Goal: Information Seeking & Learning: Learn about a topic

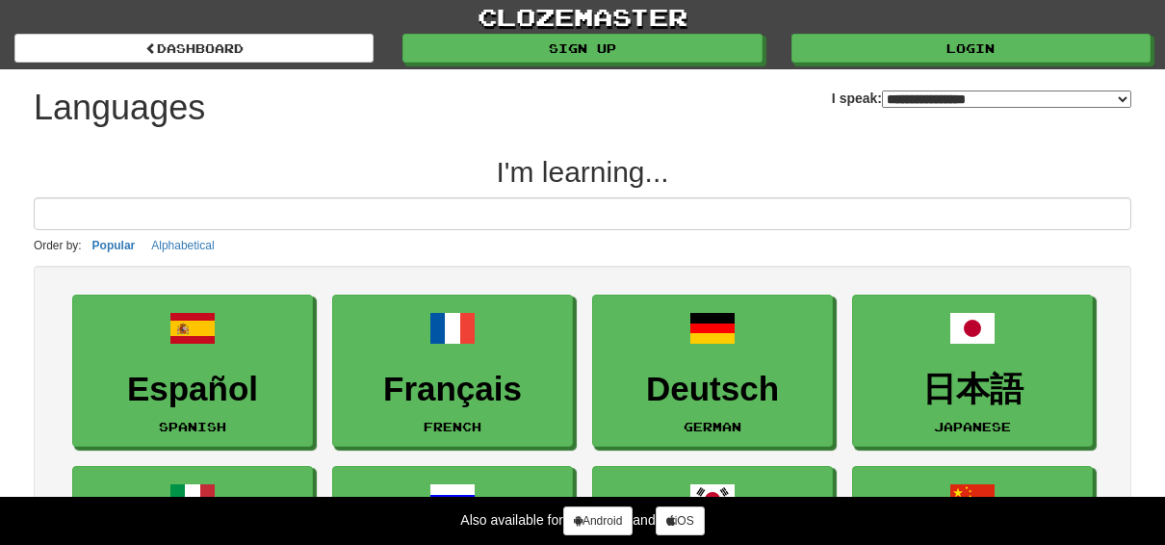
select select "*******"
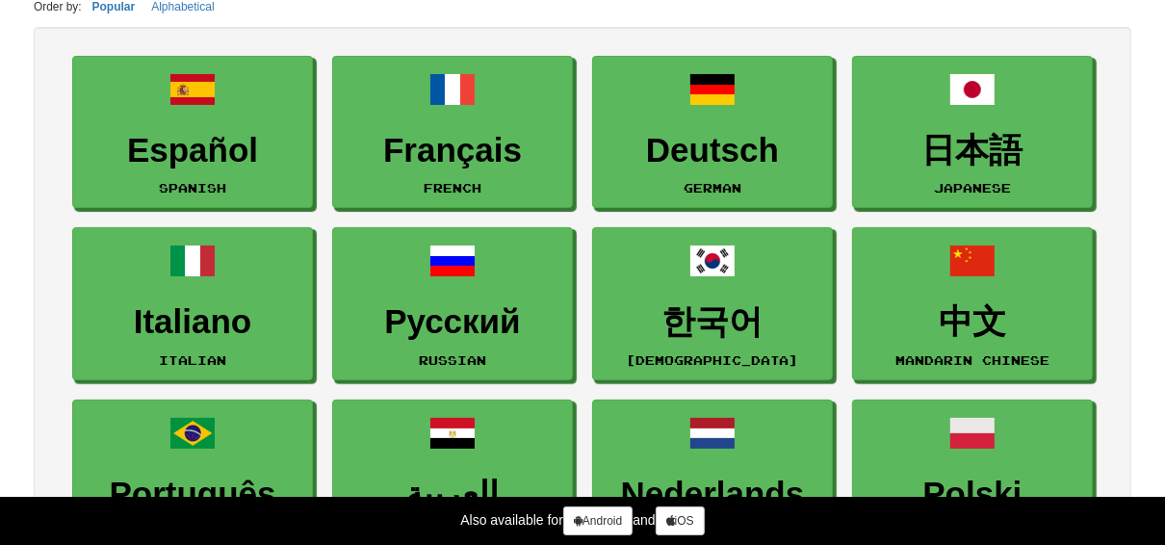
scroll to position [308, 0]
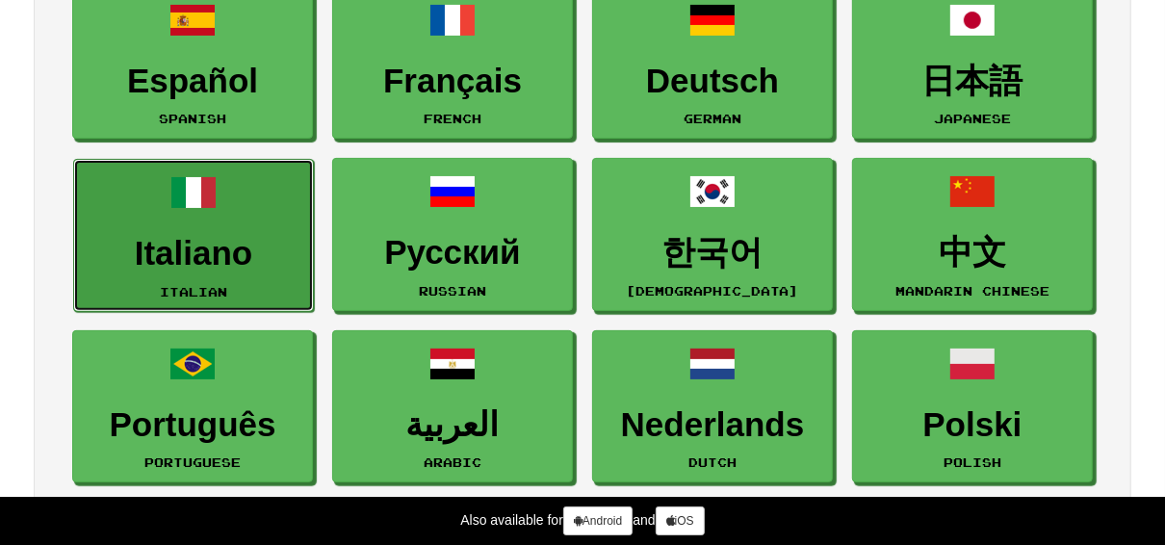
click at [212, 260] on h3 "Italiano" at bounding box center [194, 254] width 220 height 38
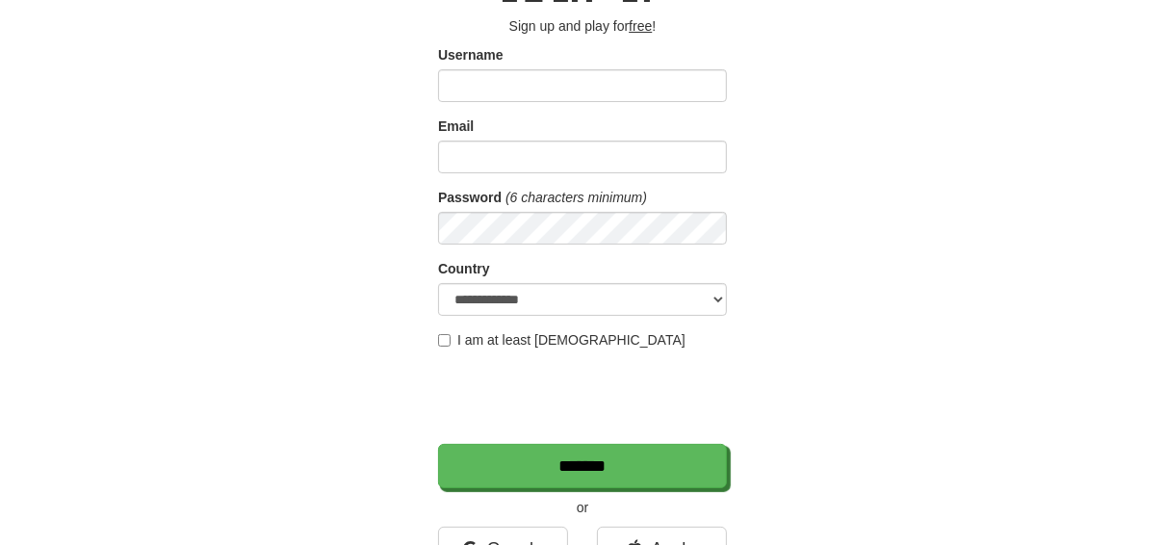
scroll to position [154, 0]
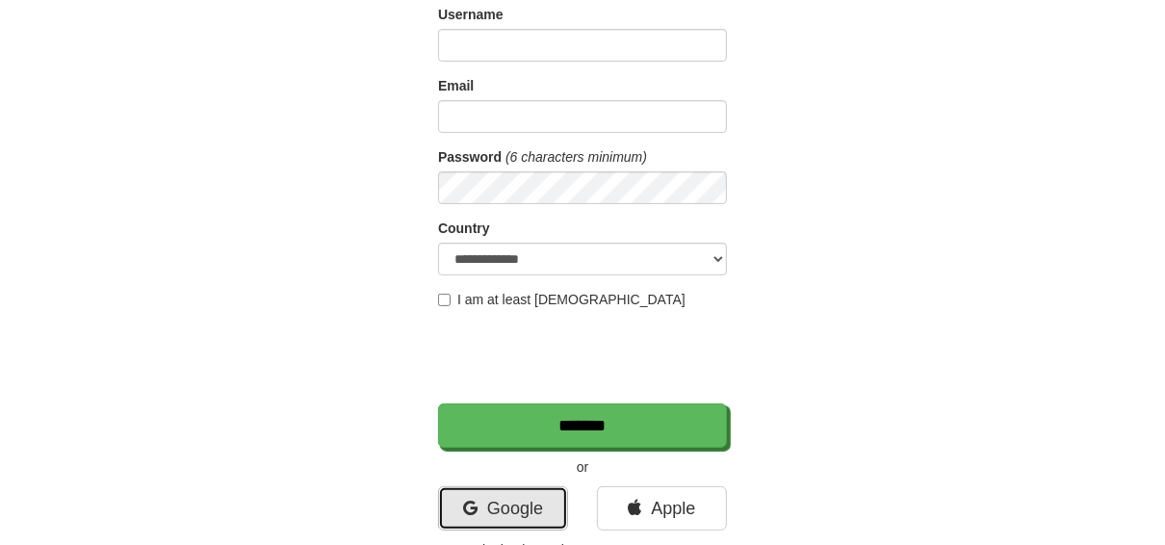
click at [491, 510] on link "Google" at bounding box center [503, 508] width 130 height 44
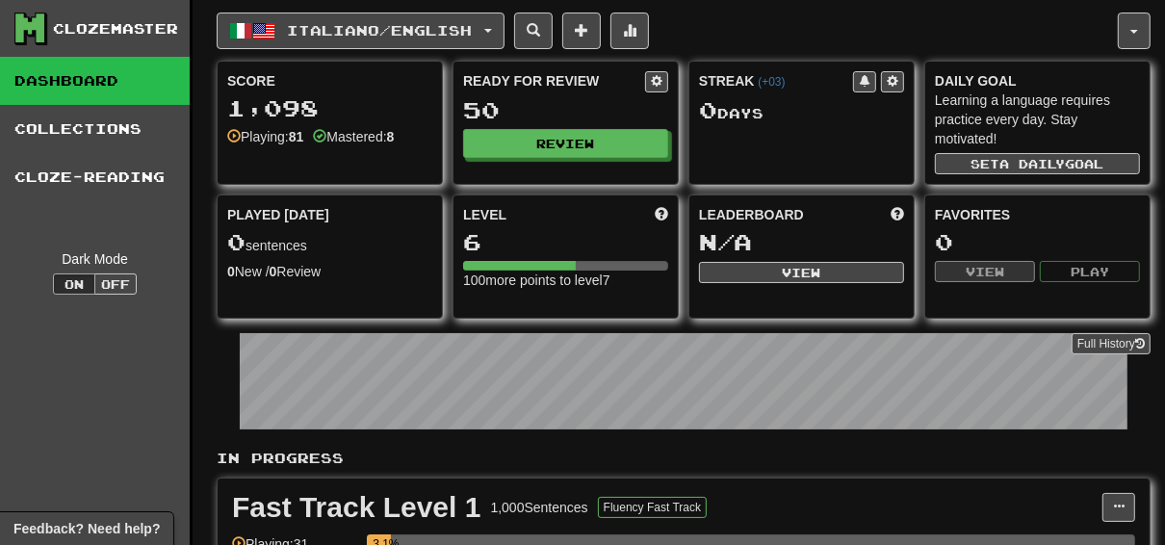
click at [685, 461] on p "In Progress" at bounding box center [684, 458] width 934 height 19
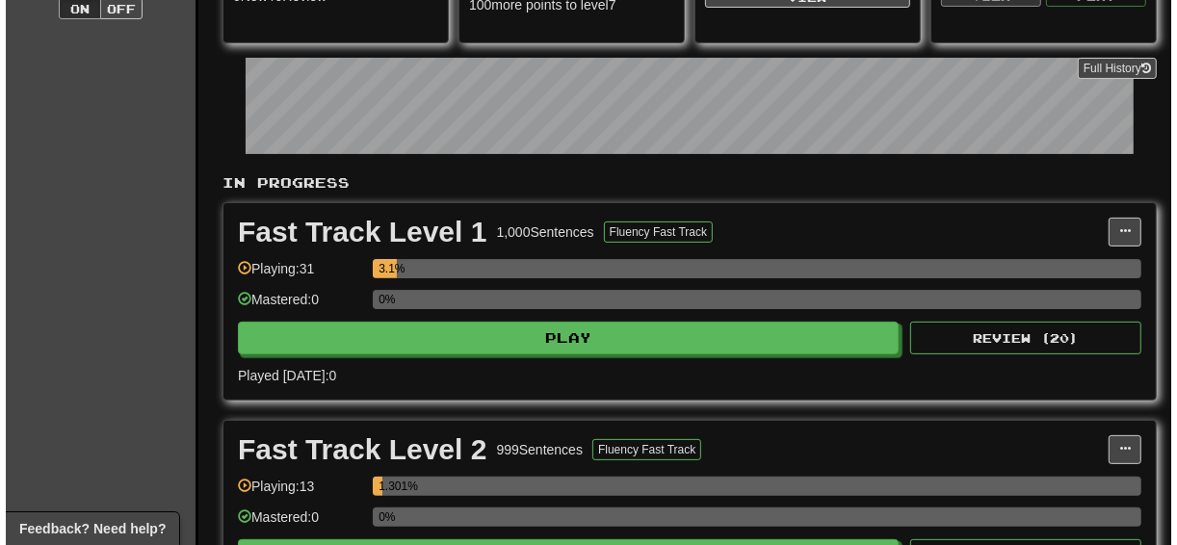
scroll to position [308, 0]
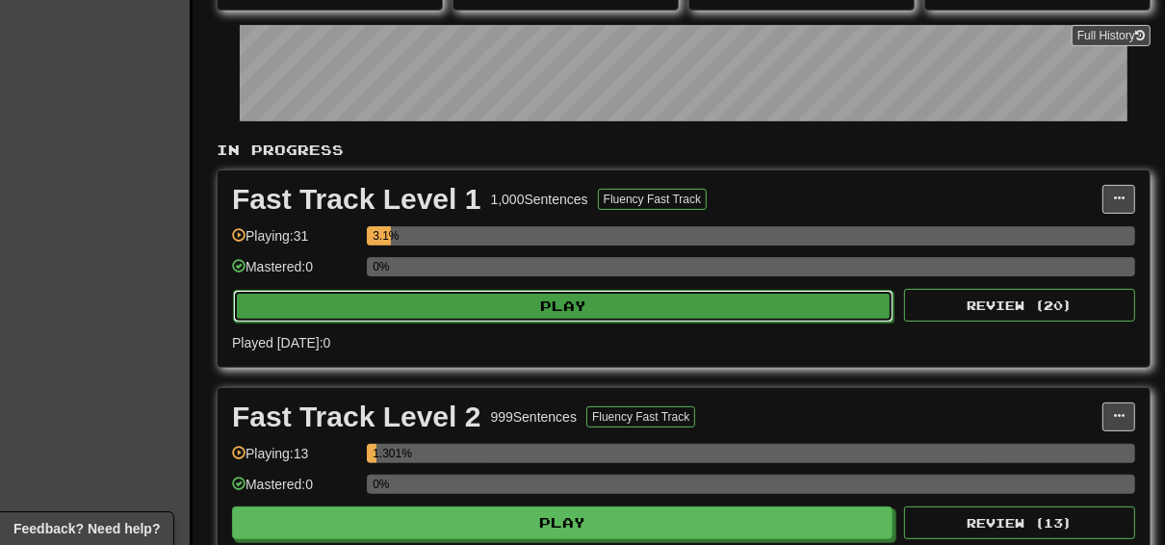
click at [463, 306] on button "Play" at bounding box center [563, 306] width 661 height 33
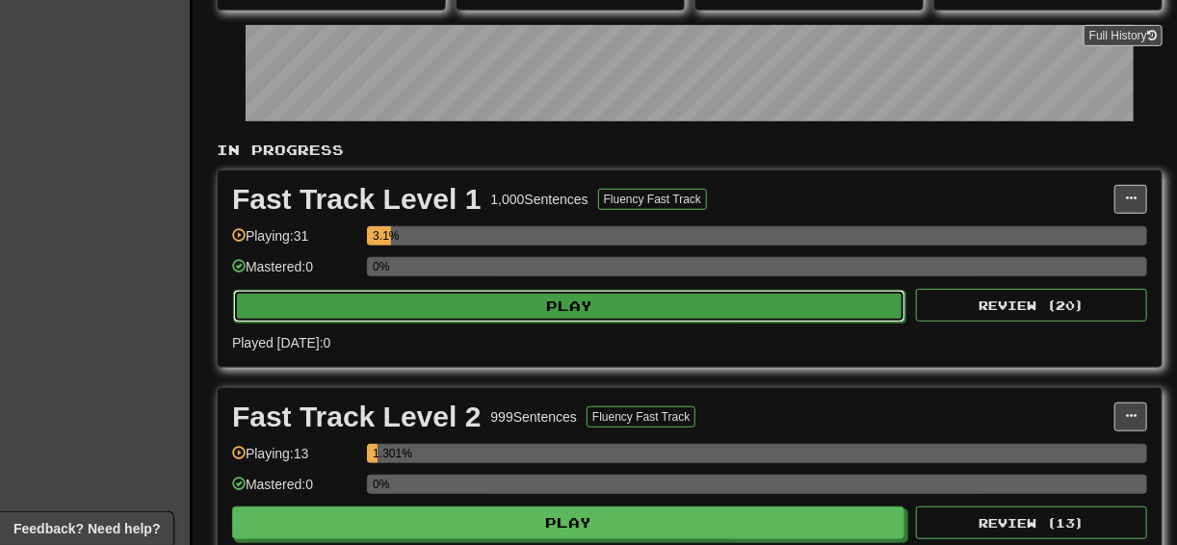
select select "**"
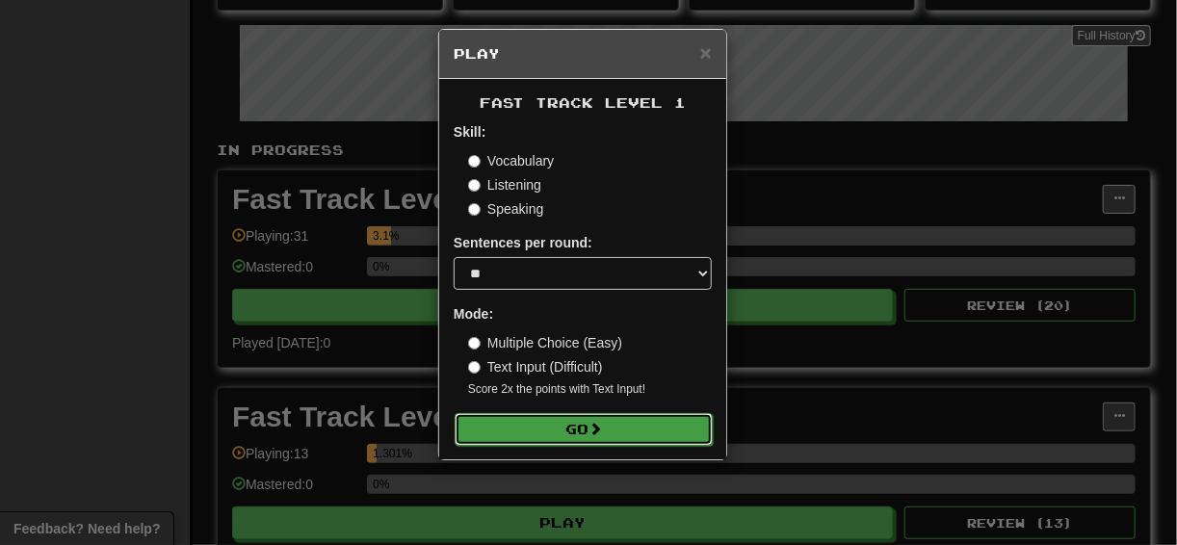
click at [602, 429] on span at bounding box center [594, 428] width 13 height 13
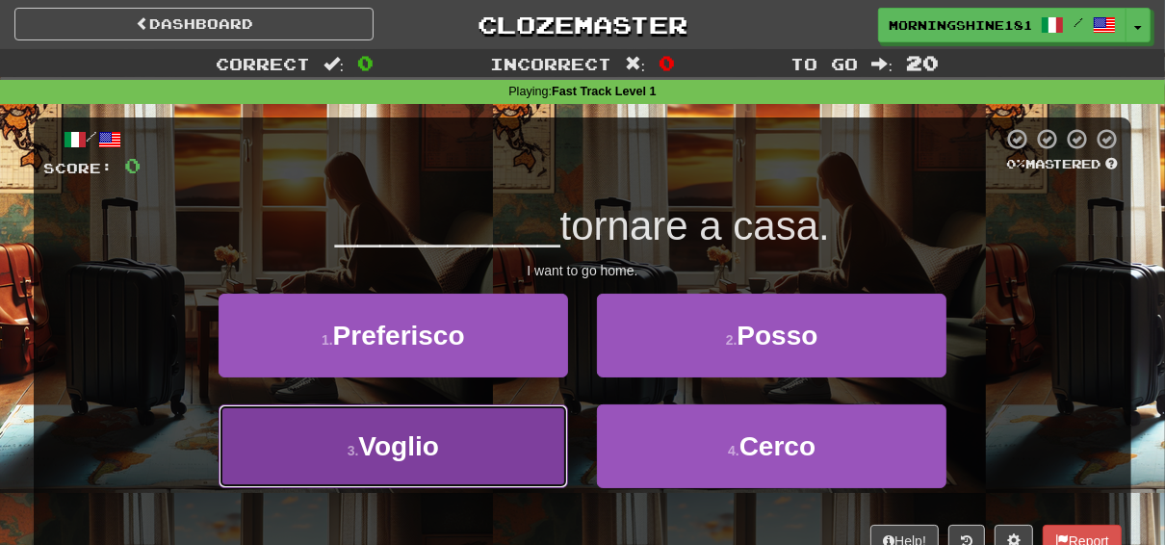
click at [433, 432] on span "Voglio" at bounding box center [398, 446] width 80 height 30
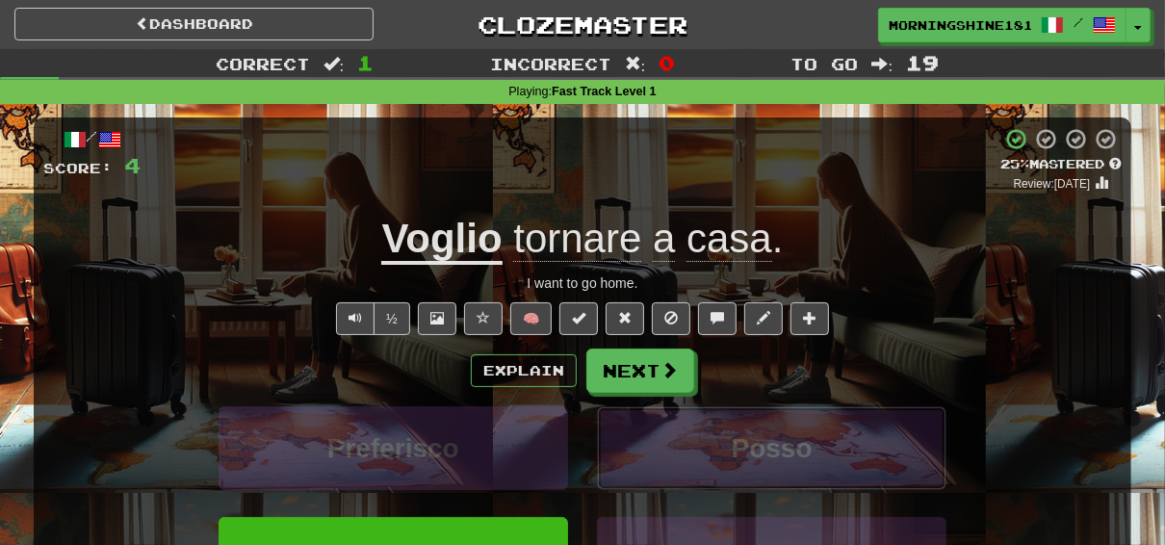
click at [793, 476] on button "Posso" at bounding box center [772, 448] width 350 height 84
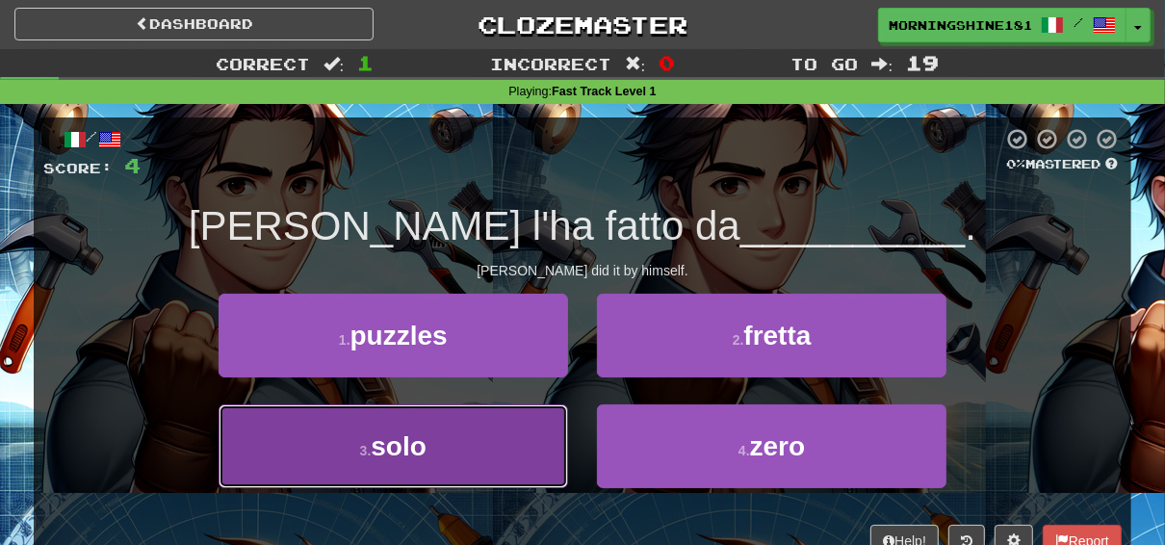
click at [413, 426] on button "3 . solo" at bounding box center [394, 446] width 350 height 84
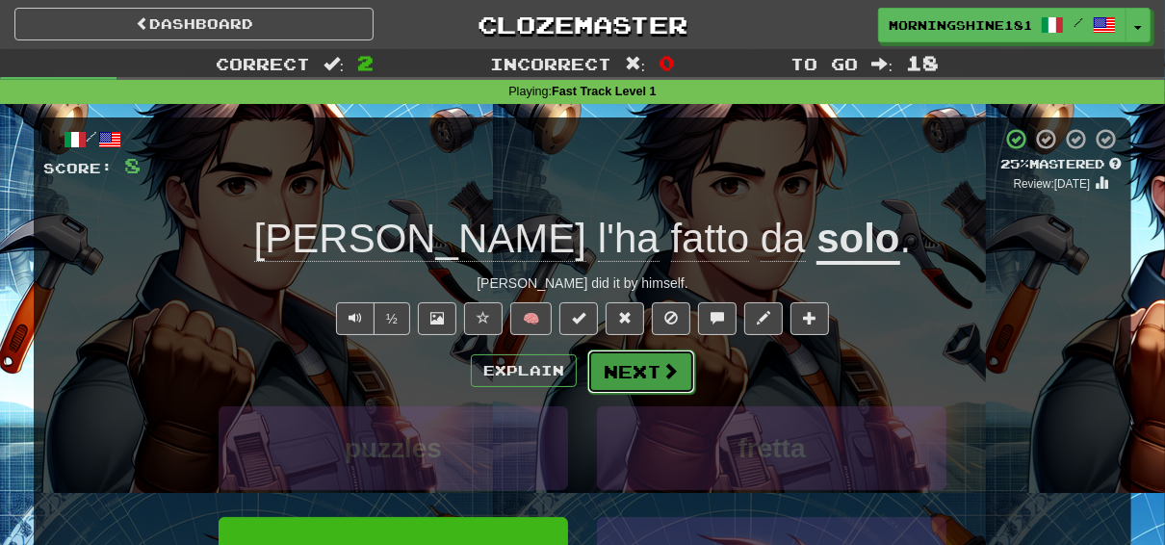
click at [653, 379] on button "Next" at bounding box center [641, 372] width 108 height 44
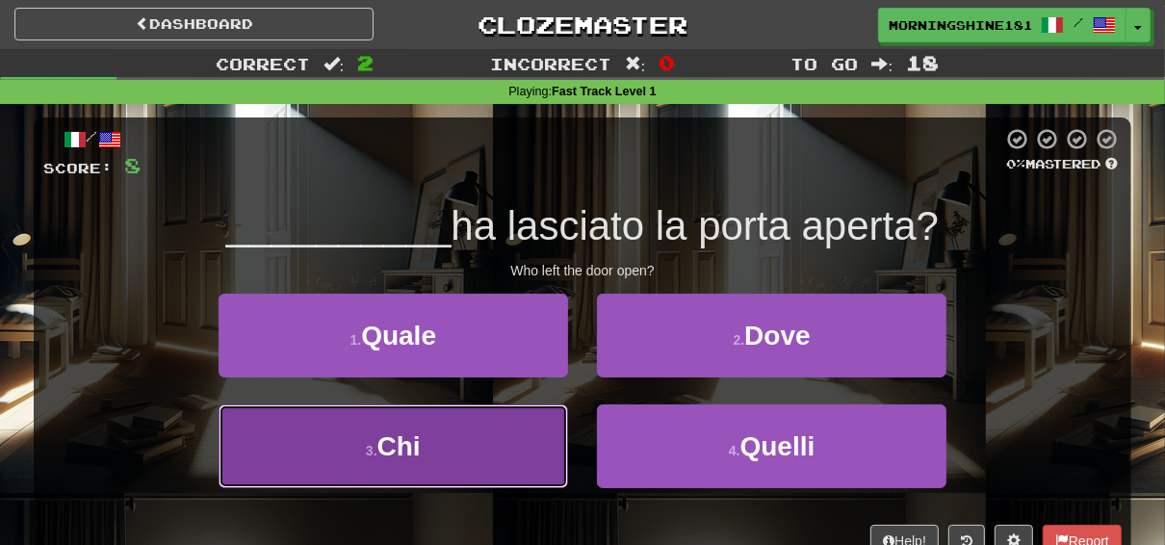
click at [464, 450] on button "3 . Chi" at bounding box center [394, 446] width 350 height 84
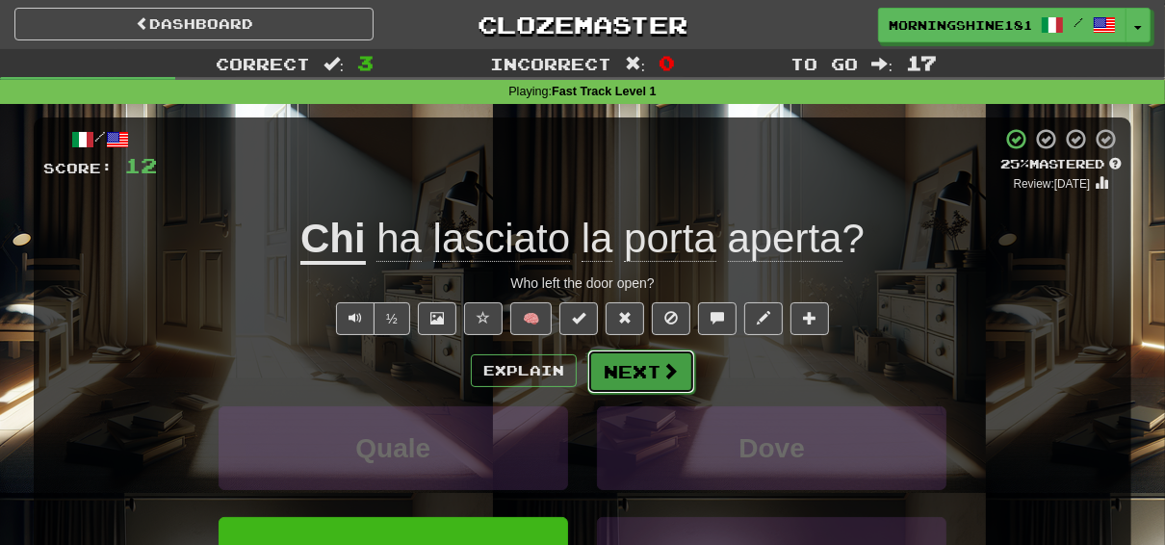
click at [624, 373] on button "Next" at bounding box center [641, 372] width 108 height 44
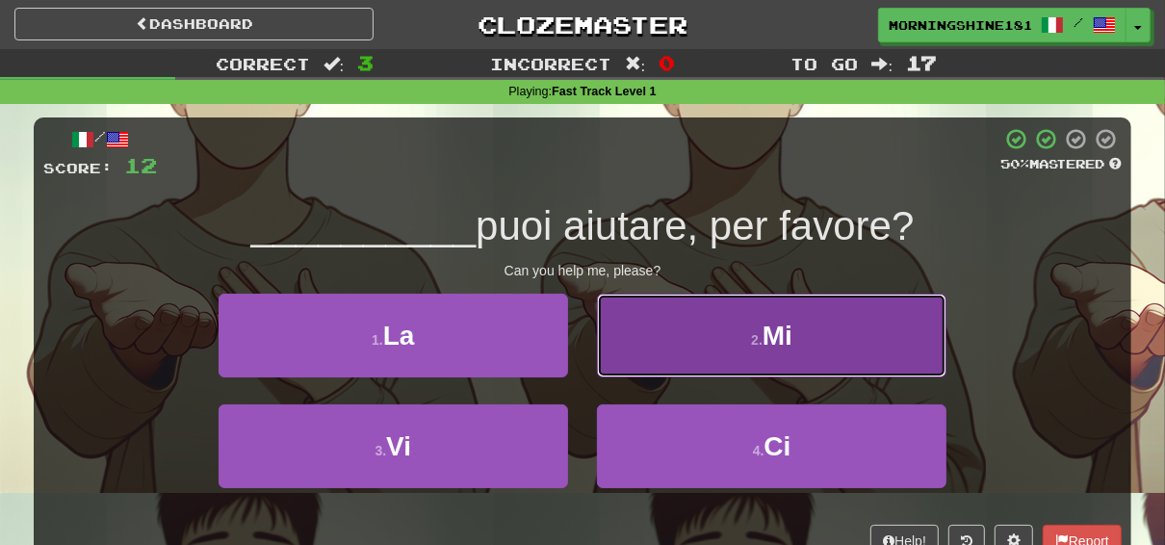
click at [763, 331] on button "2 . Mi" at bounding box center [772, 336] width 350 height 84
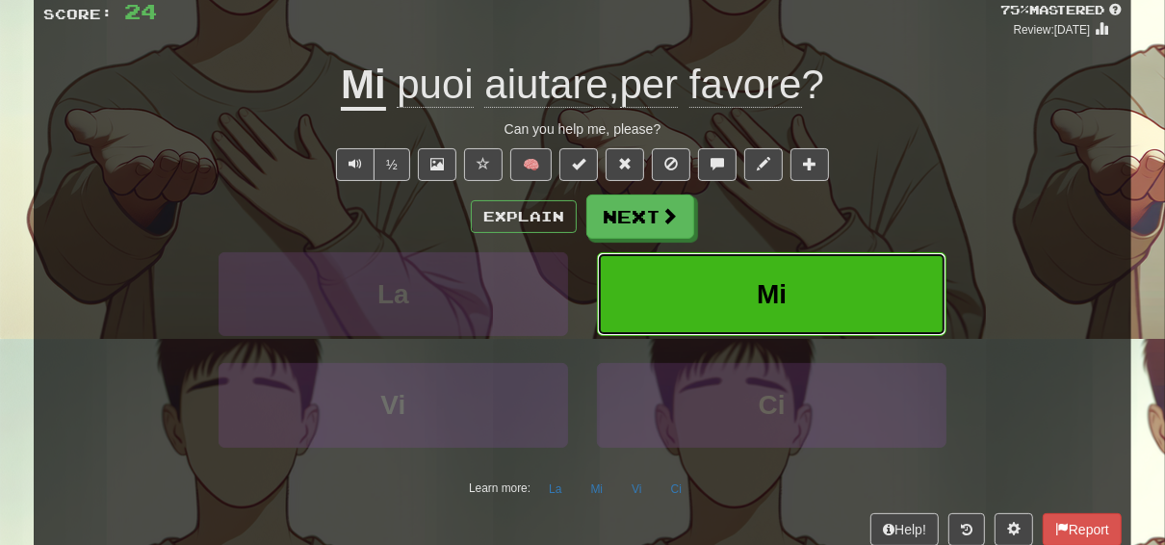
scroll to position [385, 0]
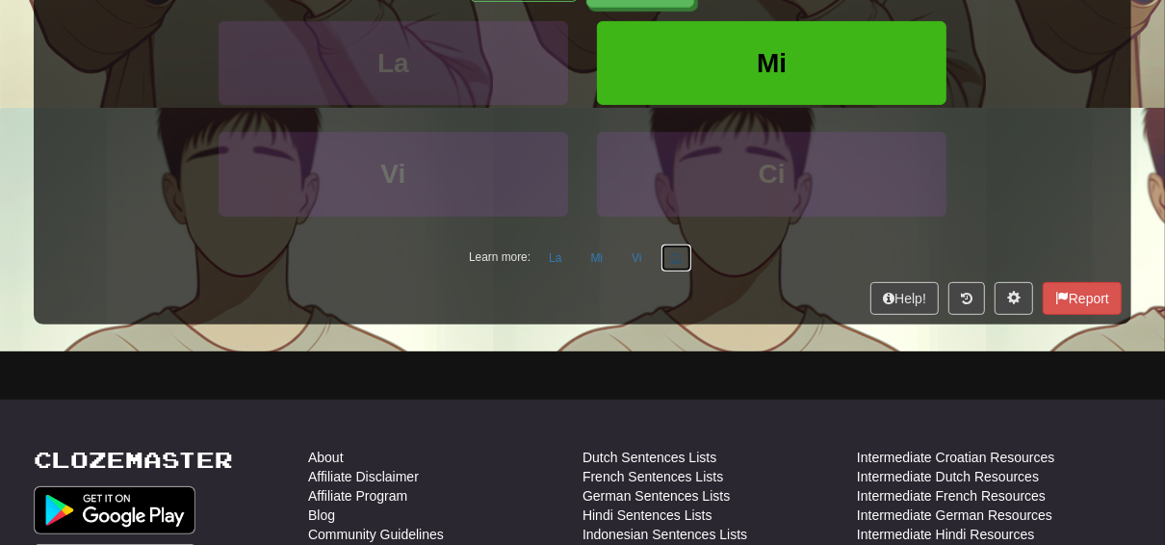
click at [674, 256] on button "Ci" at bounding box center [677, 258] width 32 height 29
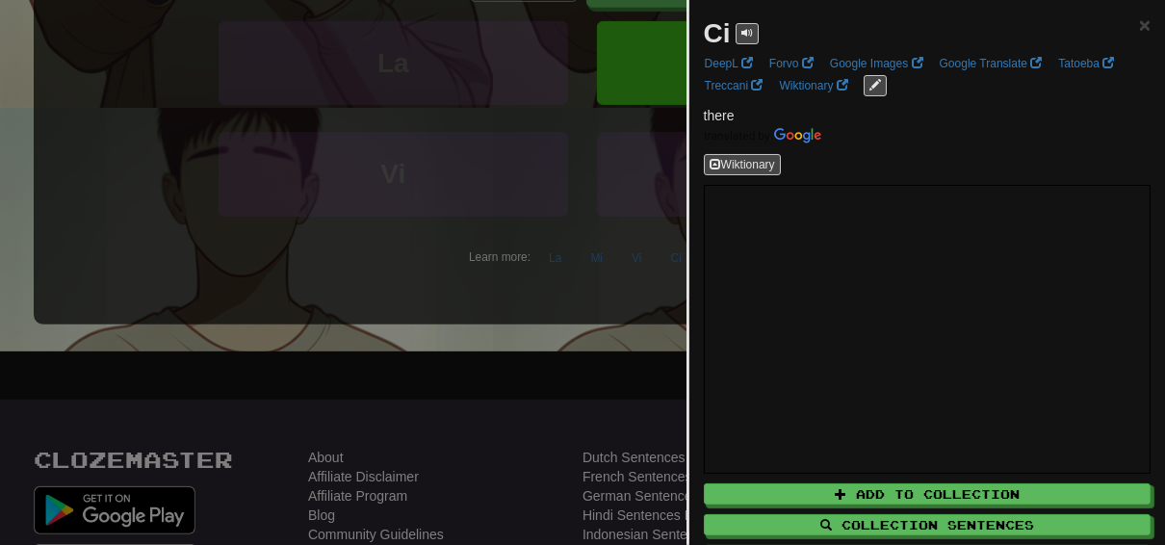
click at [599, 269] on div at bounding box center [582, 272] width 1165 height 545
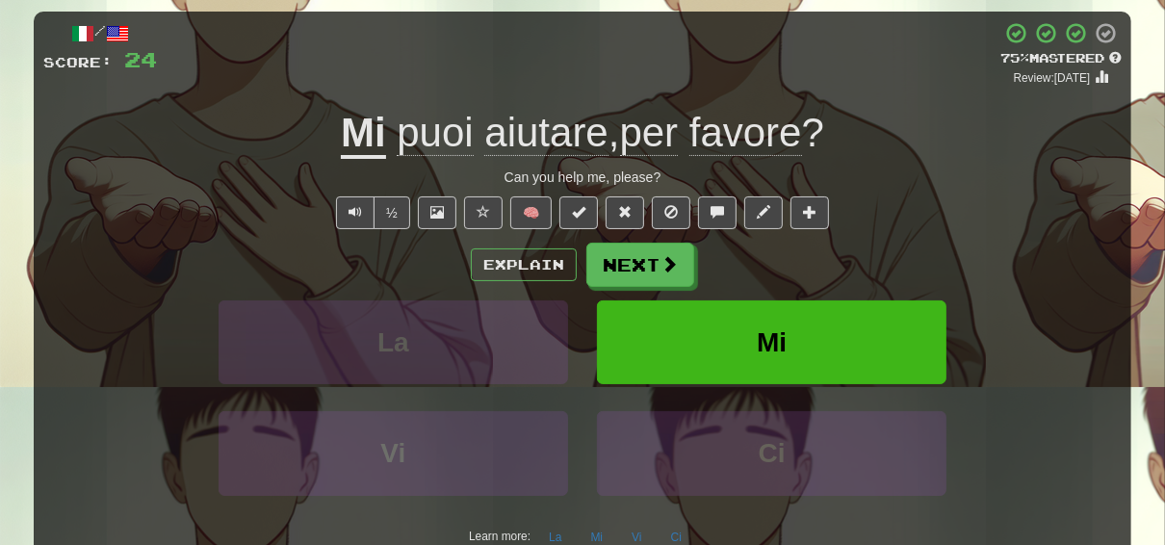
scroll to position [0, 0]
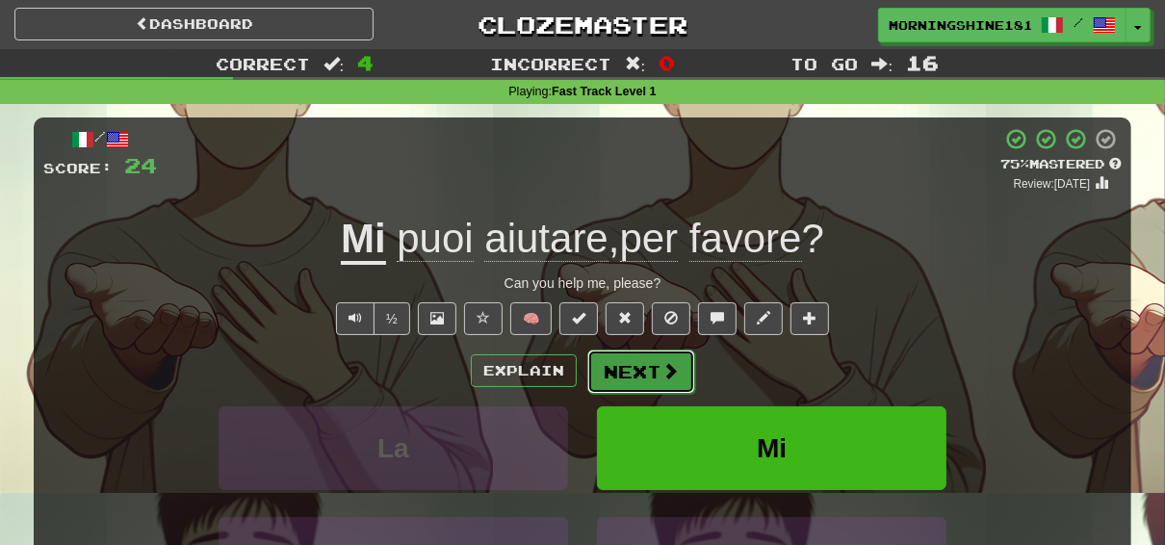
click at [654, 363] on button "Next" at bounding box center [641, 372] width 108 height 44
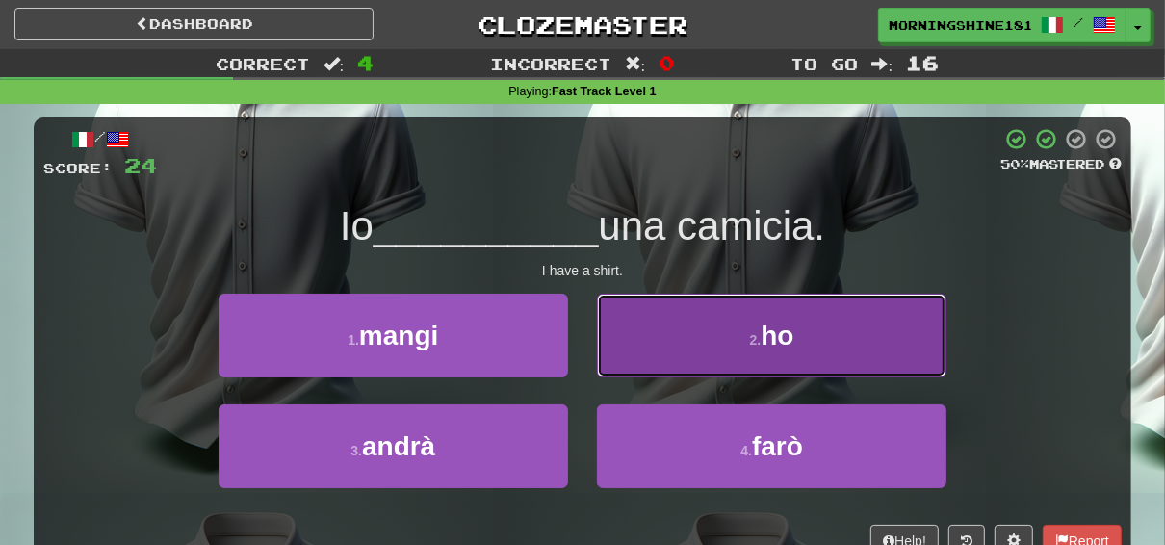
click at [748, 363] on button "2 . ho" at bounding box center [772, 336] width 350 height 84
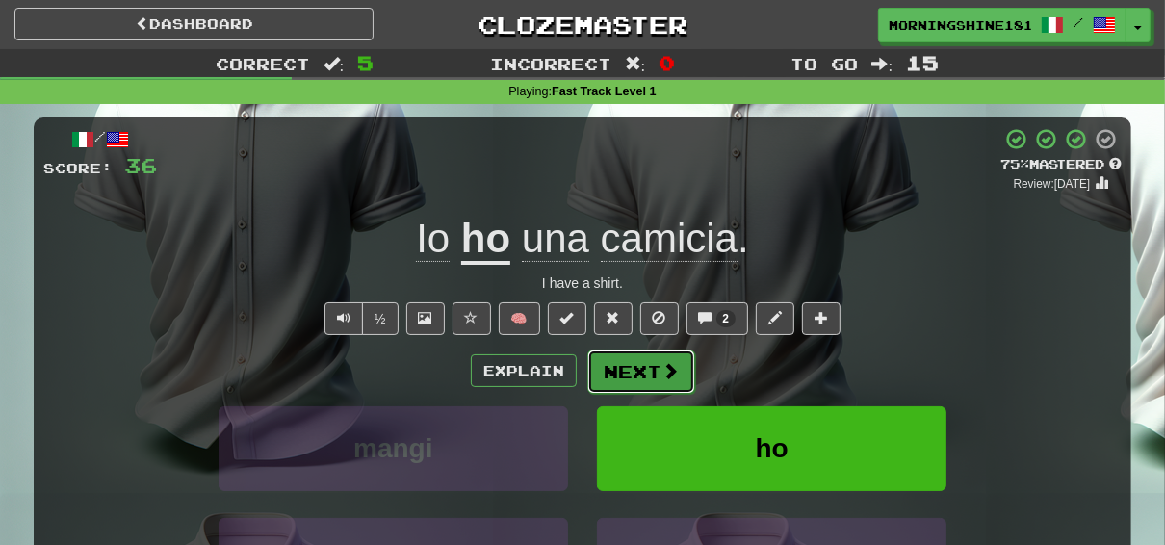
click at [626, 372] on button "Next" at bounding box center [641, 372] width 108 height 44
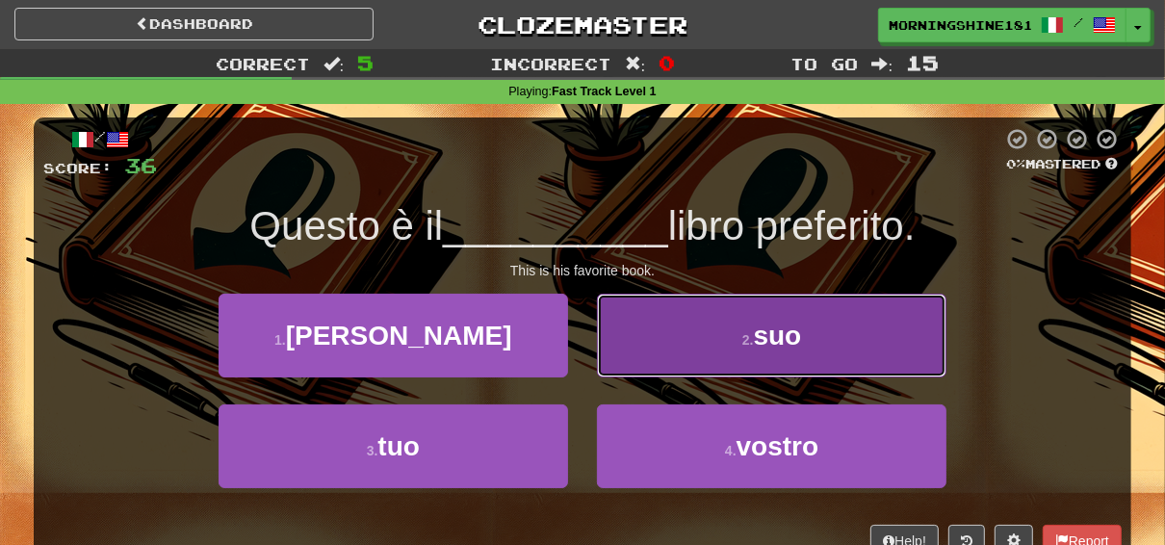
click at [713, 343] on button "2 . suo" at bounding box center [772, 336] width 350 height 84
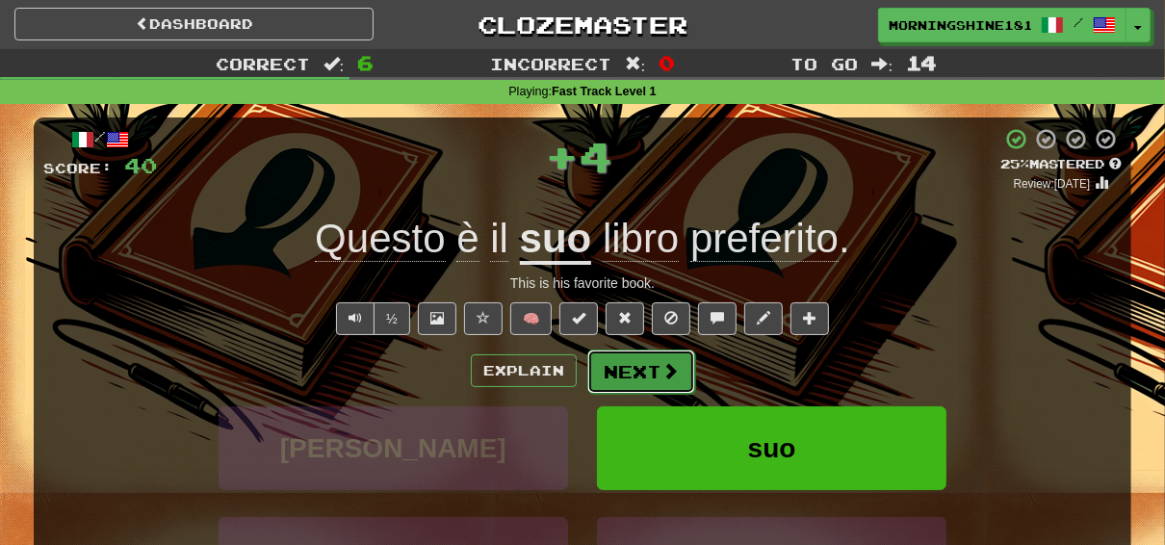
click at [630, 372] on button "Next" at bounding box center [641, 372] width 108 height 44
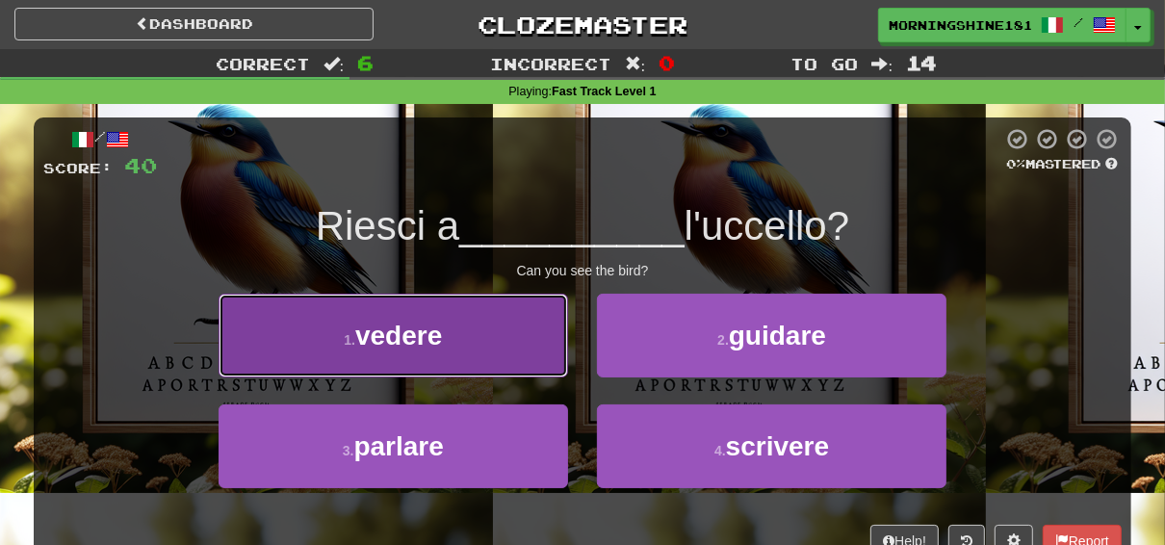
click at [442, 347] on span "vedere" at bounding box center [398, 336] width 87 height 30
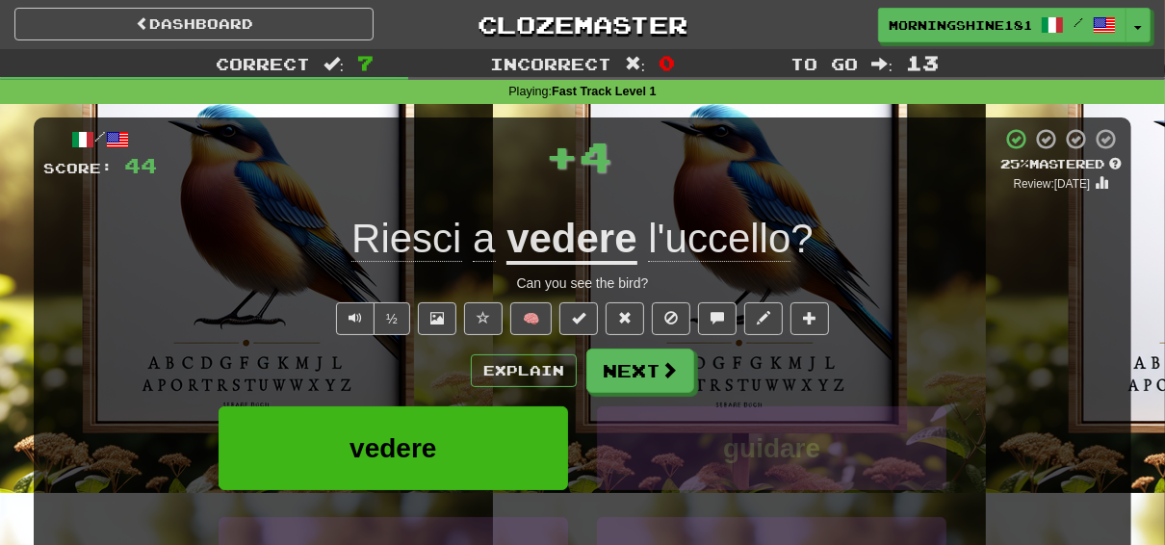
click at [473, 238] on span "Riesci" at bounding box center [484, 239] width 22 height 46
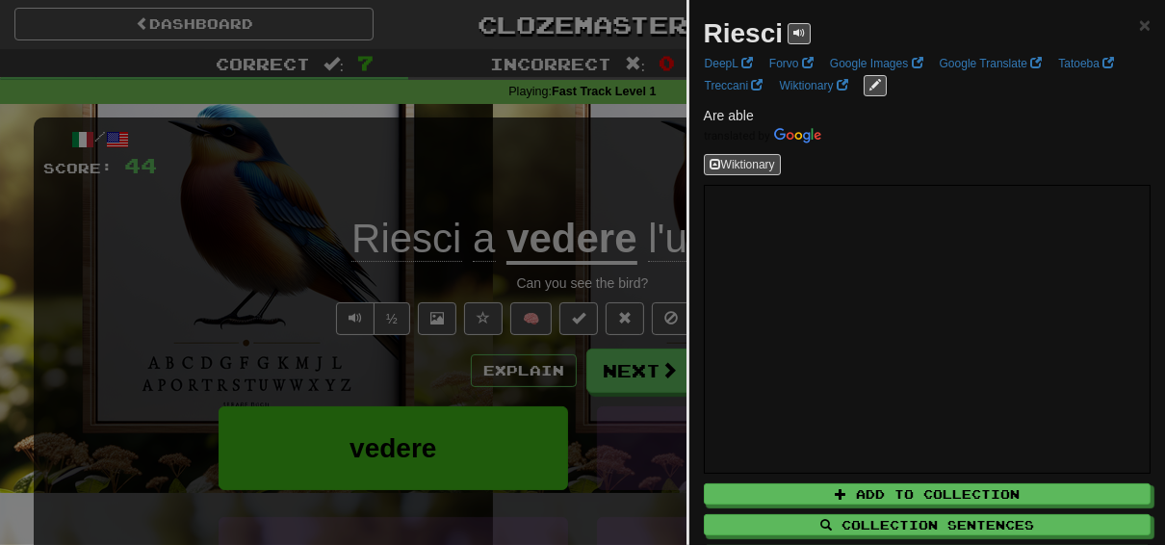
click at [421, 238] on div at bounding box center [582, 272] width 1165 height 545
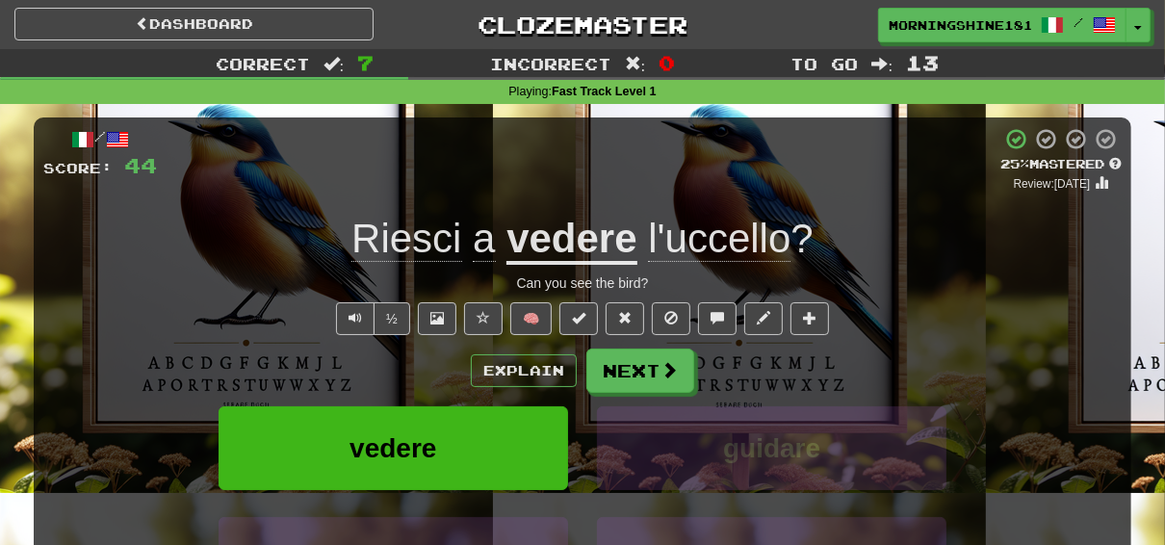
click at [473, 244] on span "Riesci" at bounding box center [484, 239] width 22 height 46
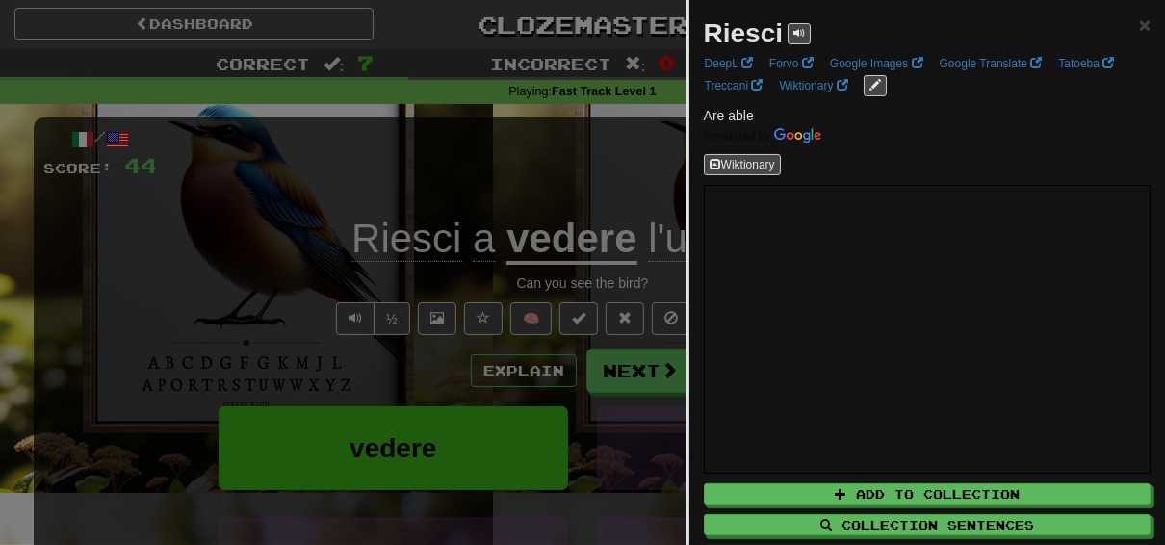
click at [357, 181] on div at bounding box center [582, 272] width 1165 height 545
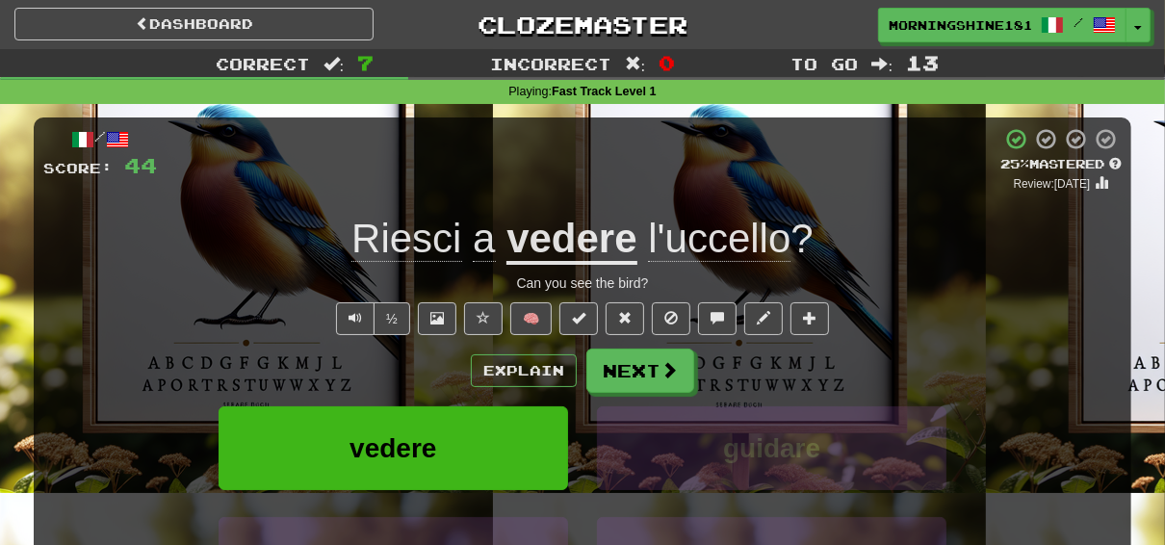
click at [473, 241] on span "Riesci" at bounding box center [484, 239] width 22 height 46
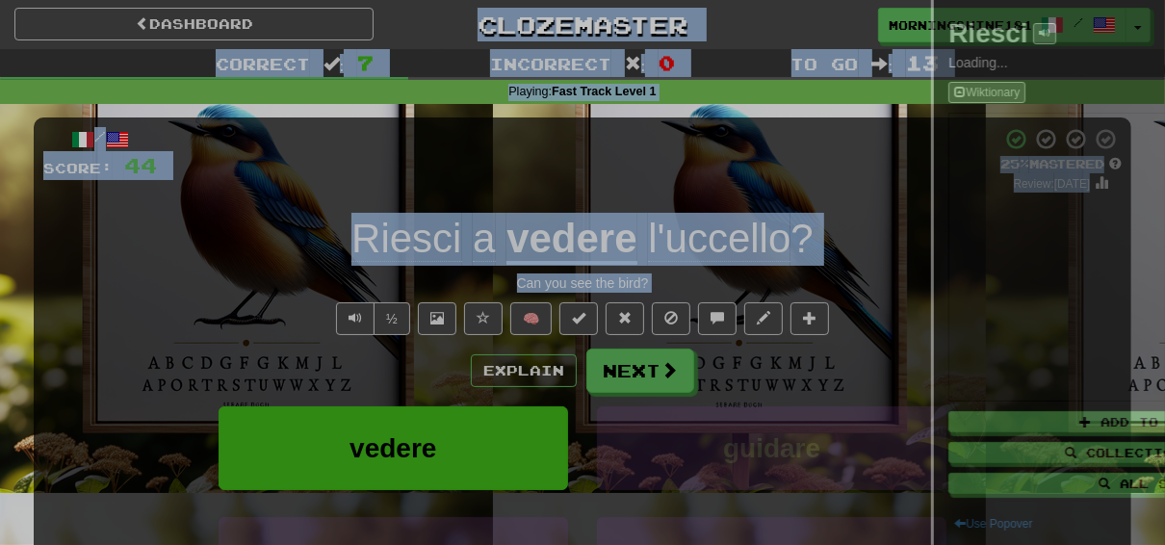
click at [398, 241] on div at bounding box center [582, 272] width 1165 height 545
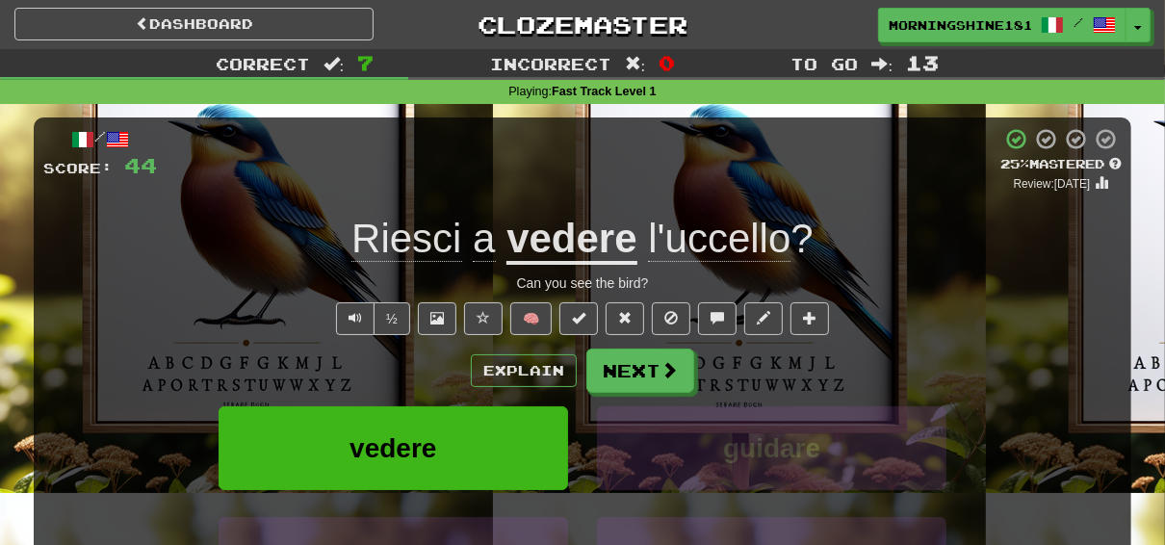
click at [473, 239] on span "Riesci" at bounding box center [484, 239] width 22 height 46
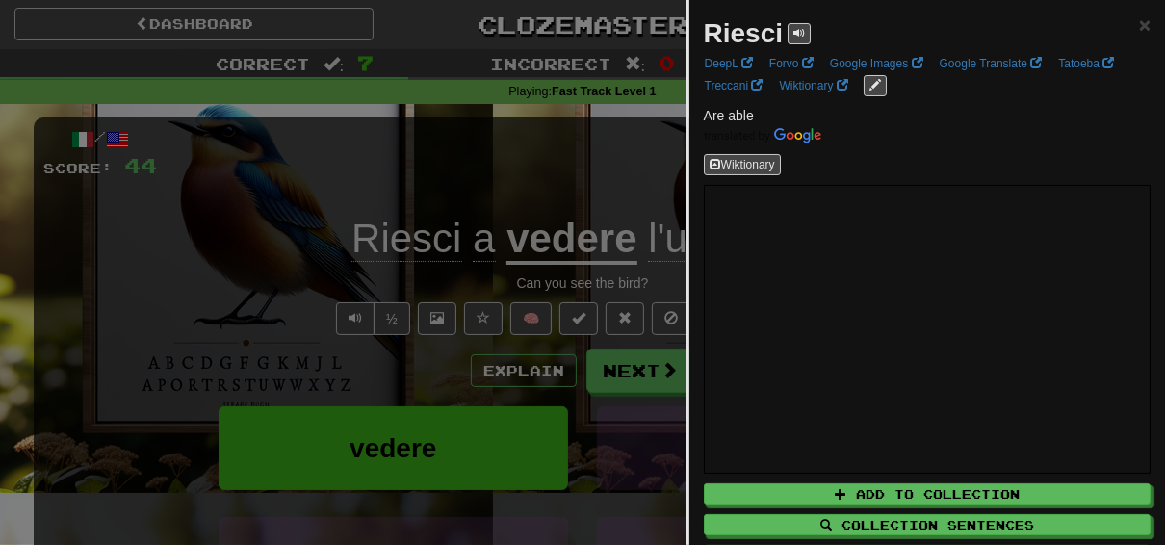
click at [419, 154] on div at bounding box center [582, 272] width 1165 height 545
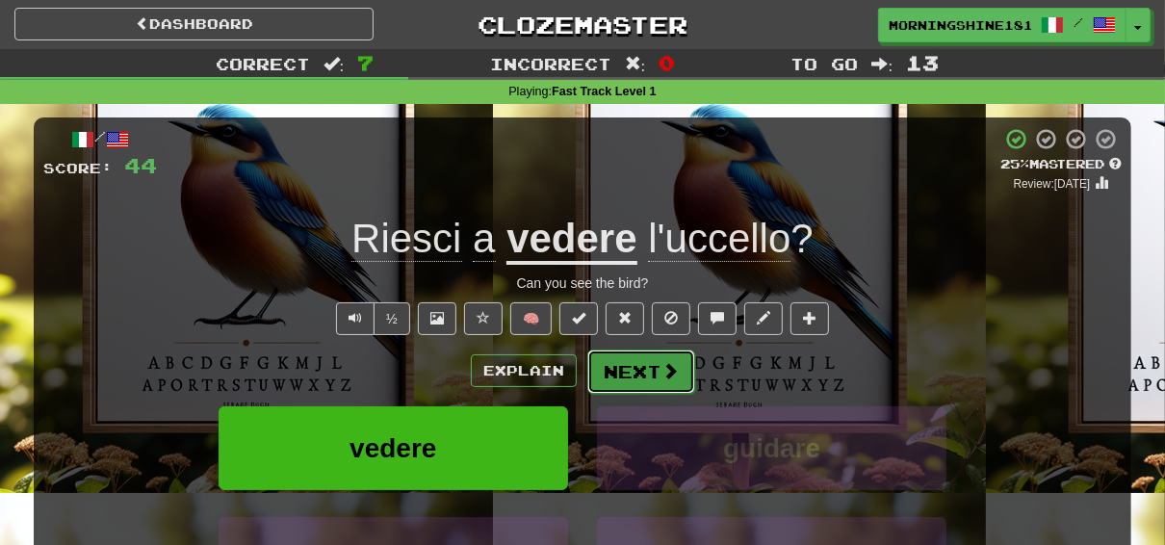
click at [642, 377] on button "Next" at bounding box center [641, 372] width 108 height 44
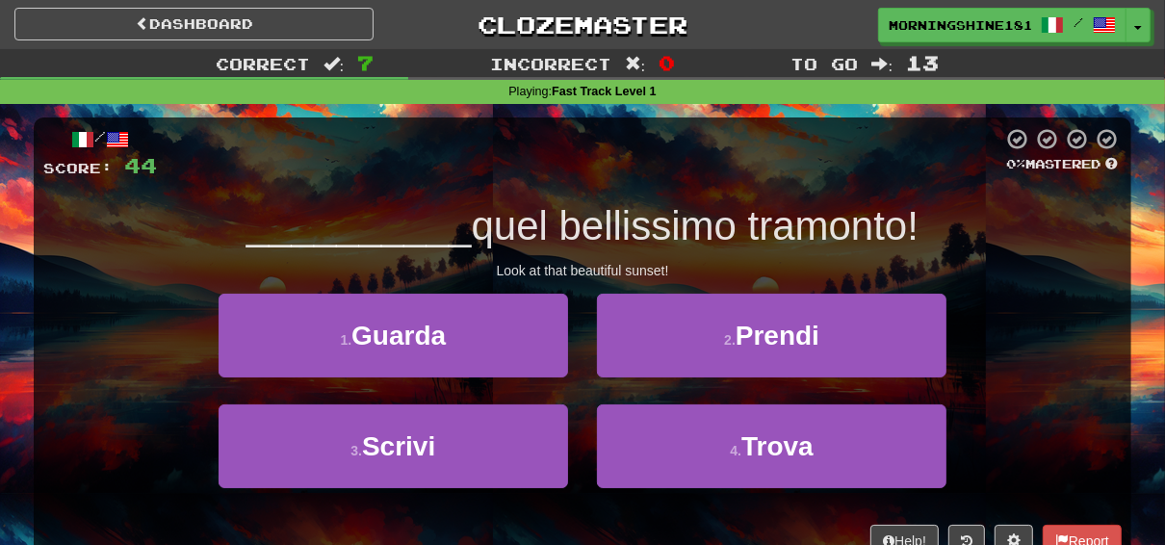
click at [813, 229] on span "quel bellissimo tramonto!" at bounding box center [696, 225] width 448 height 45
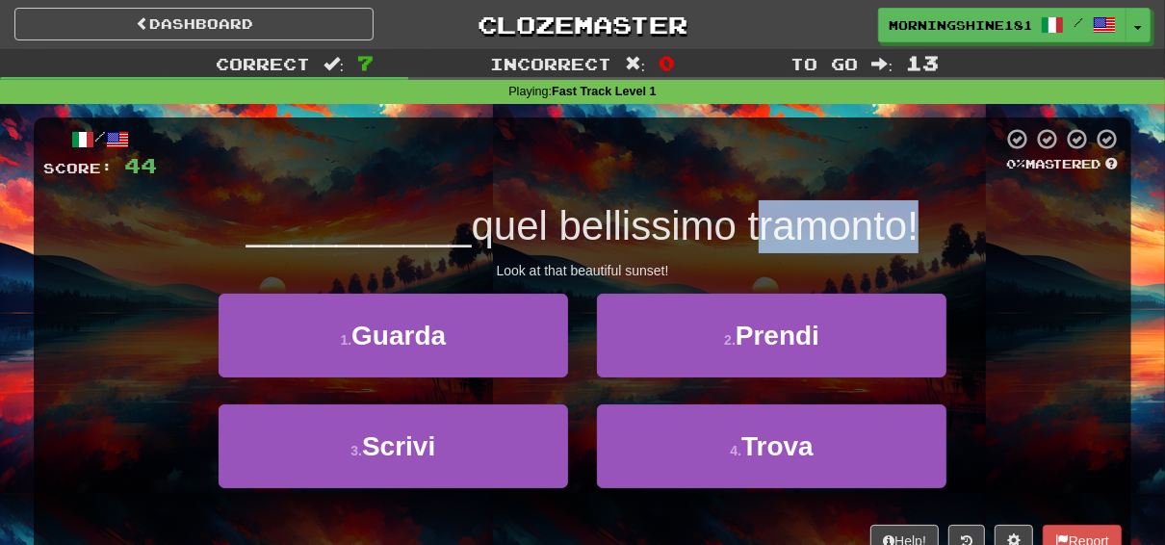
click at [813, 229] on span "quel bellissimo tramonto!" at bounding box center [696, 225] width 448 height 45
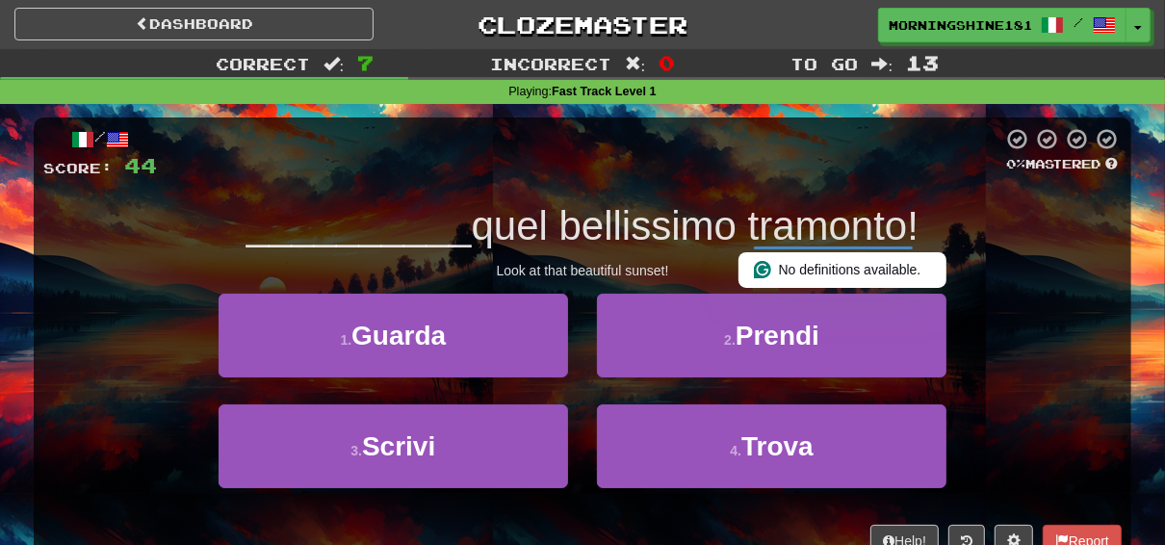
click at [757, 169] on div at bounding box center [579, 153] width 845 height 53
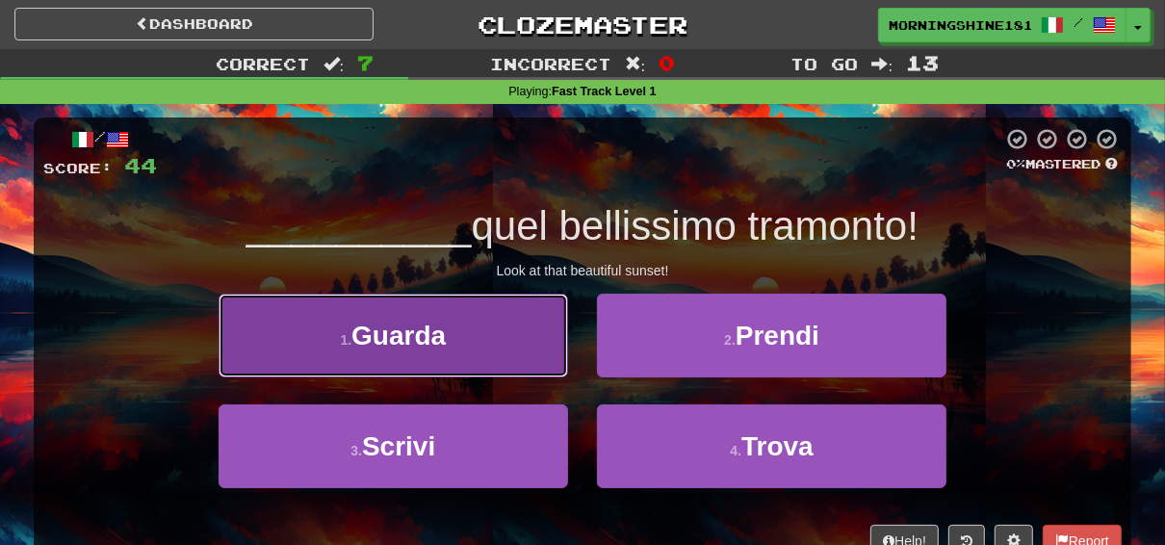
click at [396, 331] on span "Guarda" at bounding box center [398, 336] width 94 height 30
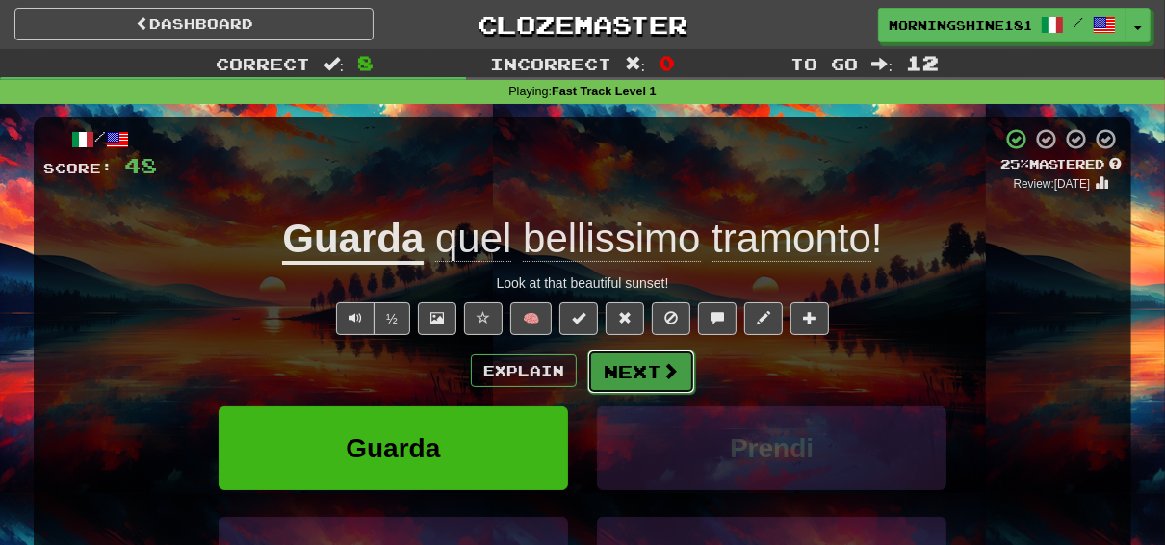
click at [665, 376] on span at bounding box center [669, 370] width 17 height 17
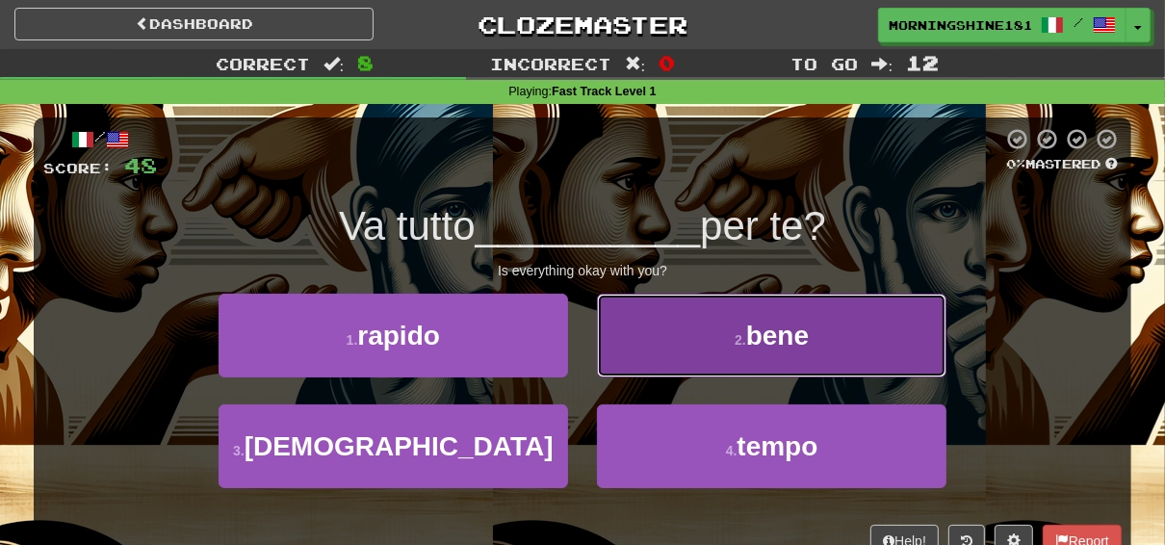
click at [770, 326] on span "bene" at bounding box center [777, 336] width 63 height 30
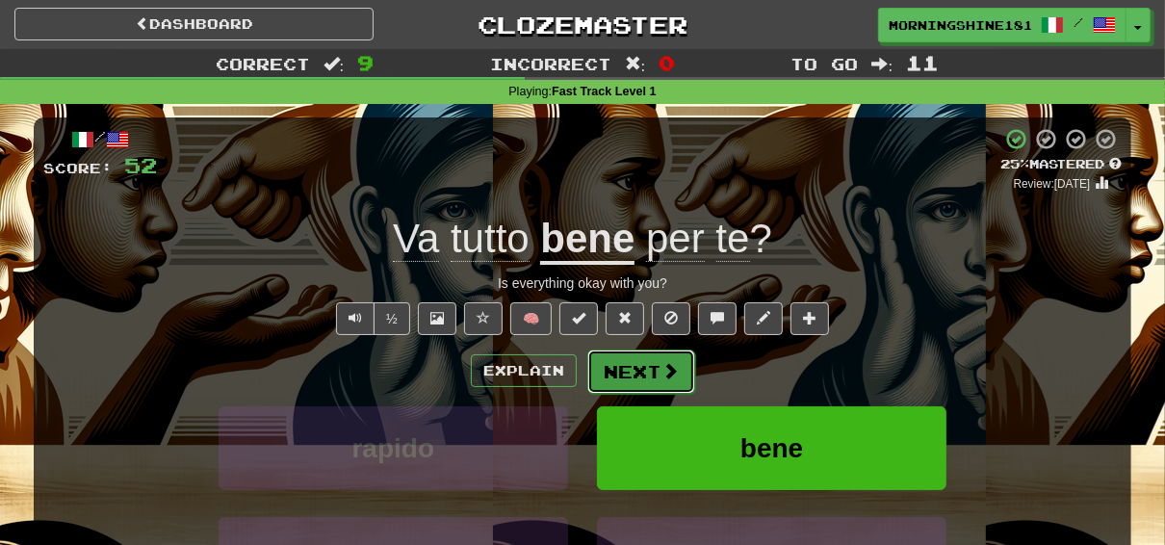
click at [650, 364] on button "Next" at bounding box center [641, 372] width 108 height 44
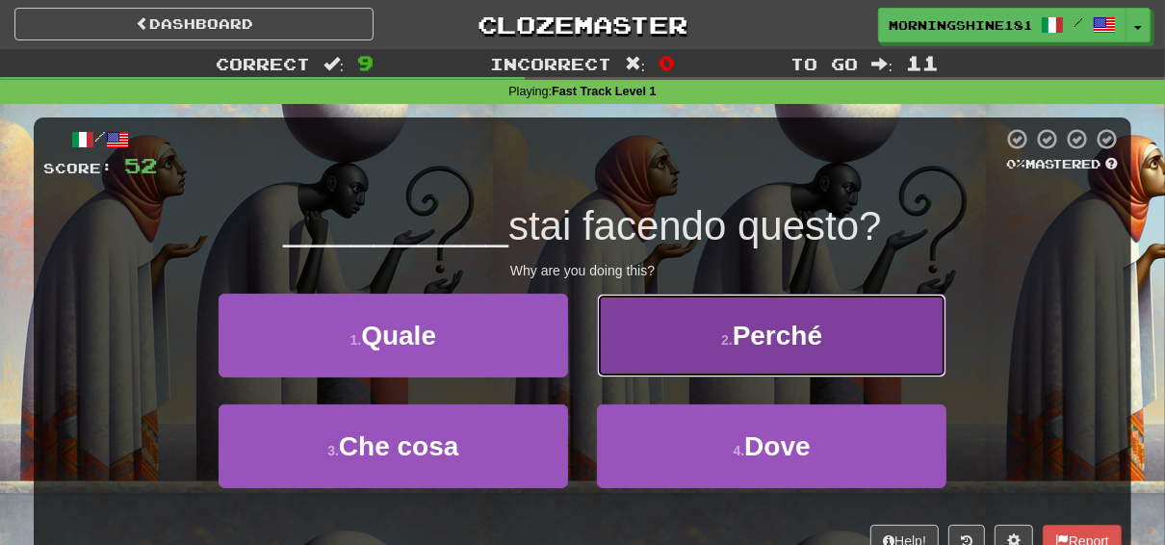
click at [668, 347] on button "2 . Perché" at bounding box center [772, 336] width 350 height 84
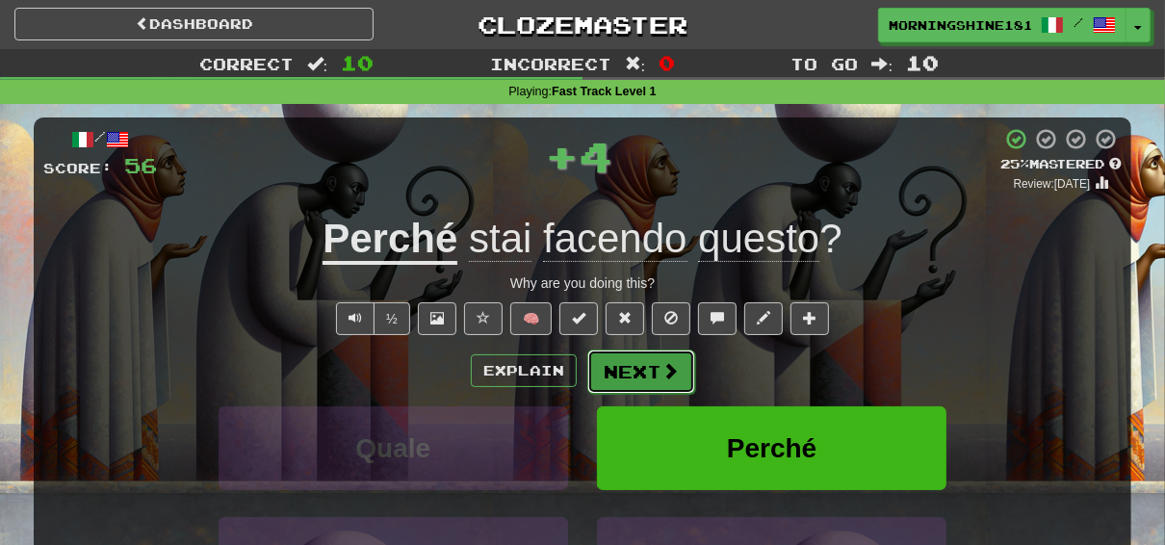
click at [630, 375] on button "Next" at bounding box center [641, 372] width 108 height 44
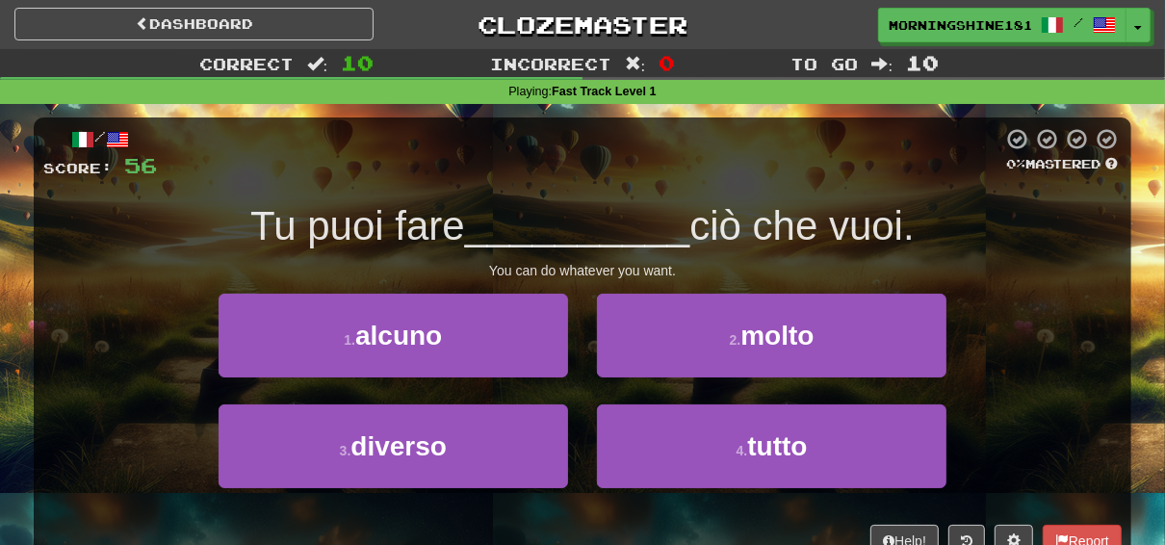
click at [705, 221] on span "ciò che vuoi." at bounding box center [801, 225] width 224 height 45
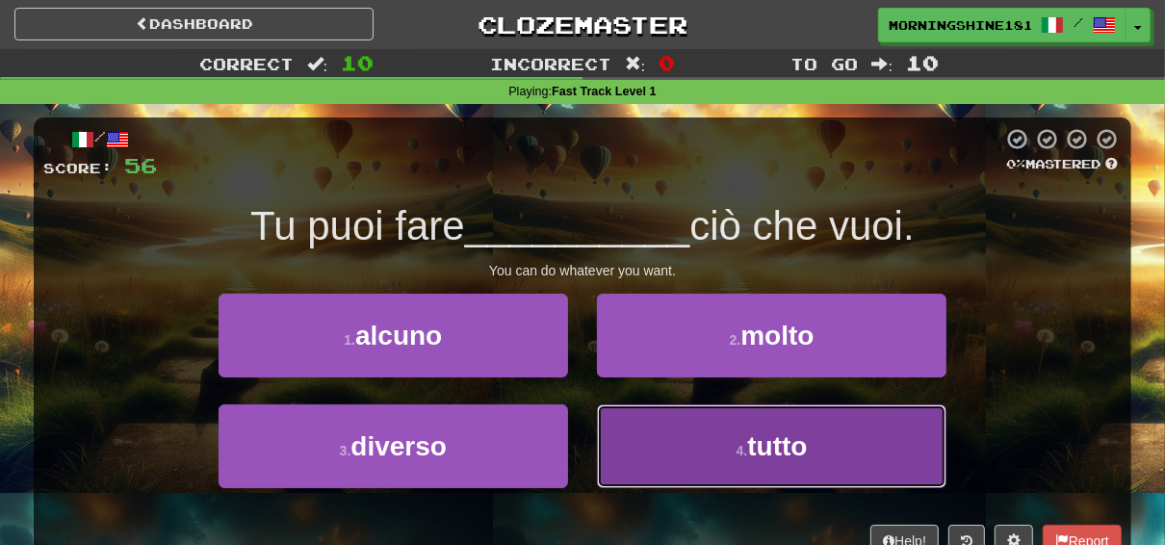
click at [690, 448] on button "4 . tutto" at bounding box center [772, 446] width 350 height 84
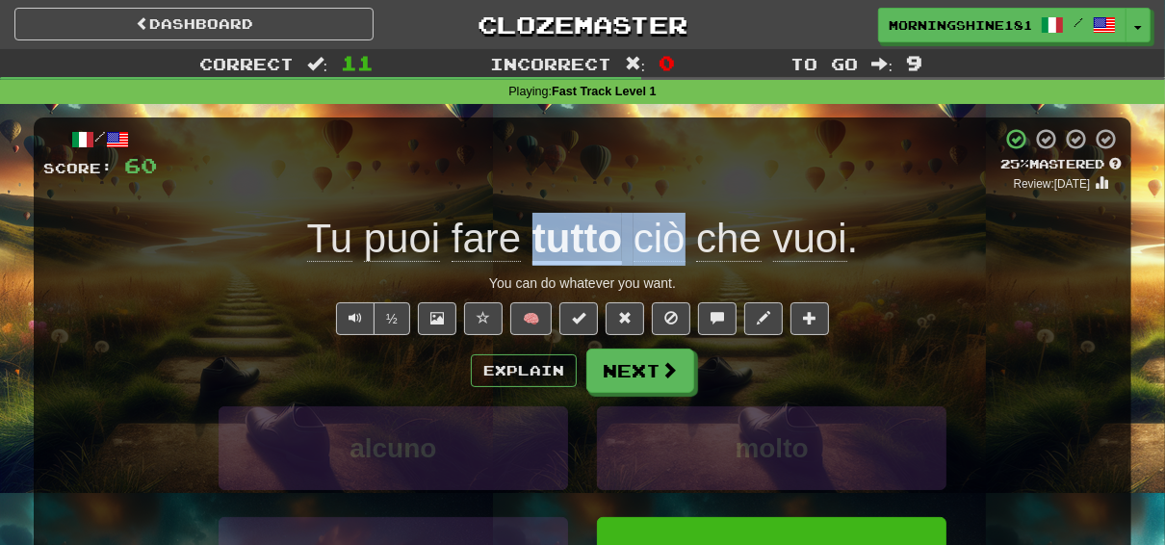
drag, startPoint x: 528, startPoint y: 238, endPoint x: 681, endPoint y: 238, distance: 153.1
click at [681, 238] on div "Tu puoi fare tutto ciò che vuoi ." at bounding box center [582, 239] width 1078 height 53
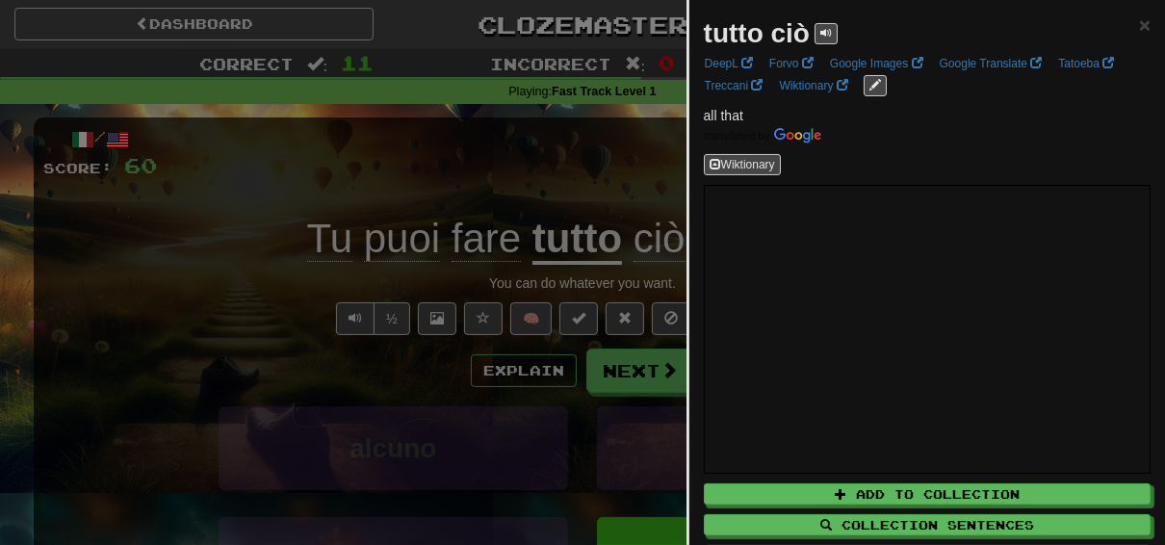
click at [549, 209] on div at bounding box center [582, 272] width 1165 height 545
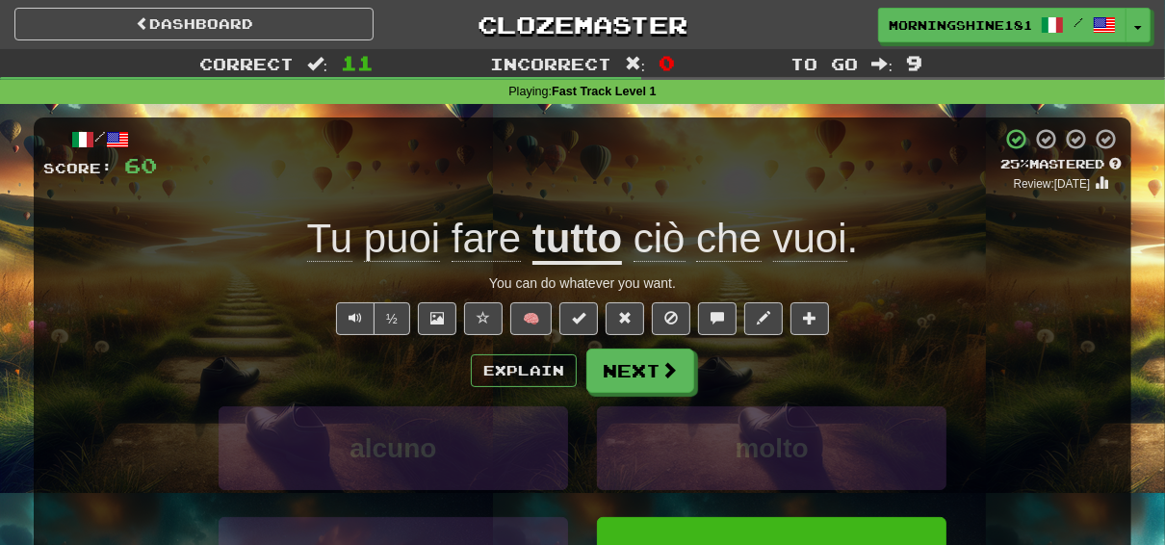
click at [655, 234] on span "ciò" at bounding box center [660, 239] width 52 height 46
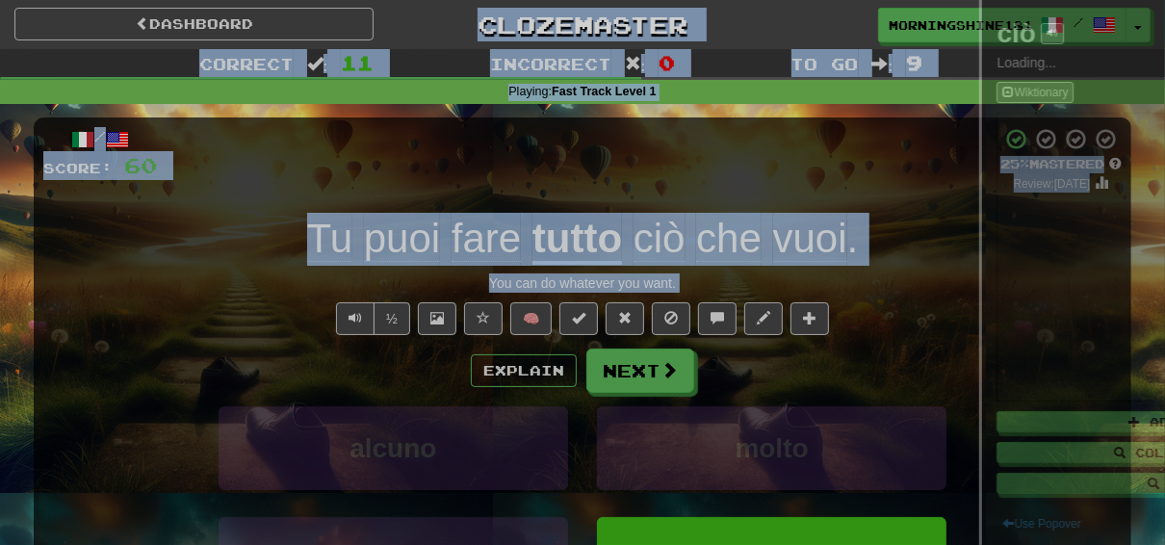
click at [655, 234] on div at bounding box center [582, 272] width 1165 height 545
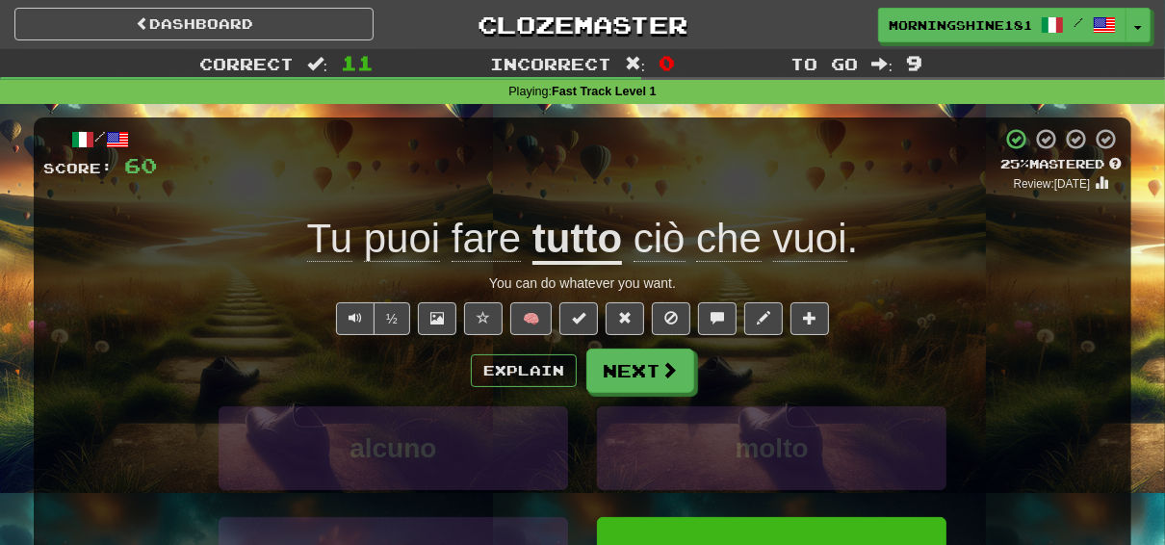
click at [655, 234] on span "ciò" at bounding box center [660, 239] width 52 height 46
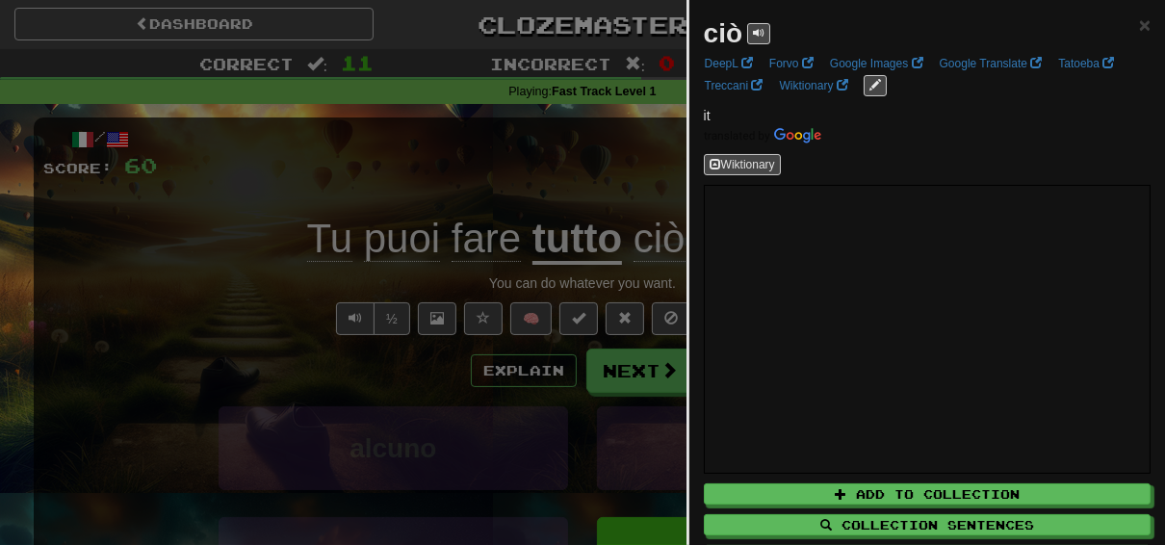
click at [657, 155] on div at bounding box center [582, 272] width 1165 height 545
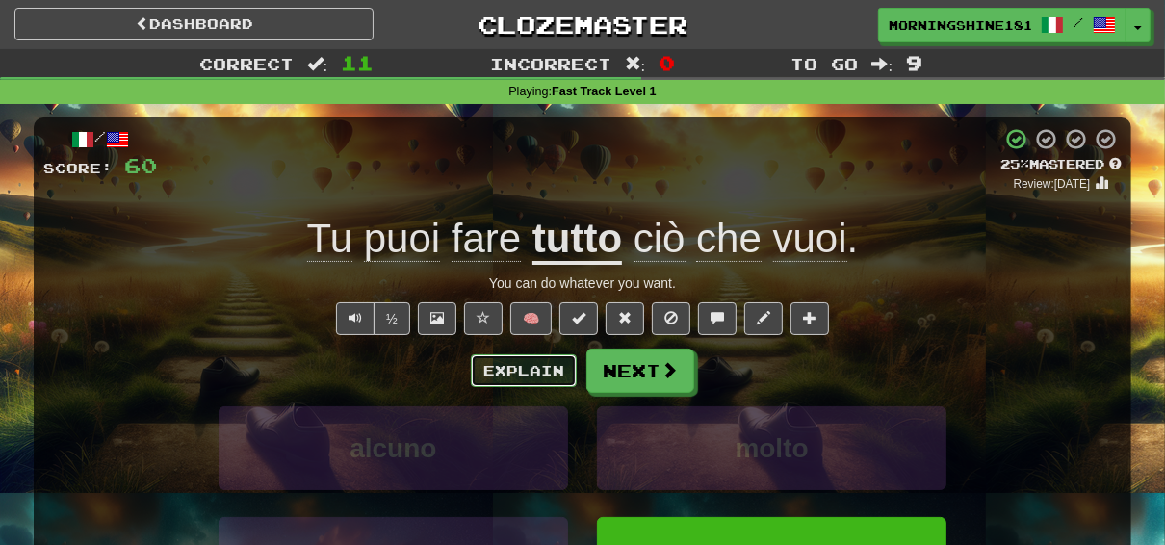
click at [525, 370] on button "Explain" at bounding box center [524, 370] width 106 height 33
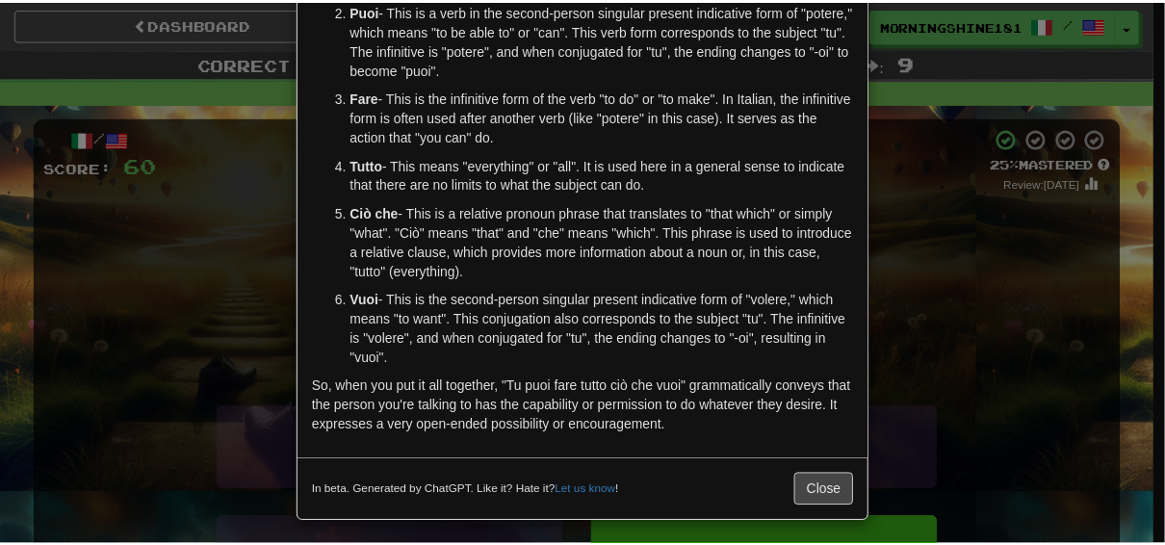
scroll to position [249, 0]
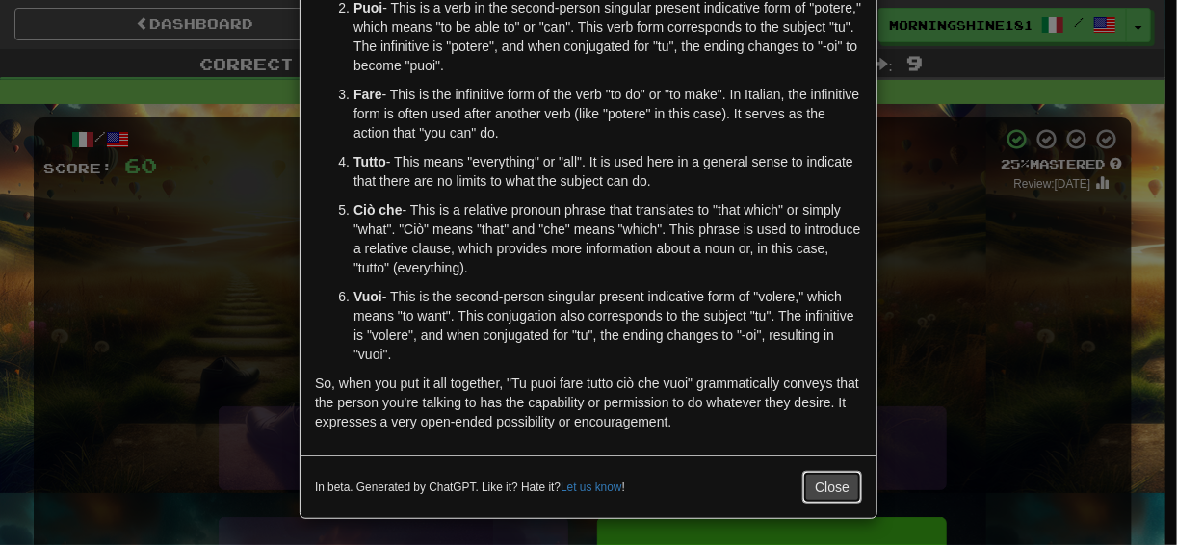
click at [832, 485] on button "Close" at bounding box center [832, 487] width 60 height 33
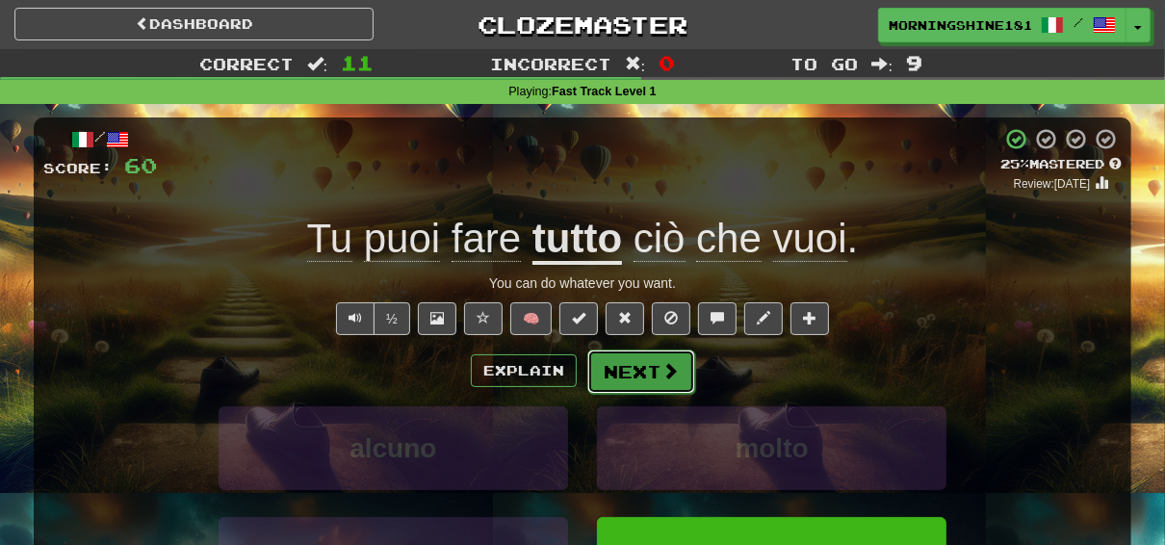
click at [624, 371] on button "Next" at bounding box center [641, 372] width 108 height 44
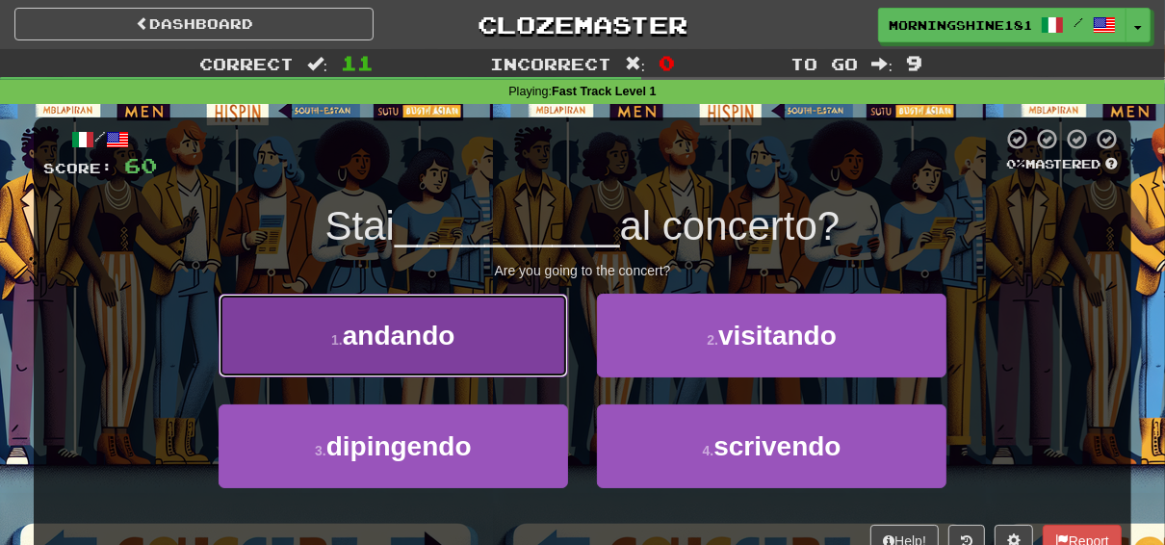
click at [438, 366] on button "1 . andando" at bounding box center [394, 336] width 350 height 84
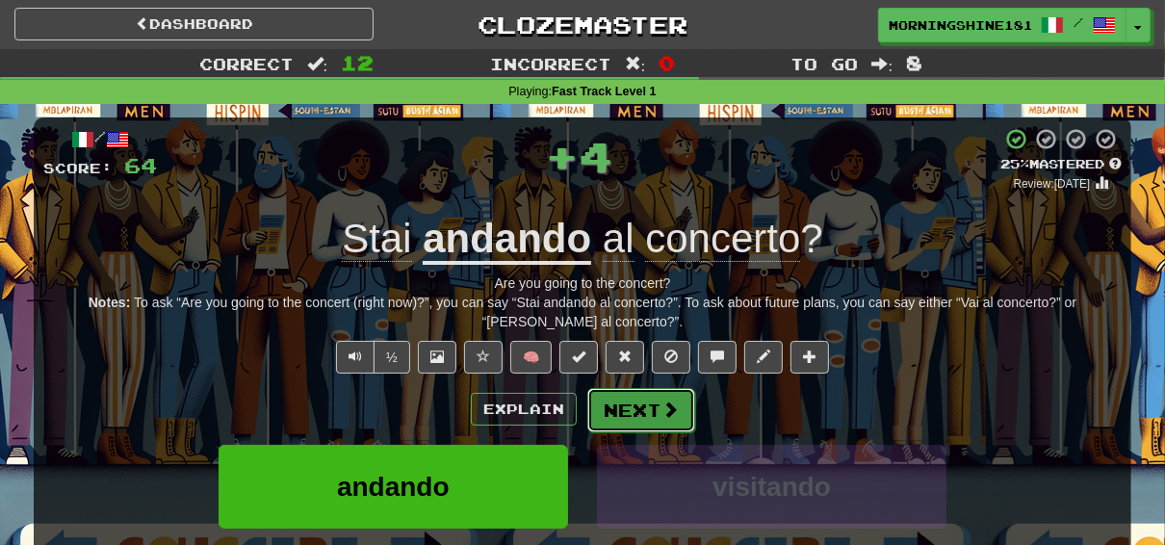
click at [664, 412] on span at bounding box center [669, 409] width 17 height 17
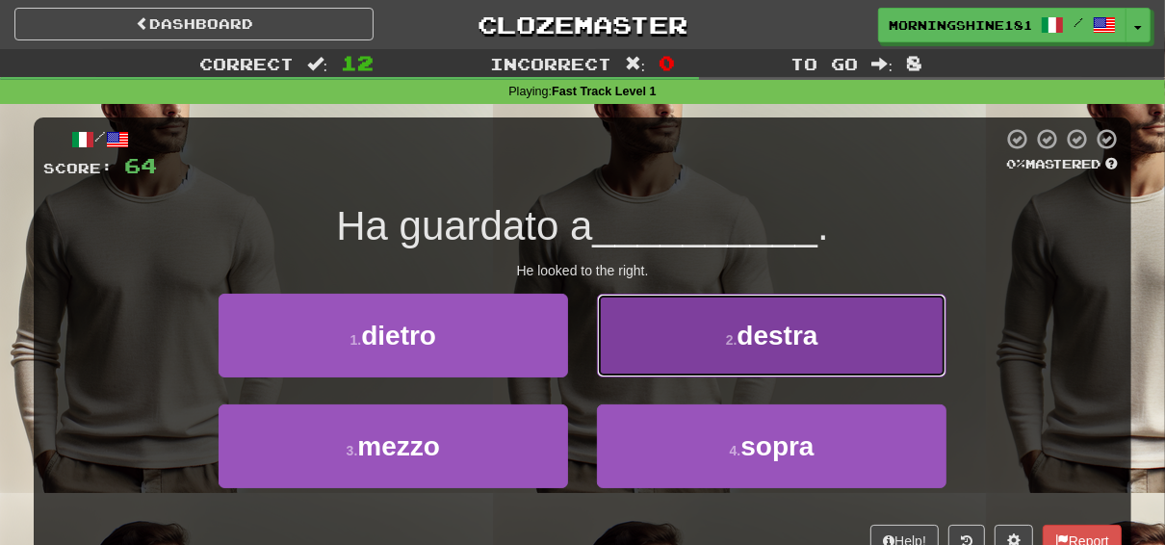
click at [764, 360] on button "2 . destra" at bounding box center [772, 336] width 350 height 84
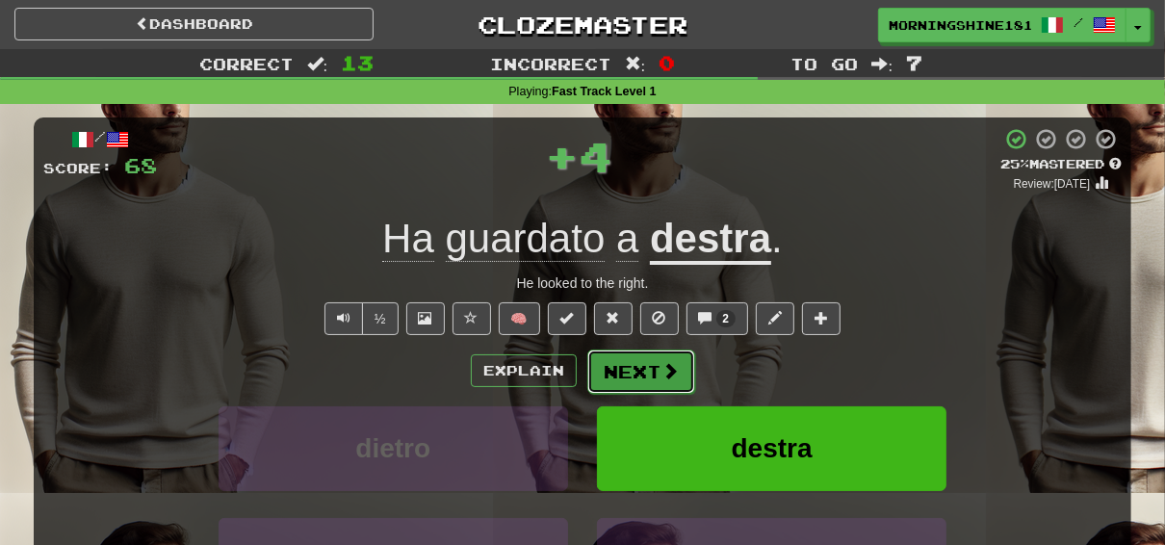
click at [625, 371] on button "Next" at bounding box center [641, 372] width 108 height 44
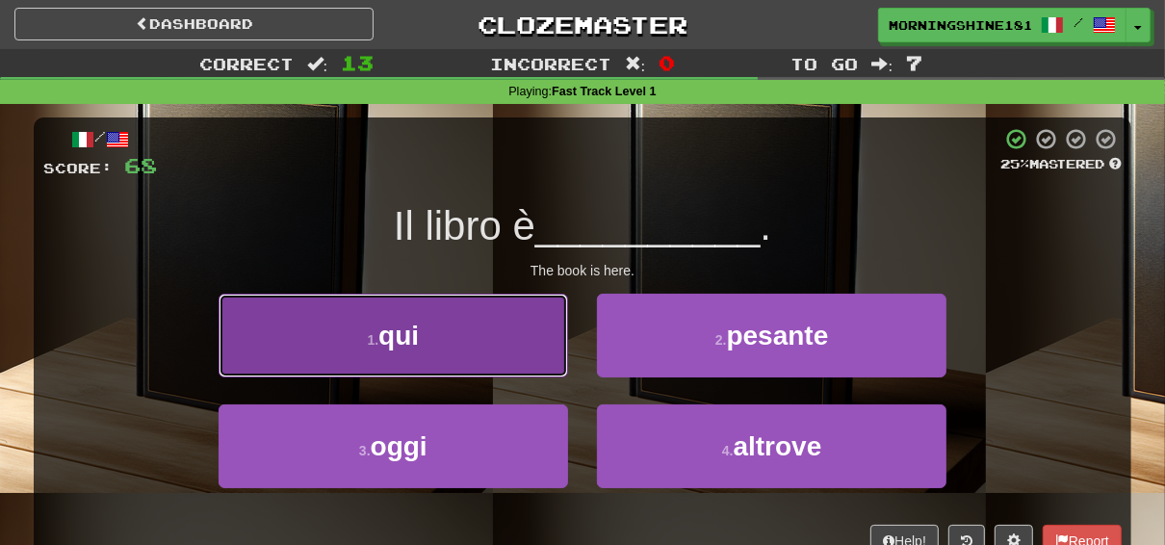
click at [433, 366] on button "1 . qui" at bounding box center [394, 336] width 350 height 84
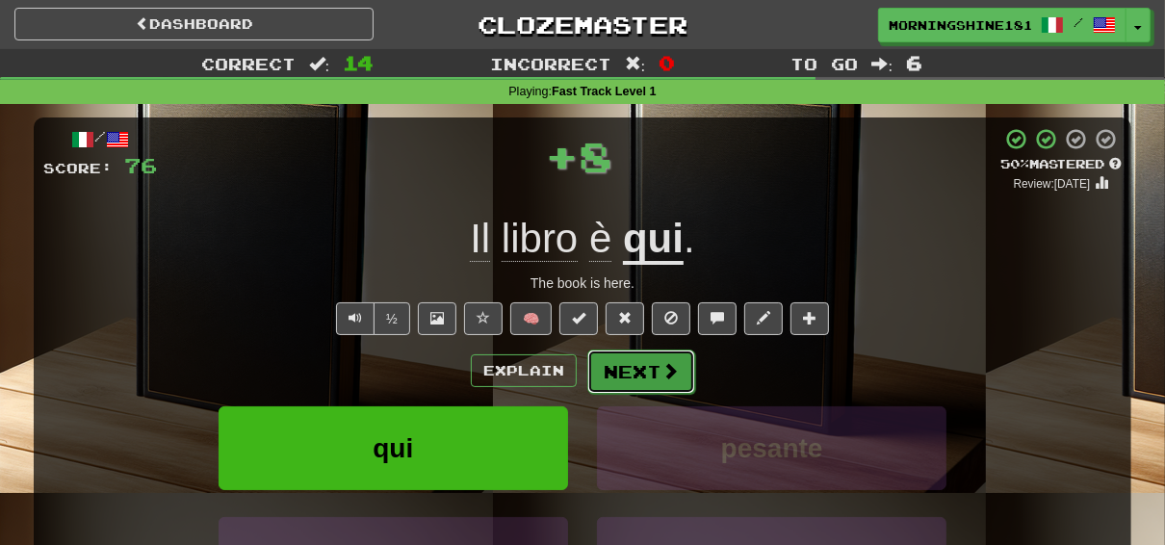
click at [668, 380] on button "Next" at bounding box center [641, 372] width 108 height 44
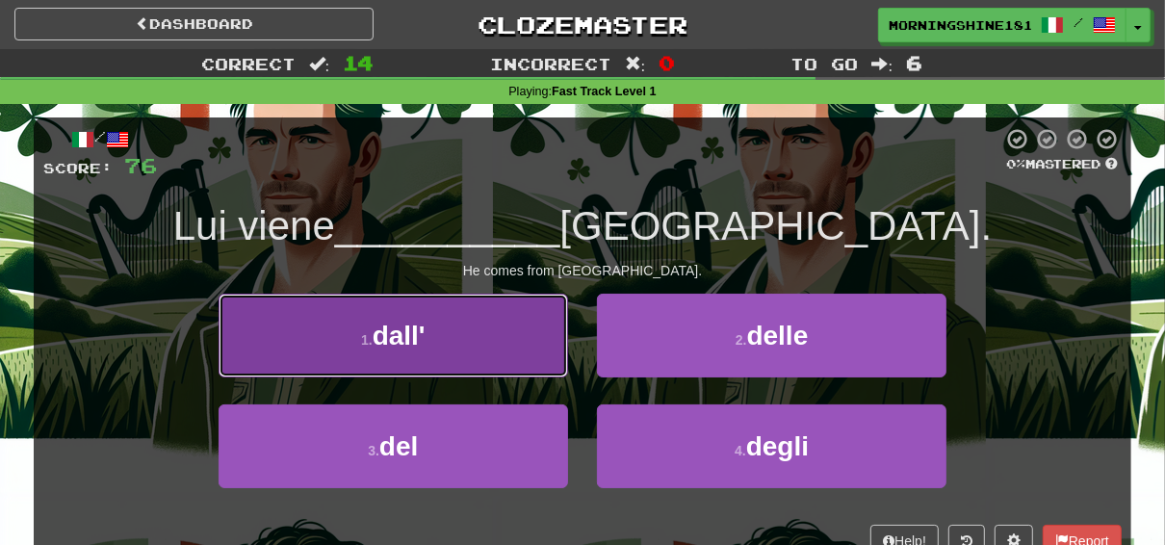
click at [440, 369] on button "1 . dall'" at bounding box center [394, 336] width 350 height 84
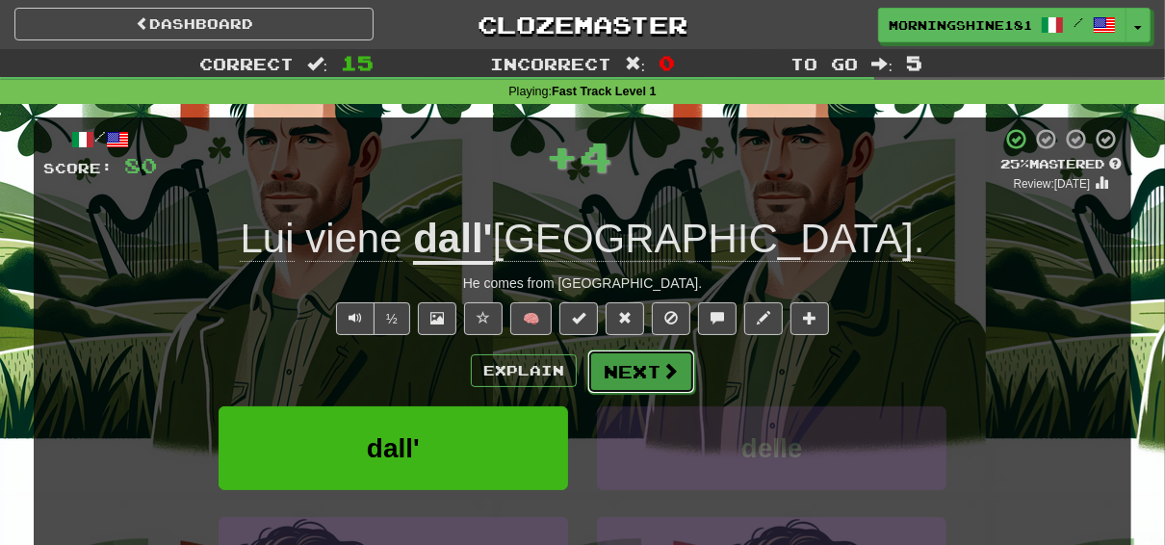
click at [650, 382] on button "Next" at bounding box center [641, 372] width 108 height 44
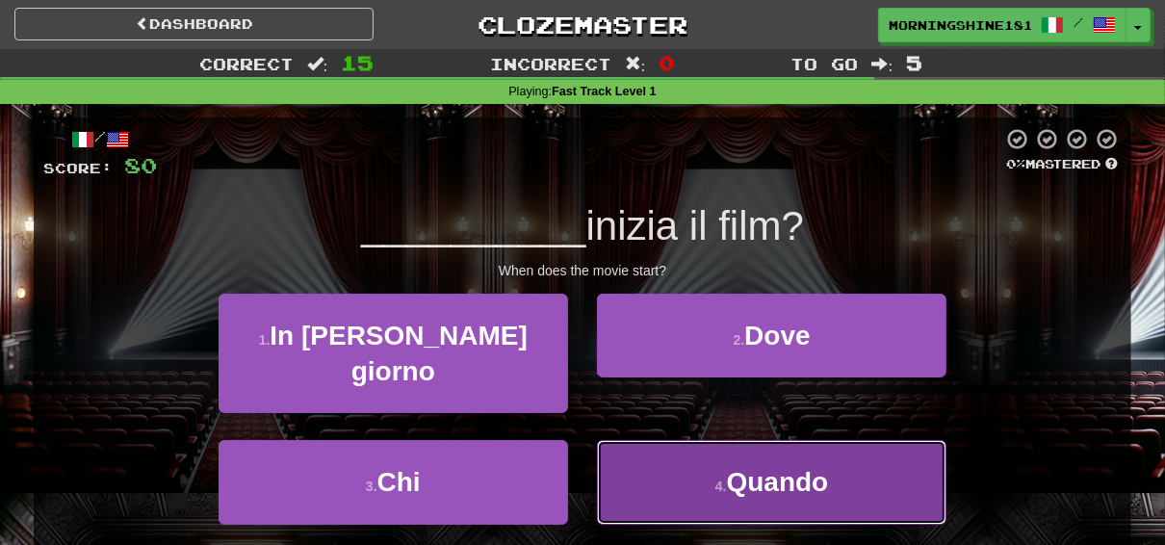
click at [676, 440] on button "4 . Quando" at bounding box center [772, 482] width 350 height 84
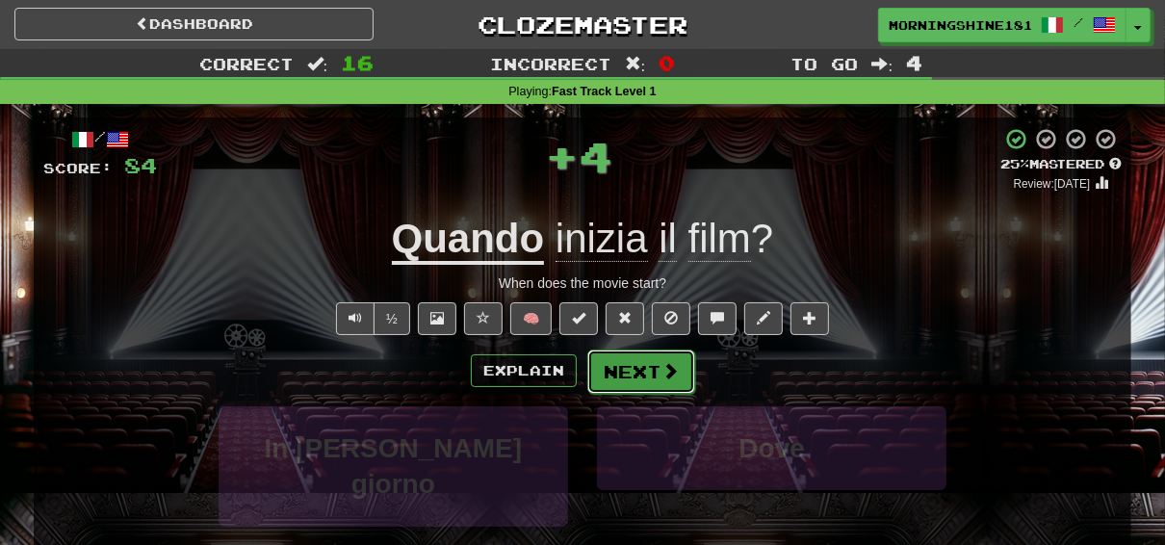
click at [652, 374] on button "Next" at bounding box center [641, 372] width 108 height 44
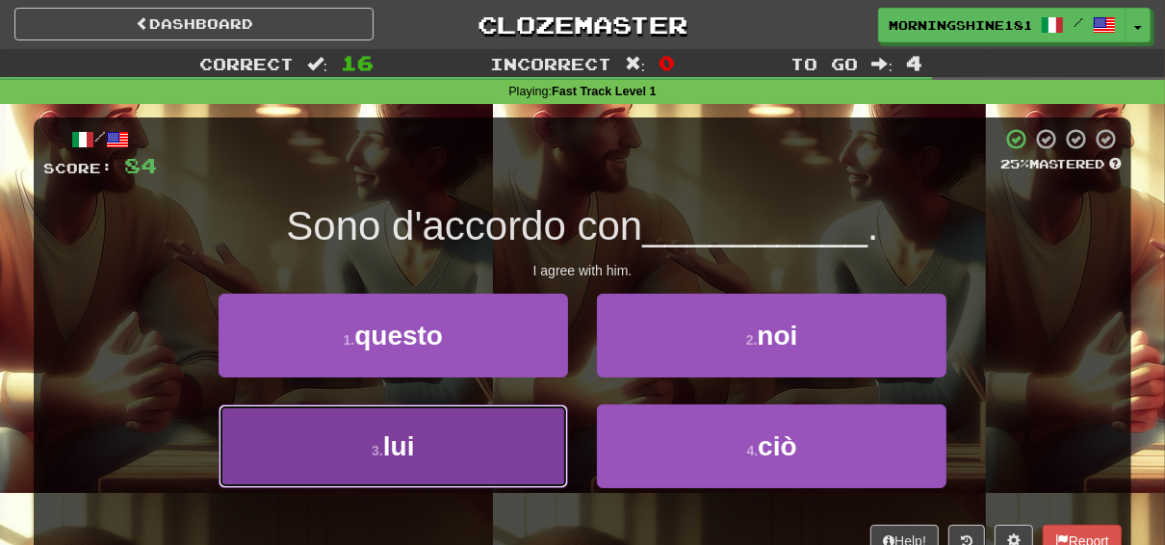
click at [547, 451] on button "3 . lui" at bounding box center [394, 446] width 350 height 84
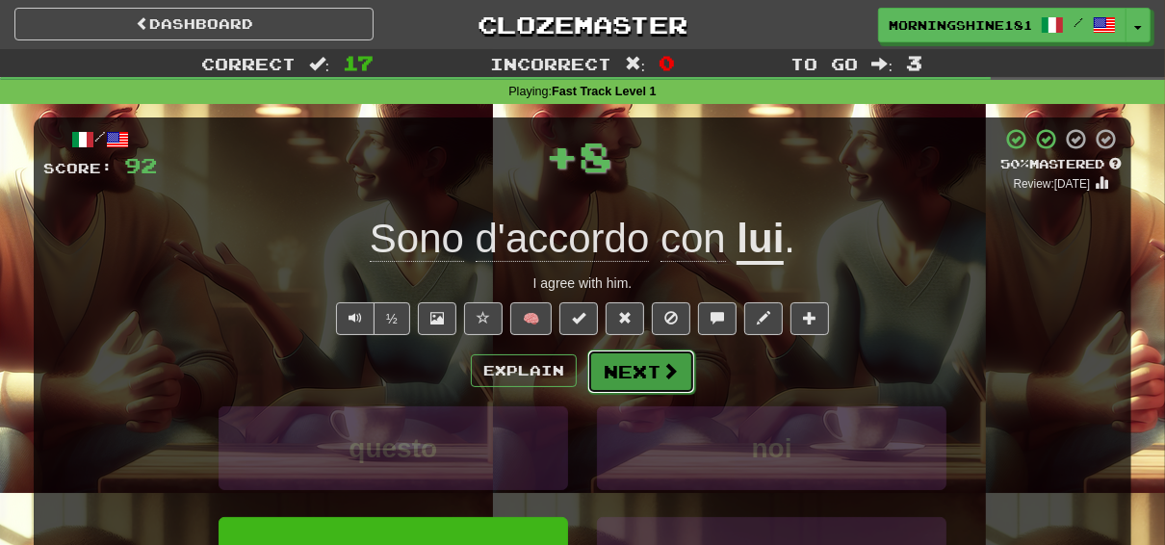
click at [648, 384] on button "Next" at bounding box center [641, 372] width 108 height 44
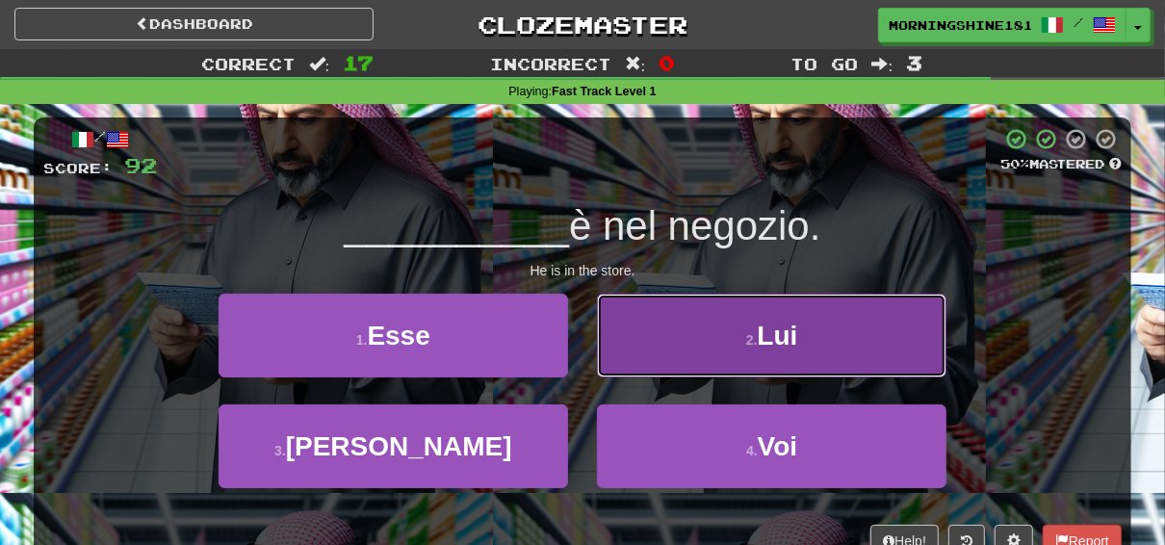
click at [780, 358] on button "2 . Lui" at bounding box center [772, 336] width 350 height 84
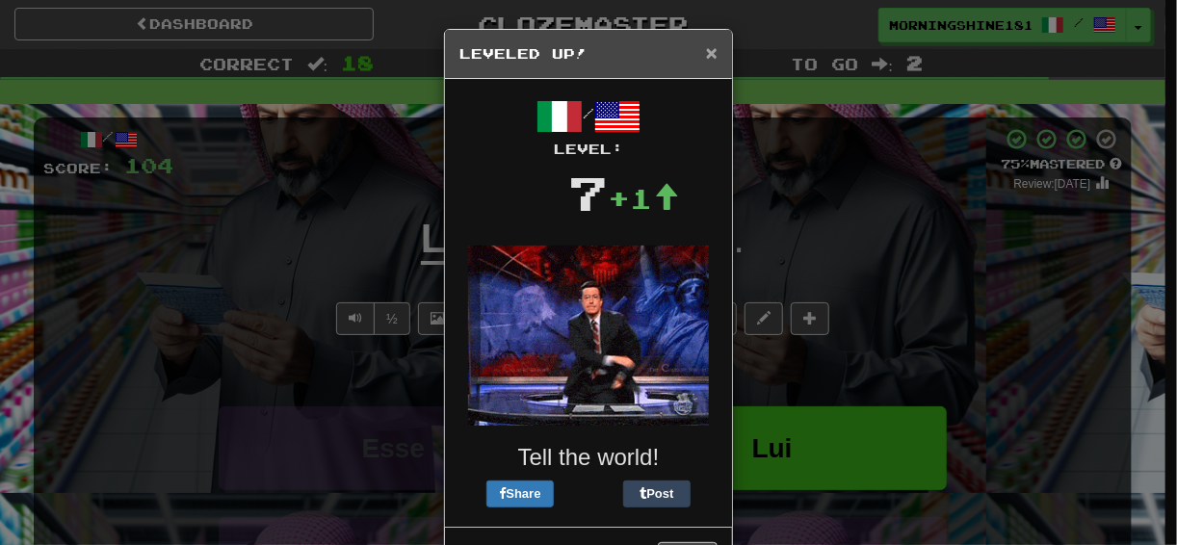
click at [711, 54] on span "×" at bounding box center [712, 52] width 12 height 22
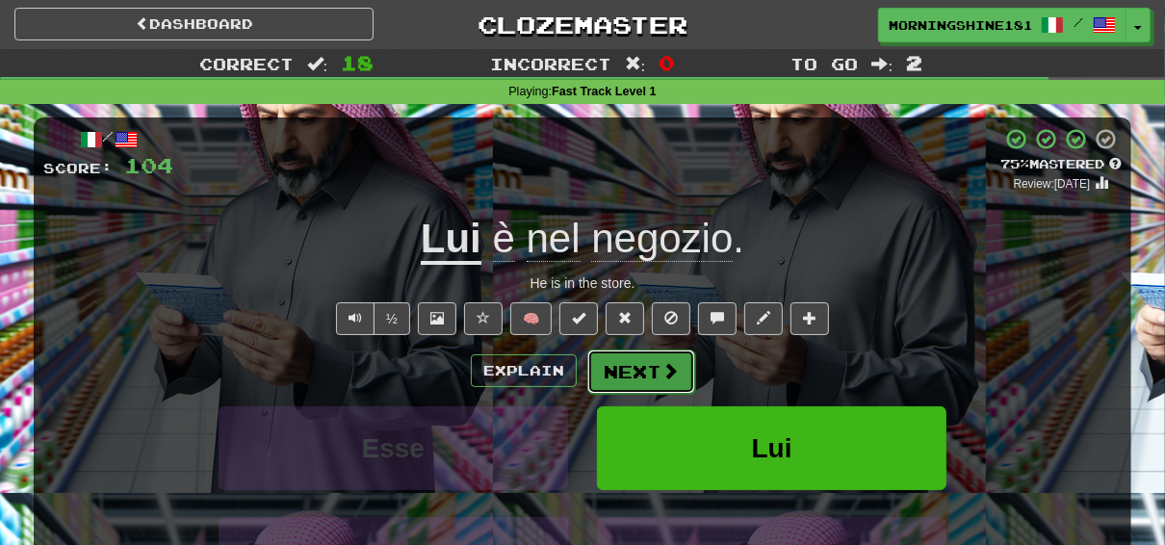
click at [645, 373] on button "Next" at bounding box center [641, 372] width 108 height 44
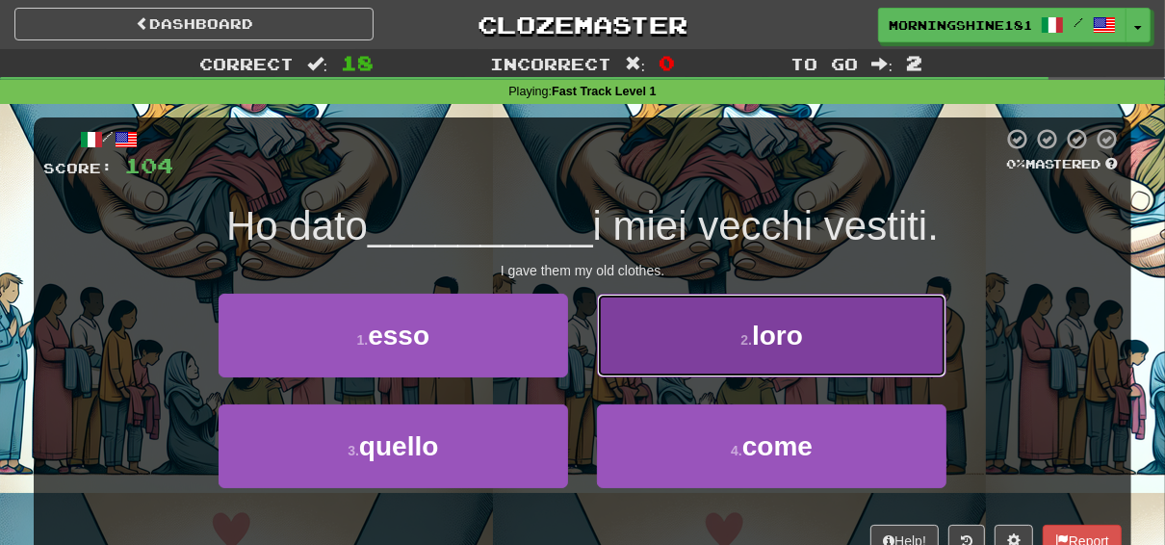
click at [759, 334] on span "loro" at bounding box center [777, 336] width 51 height 30
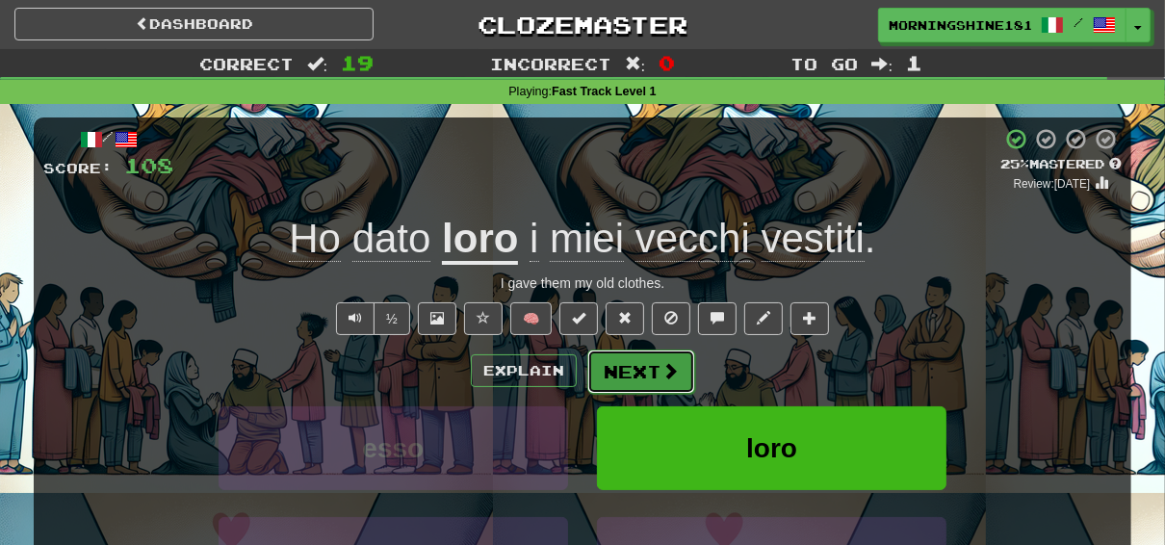
click at [647, 373] on button "Next" at bounding box center [641, 372] width 108 height 44
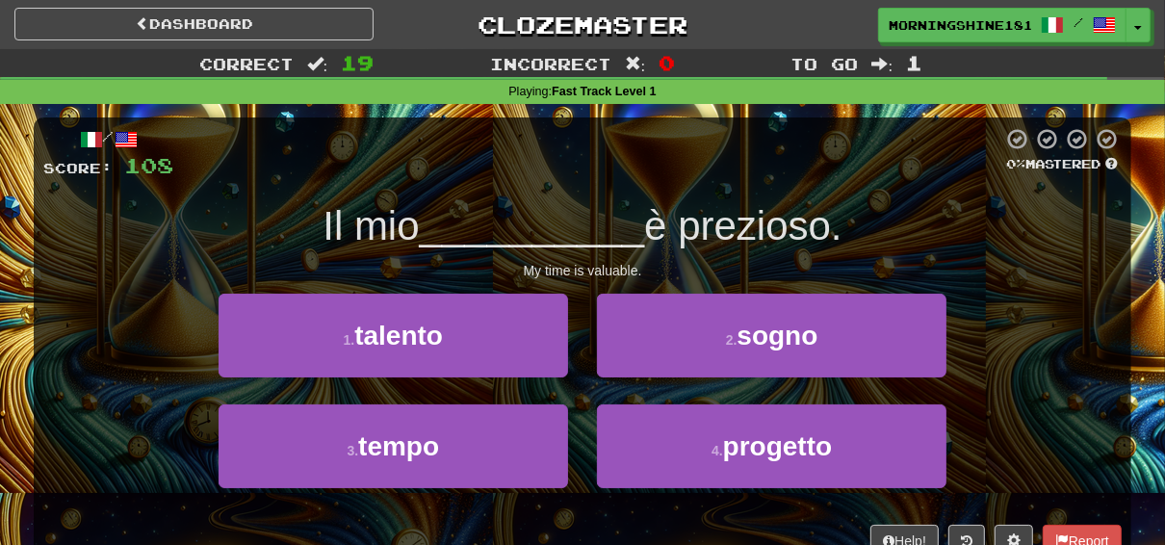
click at [758, 229] on span "è prezioso." at bounding box center [742, 225] width 197 height 45
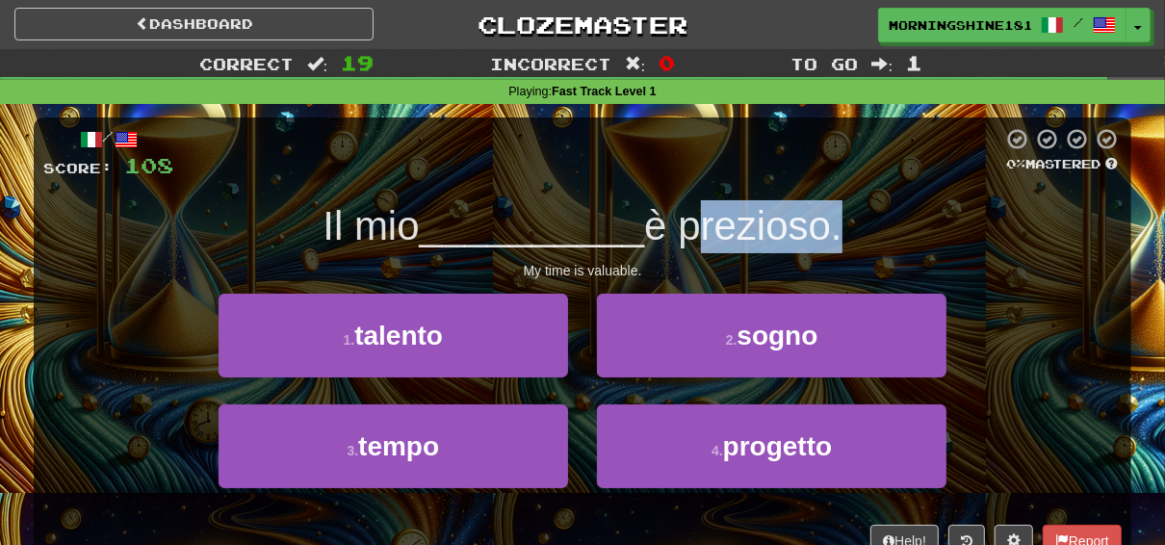
click at [758, 229] on span "è prezioso." at bounding box center [742, 225] width 197 height 45
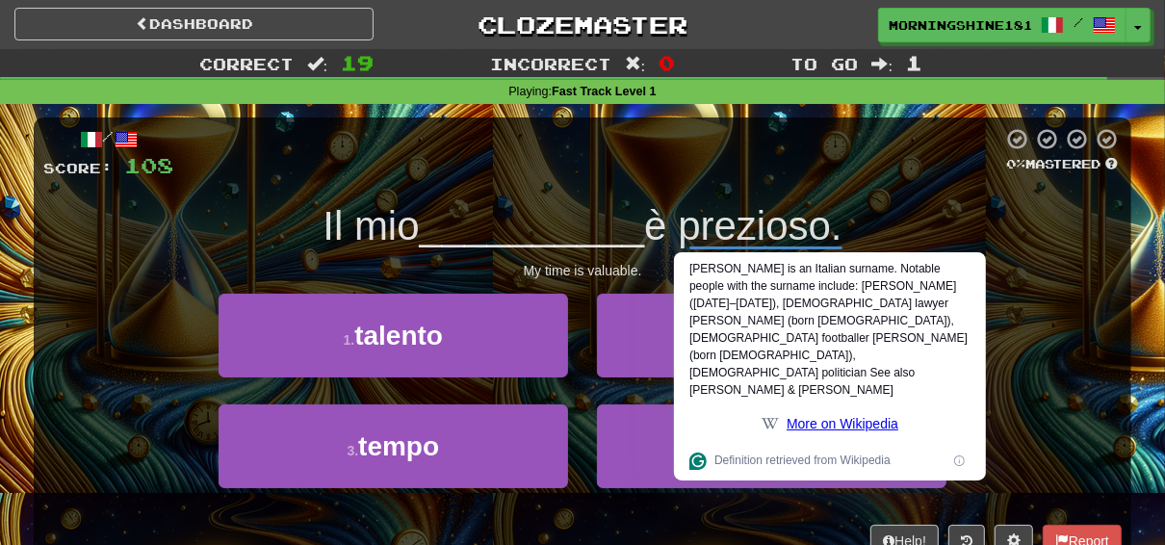
click at [476, 196] on div "/ Score: 108 0 % Mastered Il mio __________ è prezioso. My time is valuable. 1 …" at bounding box center [583, 342] width 1098 height 450
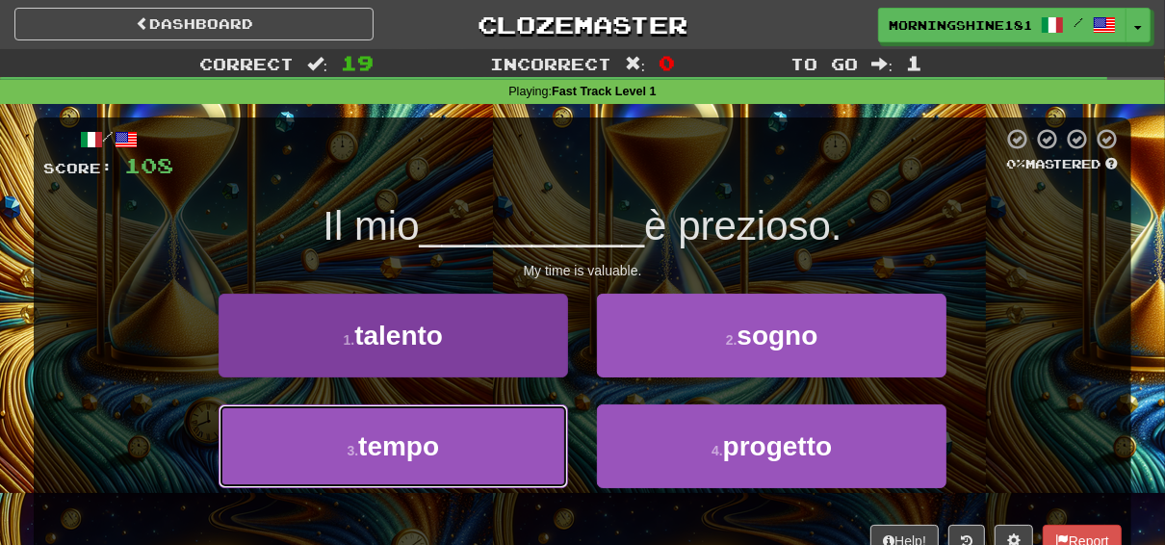
click at [435, 442] on span "tempo" at bounding box center [398, 446] width 81 height 30
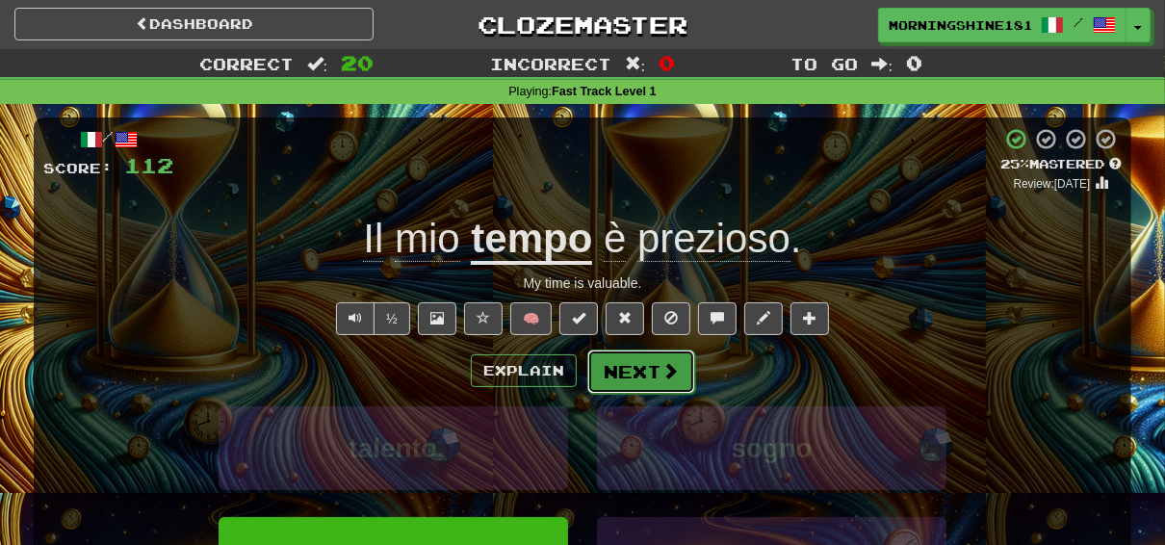
click at [627, 376] on button "Next" at bounding box center [641, 372] width 108 height 44
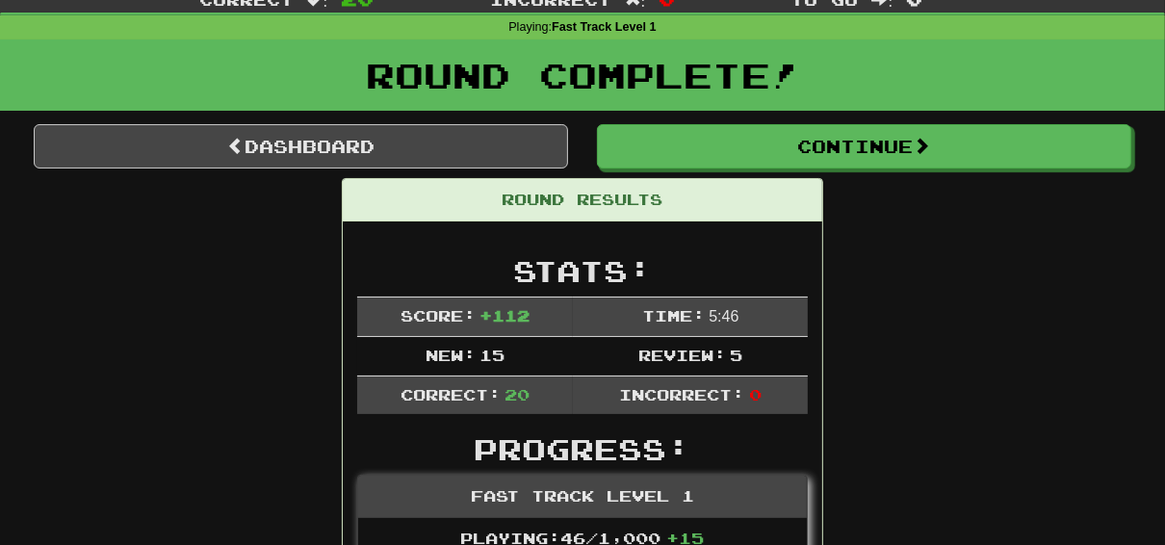
scroll to position [0, 0]
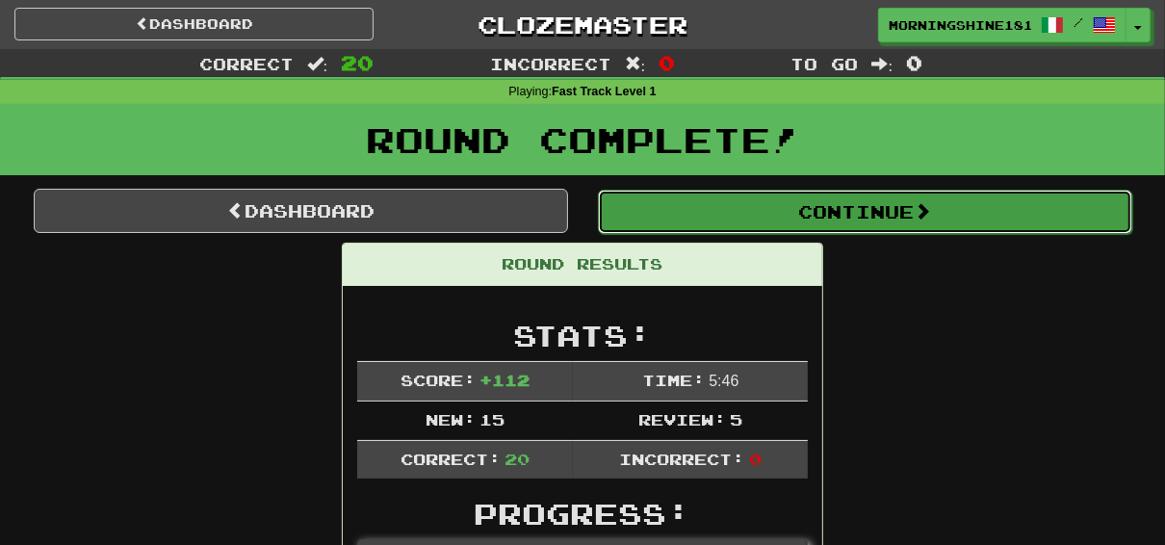
click at [850, 216] on button "Continue" at bounding box center [865, 212] width 534 height 44
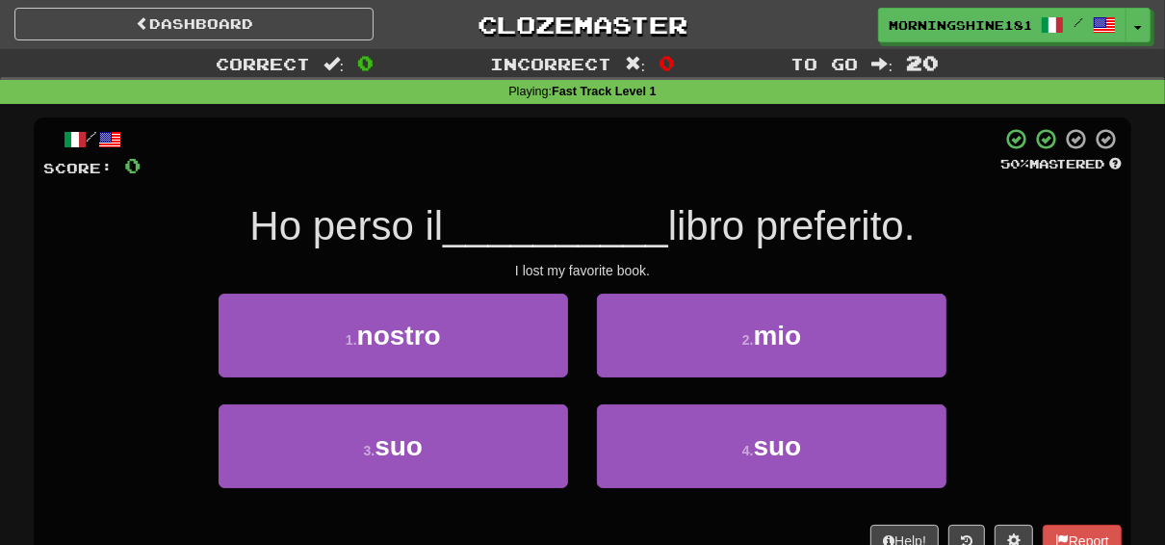
scroll to position [77, 0]
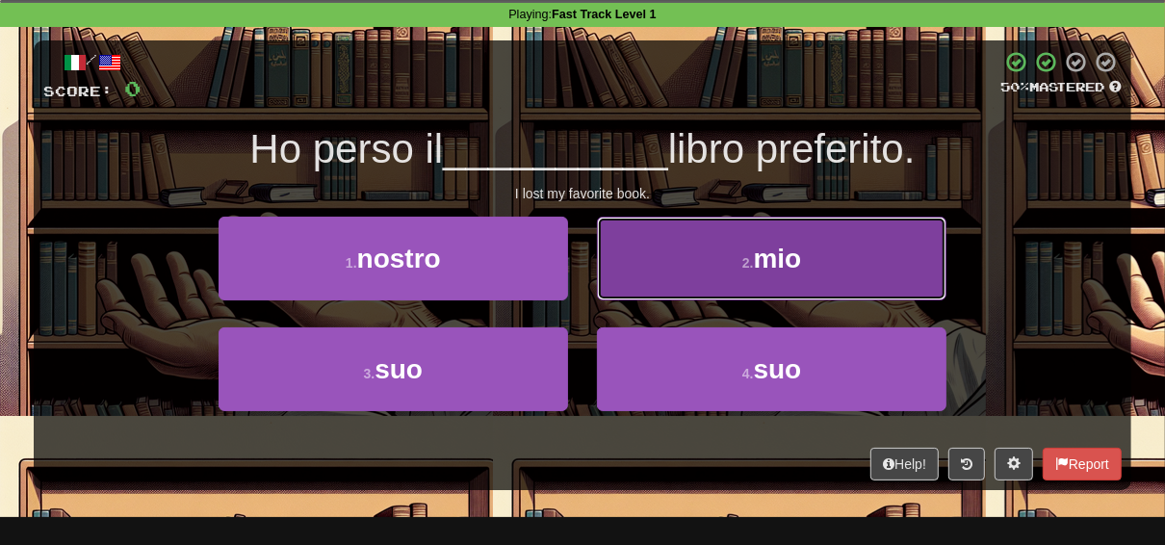
click at [777, 263] on span "mio" at bounding box center [778, 259] width 48 height 30
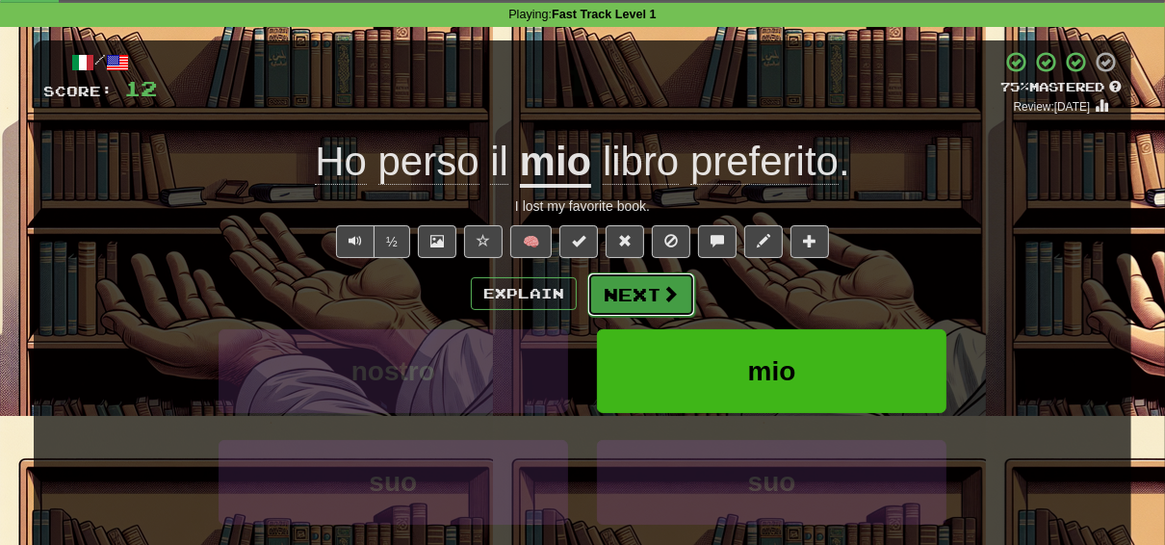
click at [633, 292] on button "Next" at bounding box center [641, 294] width 108 height 44
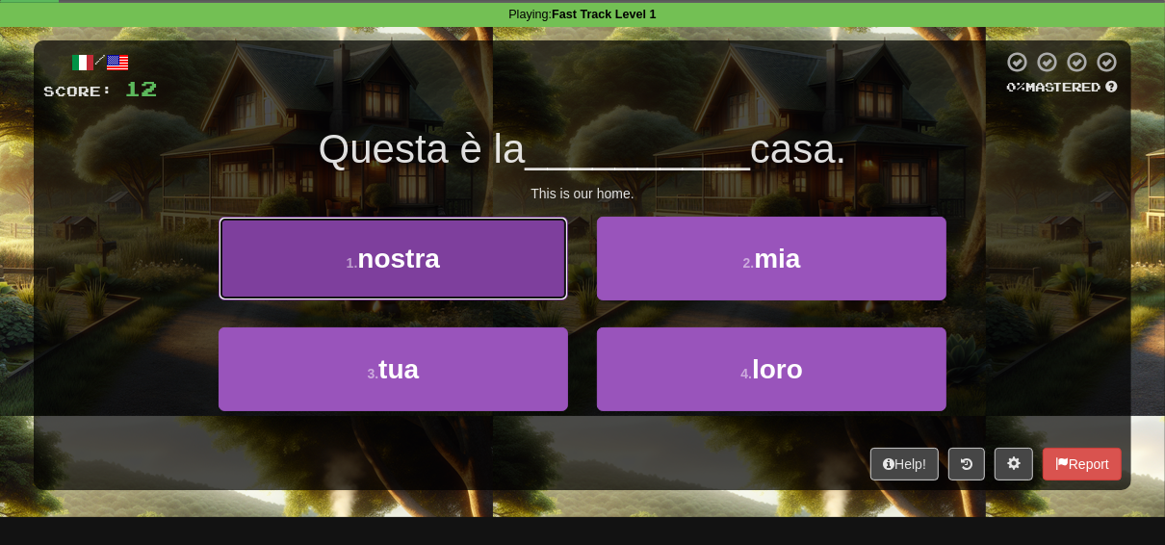
click at [471, 285] on button "1 . nostra" at bounding box center [394, 259] width 350 height 84
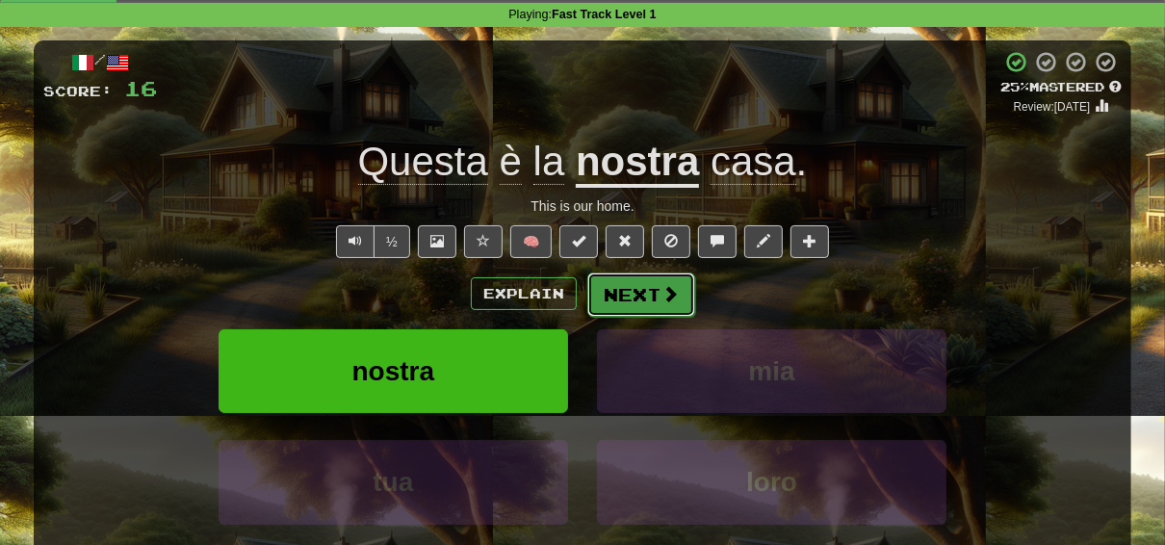
click at [638, 293] on button "Next" at bounding box center [641, 294] width 108 height 44
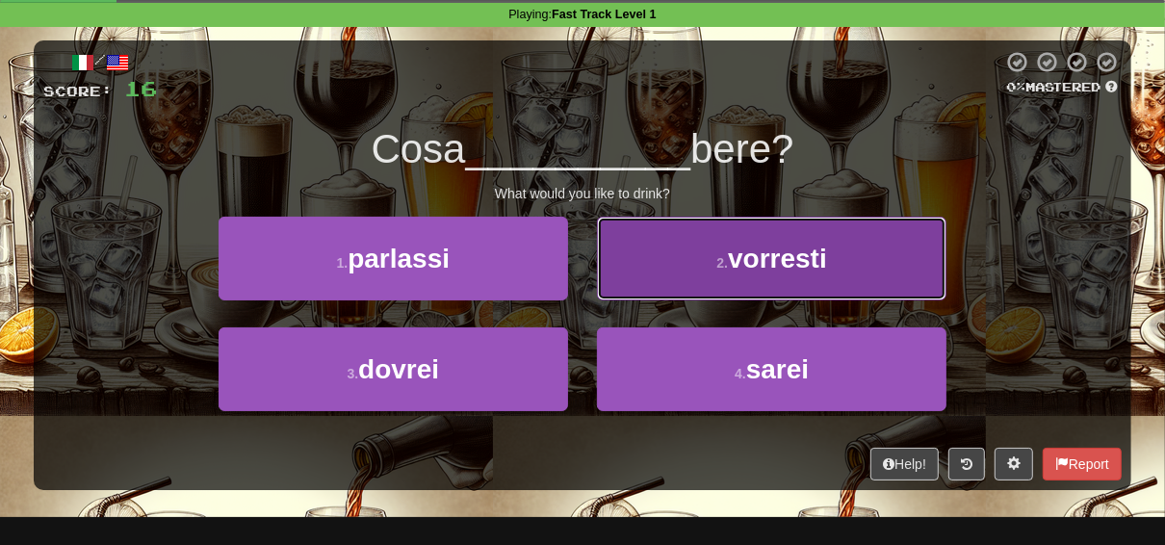
click at [744, 275] on button "2 . vorresti" at bounding box center [772, 259] width 350 height 84
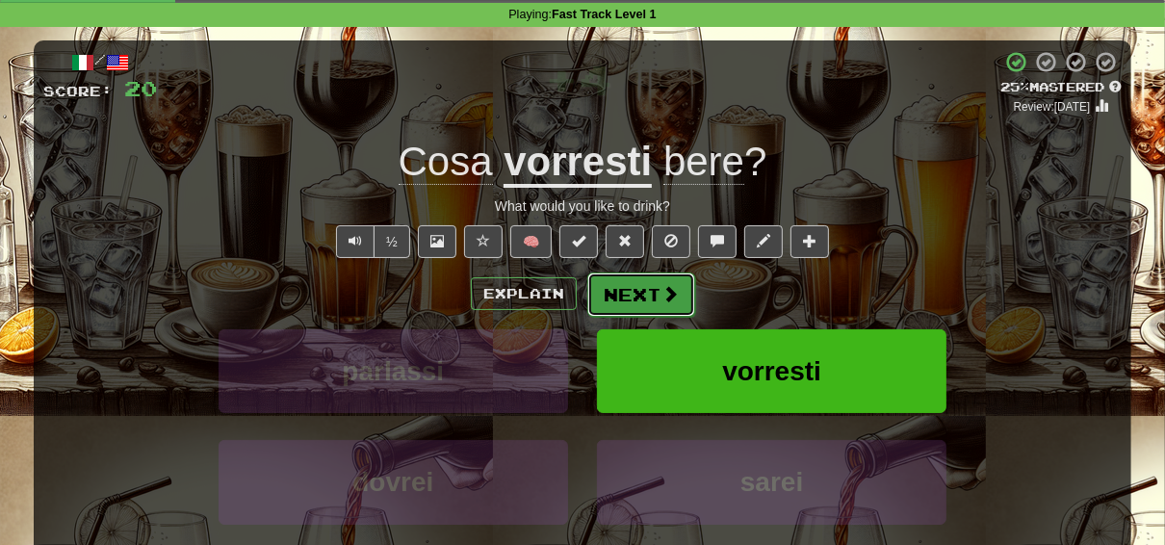
click at [626, 292] on button "Next" at bounding box center [641, 294] width 108 height 44
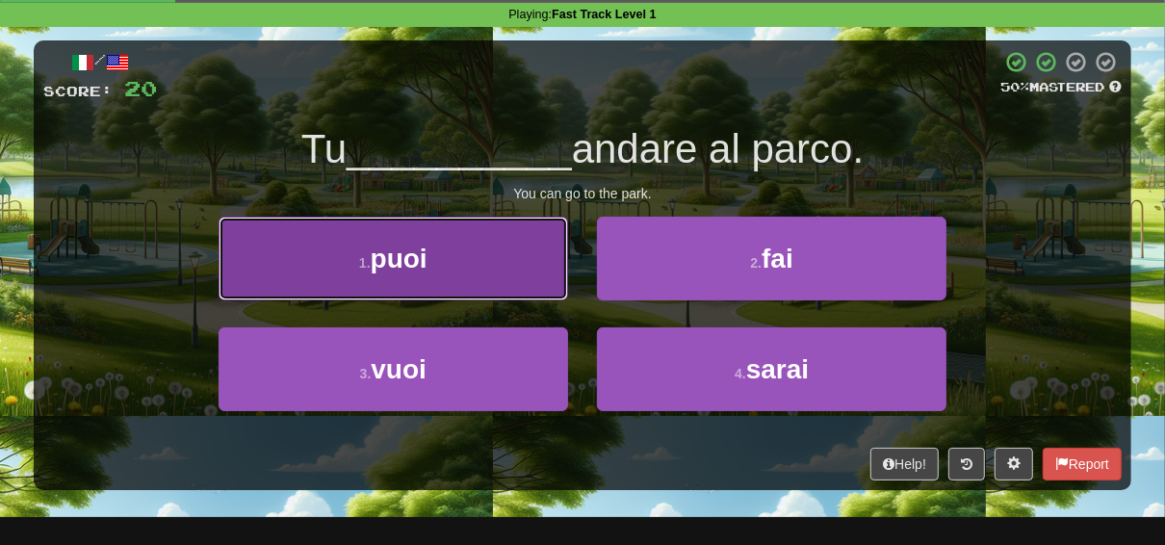
click at [397, 258] on span "puoi" at bounding box center [399, 259] width 57 height 30
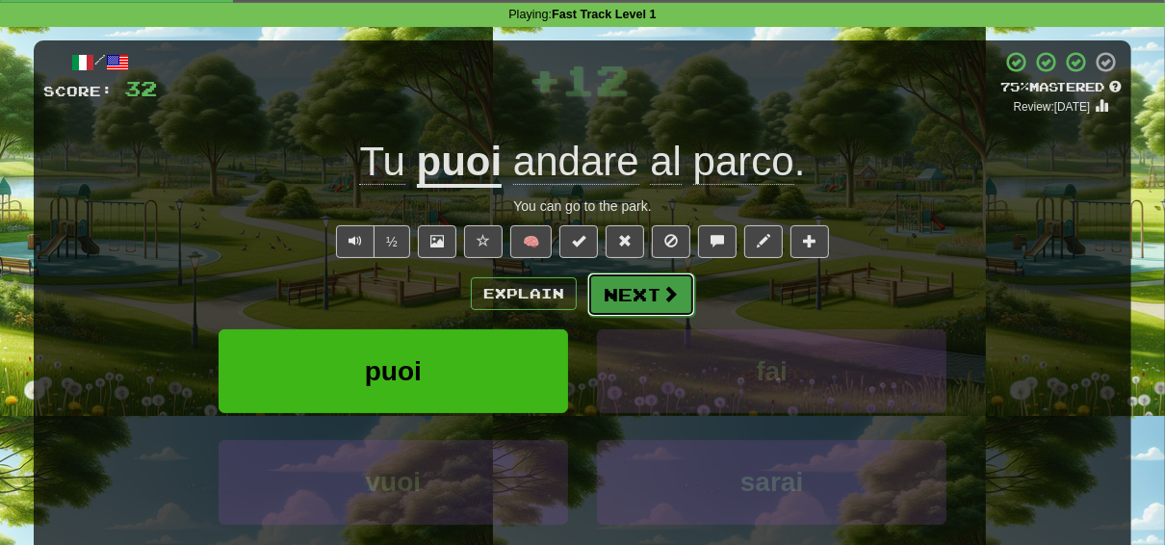
click at [636, 291] on button "Next" at bounding box center [641, 294] width 108 height 44
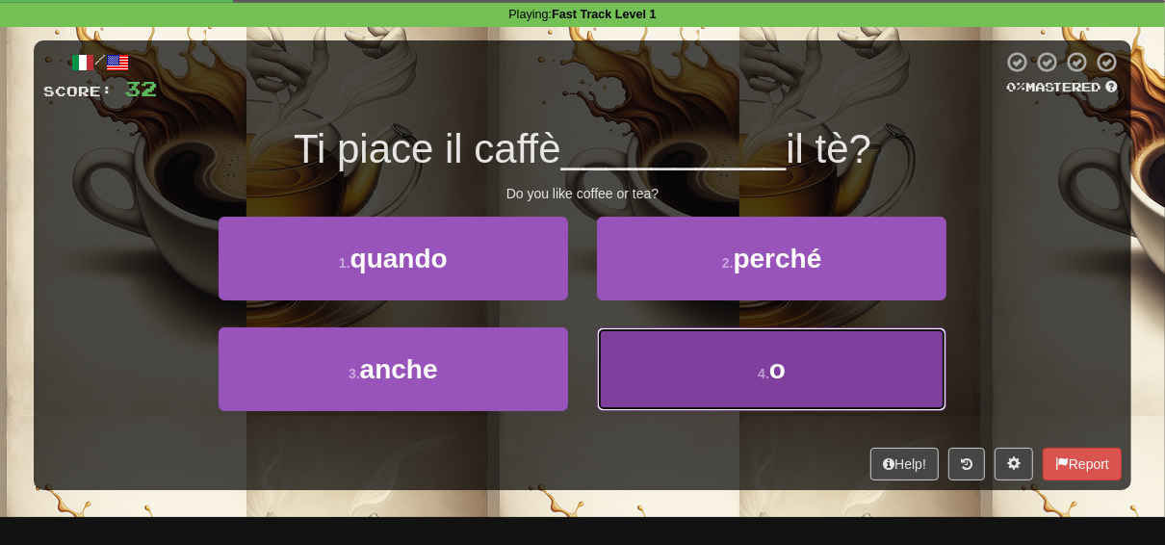
click at [744, 374] on button "4 . o" at bounding box center [772, 369] width 350 height 84
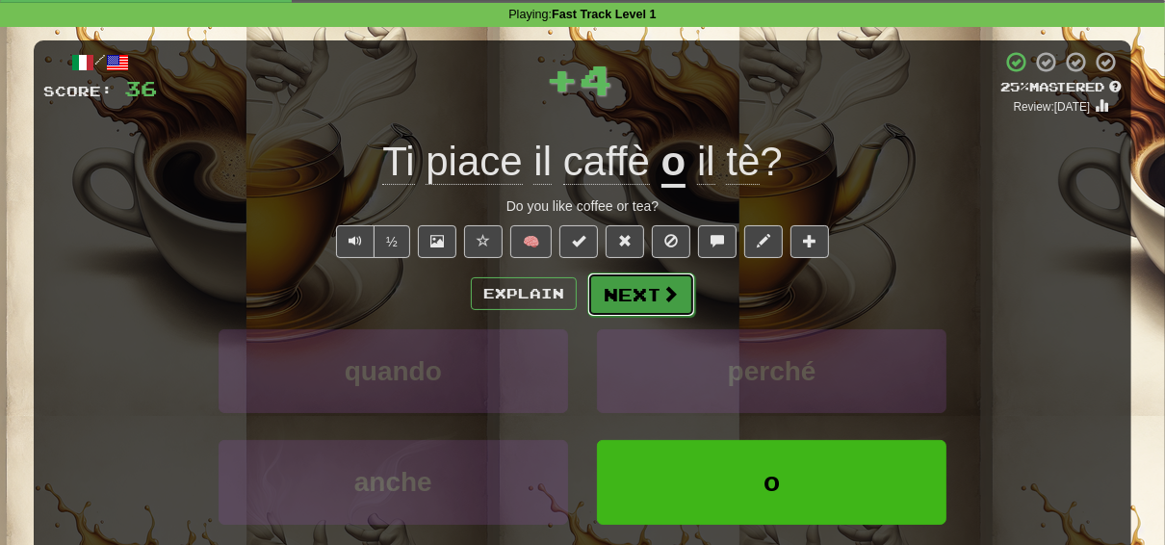
click at [641, 284] on button "Next" at bounding box center [641, 294] width 108 height 44
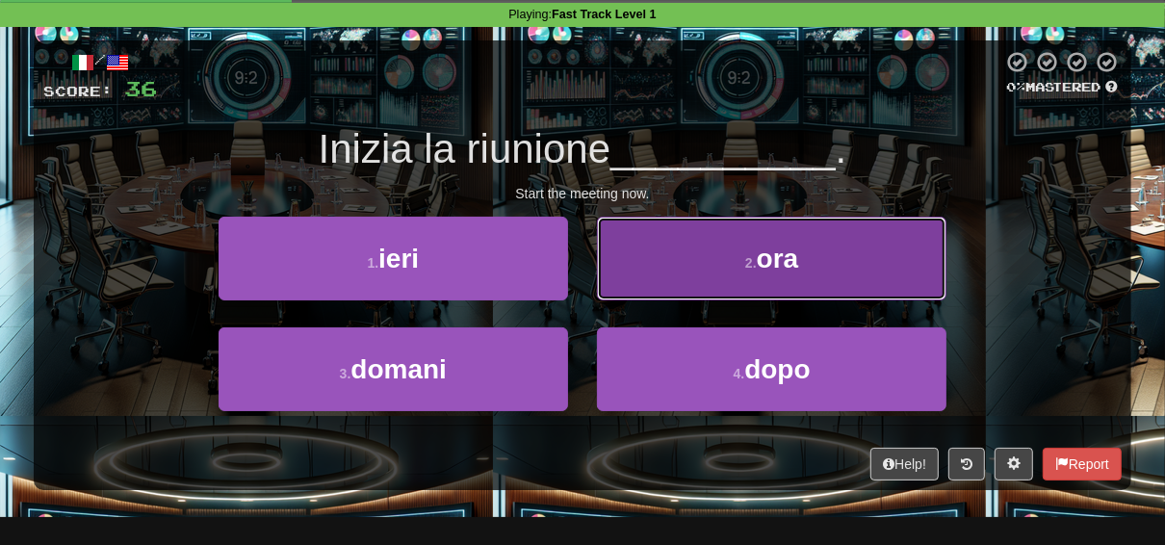
click at [763, 271] on span "ora" at bounding box center [778, 259] width 42 height 30
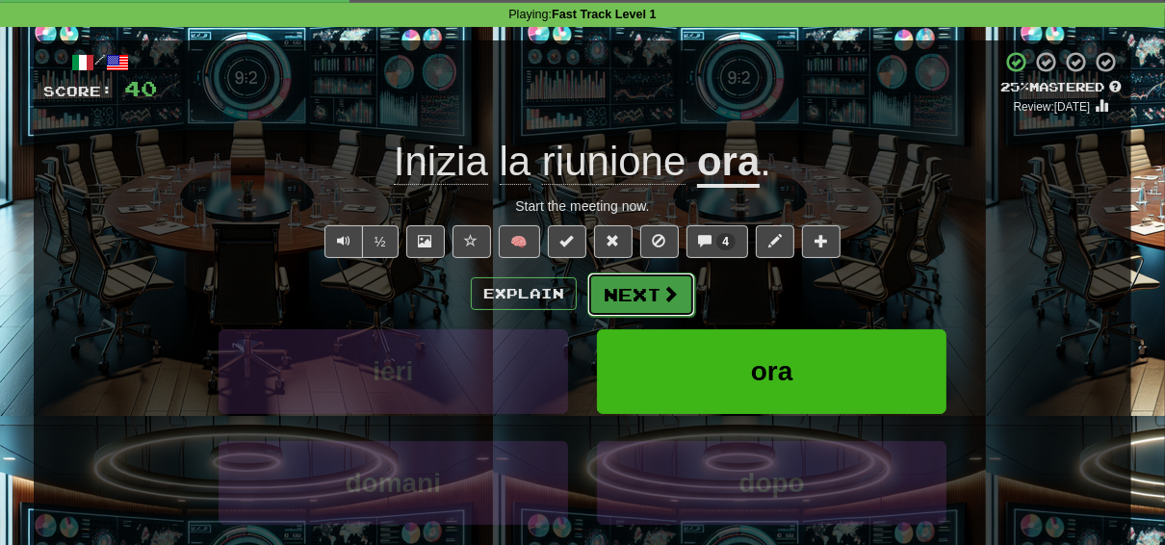
click at [630, 294] on button "Next" at bounding box center [641, 294] width 108 height 44
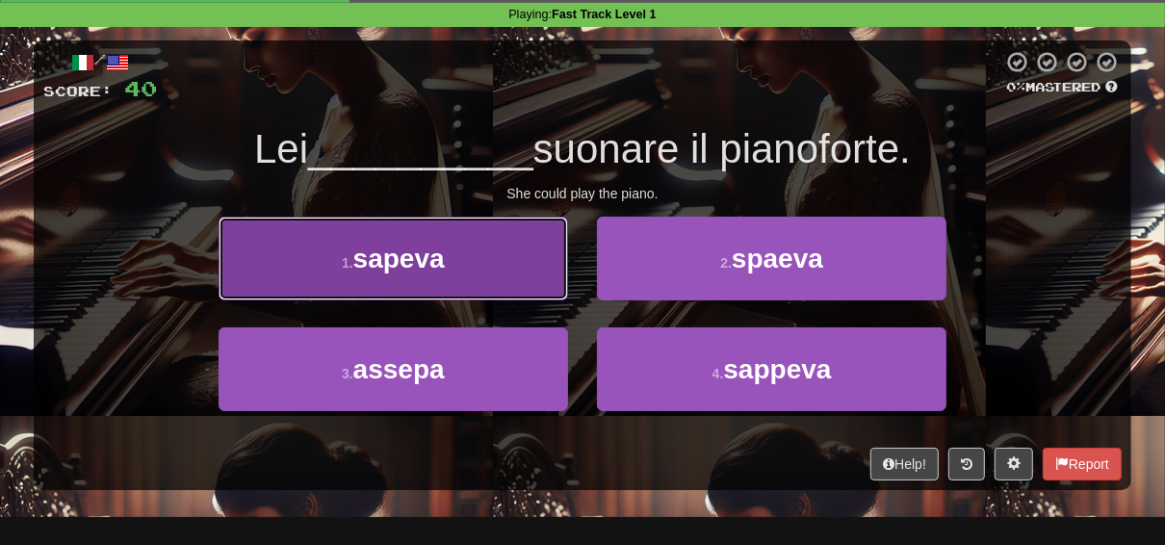
click at [424, 271] on span "sapeva" at bounding box center [398, 259] width 91 height 30
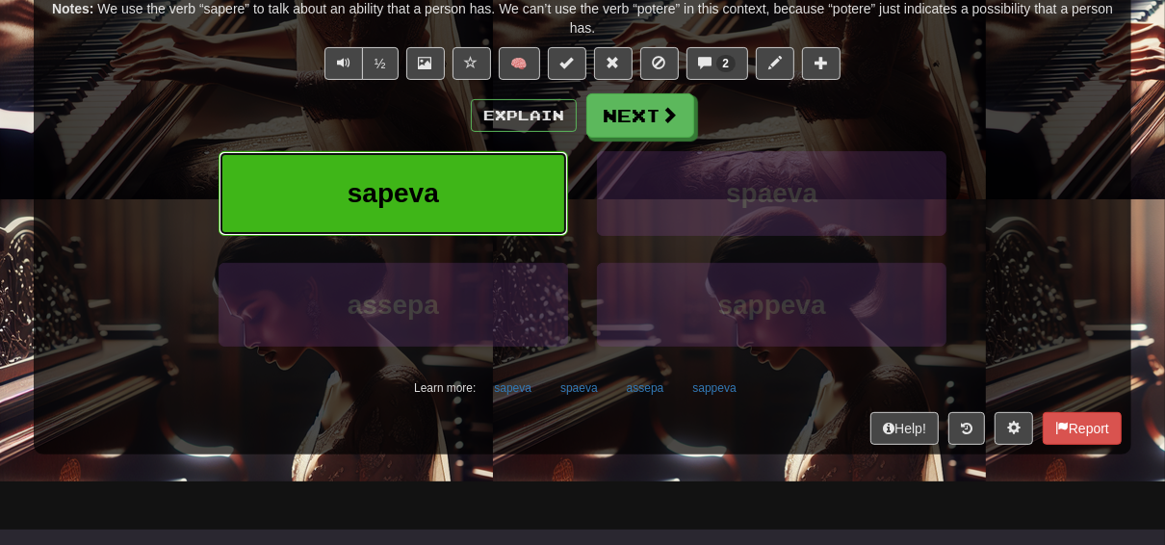
scroll to position [308, 0]
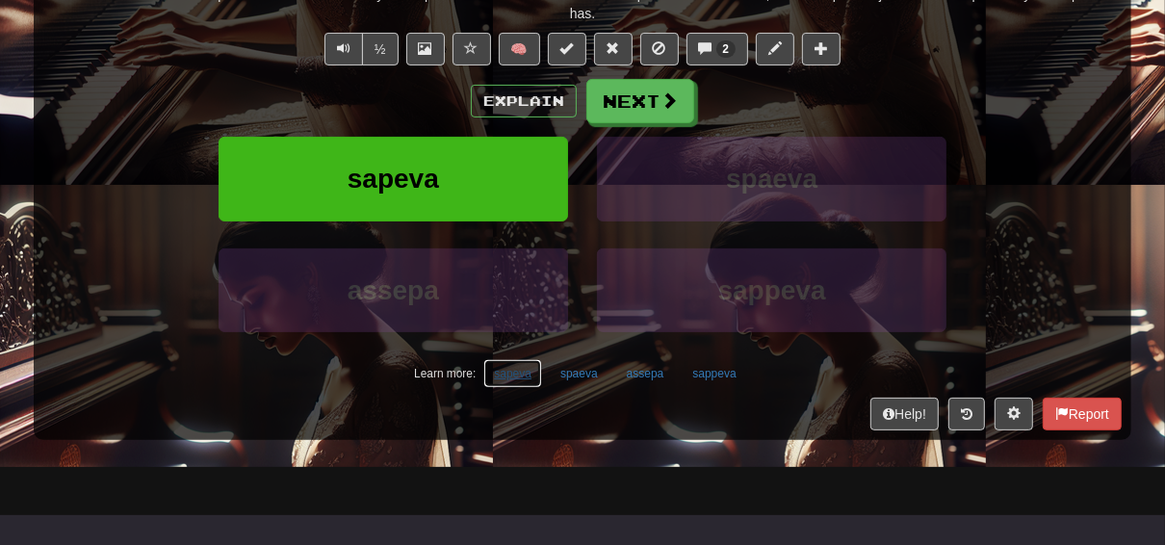
click at [515, 368] on button "sapeva" at bounding box center [512, 373] width 59 height 29
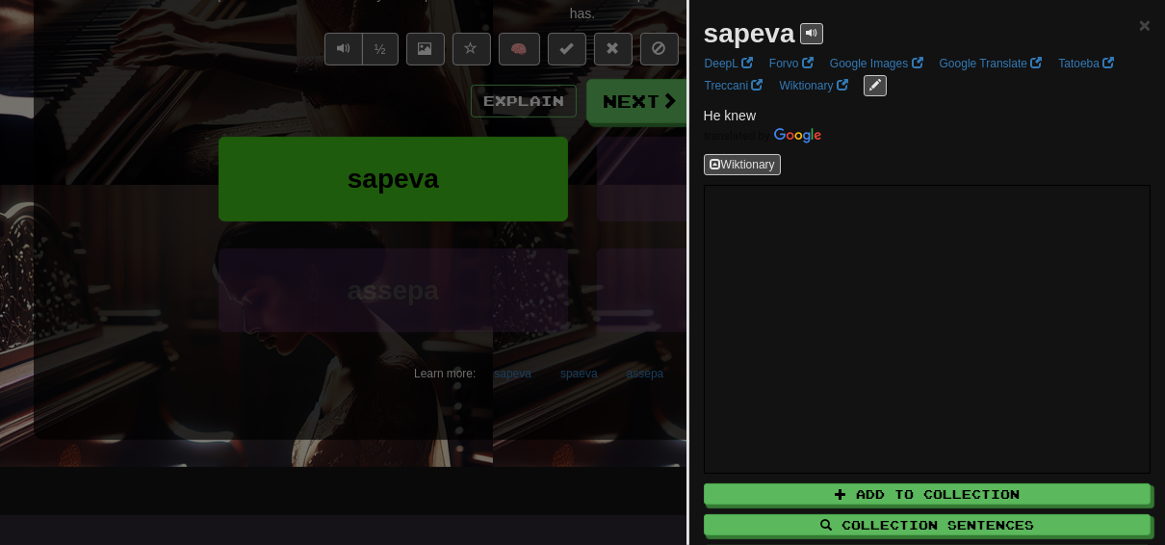
click at [506, 264] on div at bounding box center [582, 272] width 1165 height 545
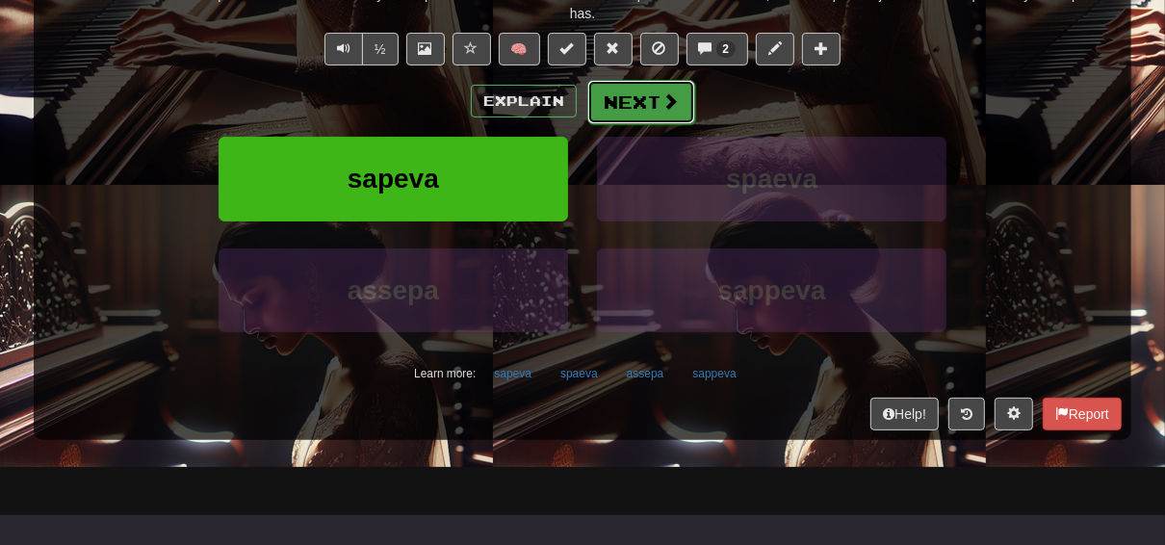
click at [642, 103] on button "Next" at bounding box center [641, 102] width 108 height 44
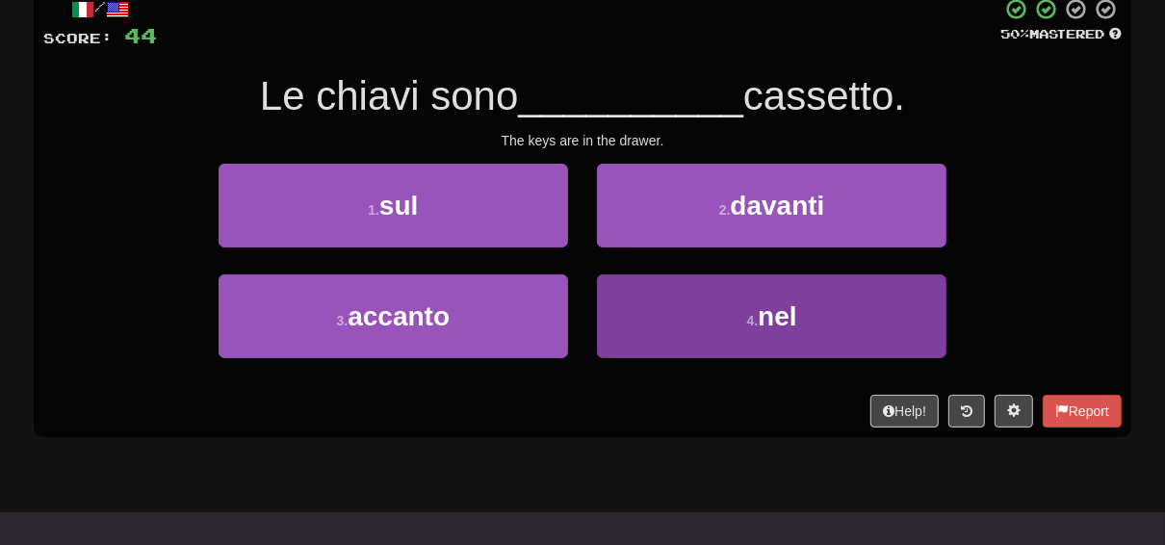
scroll to position [0, 0]
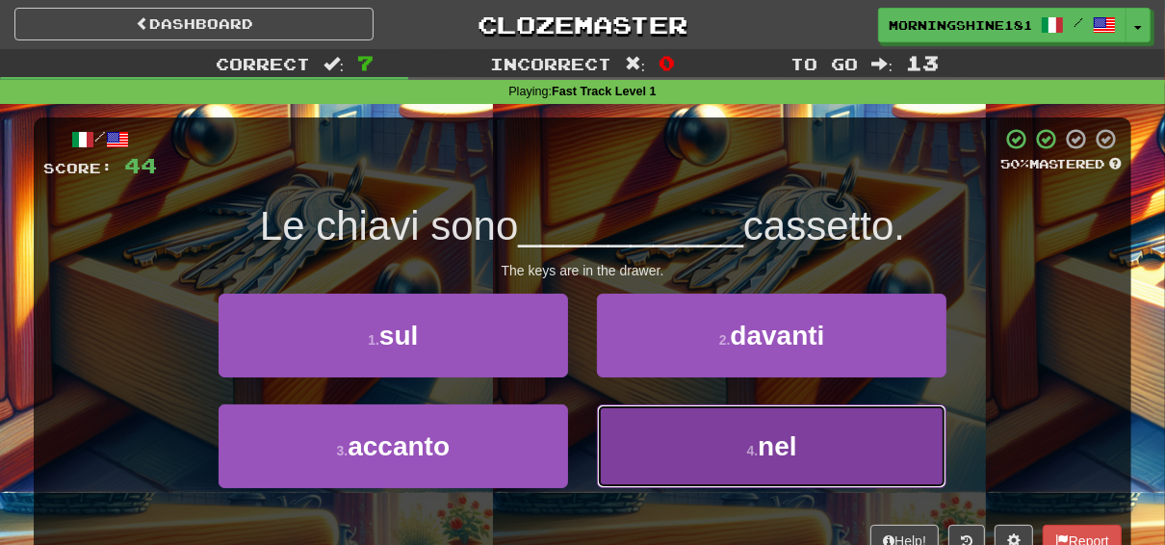
click at [799, 445] on button "4 . nel" at bounding box center [772, 446] width 350 height 84
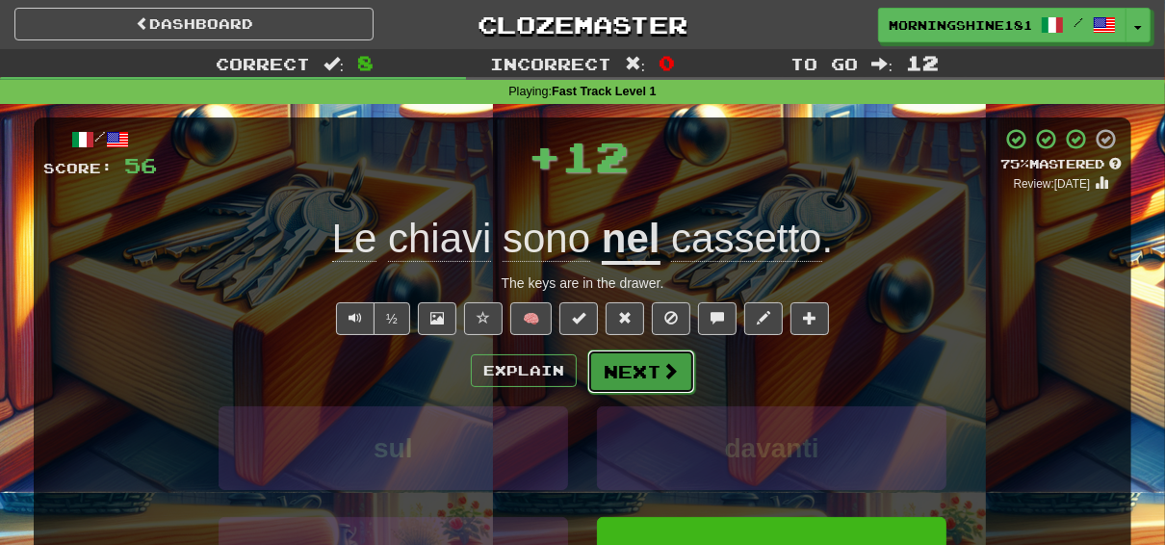
click at [669, 382] on button "Next" at bounding box center [641, 372] width 108 height 44
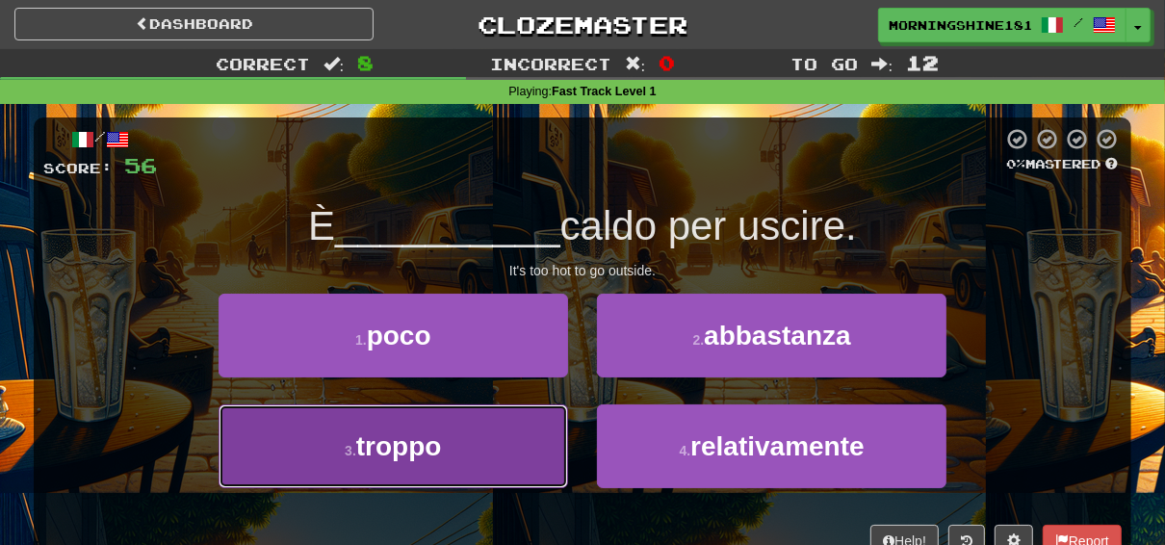
click at [524, 434] on button "3 . troppo" at bounding box center [394, 446] width 350 height 84
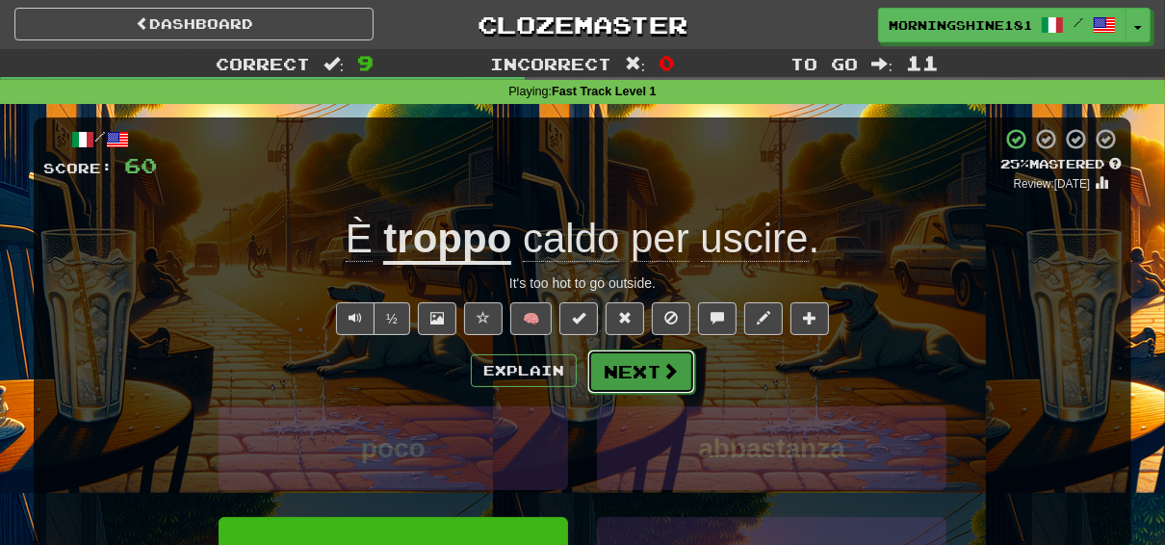
click at [645, 376] on button "Next" at bounding box center [641, 372] width 108 height 44
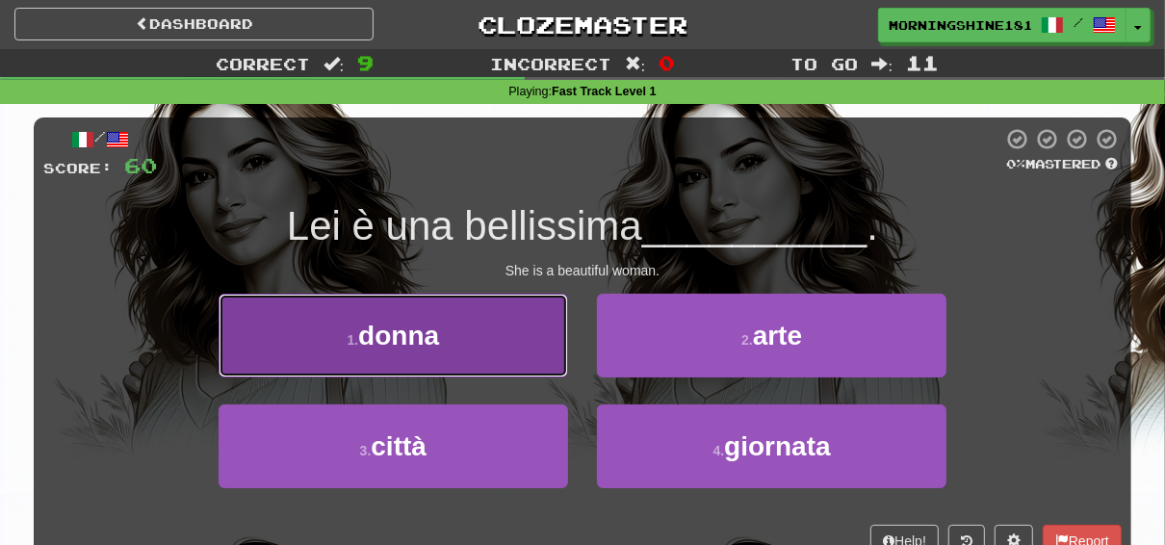
click at [417, 326] on span "donna" at bounding box center [398, 336] width 81 height 30
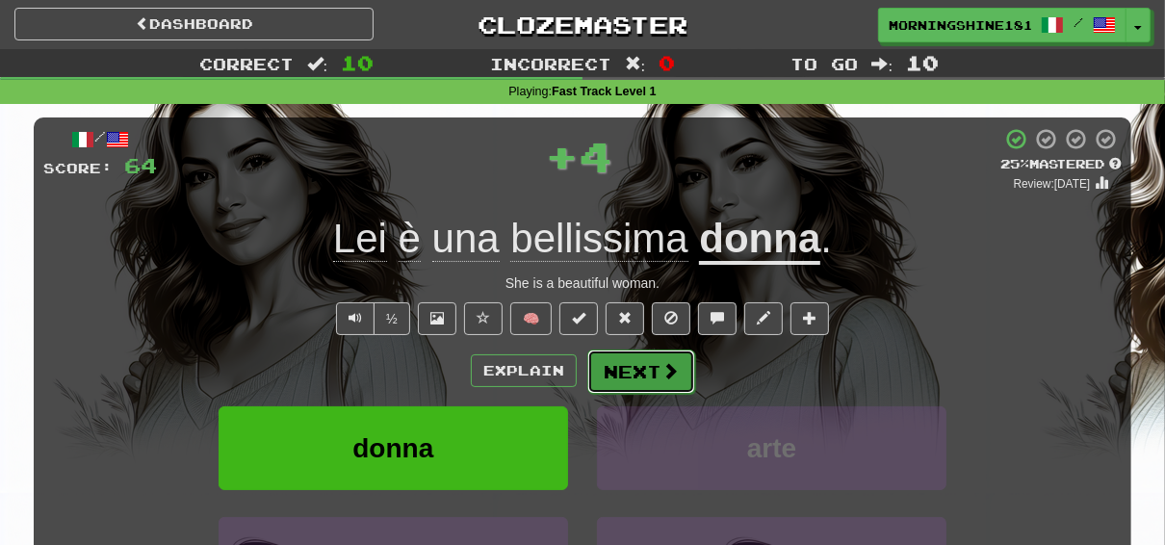
click at [635, 373] on button "Next" at bounding box center [641, 372] width 108 height 44
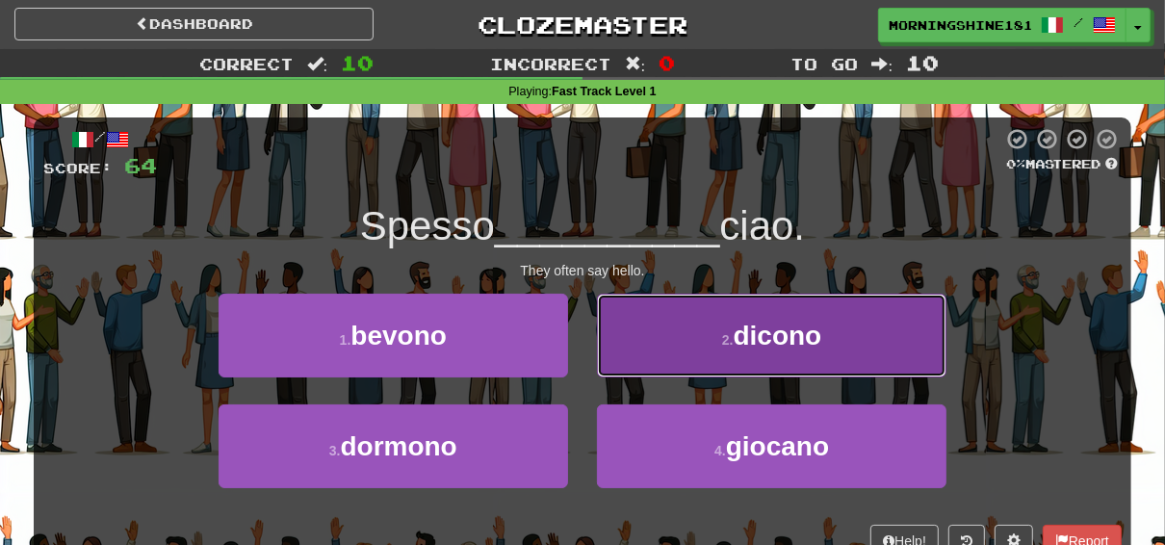
click at [764, 321] on span "dicono" at bounding box center [778, 336] width 89 height 30
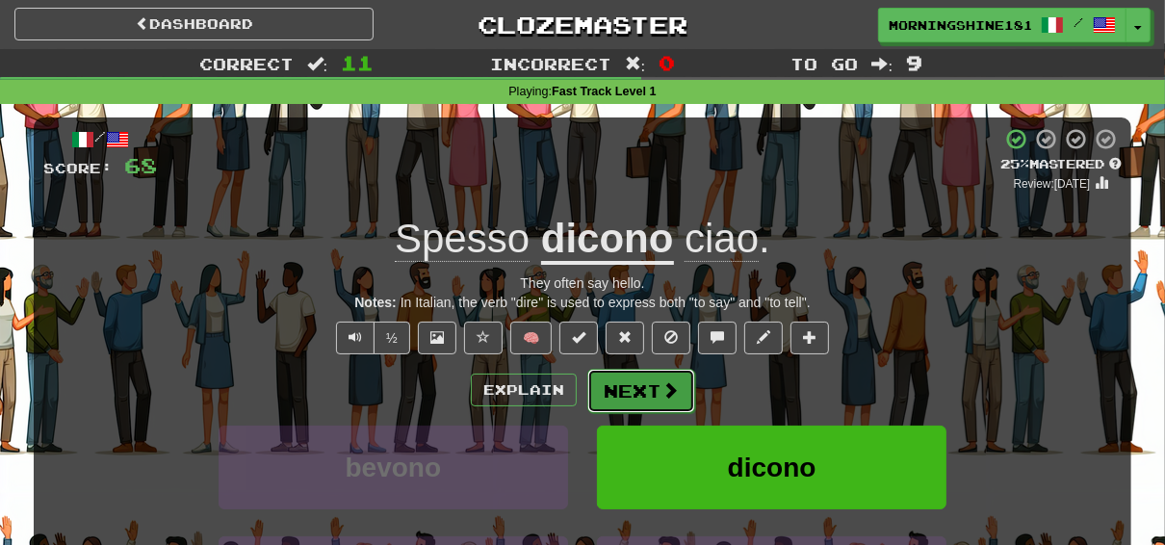
click at [647, 393] on button "Next" at bounding box center [641, 391] width 108 height 44
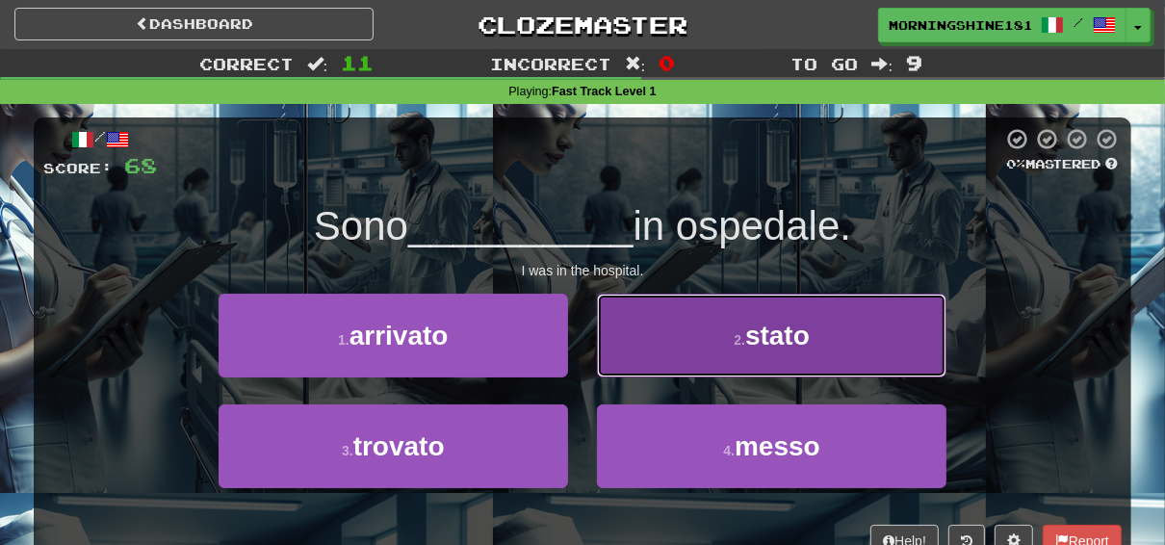
click at [752, 337] on span "stato" at bounding box center [777, 336] width 65 height 30
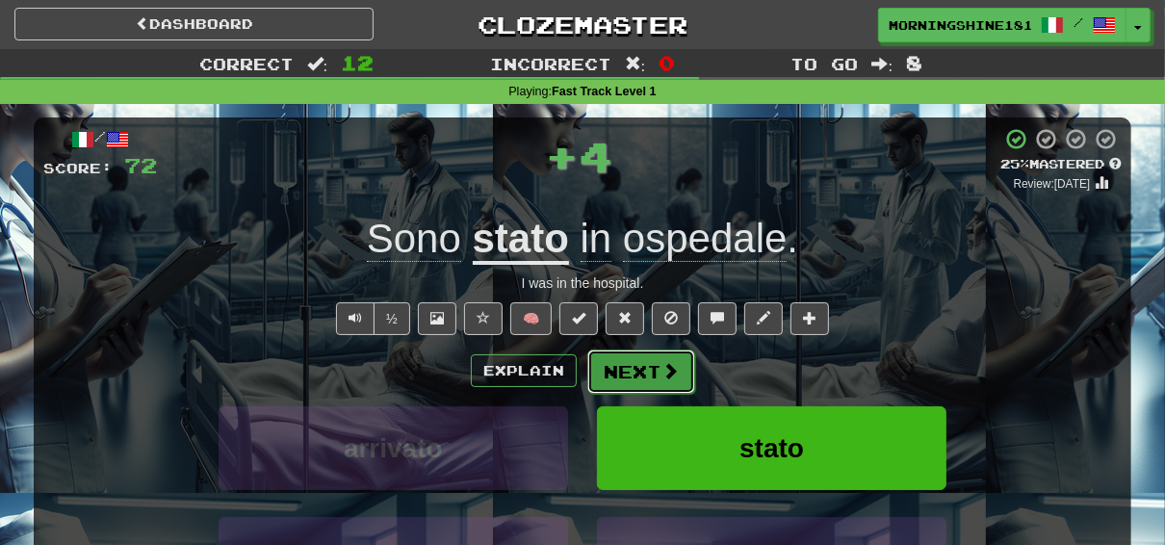
click at [634, 373] on button "Next" at bounding box center [641, 372] width 108 height 44
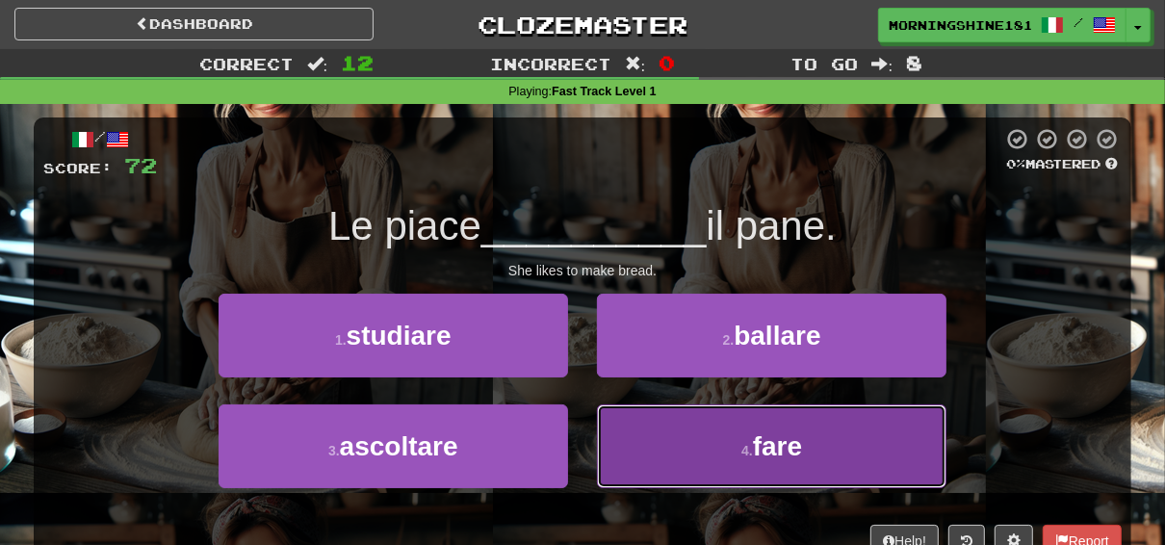
click at [713, 436] on button "4 . fare" at bounding box center [772, 446] width 350 height 84
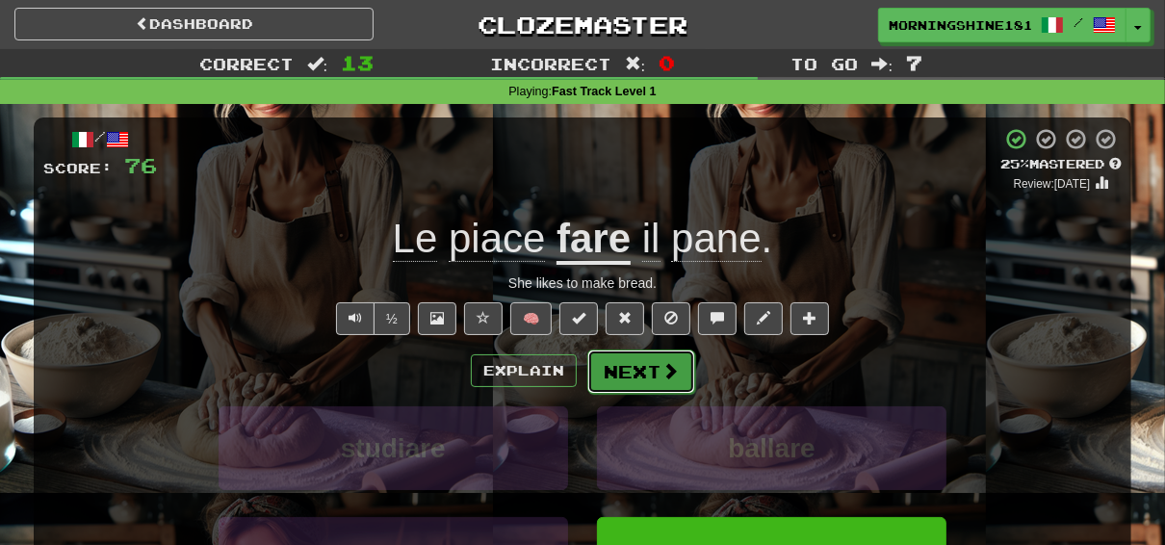
click at [609, 376] on button "Next" at bounding box center [641, 372] width 108 height 44
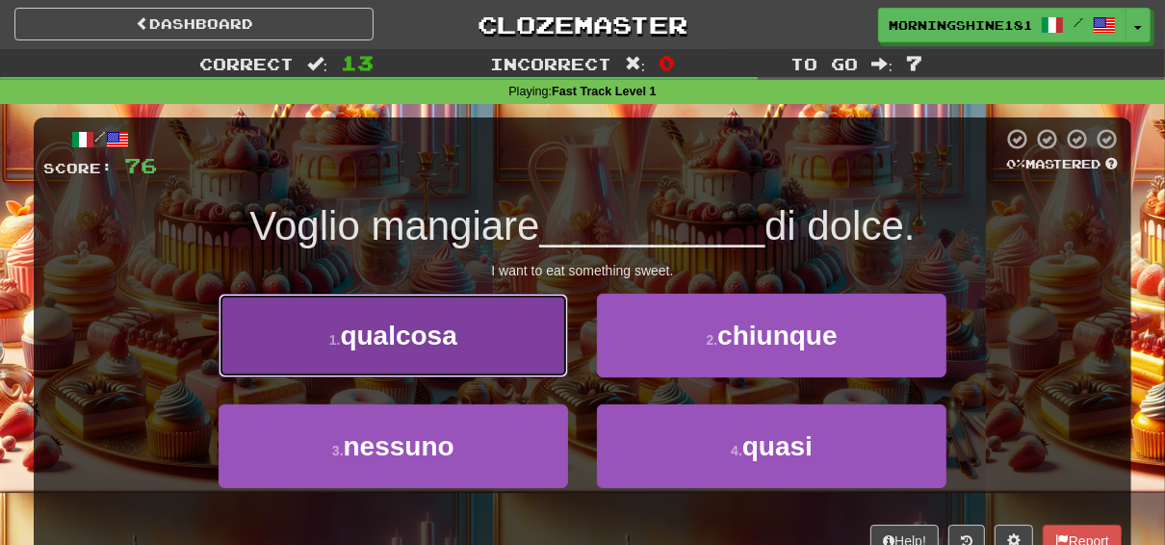
click at [448, 357] on button "1 . qualcosa" at bounding box center [394, 336] width 350 height 84
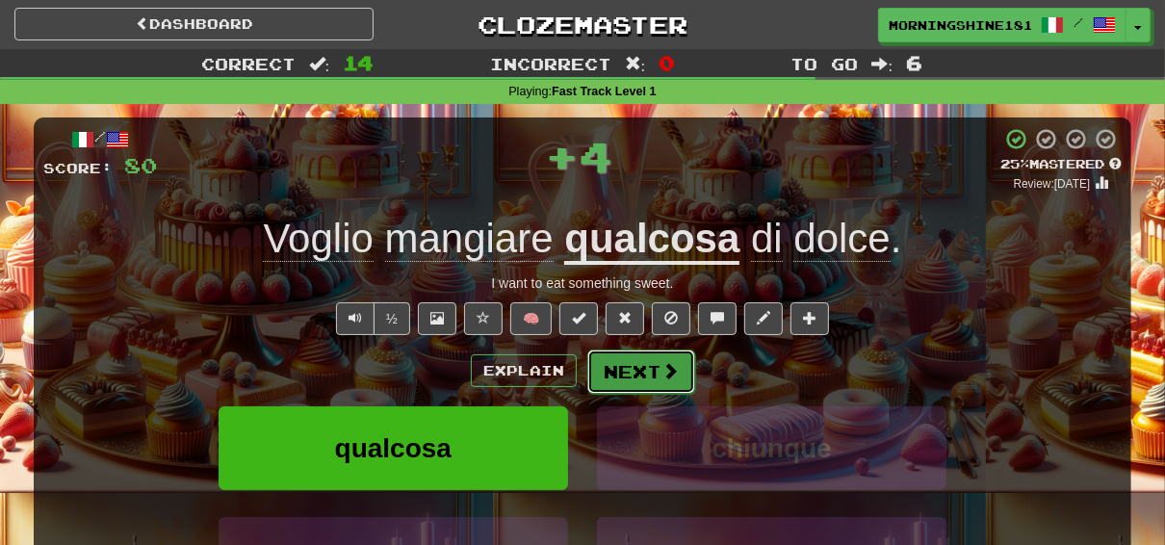
click at [629, 378] on button "Next" at bounding box center [641, 372] width 108 height 44
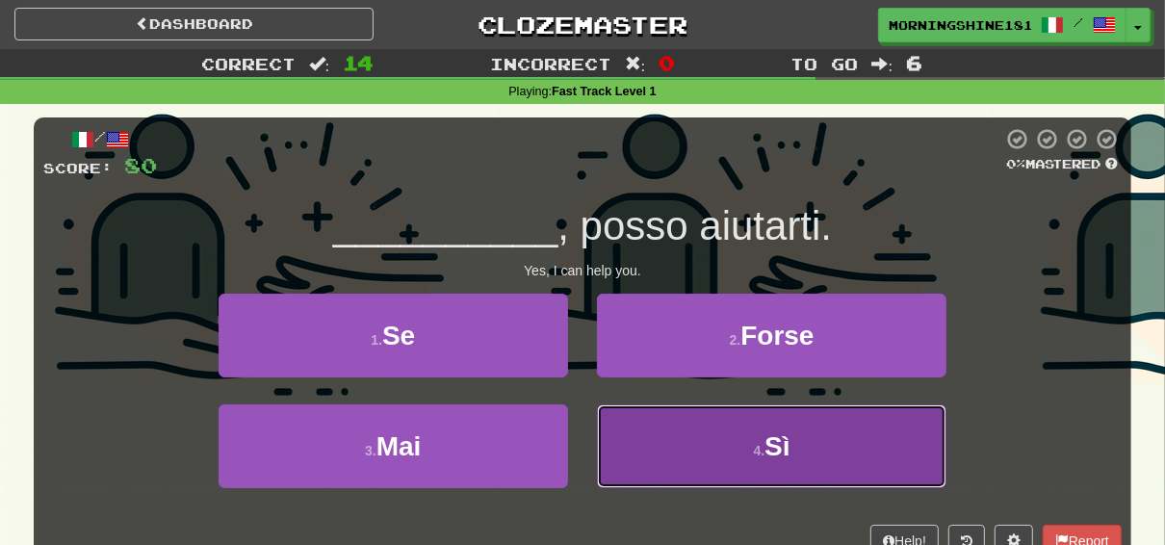
click at [705, 460] on button "4 . Sì" at bounding box center [772, 446] width 350 height 84
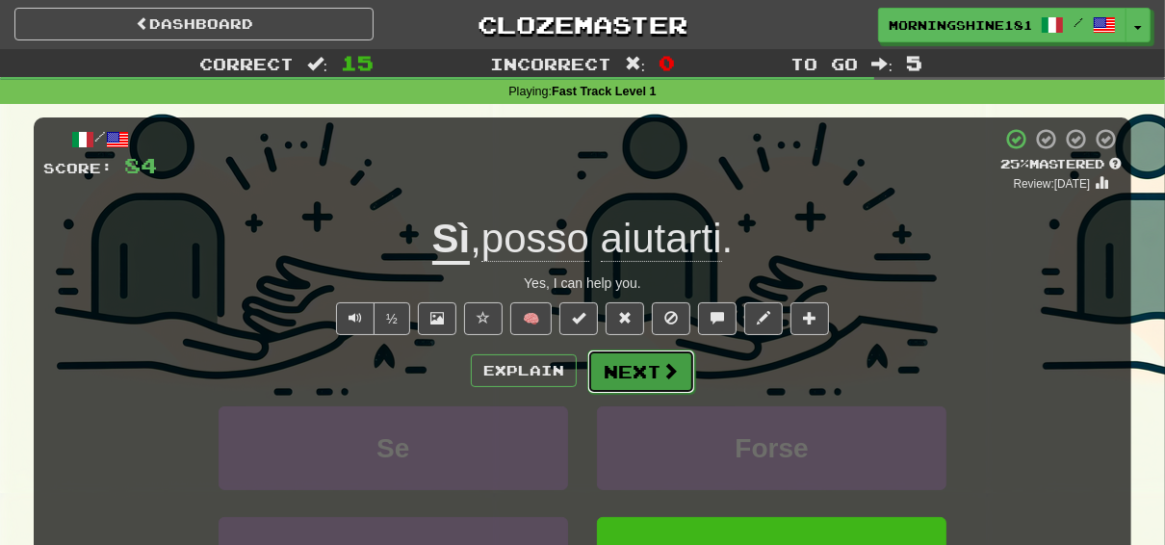
click at [624, 368] on button "Next" at bounding box center [641, 372] width 108 height 44
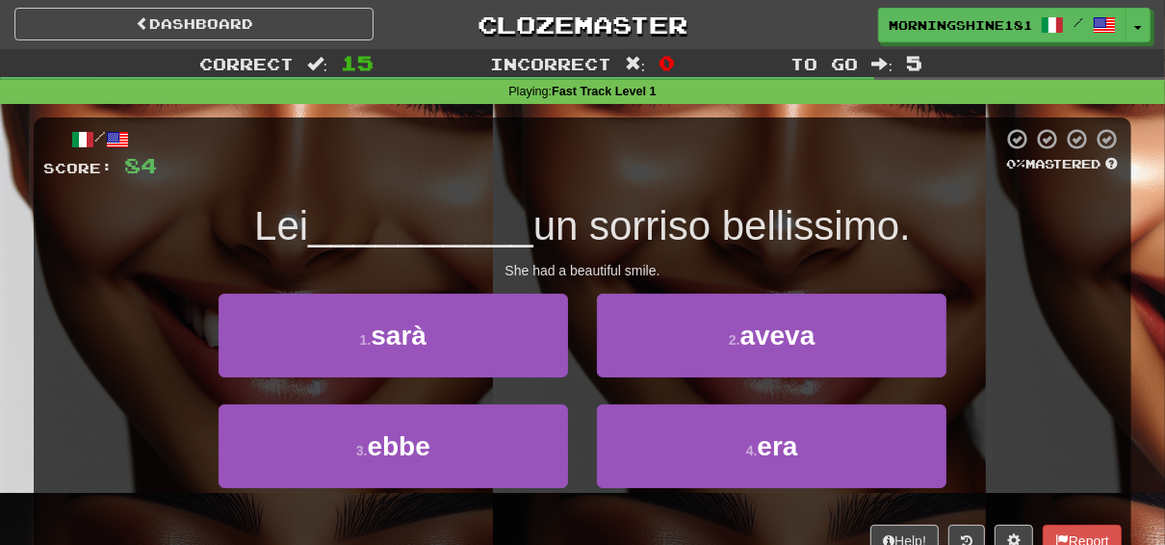
drag, startPoint x: 546, startPoint y: 223, endPoint x: 932, endPoint y: 228, distance: 386.1
click at [932, 228] on div "Lei __________ un sorriso bellissimo." at bounding box center [582, 226] width 1078 height 53
click at [956, 193] on div "/ Score: 84 0 % Mastered Lei __________ un sorriso bellissimo. She had a beauti…" at bounding box center [583, 342] width 1098 height 450
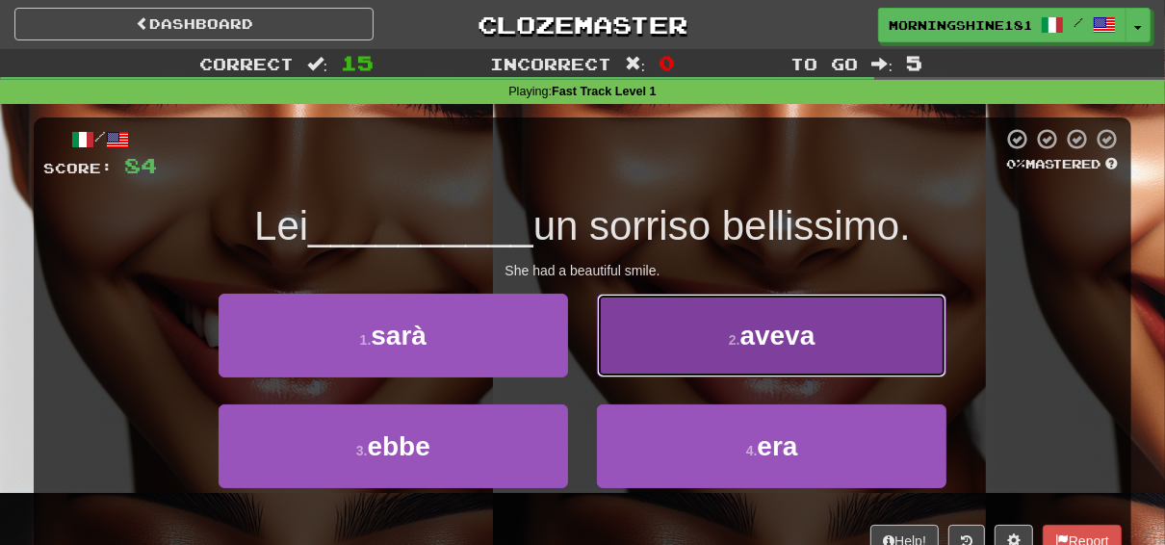
click at [757, 350] on button "2 . aveva" at bounding box center [772, 336] width 350 height 84
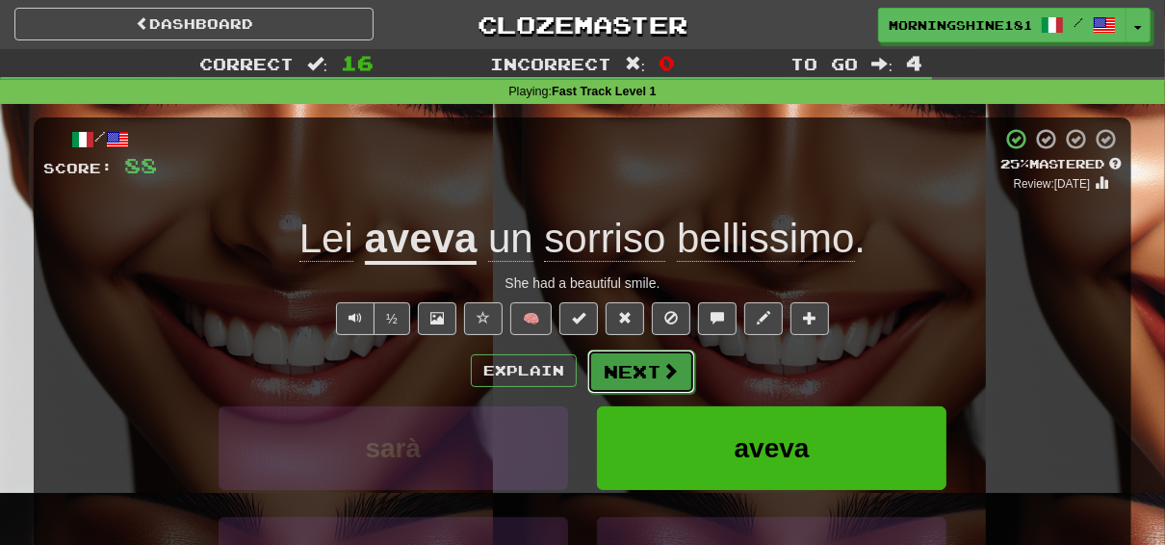
click at [630, 376] on button "Next" at bounding box center [641, 372] width 108 height 44
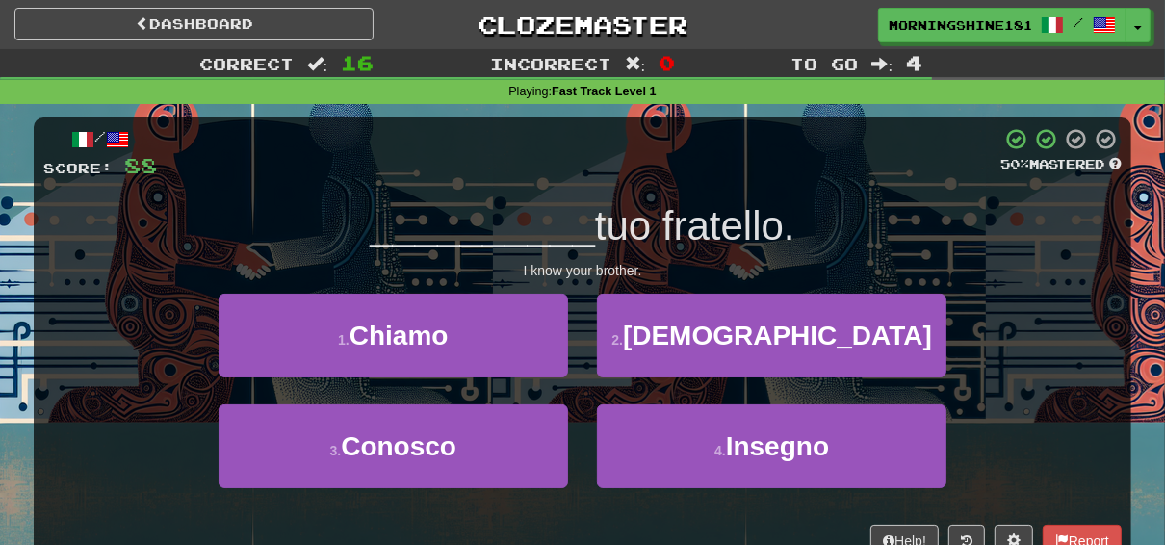
drag, startPoint x: 601, startPoint y: 217, endPoint x: 868, endPoint y: 225, distance: 267.8
click at [868, 225] on div "__________ tuo fratello." at bounding box center [582, 226] width 1078 height 53
click at [718, 264] on div "I know your brother." at bounding box center [582, 270] width 1078 height 19
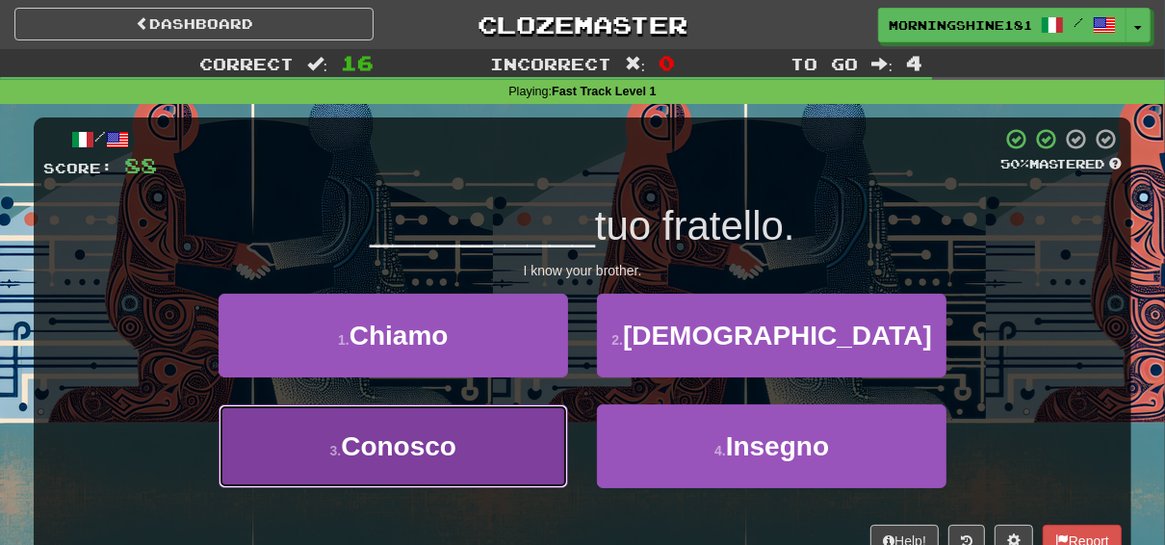
click at [412, 453] on span "Conosco" at bounding box center [399, 446] width 116 height 30
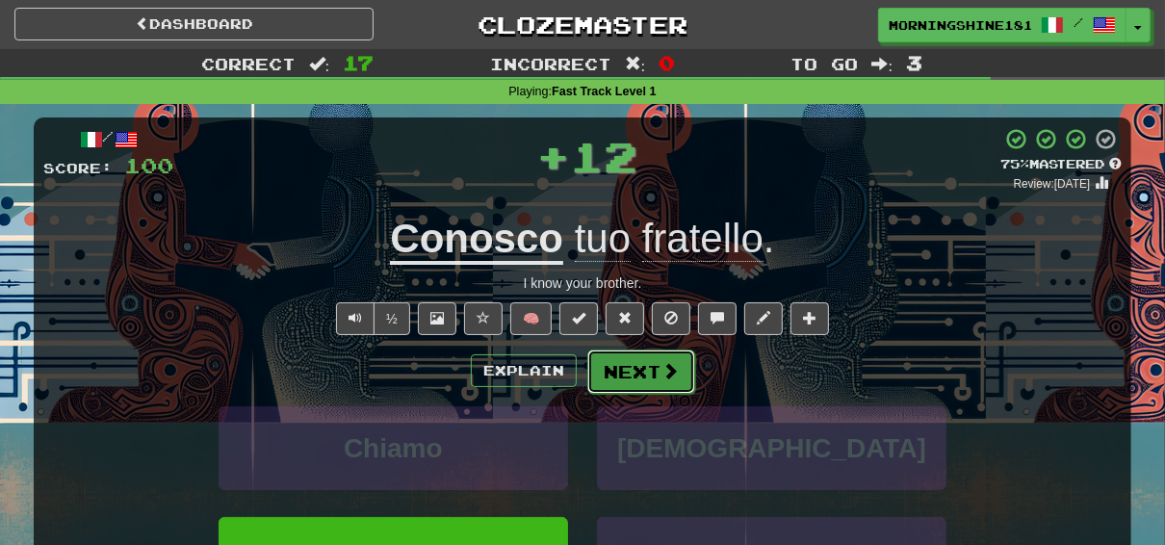
click at [612, 371] on button "Next" at bounding box center [641, 372] width 108 height 44
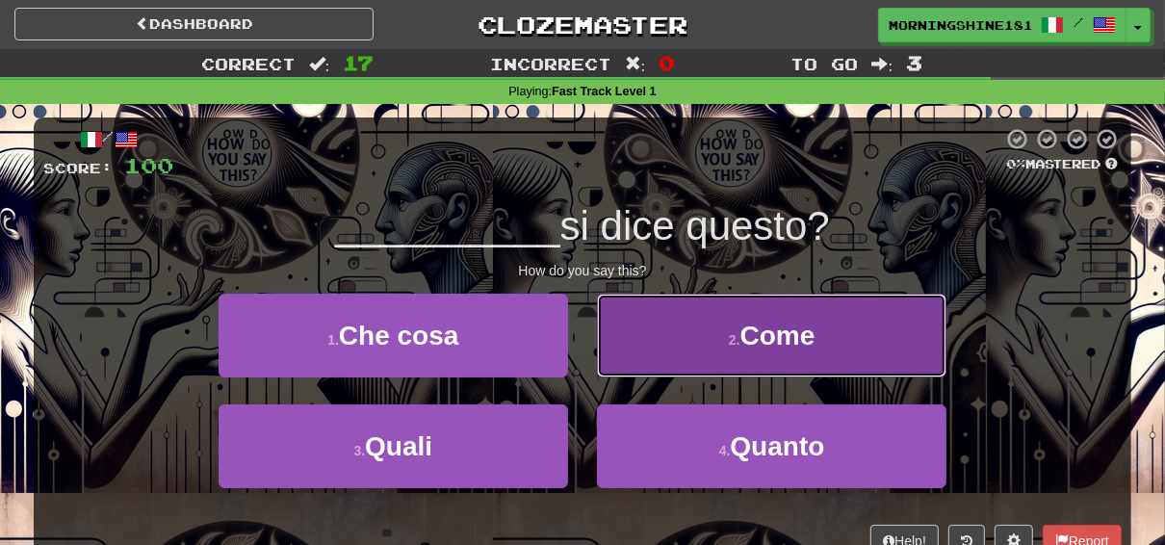
click at [729, 339] on small "2 ." at bounding box center [735, 339] width 12 height 15
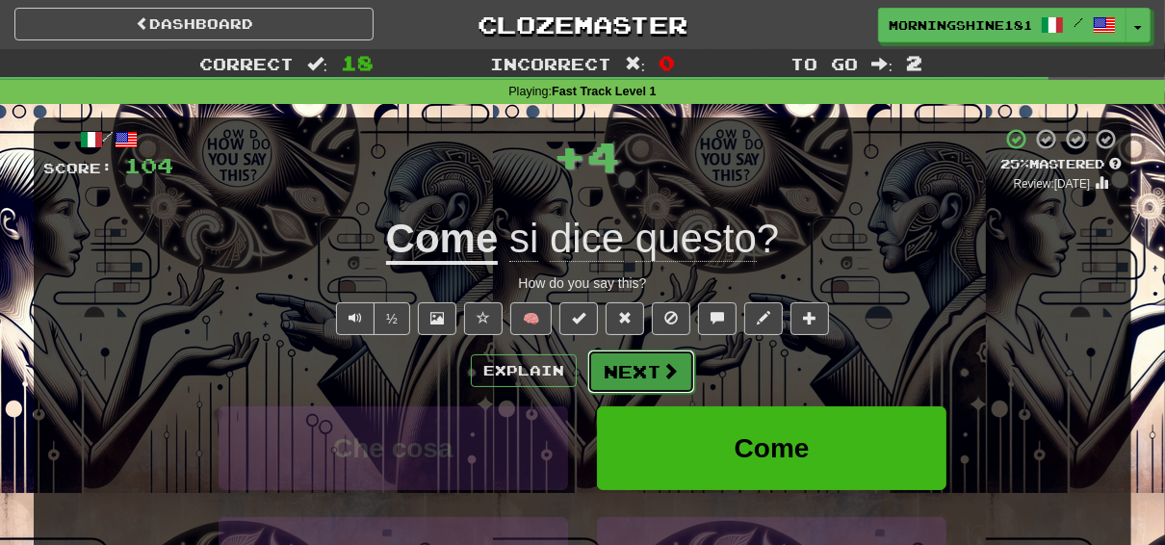
click at [643, 355] on button "Next" at bounding box center [641, 372] width 108 height 44
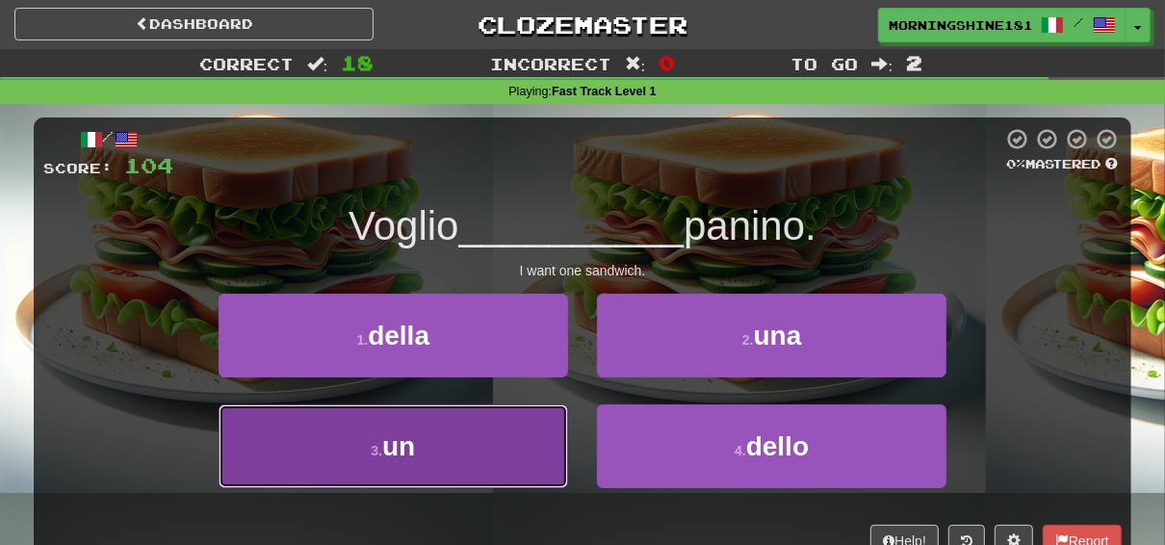
click at [428, 431] on button "3 . un" at bounding box center [394, 446] width 350 height 84
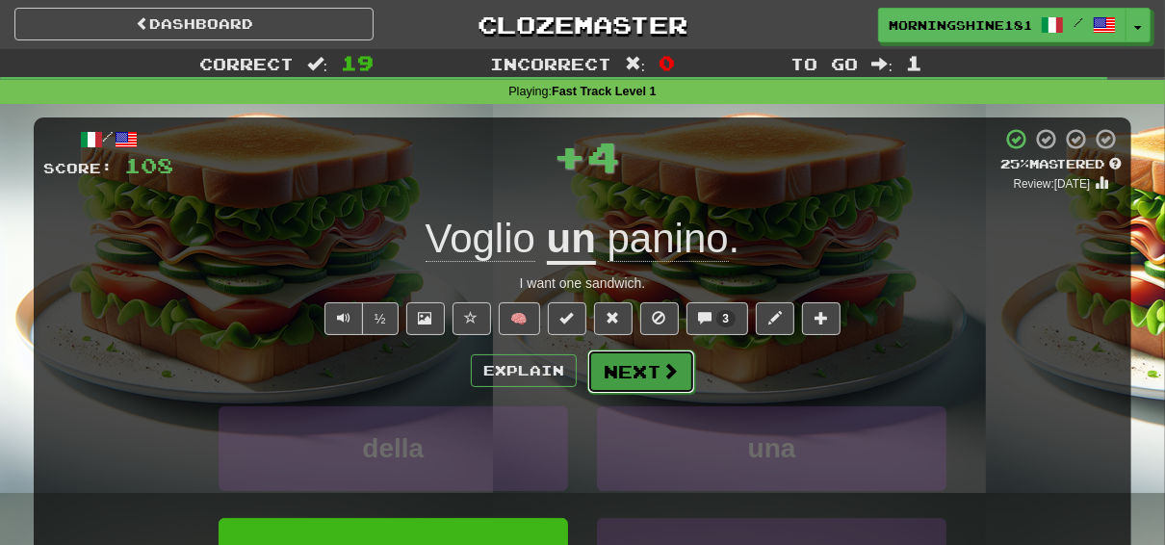
click at [624, 377] on button "Next" at bounding box center [641, 372] width 108 height 44
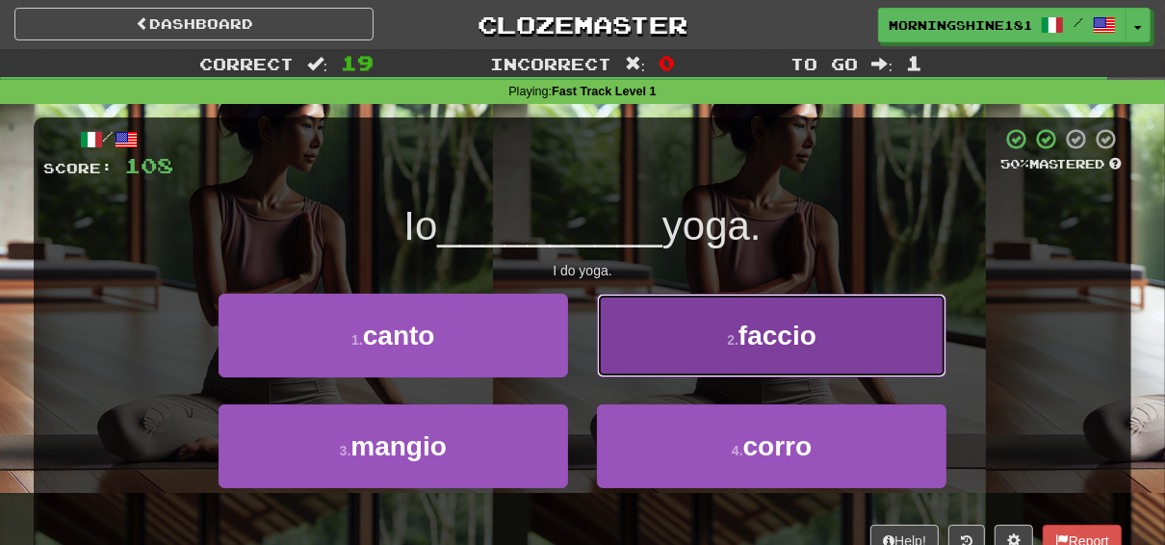
click at [720, 346] on button "2 . faccio" at bounding box center [772, 336] width 350 height 84
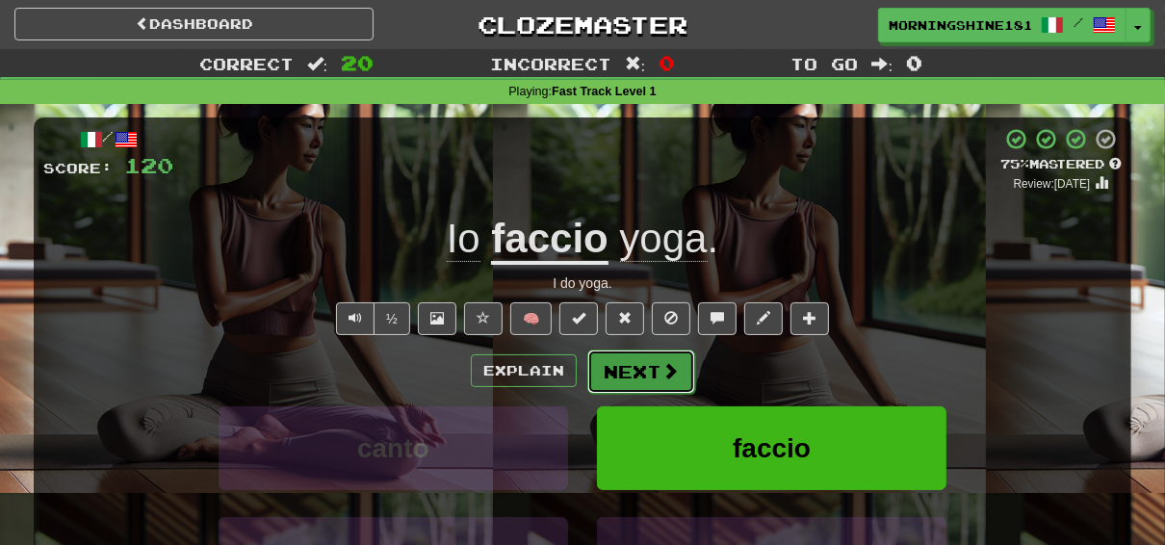
click at [635, 371] on button "Next" at bounding box center [641, 372] width 108 height 44
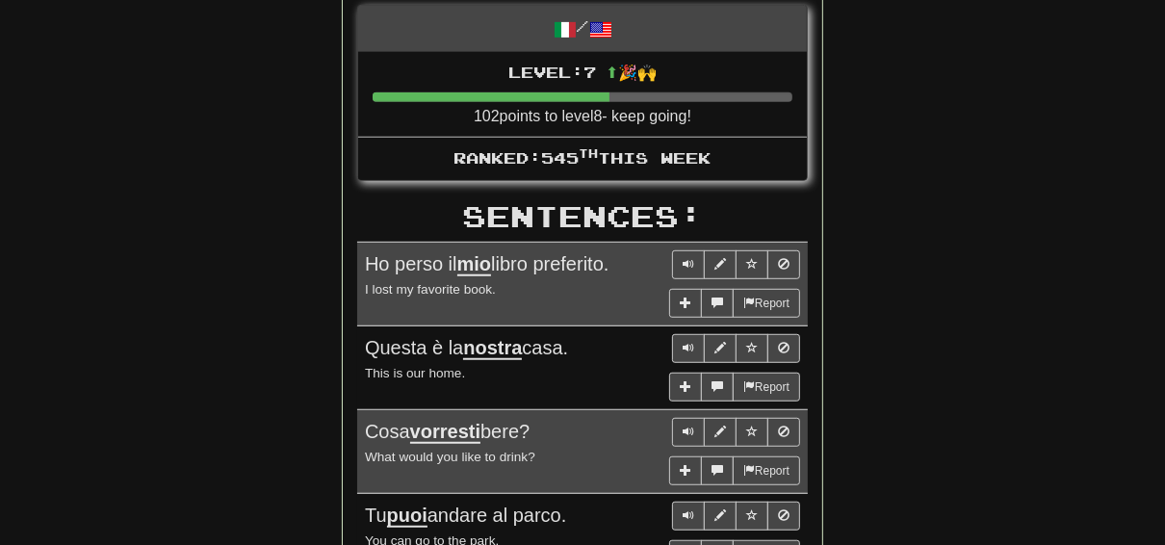
scroll to position [77, 0]
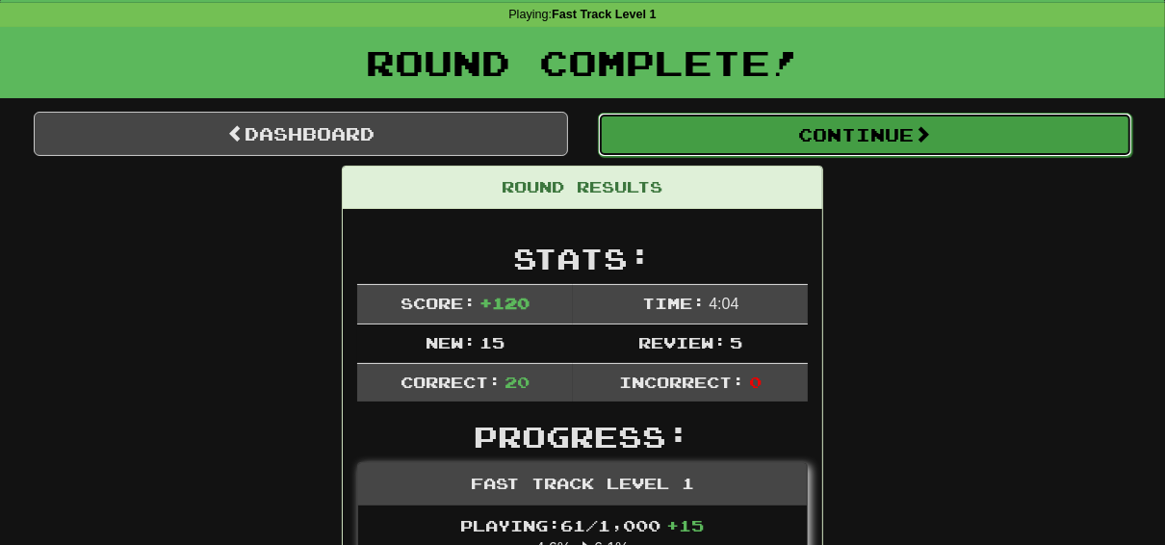
click at [821, 140] on button "Continue" at bounding box center [865, 135] width 534 height 44
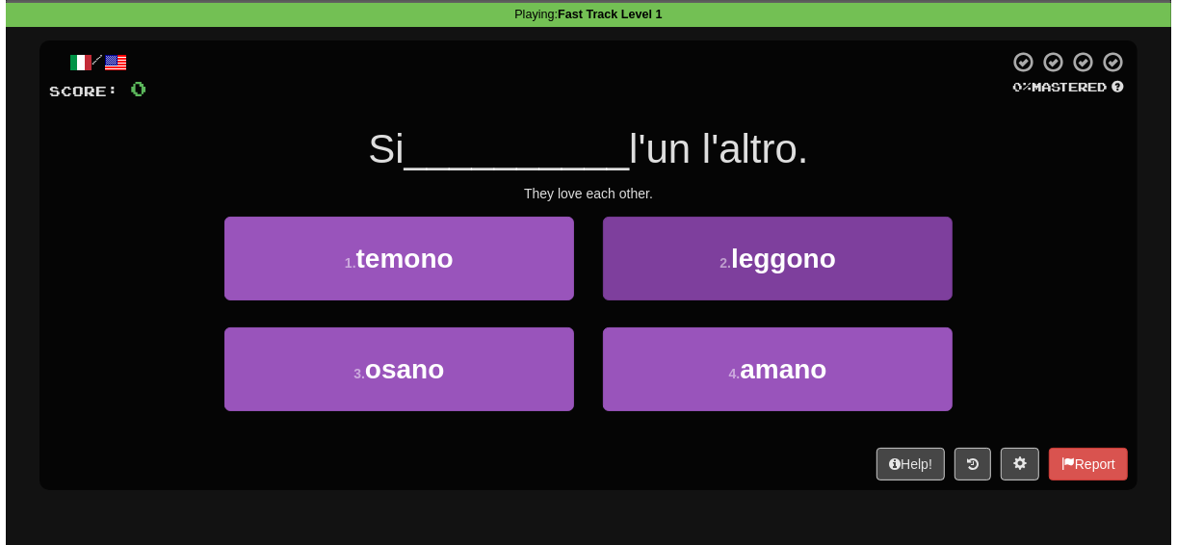
scroll to position [0, 0]
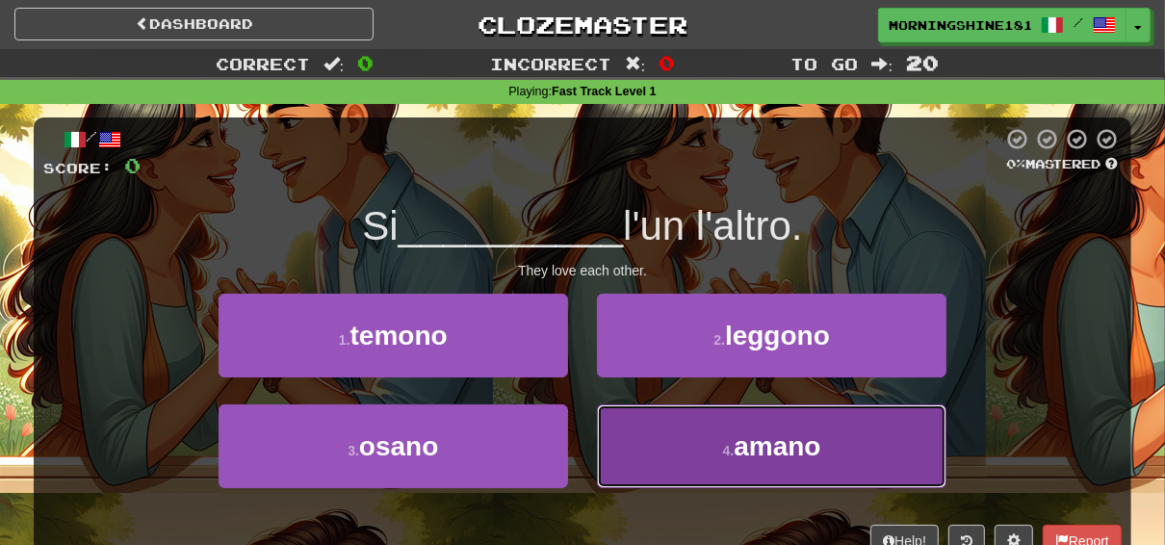
click at [702, 451] on button "4 . amano" at bounding box center [772, 446] width 350 height 84
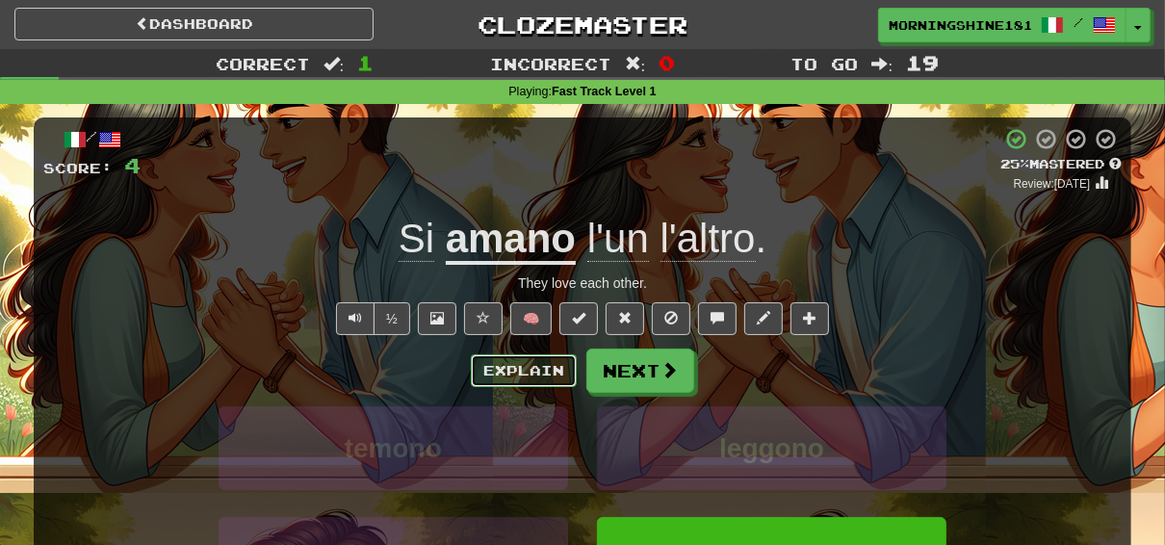
click at [548, 377] on button "Explain" at bounding box center [524, 370] width 106 height 33
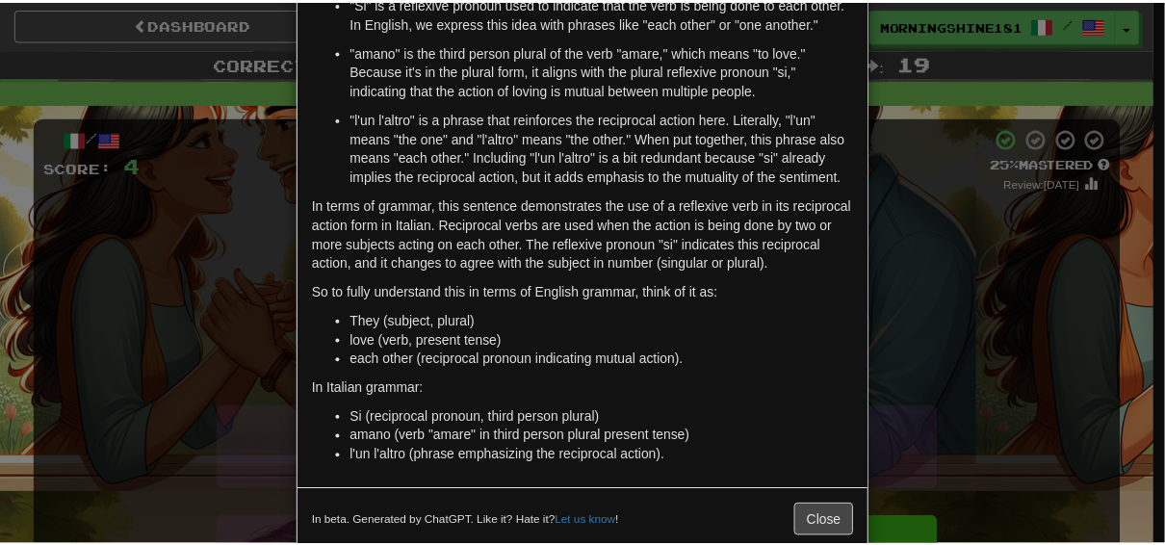
scroll to position [211, 0]
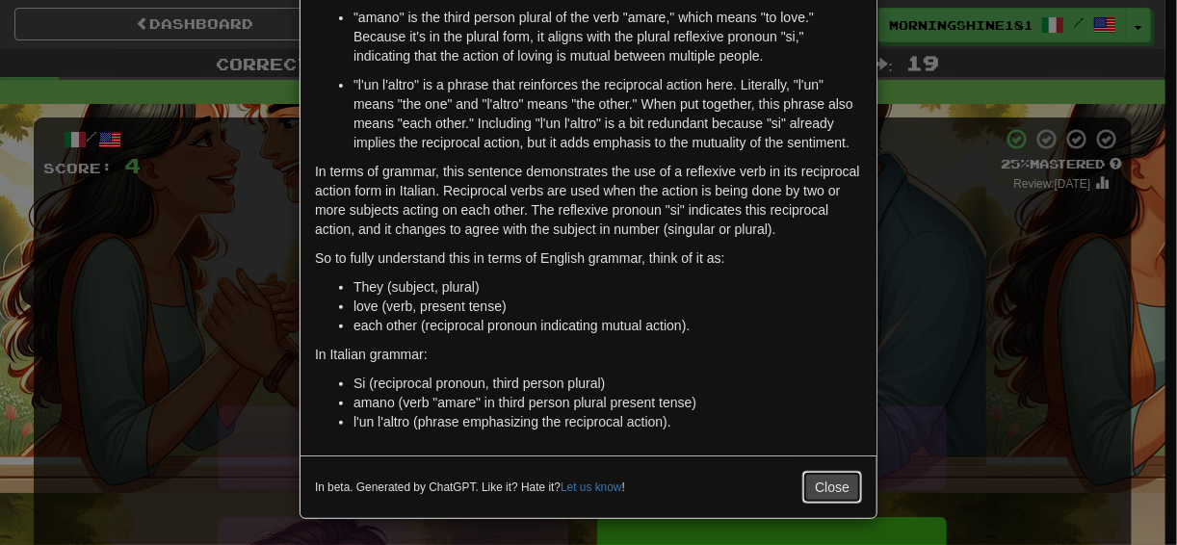
click at [808, 486] on button "Close" at bounding box center [832, 487] width 60 height 33
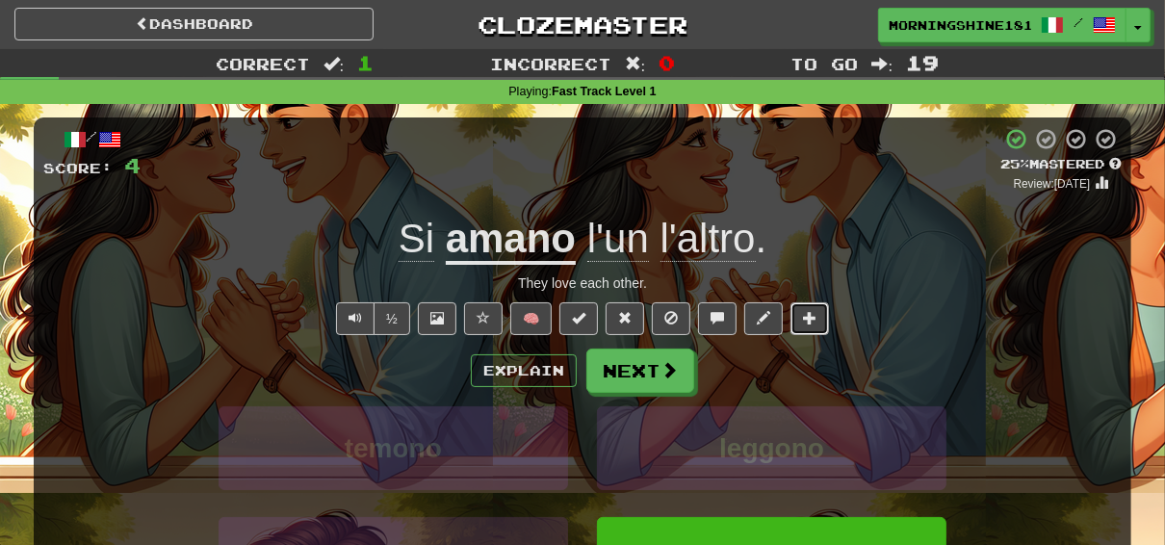
click at [804, 313] on span at bounding box center [809, 317] width 13 height 13
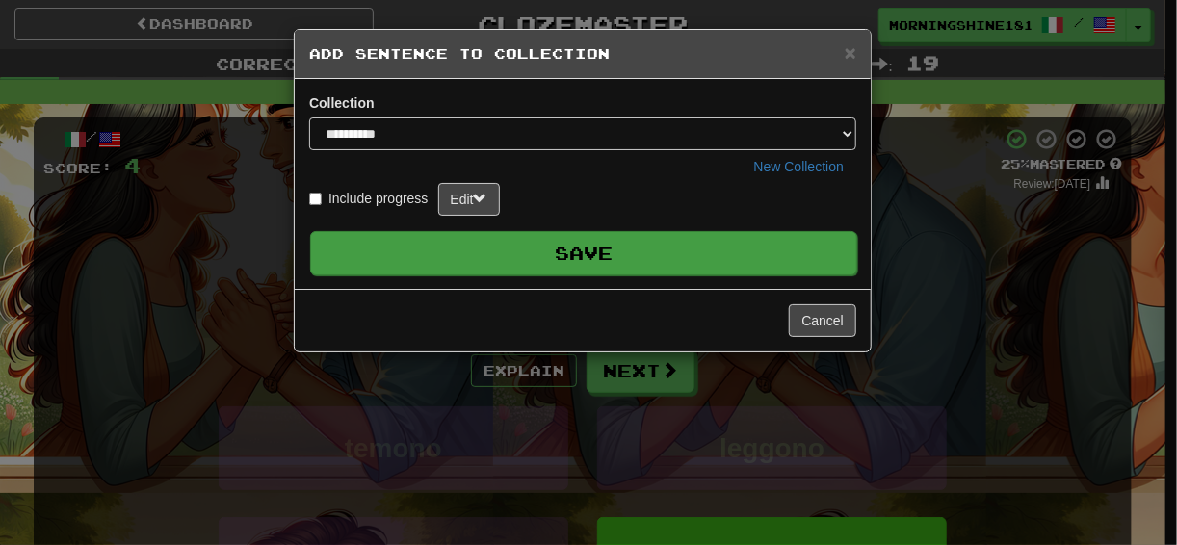
click at [612, 258] on button "Save" at bounding box center [583, 253] width 547 height 44
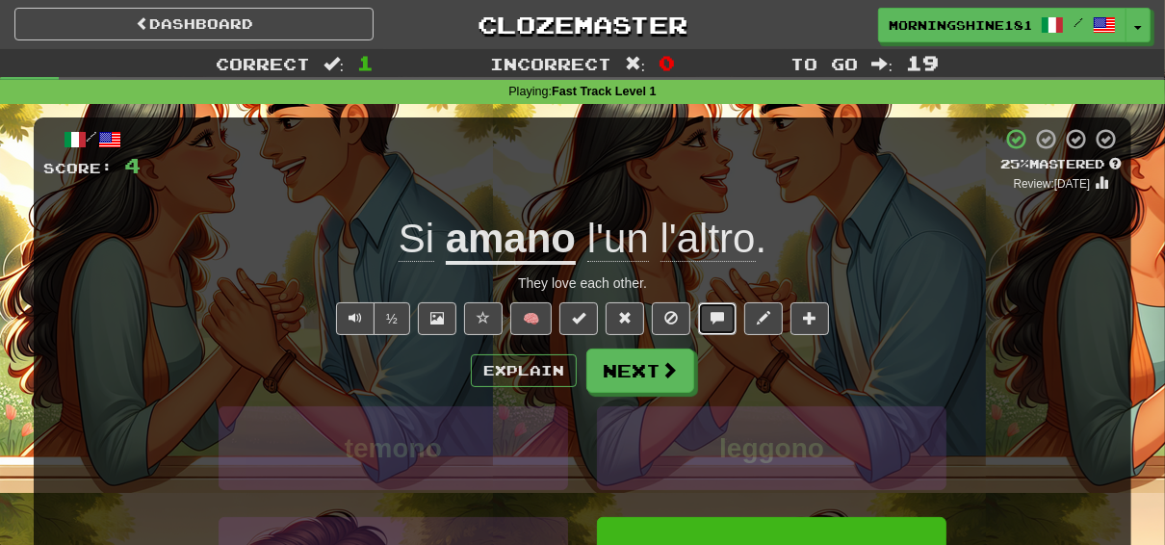
click at [715, 317] on span at bounding box center [717, 317] width 13 height 13
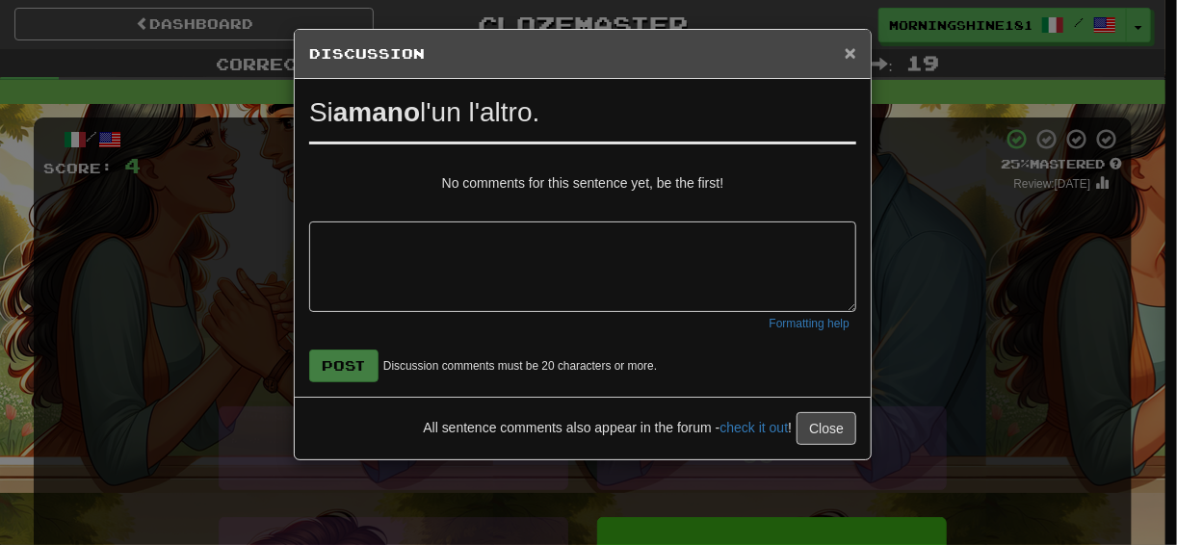
click at [848, 55] on span "×" at bounding box center [850, 52] width 12 height 22
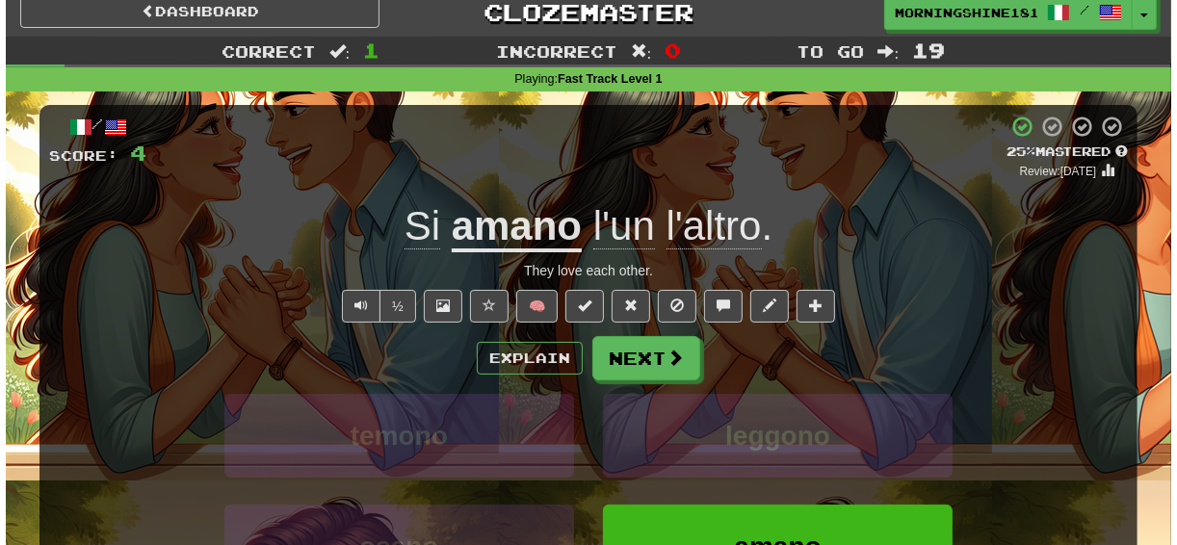
scroll to position [0, 0]
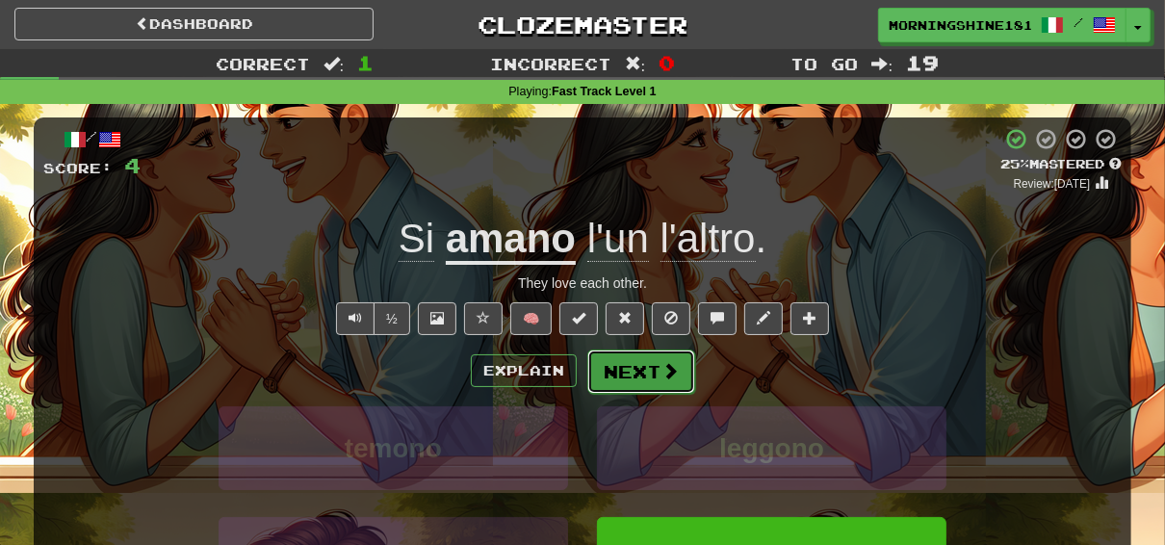
click at [625, 368] on button "Next" at bounding box center [641, 372] width 108 height 44
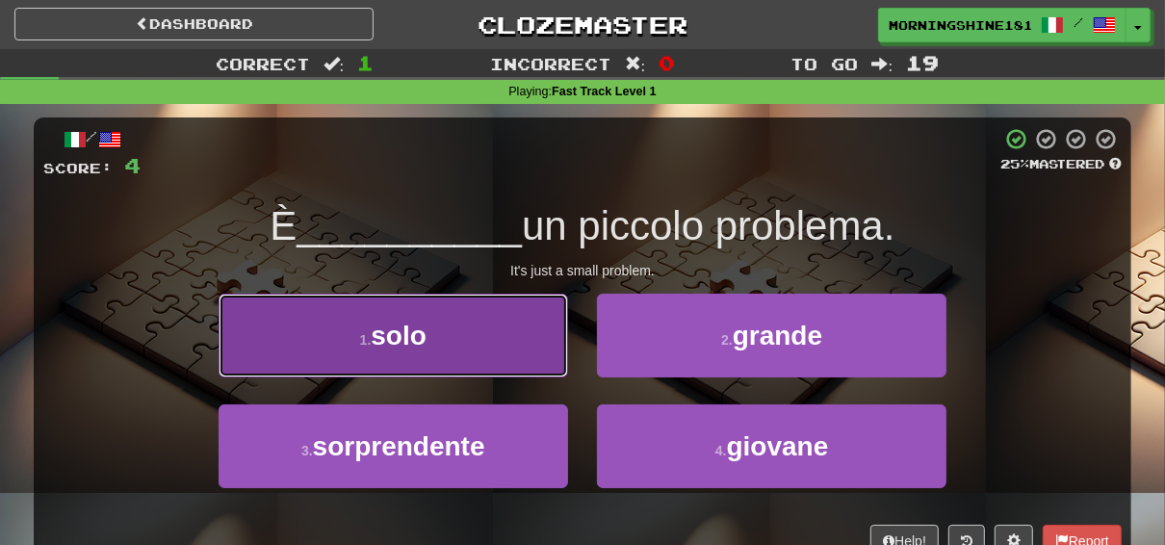
click at [434, 349] on button "1 . solo" at bounding box center [394, 336] width 350 height 84
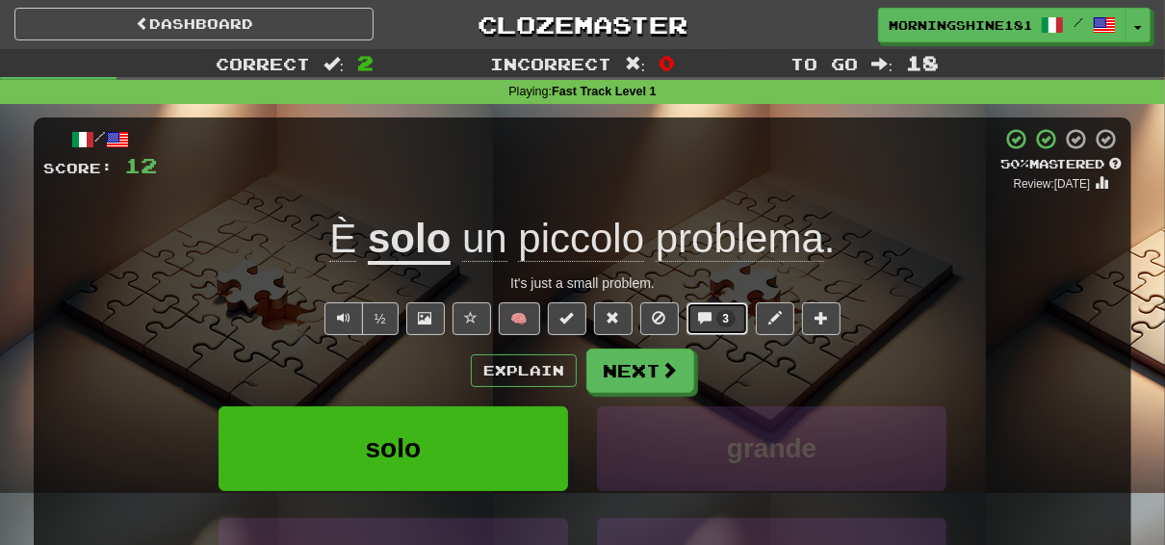
click at [710, 311] on span at bounding box center [705, 317] width 13 height 13
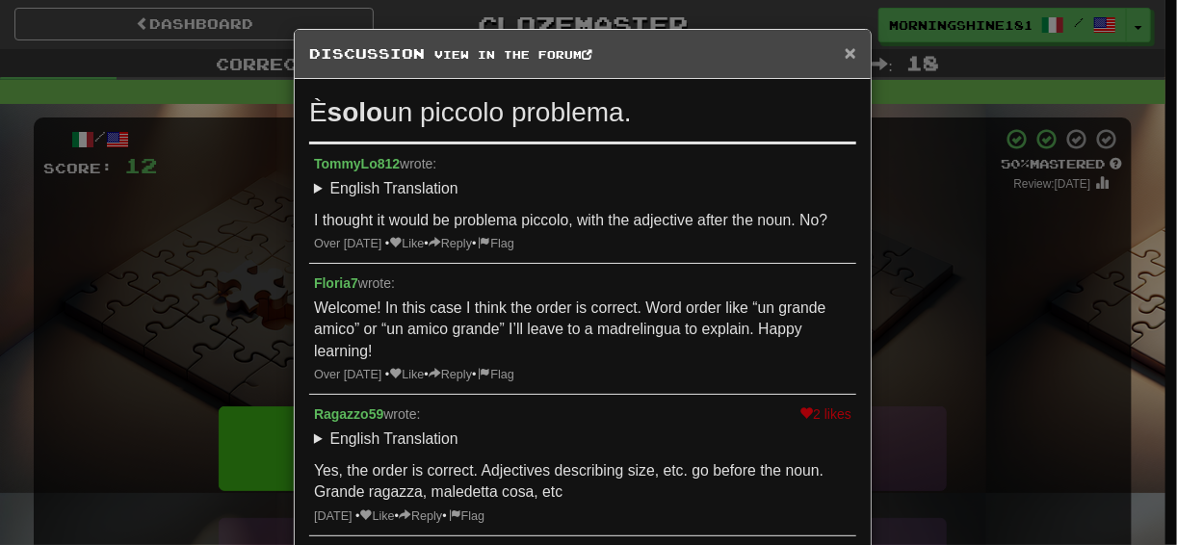
click at [844, 51] on span "×" at bounding box center [850, 52] width 12 height 22
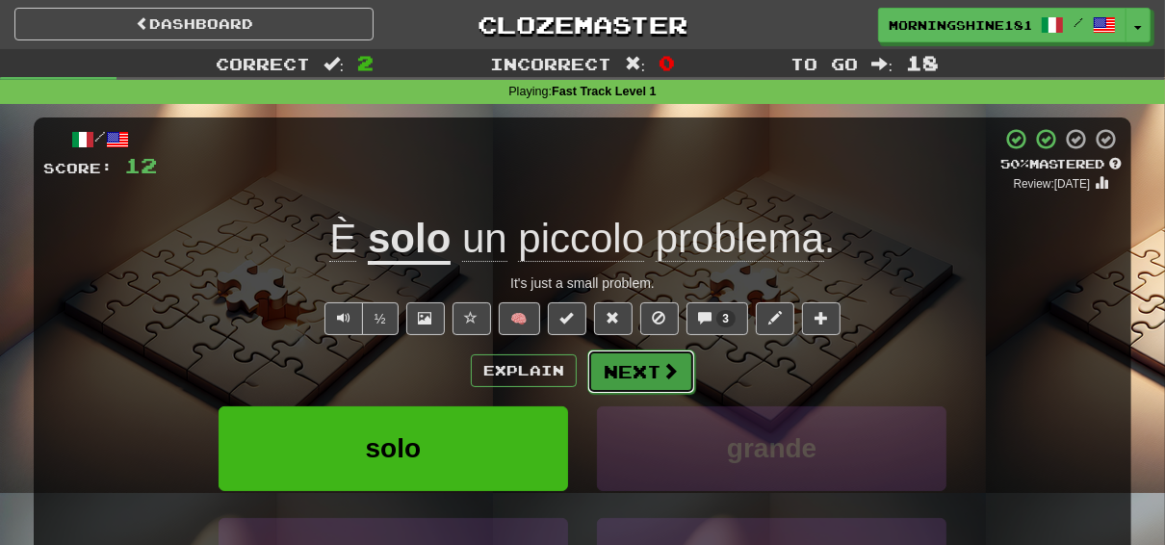
click at [640, 376] on button "Next" at bounding box center [641, 372] width 108 height 44
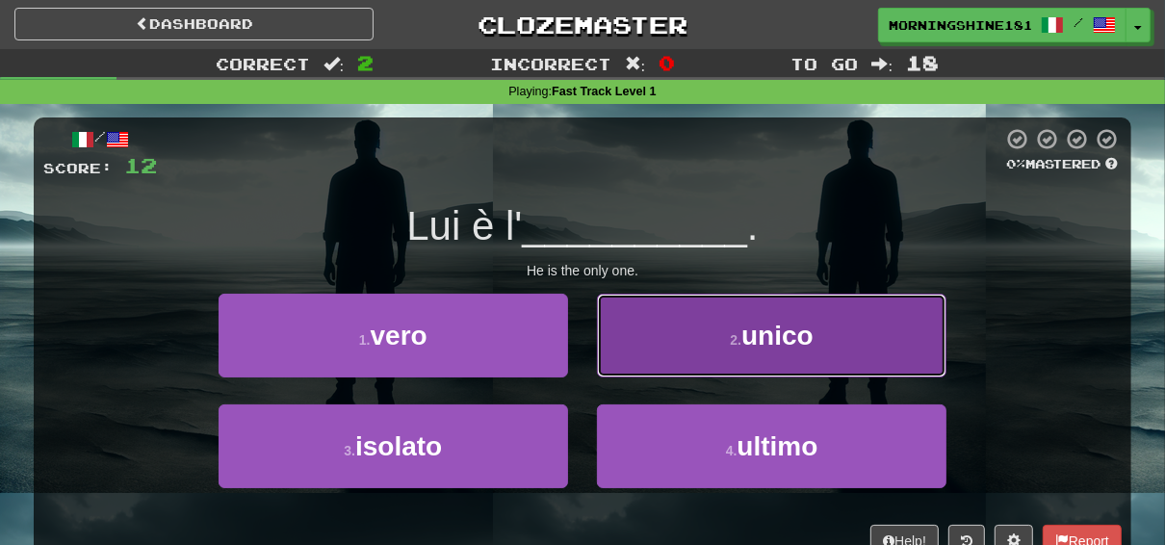
click at [775, 336] on span "unico" at bounding box center [777, 336] width 72 height 30
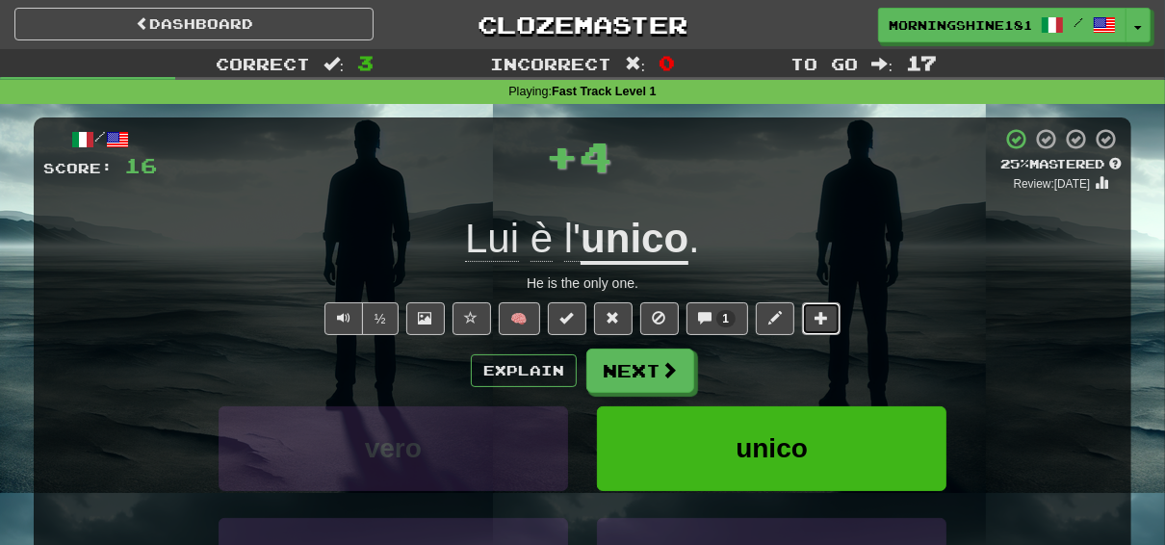
click at [815, 318] on span at bounding box center [821, 317] width 13 height 13
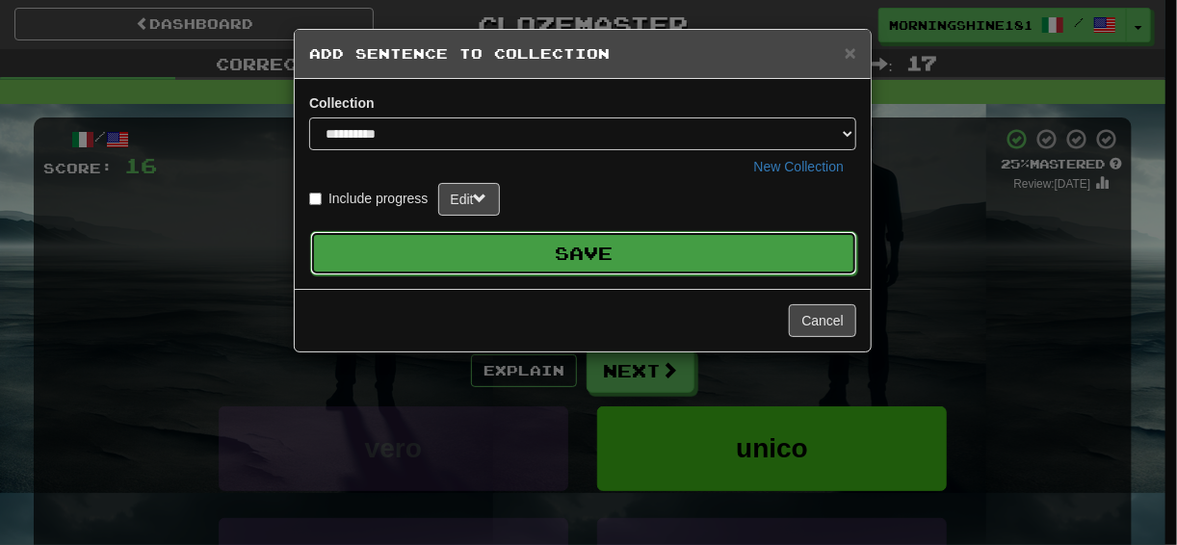
click at [787, 243] on button "Save" at bounding box center [583, 253] width 547 height 44
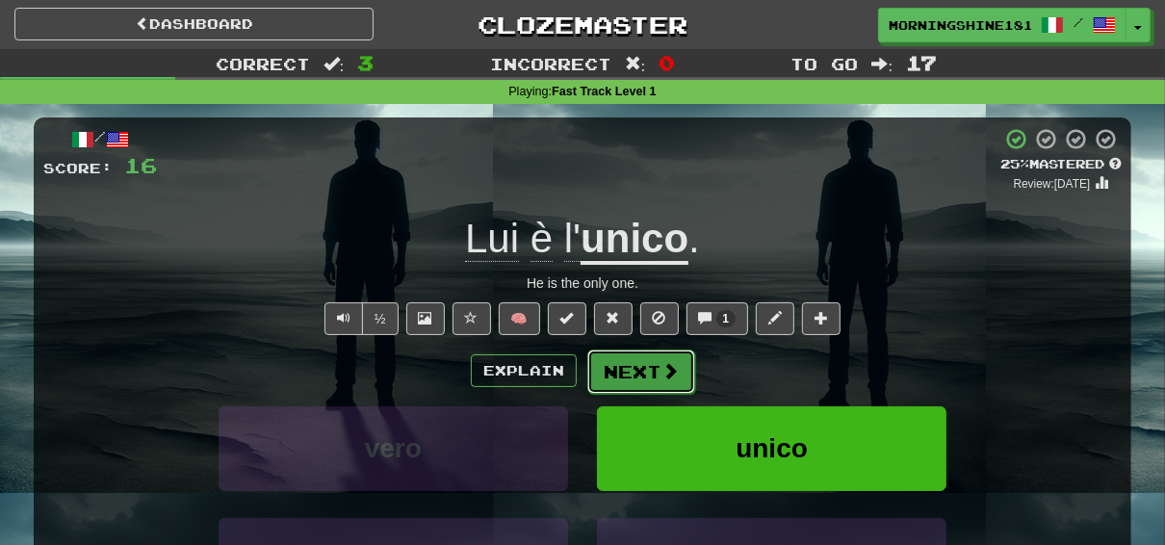
click at [640, 373] on button "Next" at bounding box center [641, 372] width 108 height 44
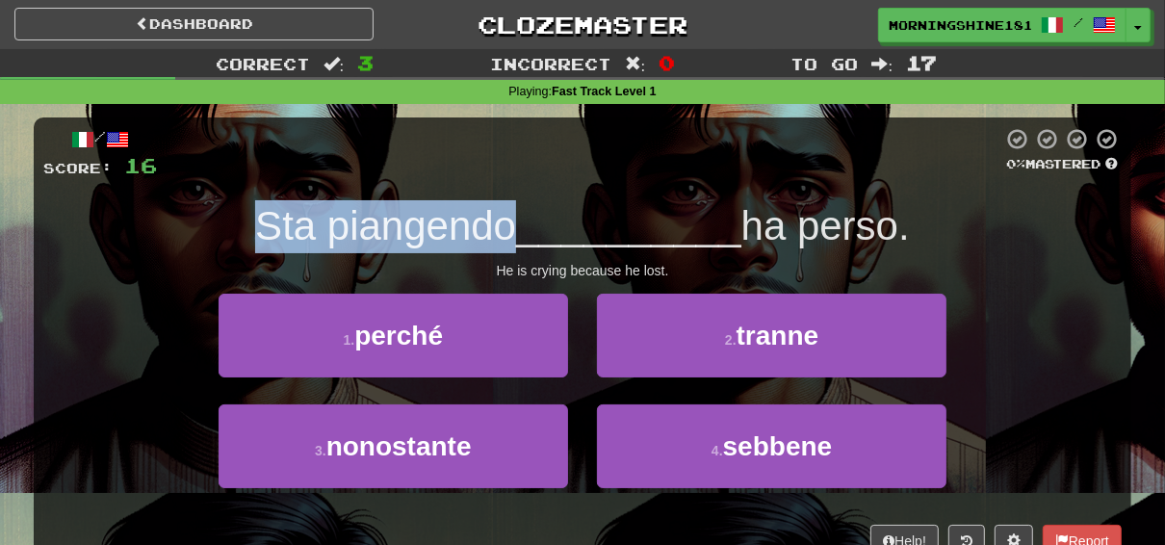
drag, startPoint x: 504, startPoint y: 223, endPoint x: 241, endPoint y: 201, distance: 263.8
click at [241, 201] on div "Sta piangendo __________ ha perso." at bounding box center [582, 226] width 1078 height 53
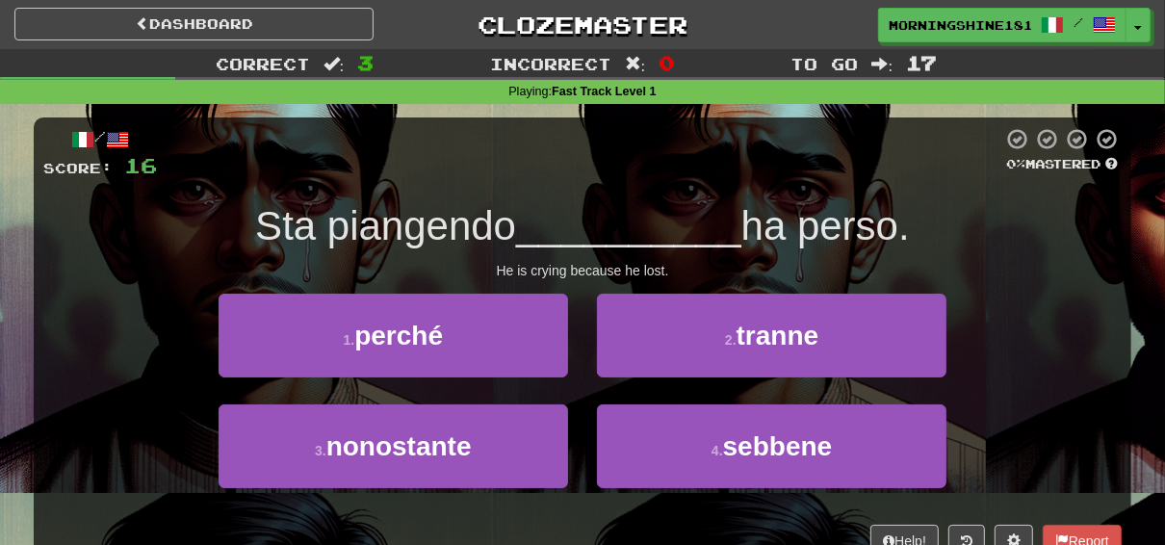
click at [360, 272] on div "He is crying because he lost." at bounding box center [582, 270] width 1078 height 19
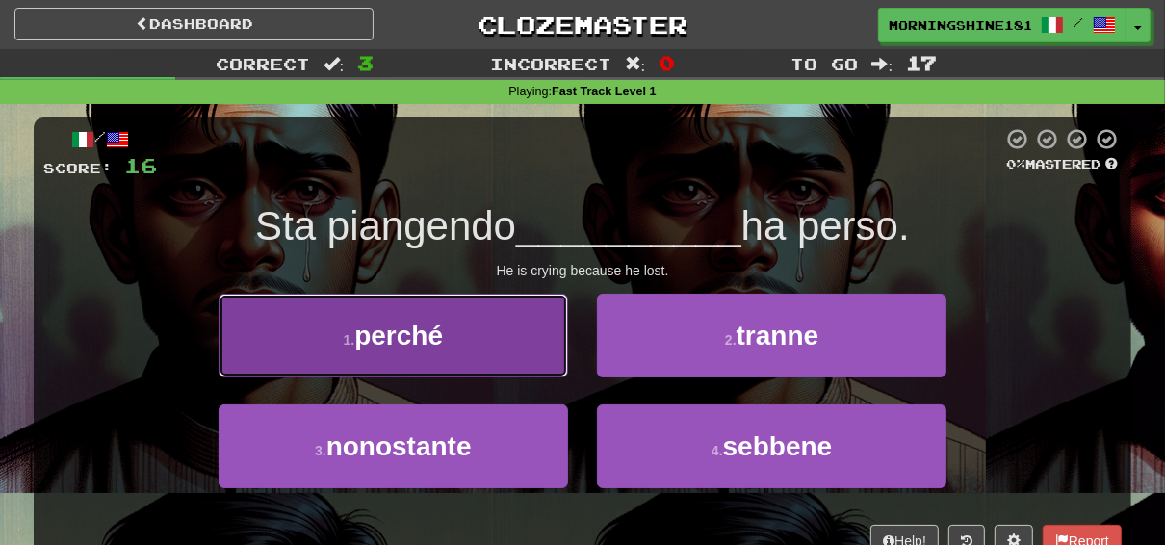
click at [420, 336] on span "perché" at bounding box center [398, 336] width 89 height 30
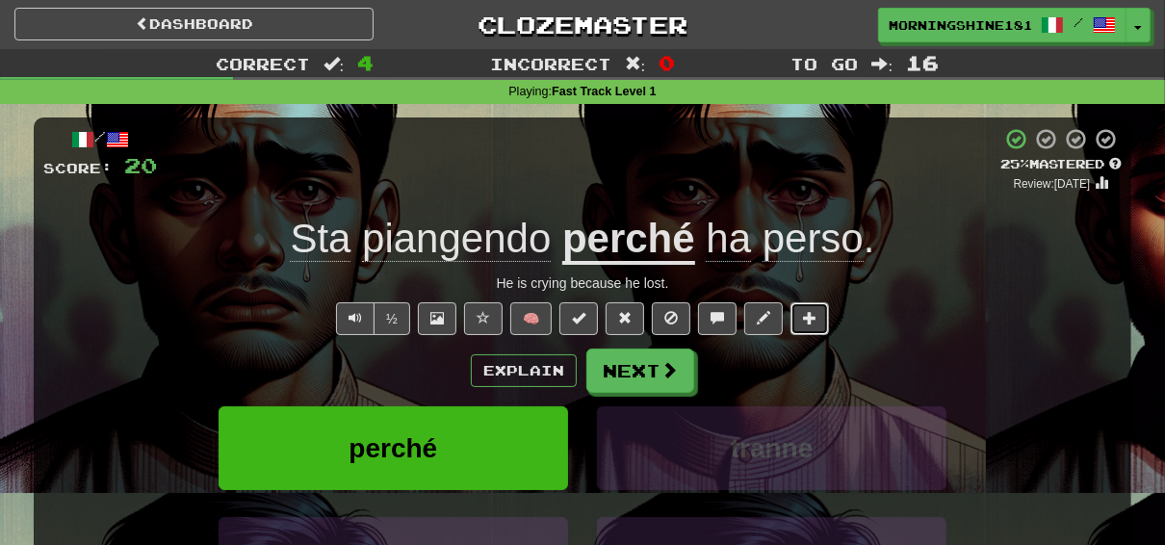
click at [795, 320] on button at bounding box center [809, 318] width 39 height 33
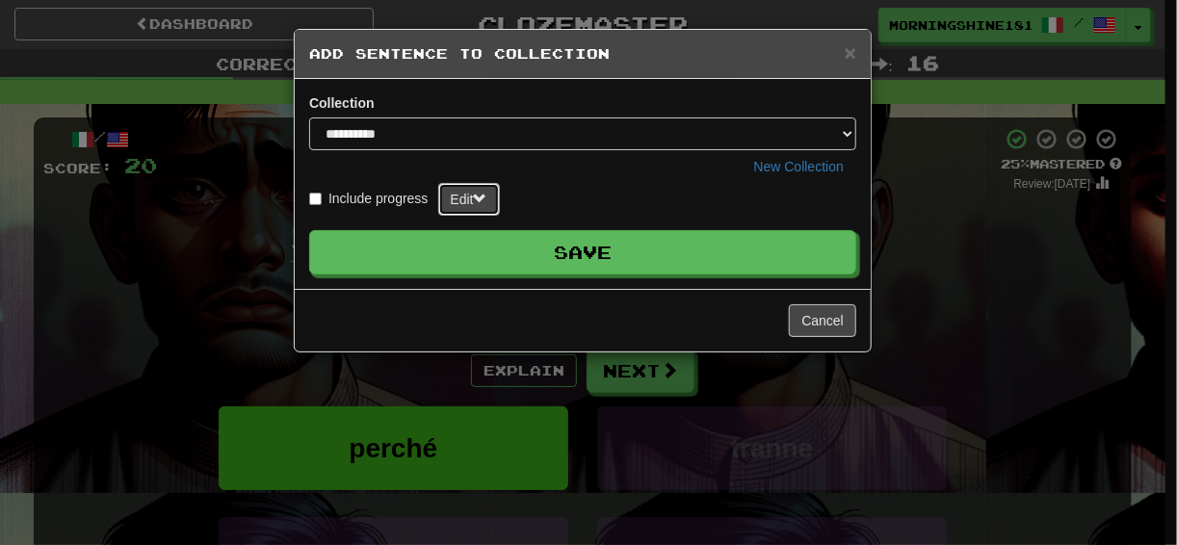
click at [487, 192] on span at bounding box center [480, 198] width 13 height 13
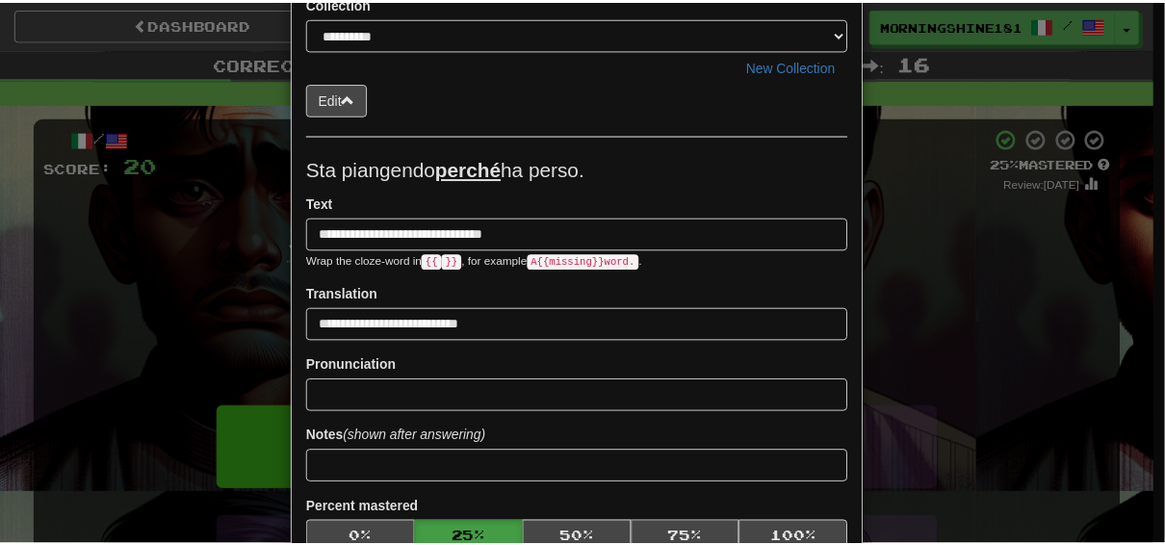
scroll to position [385, 0]
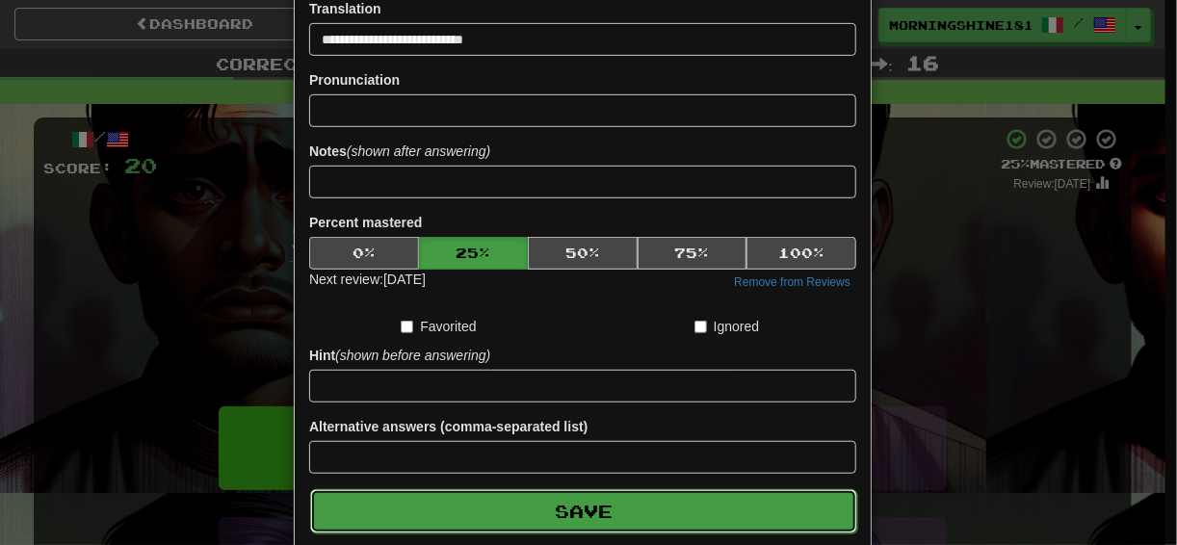
click at [600, 505] on button "Save" at bounding box center [583, 511] width 547 height 44
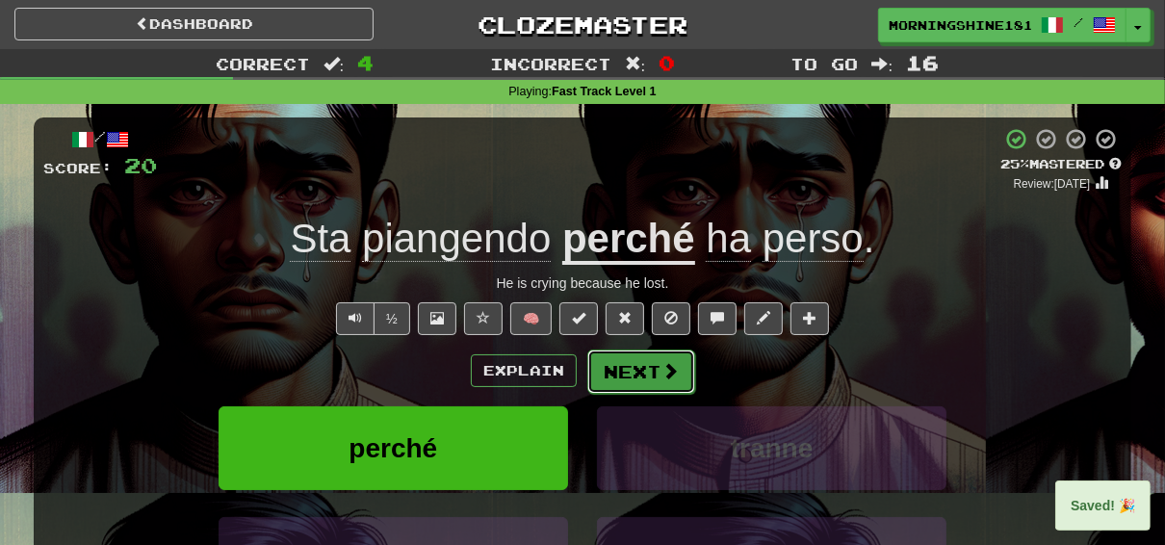
click at [638, 365] on button "Next" at bounding box center [641, 372] width 108 height 44
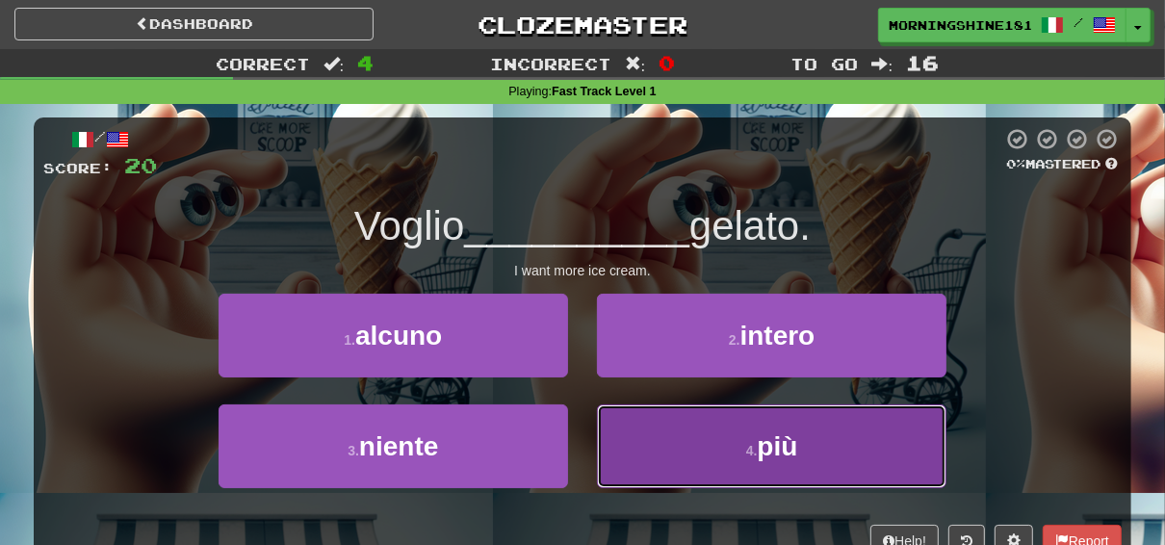
click at [773, 437] on span "più" at bounding box center [777, 446] width 40 height 30
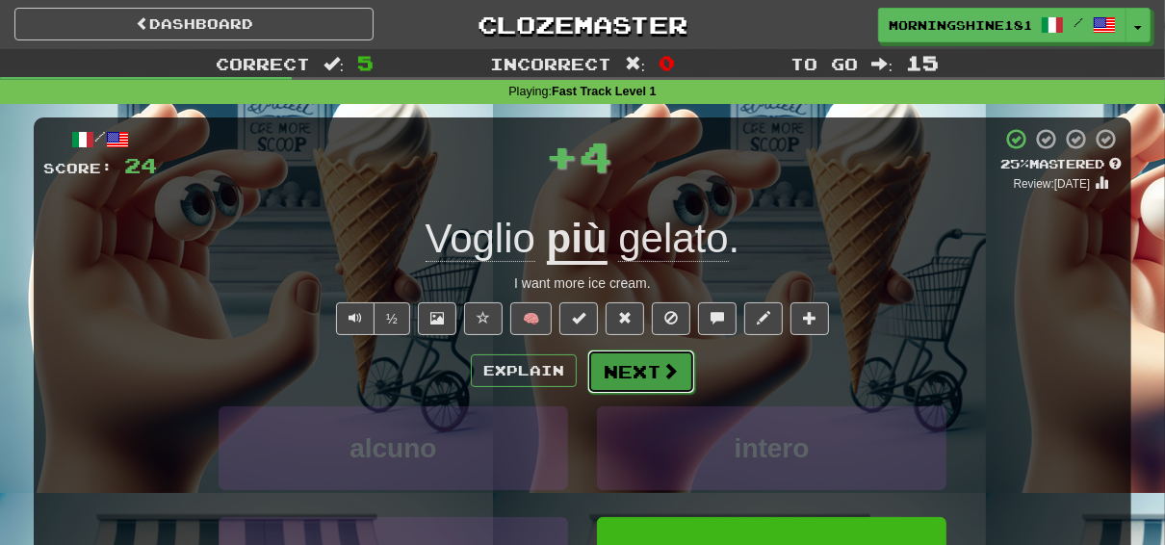
click at [645, 375] on button "Next" at bounding box center [641, 372] width 108 height 44
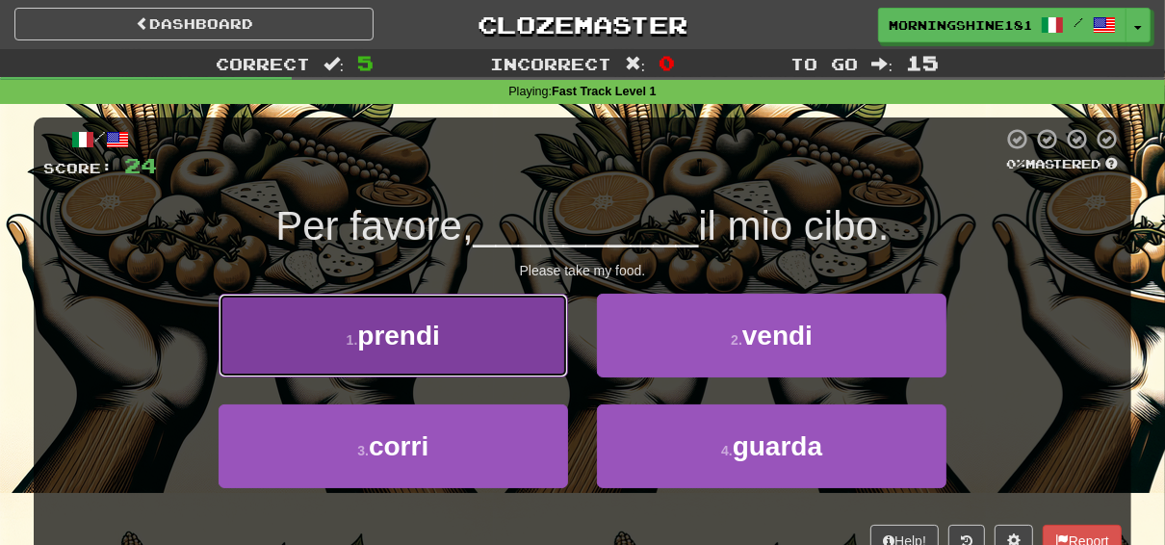
click at [430, 343] on span "prendi" at bounding box center [398, 336] width 83 height 30
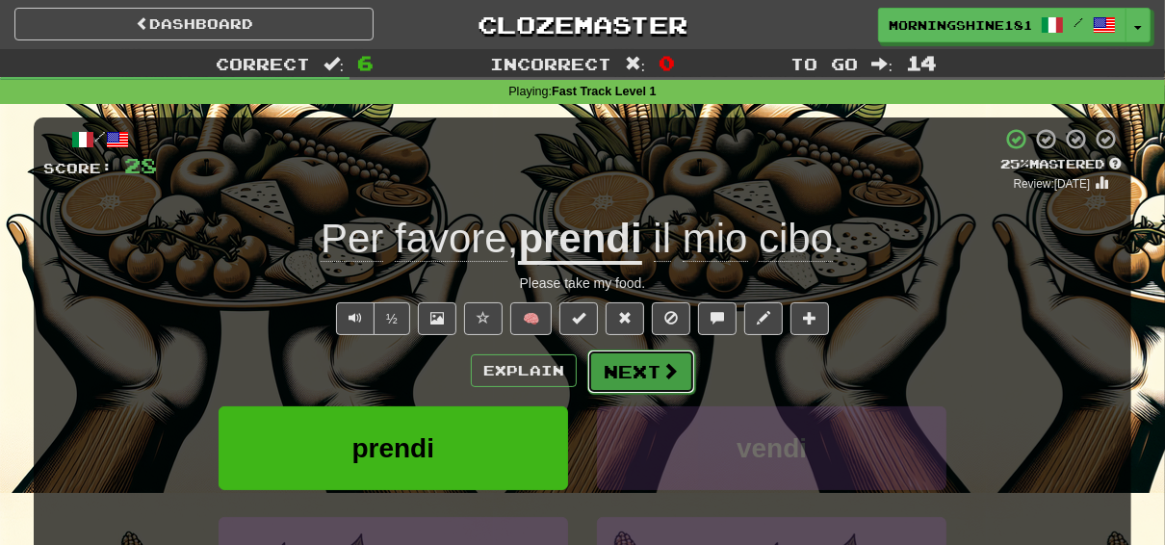
click at [641, 363] on button "Next" at bounding box center [641, 372] width 108 height 44
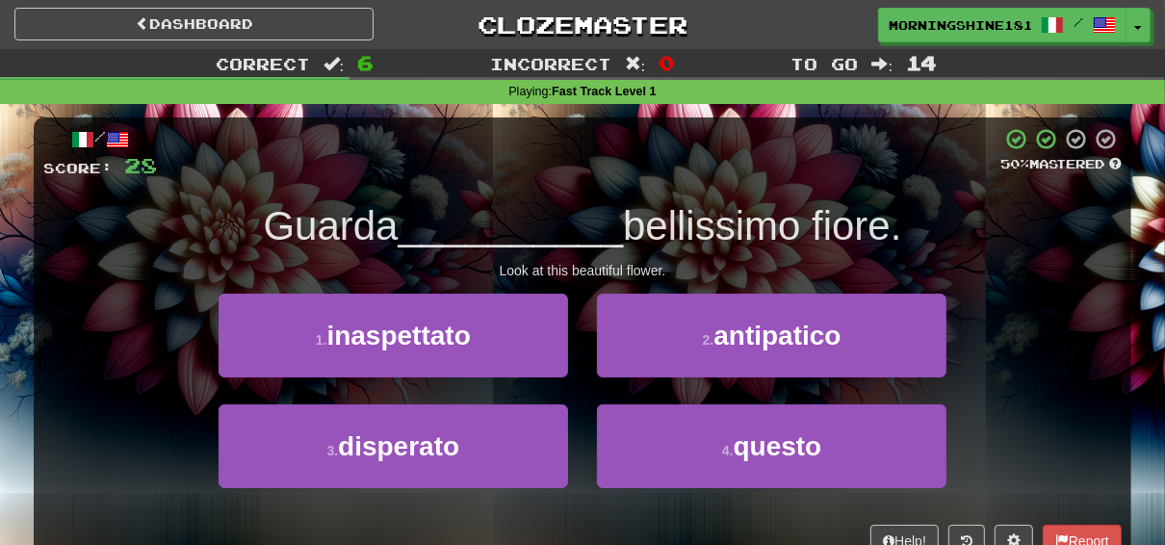
drag, startPoint x: 927, startPoint y: 222, endPoint x: 642, endPoint y: 220, distance: 285.0
click at [642, 220] on div "Guarda __________ bellissimo fiore." at bounding box center [582, 226] width 1078 height 53
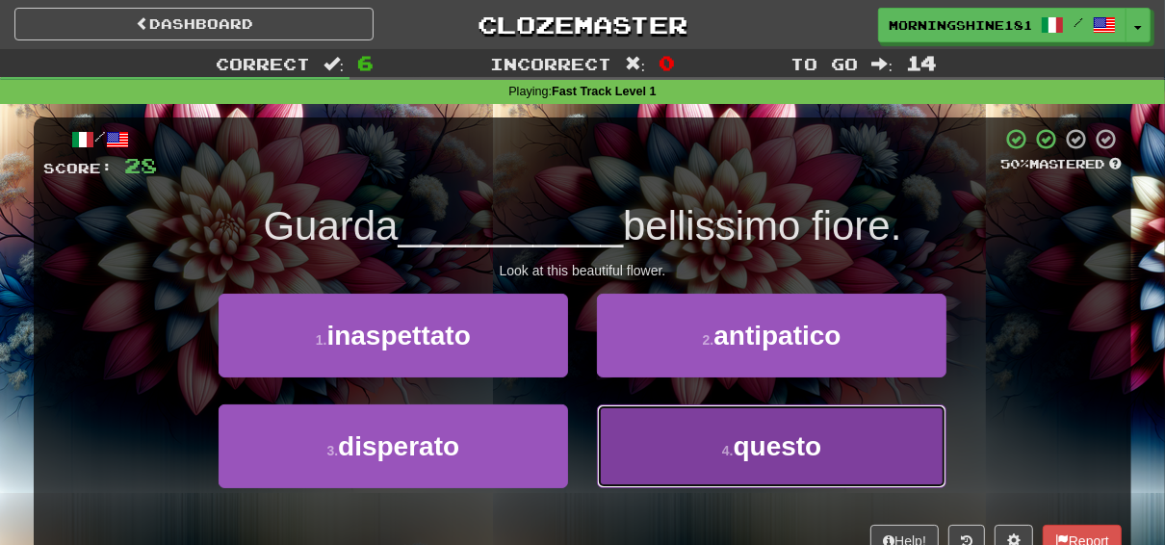
click at [762, 440] on span "questo" at bounding box center [778, 446] width 89 height 30
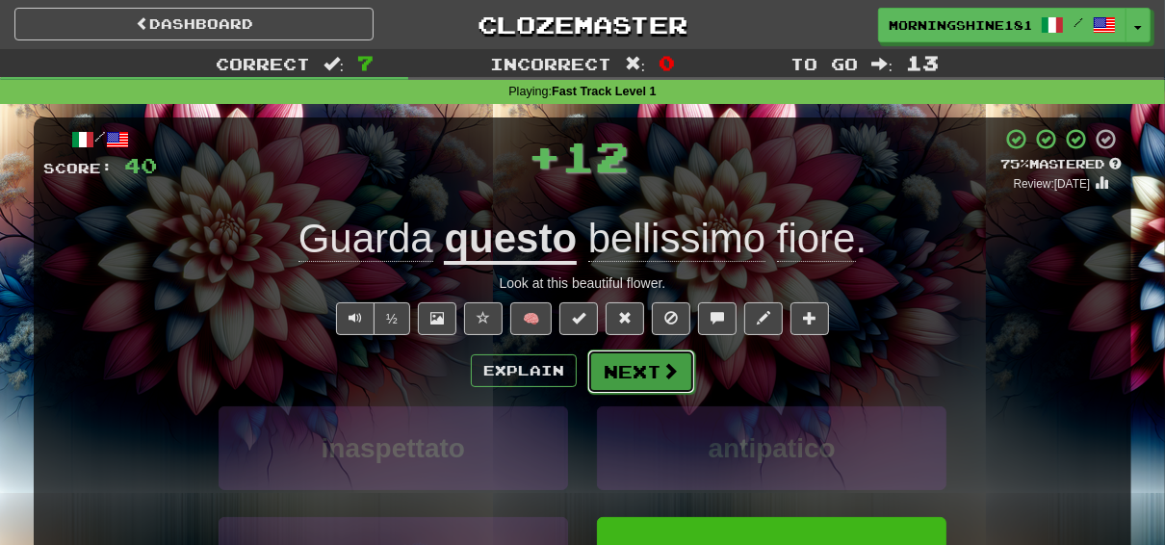
click at [635, 366] on button "Next" at bounding box center [641, 372] width 108 height 44
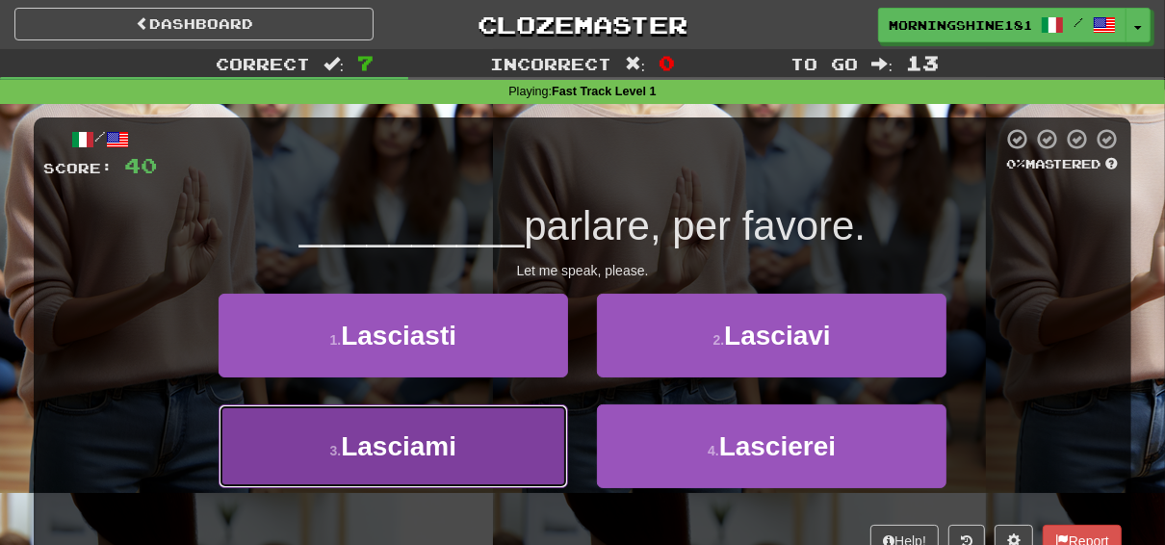
click at [461, 451] on button "3 . Lasciami" at bounding box center [394, 446] width 350 height 84
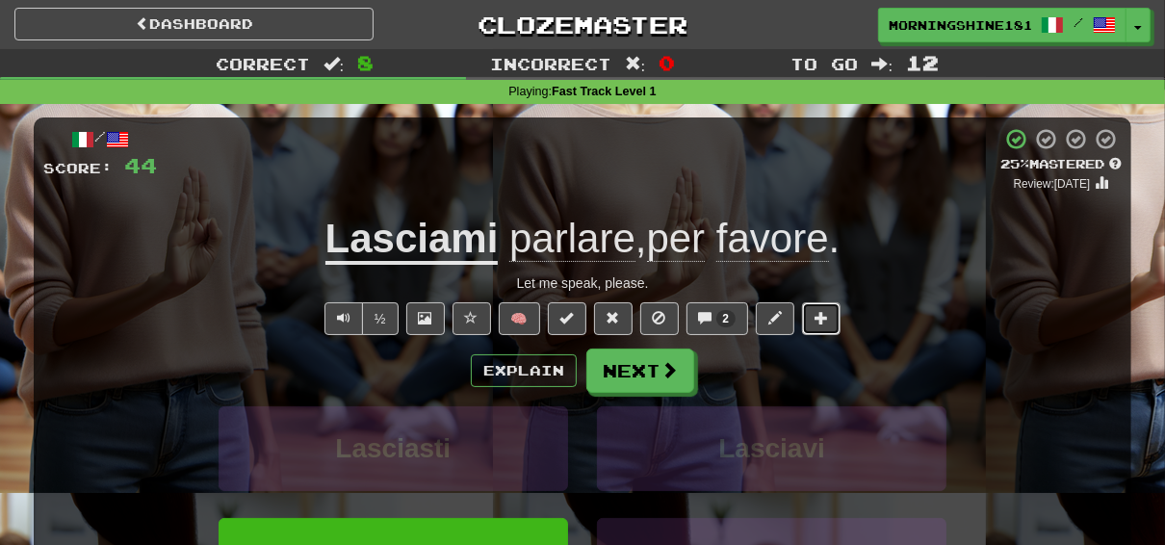
click at [816, 315] on span at bounding box center [821, 317] width 13 height 13
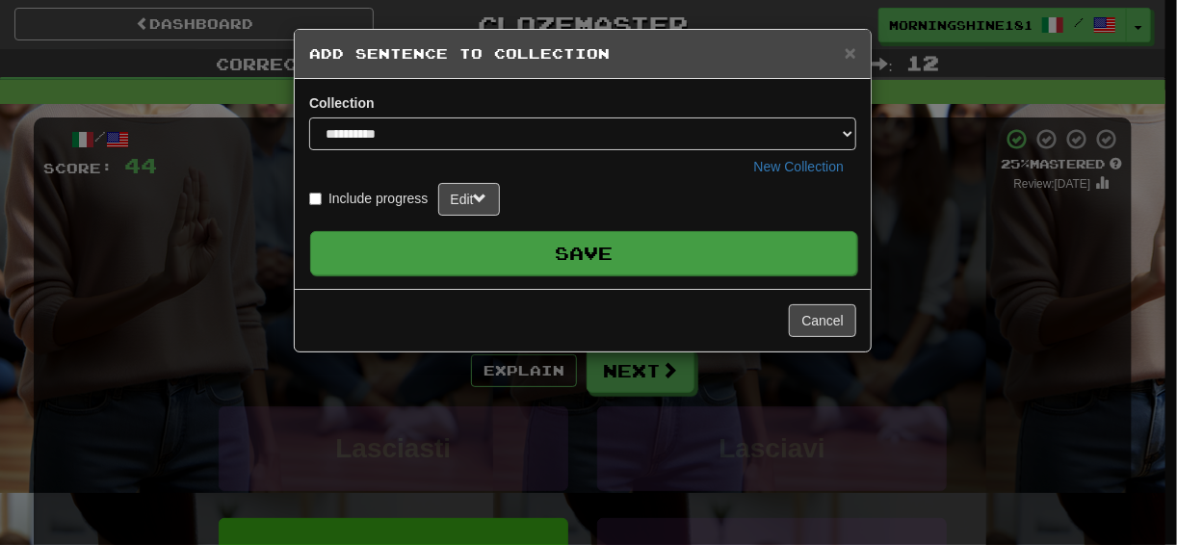
click at [583, 253] on button "Save" at bounding box center [583, 253] width 547 height 44
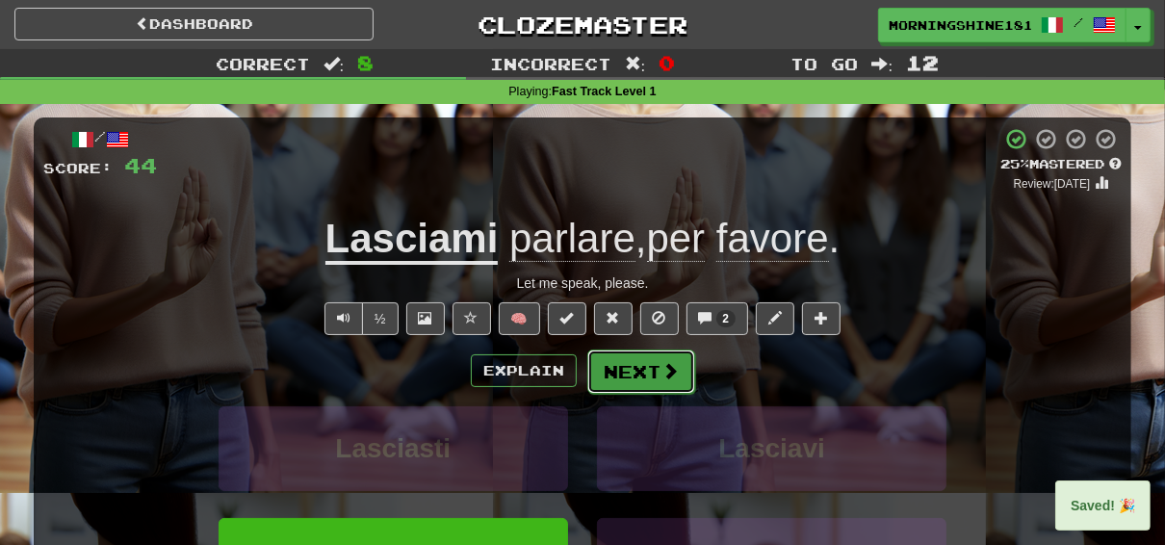
click at [646, 373] on button "Next" at bounding box center [641, 372] width 108 height 44
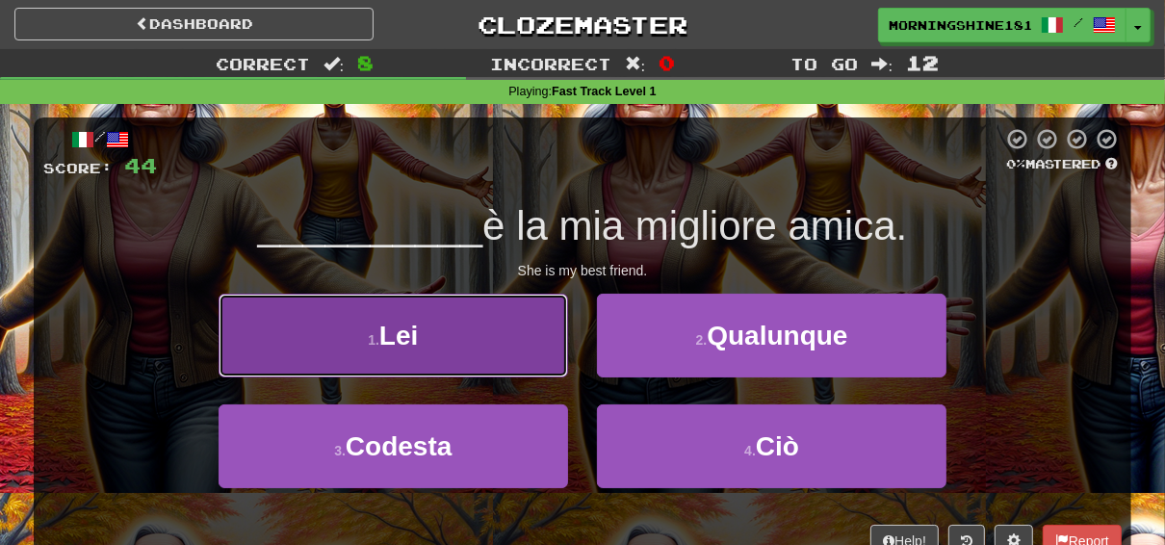
click at [444, 346] on button "1 . Lei" at bounding box center [394, 336] width 350 height 84
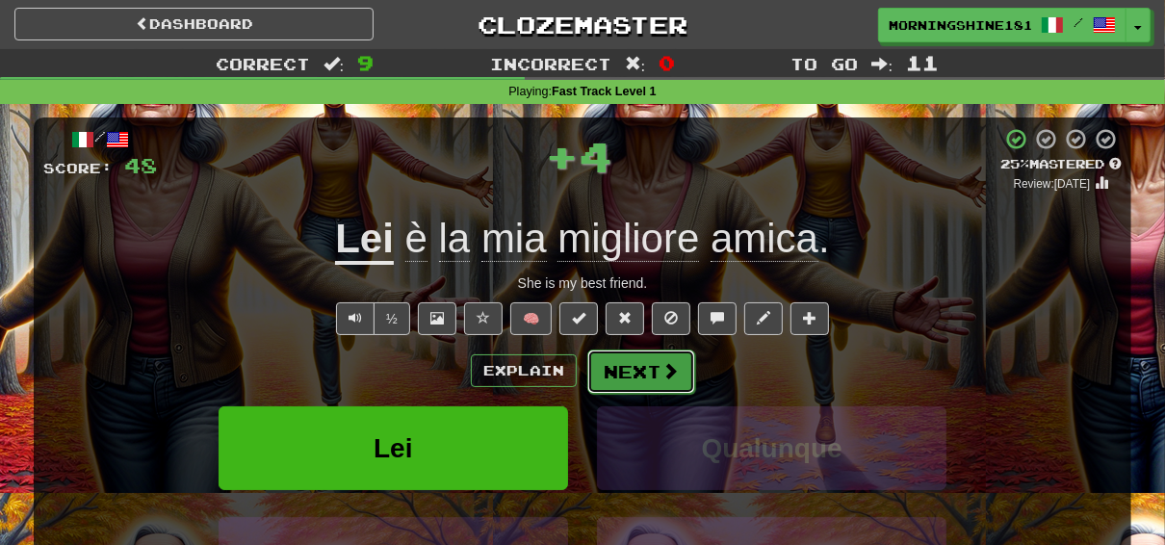
click at [626, 373] on button "Next" at bounding box center [641, 372] width 108 height 44
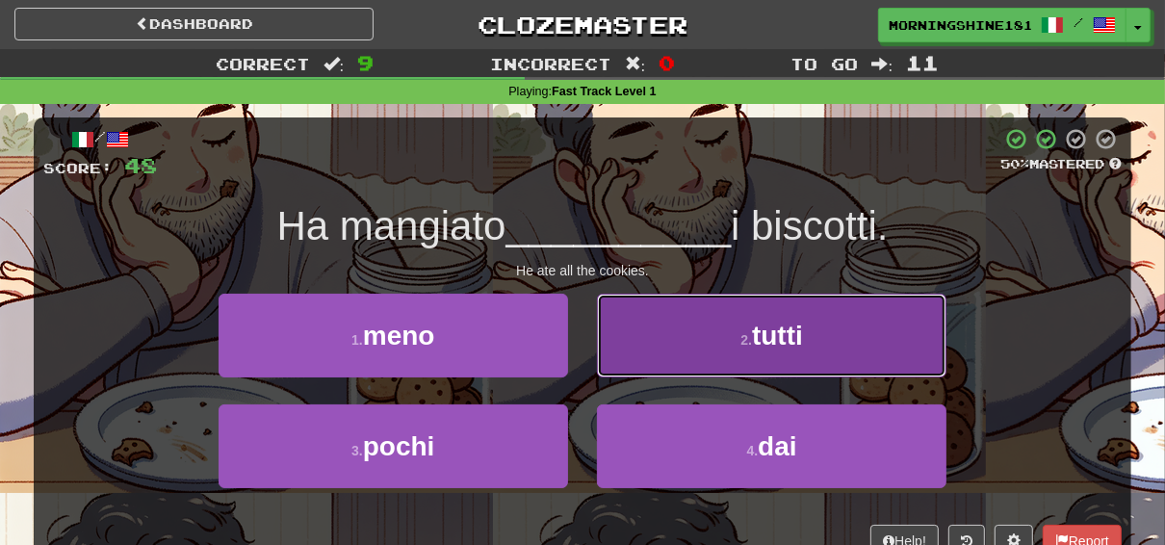
click at [718, 336] on button "2 . tutti" at bounding box center [772, 336] width 350 height 84
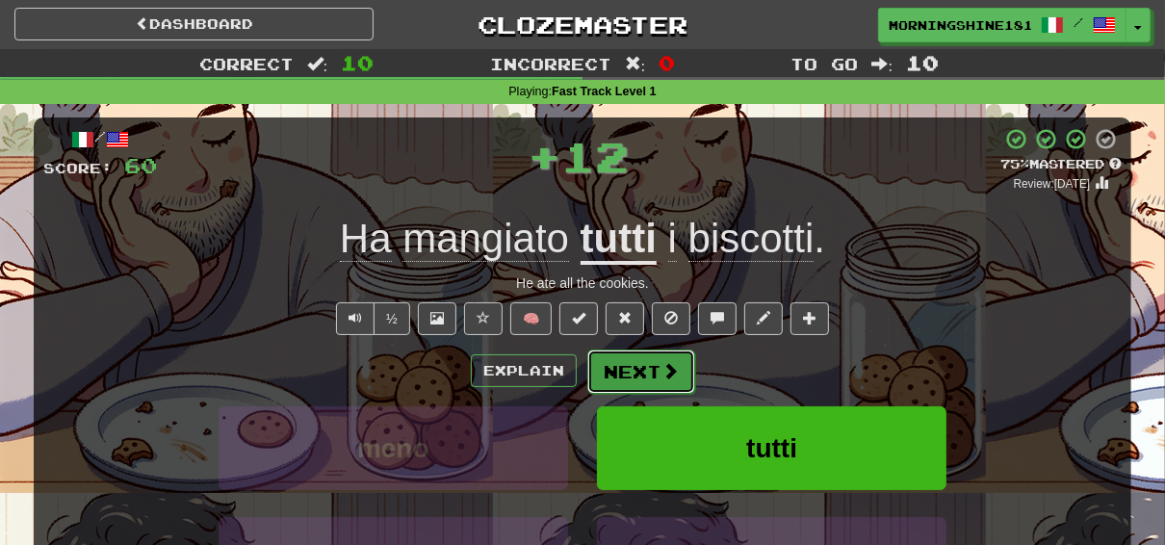
click at [640, 369] on button "Next" at bounding box center [641, 372] width 108 height 44
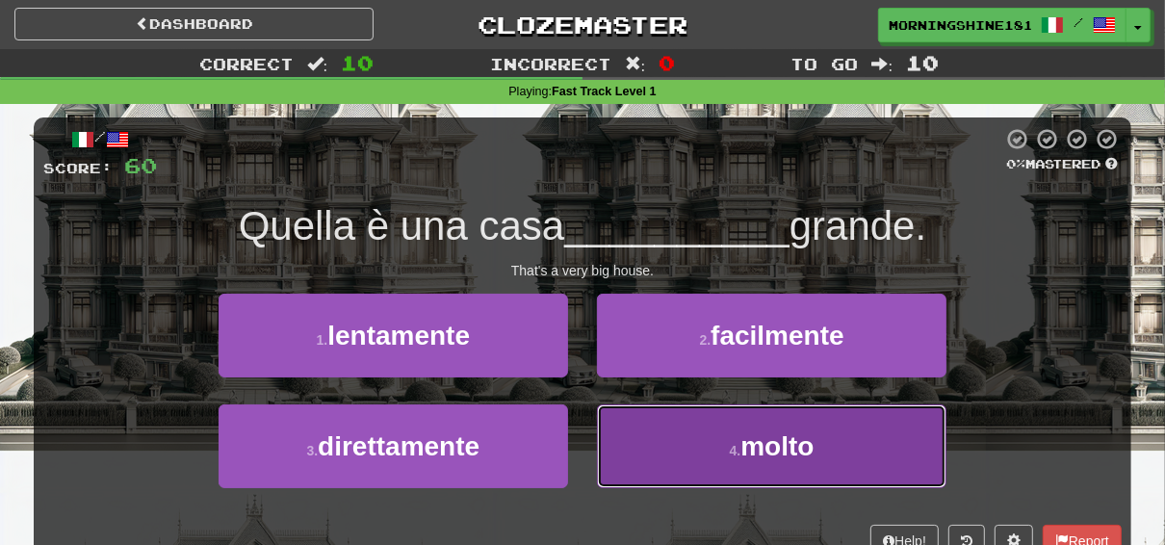
click at [693, 443] on button "4 . molto" at bounding box center [772, 446] width 350 height 84
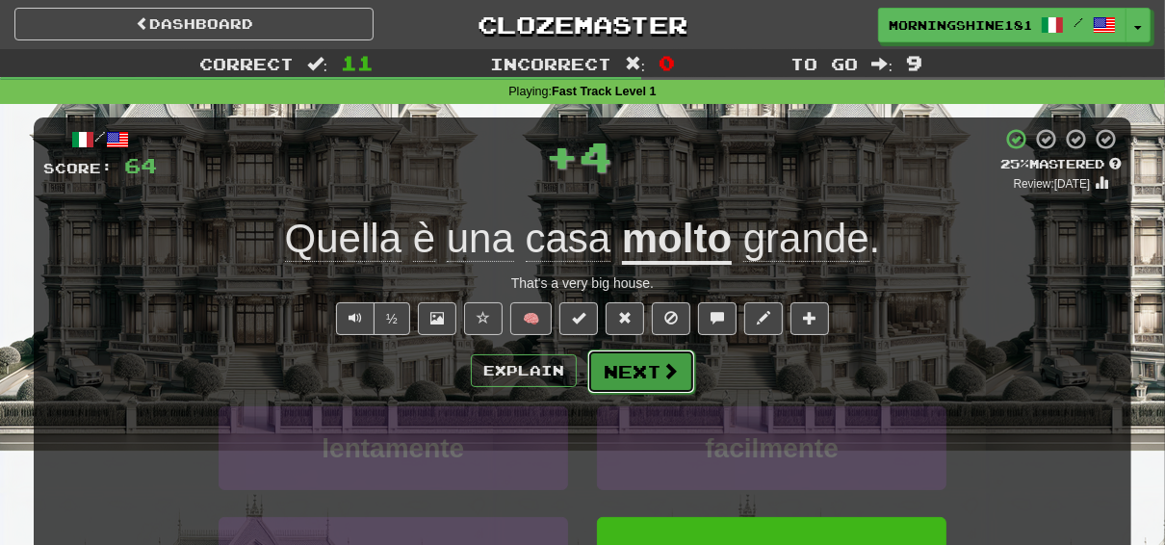
click at [650, 373] on button "Next" at bounding box center [641, 372] width 108 height 44
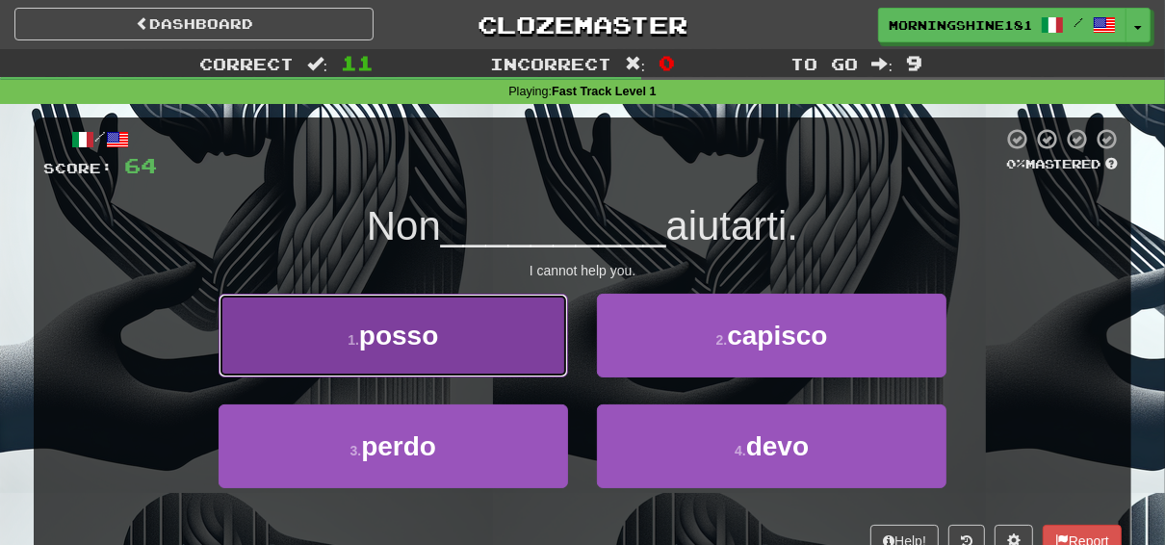
click at [438, 335] on span "posso" at bounding box center [398, 336] width 79 height 30
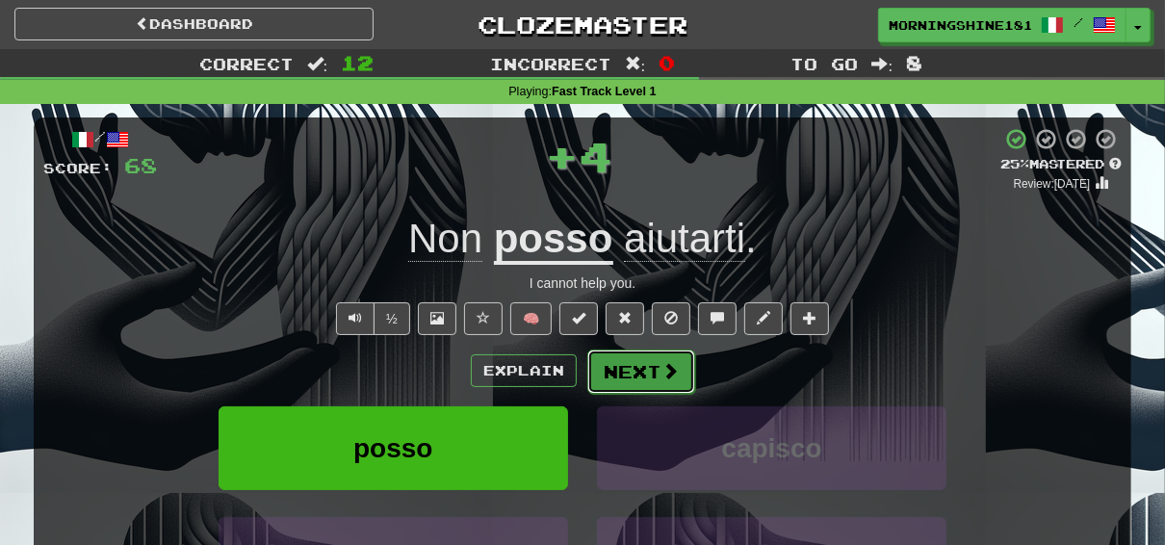
click at [633, 371] on button "Next" at bounding box center [641, 372] width 108 height 44
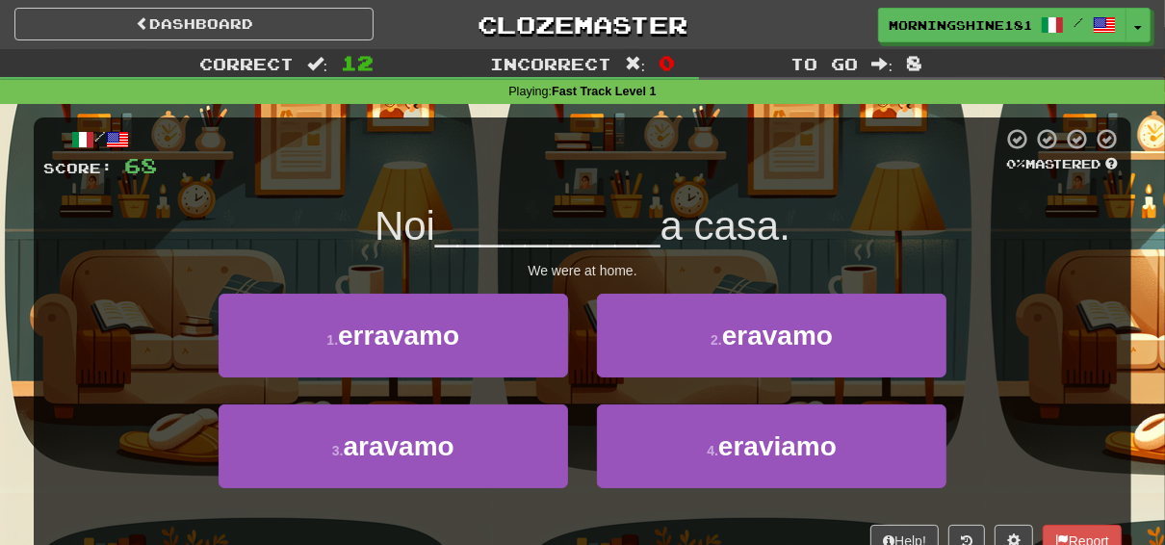
click at [564, 268] on div "We were at home." at bounding box center [582, 270] width 1078 height 19
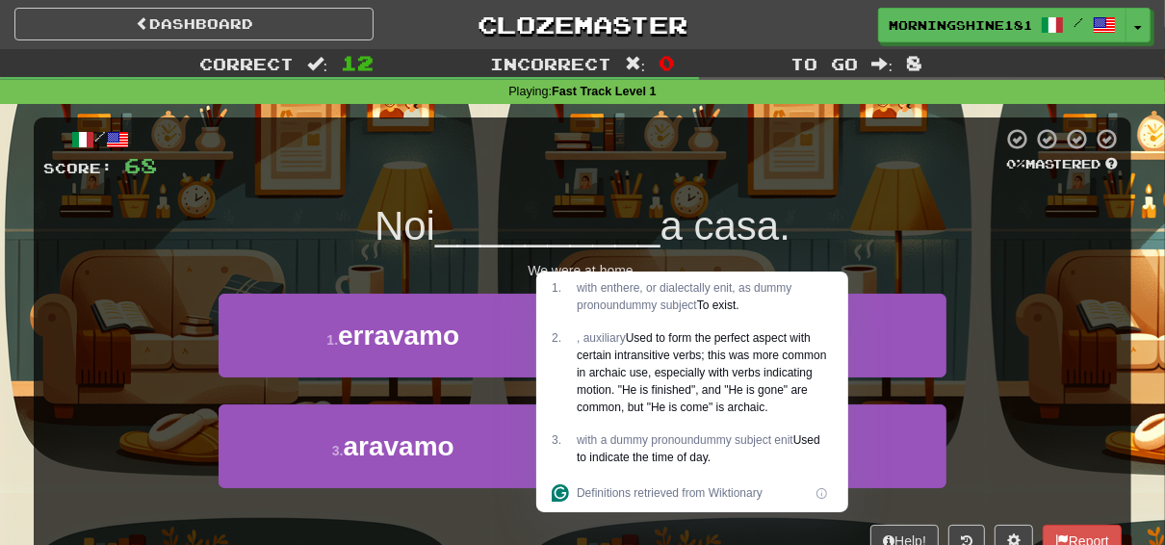
click at [621, 204] on span "__________" at bounding box center [547, 225] width 225 height 45
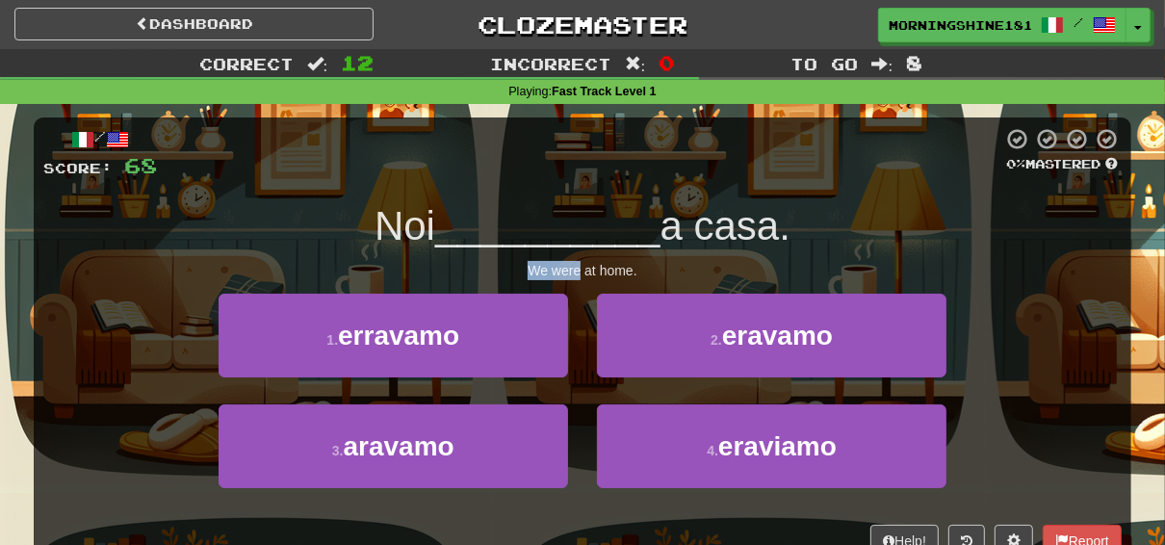
drag, startPoint x: 529, startPoint y: 266, endPoint x: 582, endPoint y: 269, distance: 53.0
click at [582, 269] on div "We were at home." at bounding box center [582, 270] width 1078 height 19
click at [686, 271] on div "We were at home." at bounding box center [582, 270] width 1078 height 19
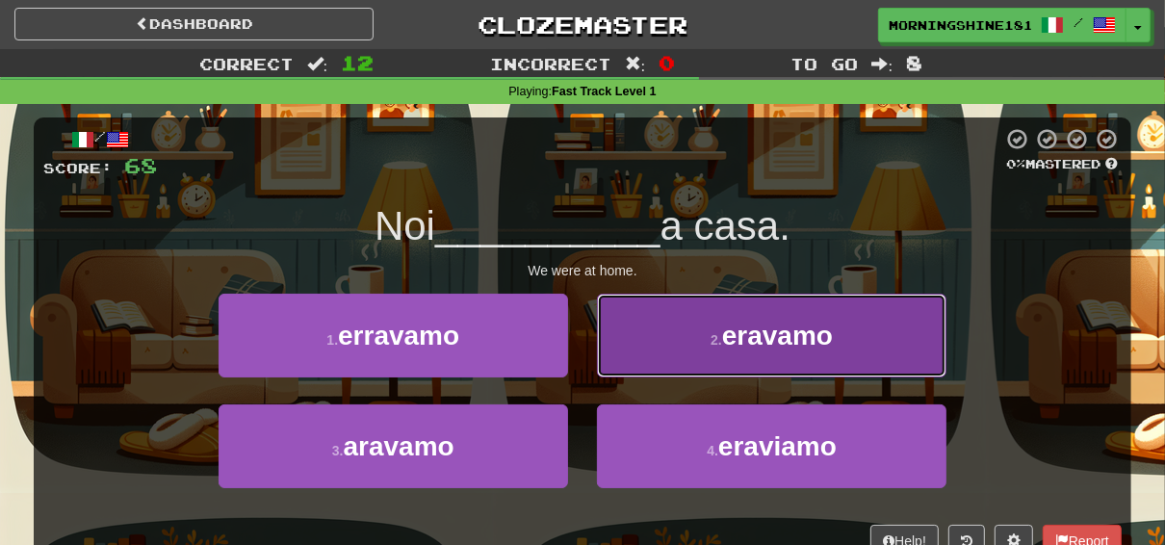
click at [744, 328] on span "eravamo" at bounding box center [777, 336] width 111 height 30
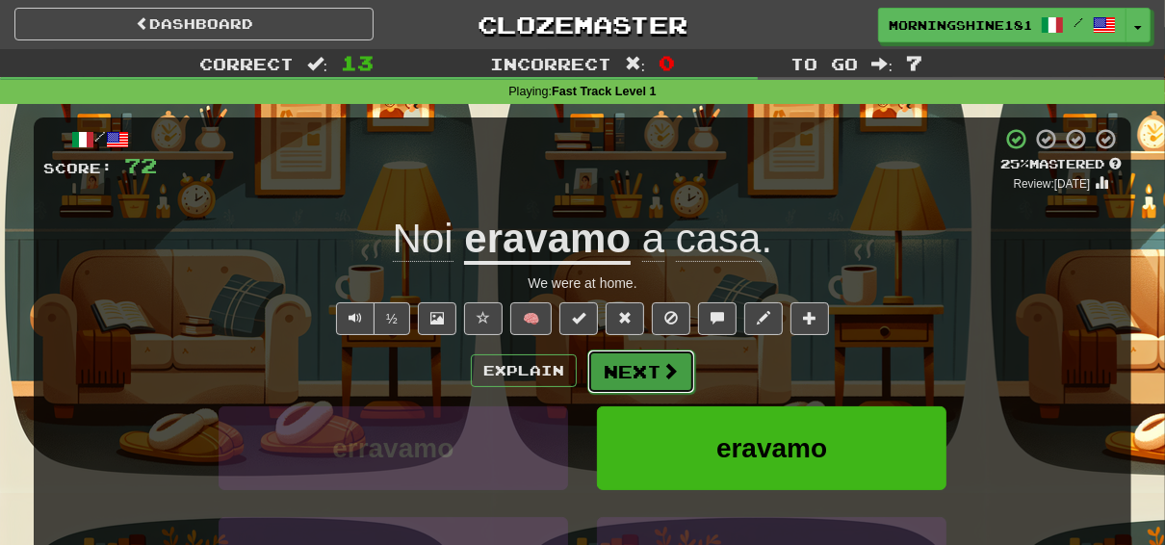
click at [638, 375] on button "Next" at bounding box center [641, 372] width 108 height 44
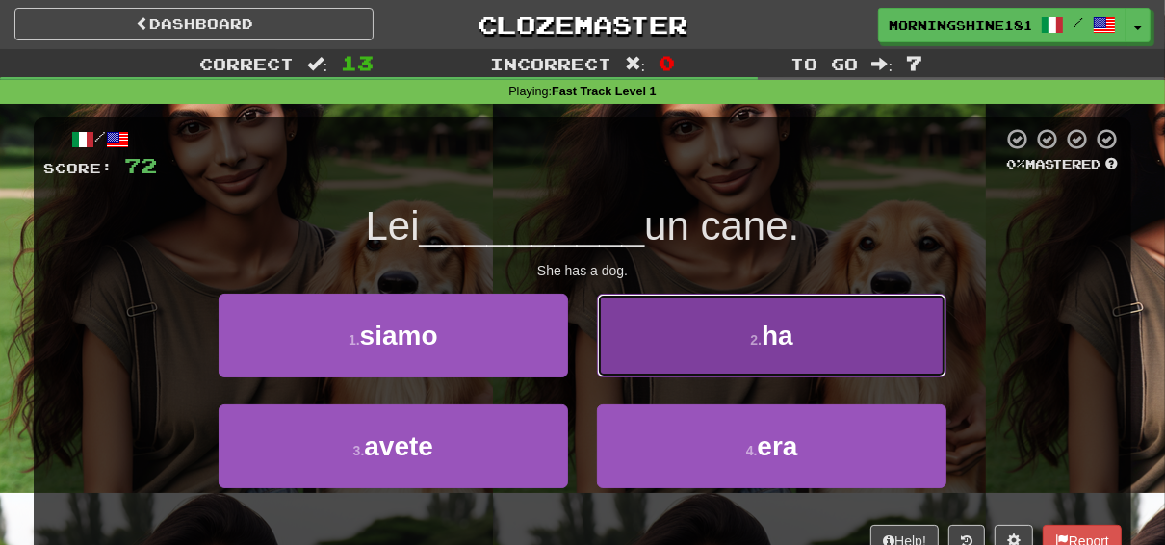
click at [740, 325] on button "2 . ha" at bounding box center [772, 336] width 350 height 84
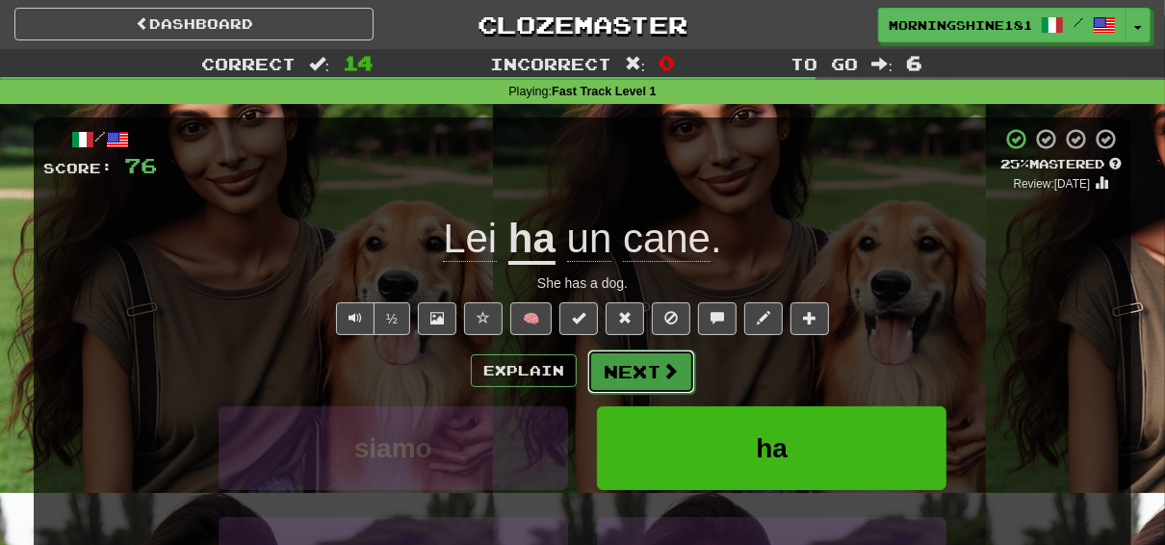
click at [633, 366] on button "Next" at bounding box center [641, 372] width 108 height 44
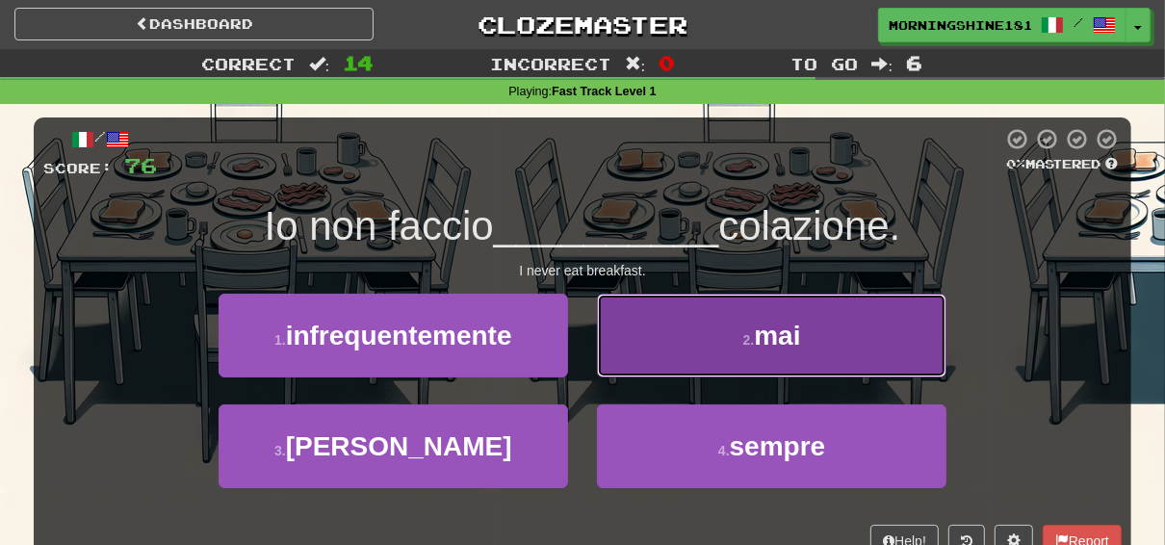
click at [713, 332] on button "2 . mai" at bounding box center [772, 336] width 350 height 84
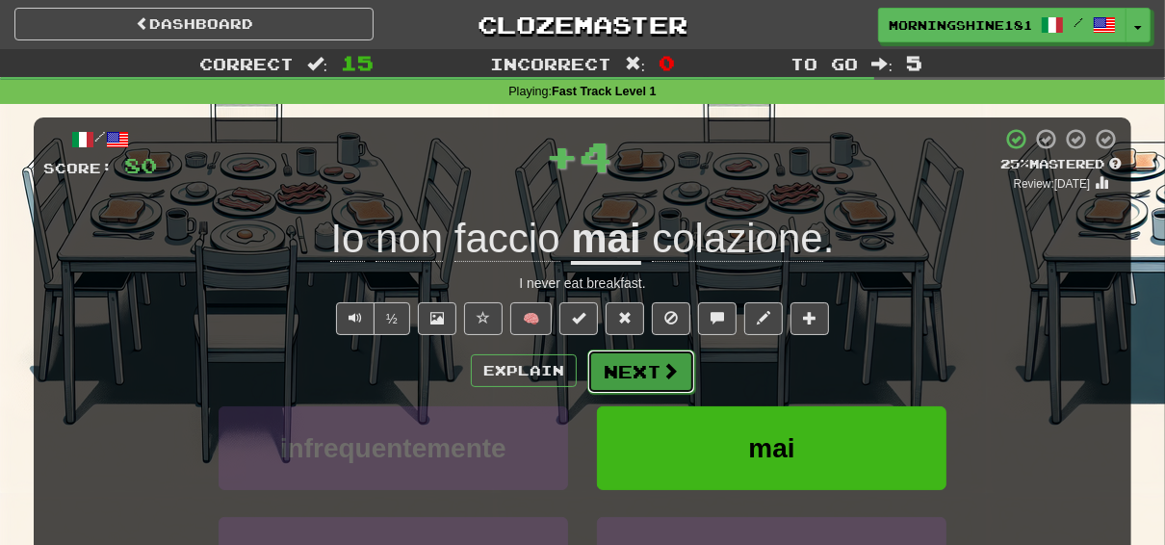
click at [627, 370] on button "Next" at bounding box center [641, 372] width 108 height 44
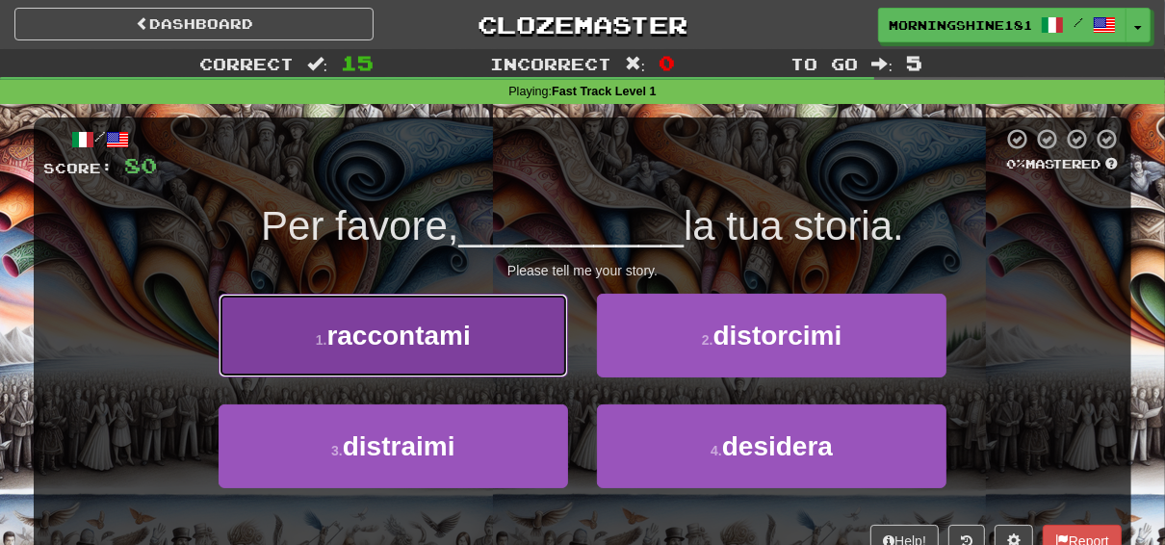
click at [412, 341] on span "raccontami" at bounding box center [397, 336] width 143 height 30
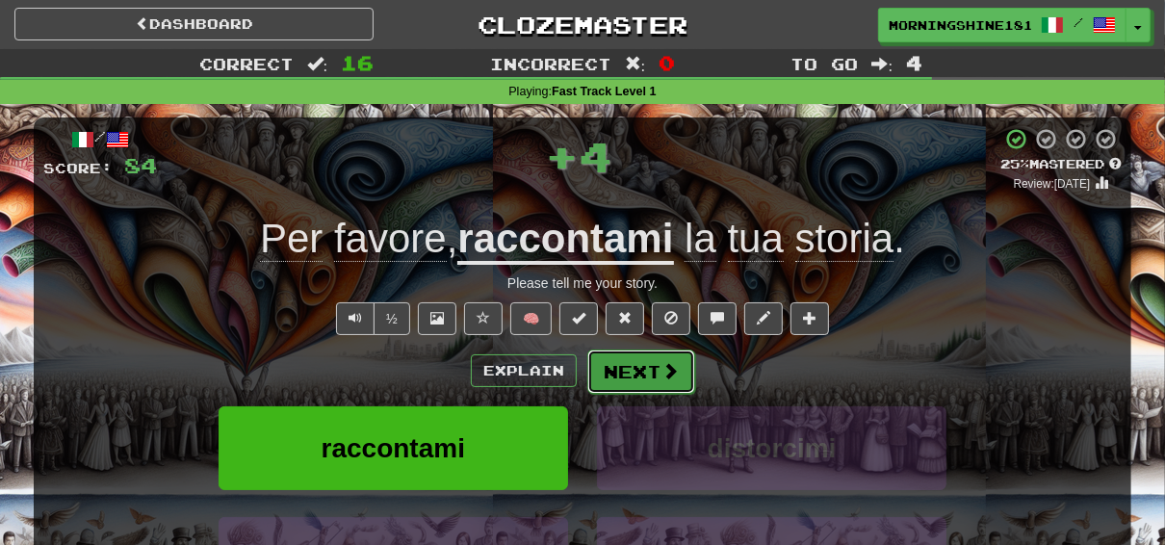
click at [623, 373] on button "Next" at bounding box center [641, 372] width 108 height 44
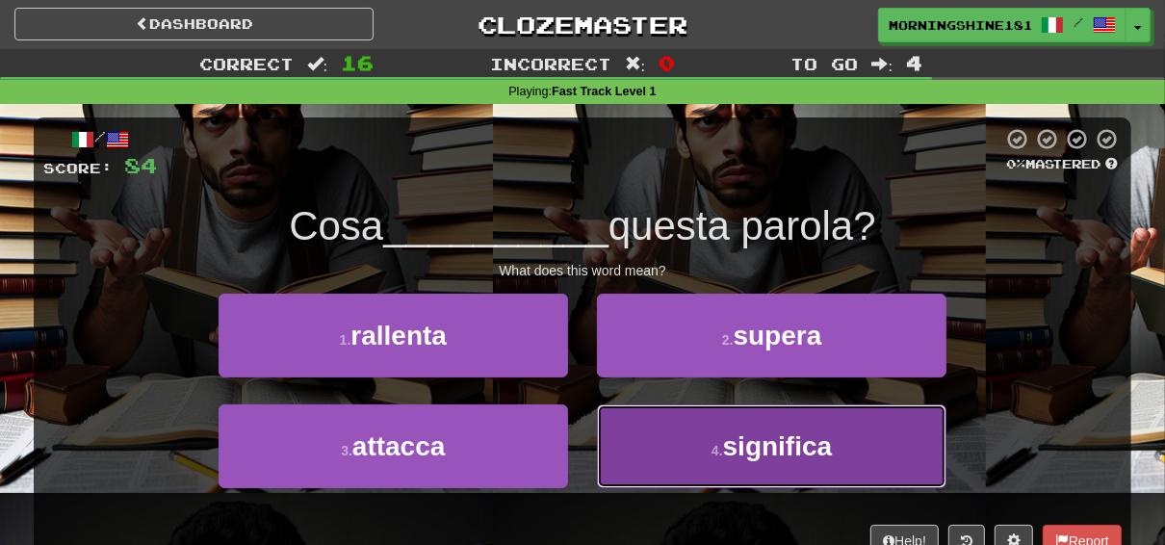
click at [749, 448] on span "significa" at bounding box center [778, 446] width 110 height 30
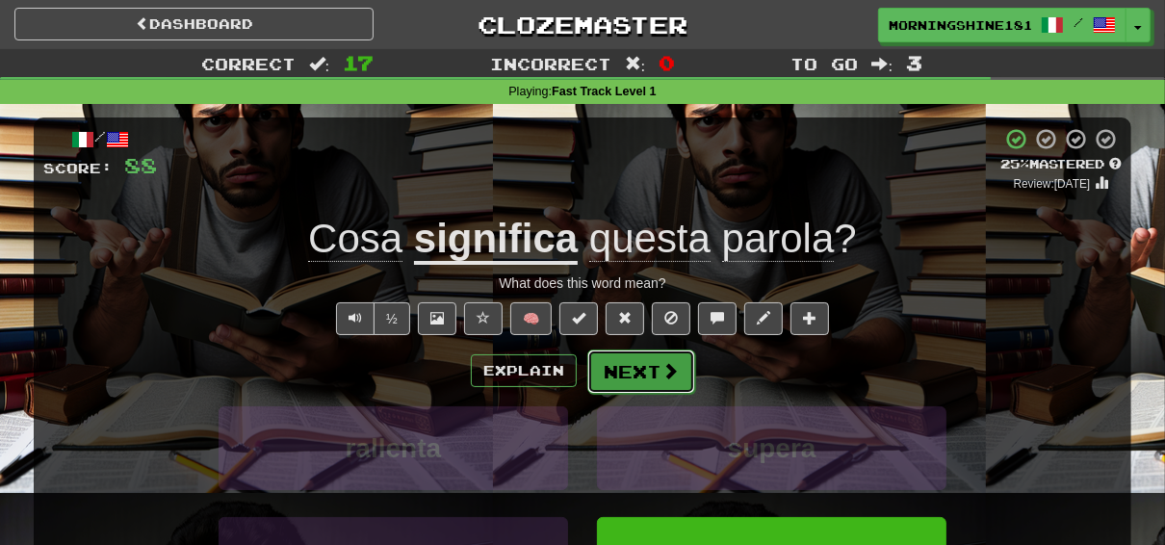
click at [632, 377] on button "Next" at bounding box center [641, 372] width 108 height 44
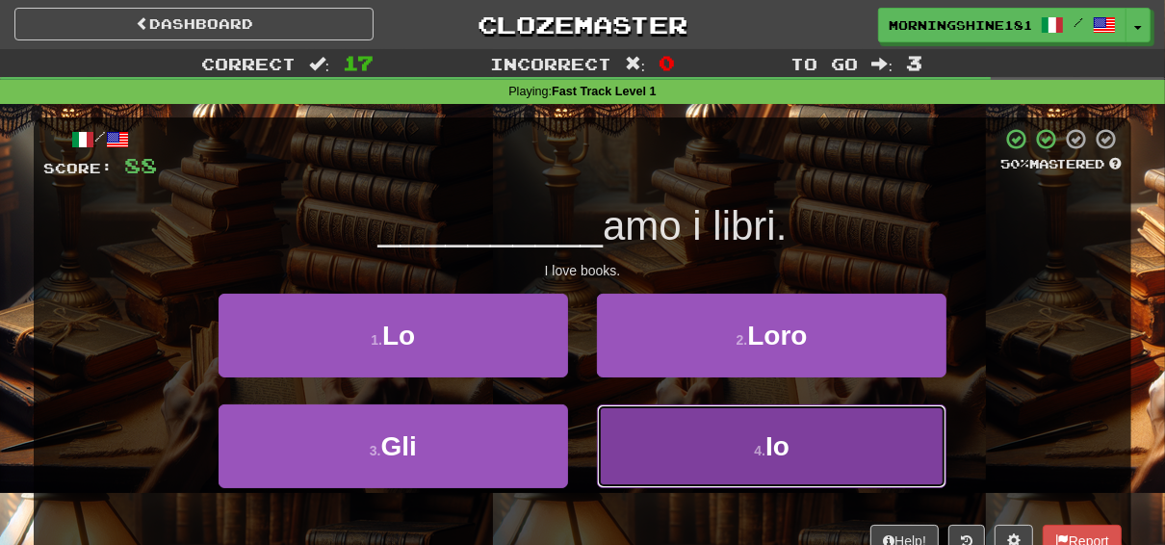
click at [704, 445] on button "4 . Io" at bounding box center [772, 446] width 350 height 84
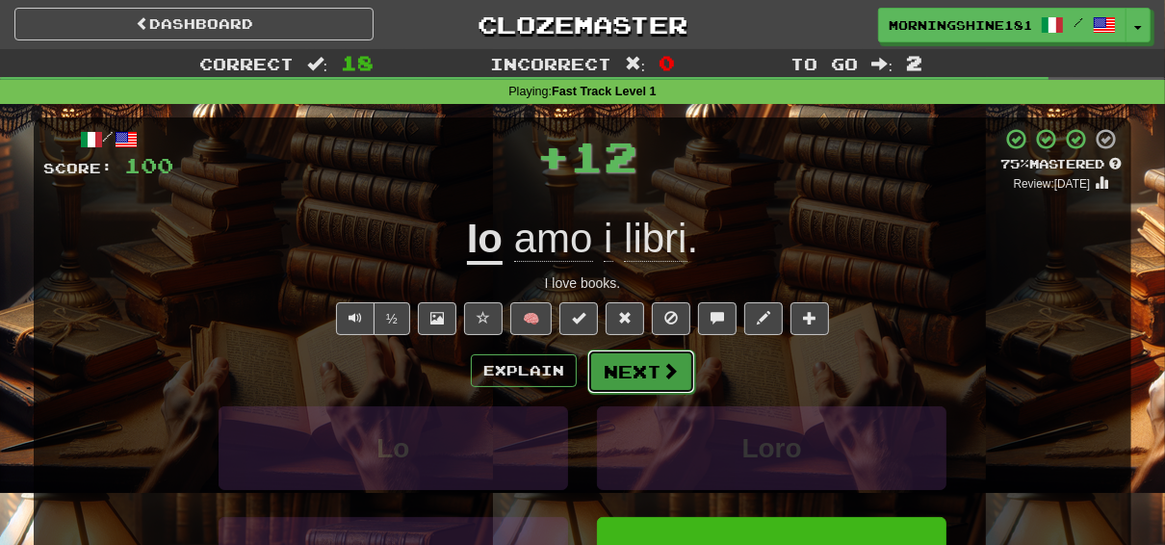
click at [625, 368] on button "Next" at bounding box center [641, 372] width 108 height 44
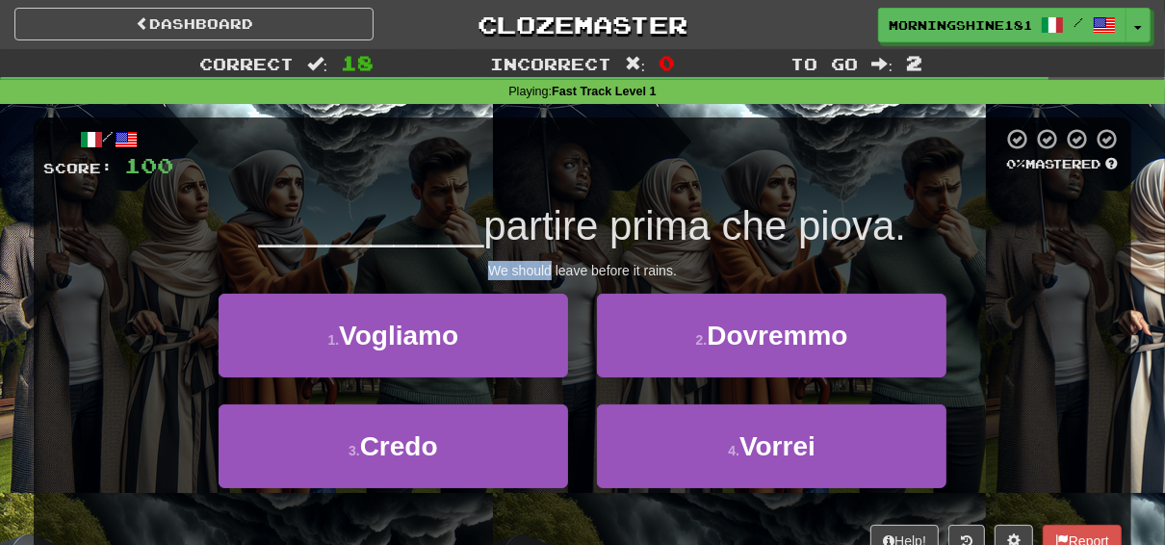
drag, startPoint x: 485, startPoint y: 263, endPoint x: 551, endPoint y: 266, distance: 65.5
click at [551, 266] on div "We should leave before it rains." at bounding box center [582, 270] width 1078 height 19
click at [442, 200] on div "__________ partire prima che piova." at bounding box center [582, 226] width 1078 height 53
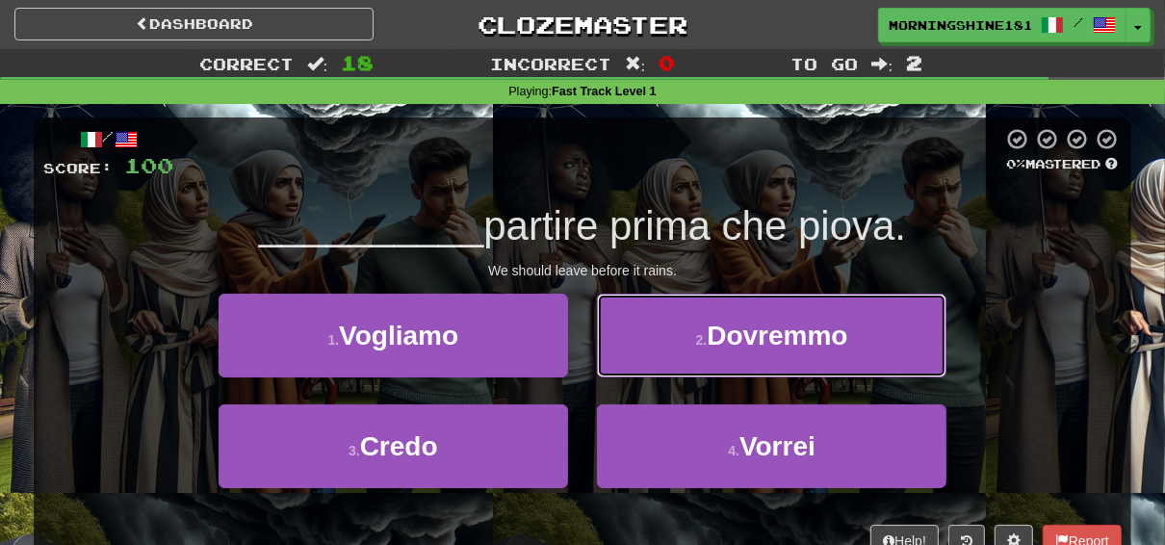
drag, startPoint x: 708, startPoint y: 331, endPoint x: 608, endPoint y: 251, distance: 128.1
click at [608, 251] on div "/ Score: 100 0 % Mastered __________ partire prima che piova. We should leave b…" at bounding box center [583, 342] width 1098 height 450
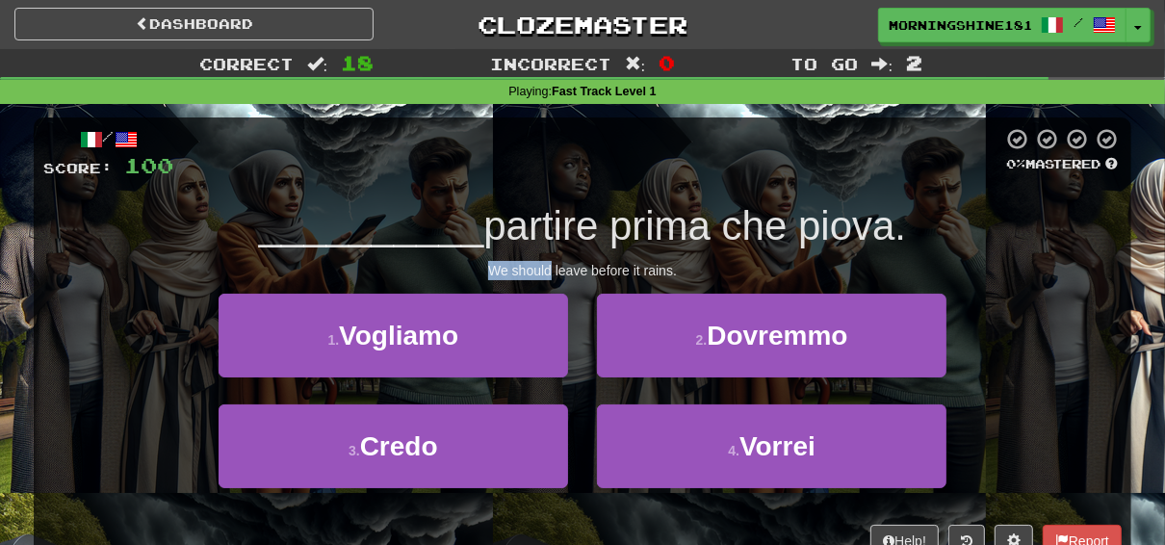
drag, startPoint x: 488, startPoint y: 267, endPoint x: 550, endPoint y: 272, distance: 61.8
click at [550, 272] on div "We should leave before it rains." at bounding box center [582, 270] width 1078 height 19
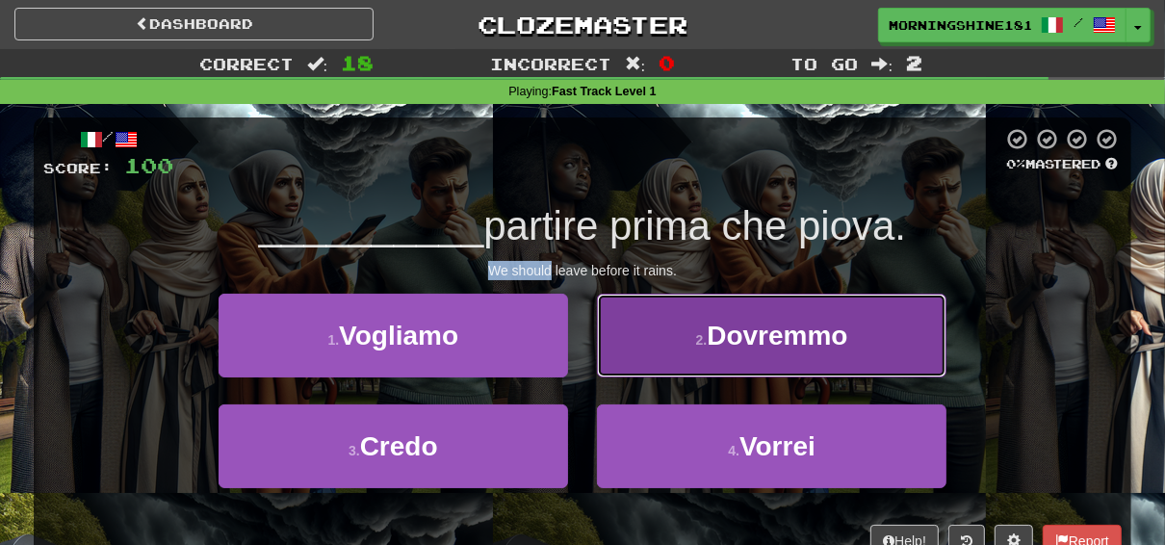
click at [746, 335] on span "Dovremmo" at bounding box center [777, 336] width 141 height 30
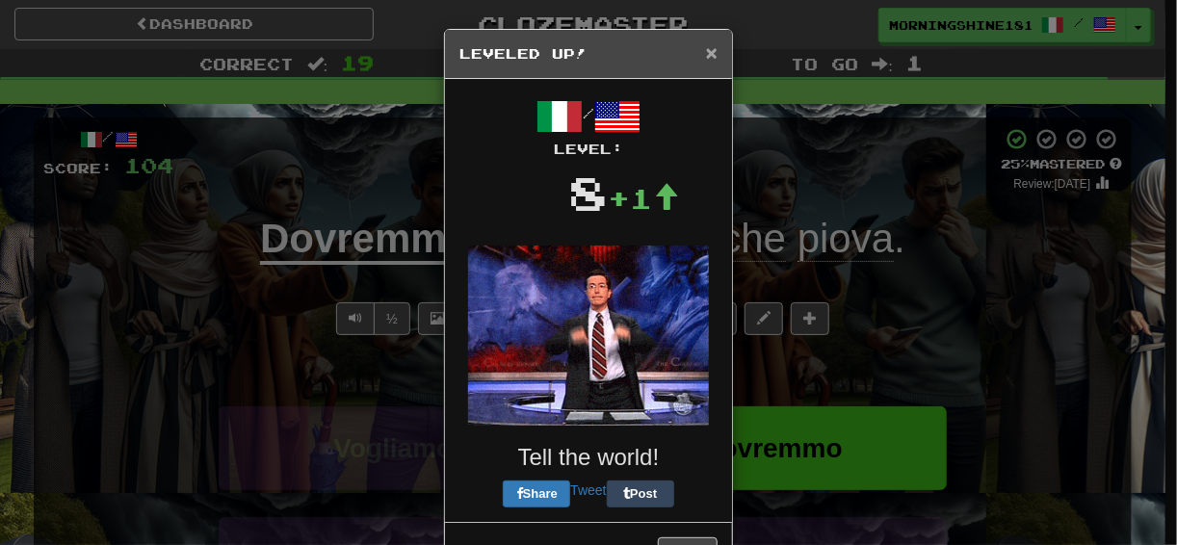
click at [706, 51] on span "×" at bounding box center [712, 52] width 12 height 22
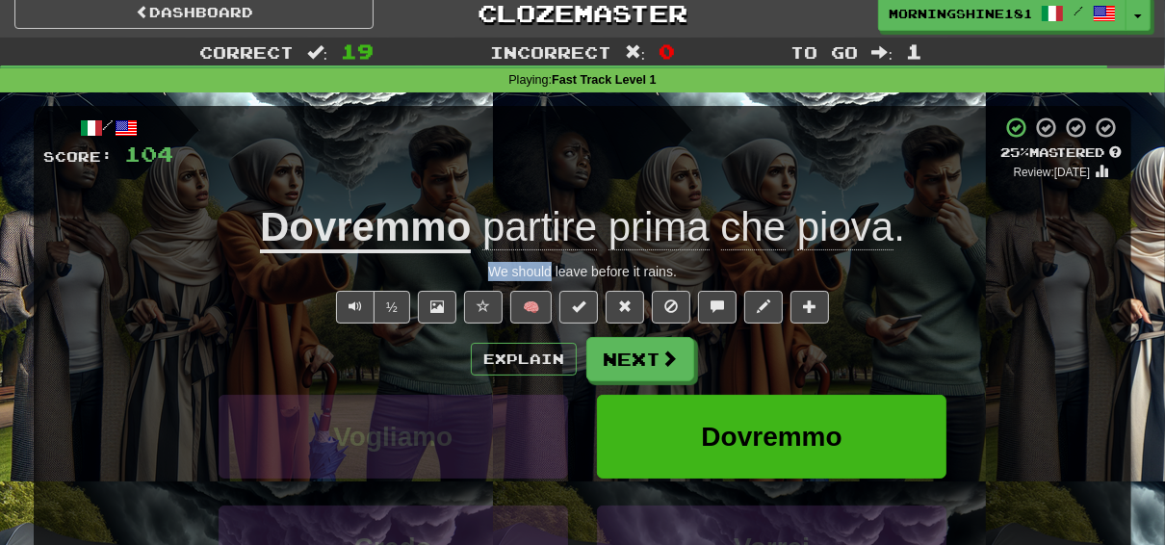
scroll to position [0, 0]
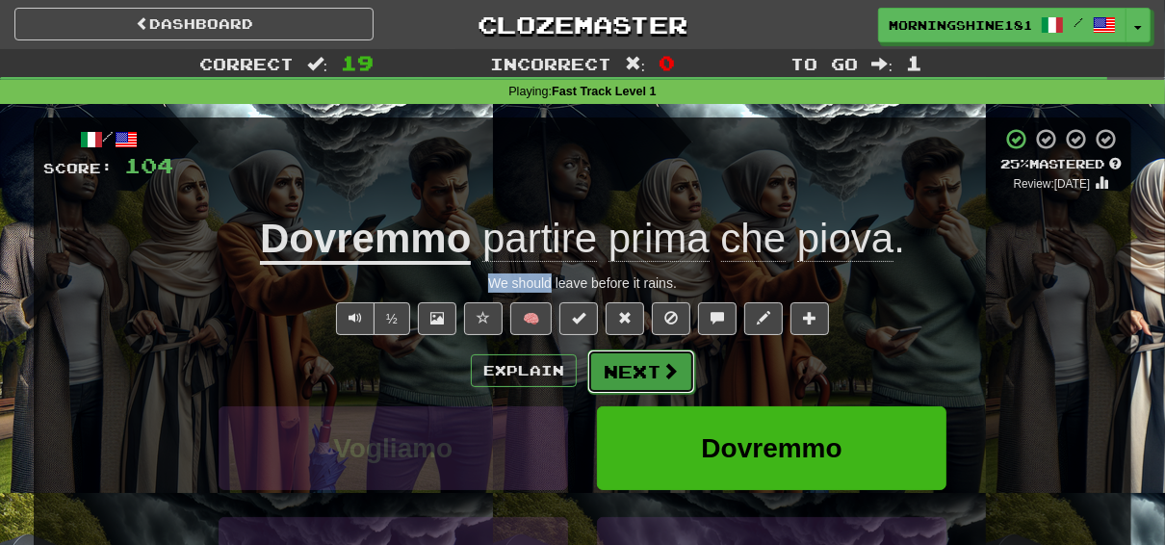
click at [635, 378] on button "Next" at bounding box center [641, 372] width 108 height 44
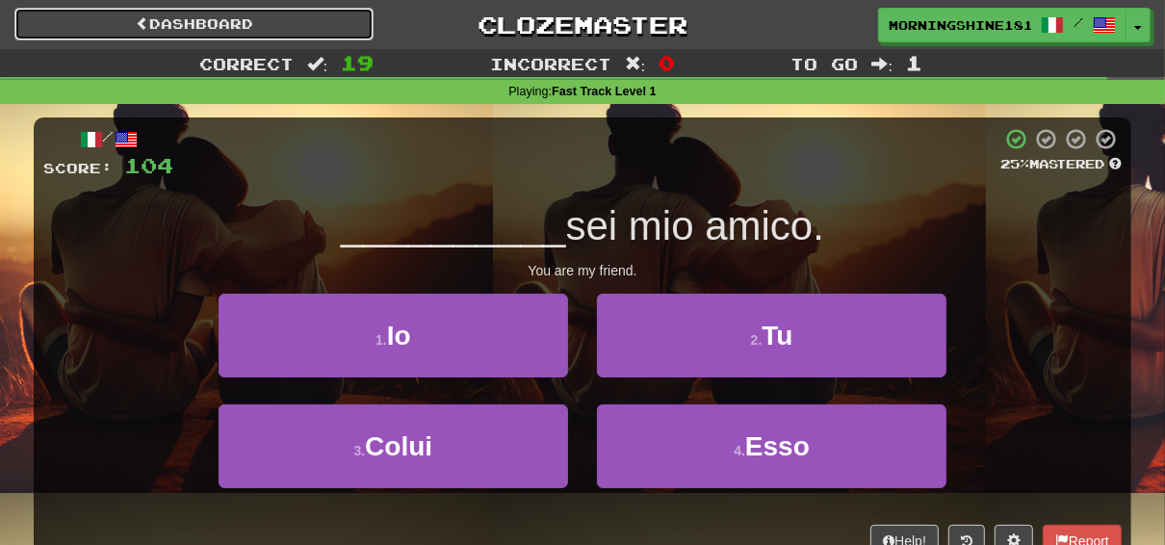
click at [186, 21] on link "Dashboard" at bounding box center [193, 24] width 359 height 33
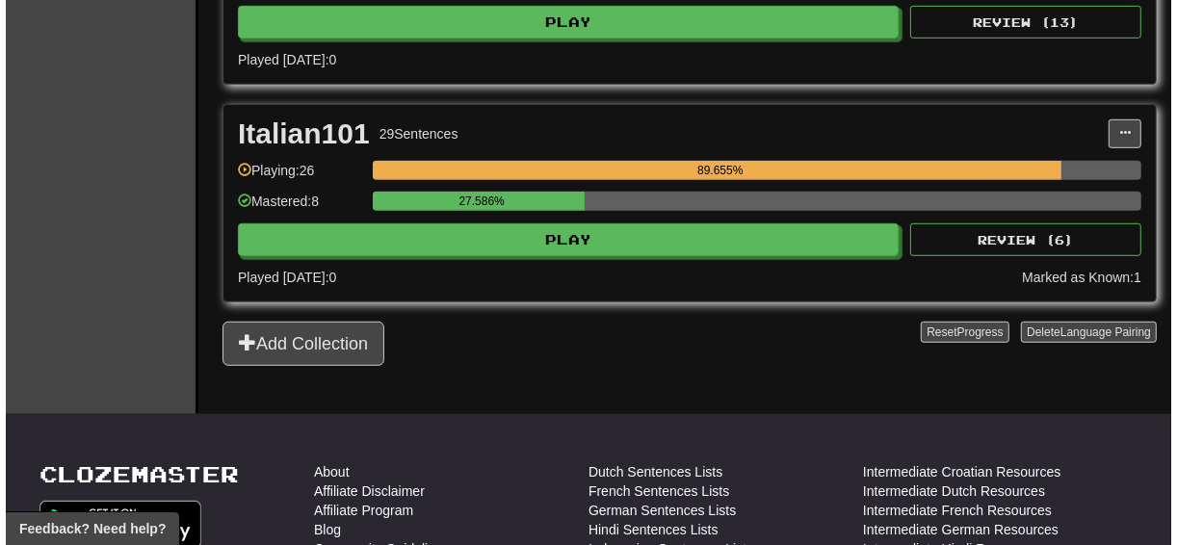
scroll to position [847, 0]
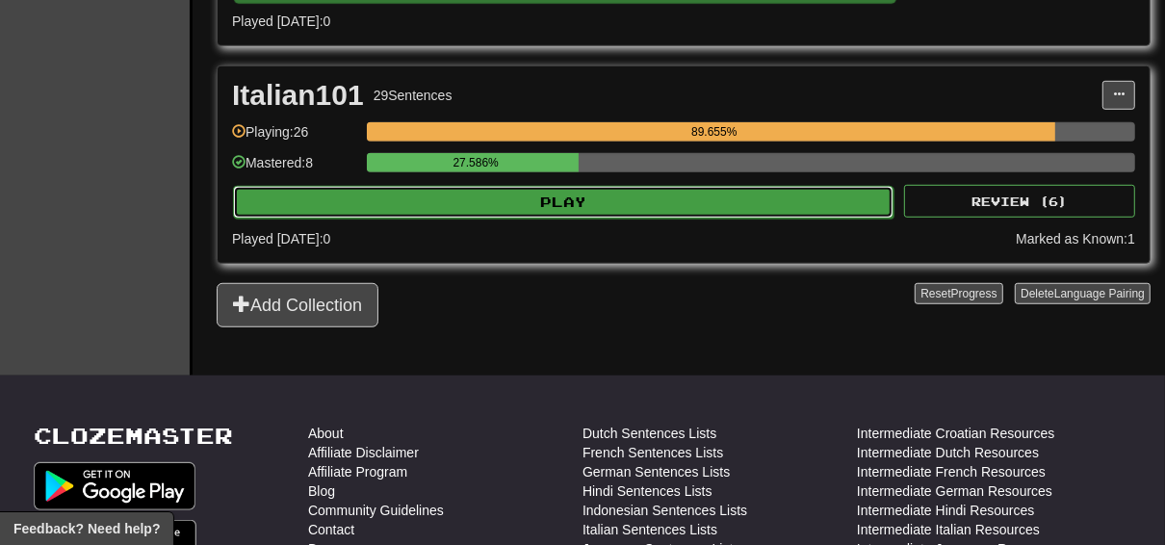
click at [537, 200] on button "Play" at bounding box center [563, 202] width 661 height 33
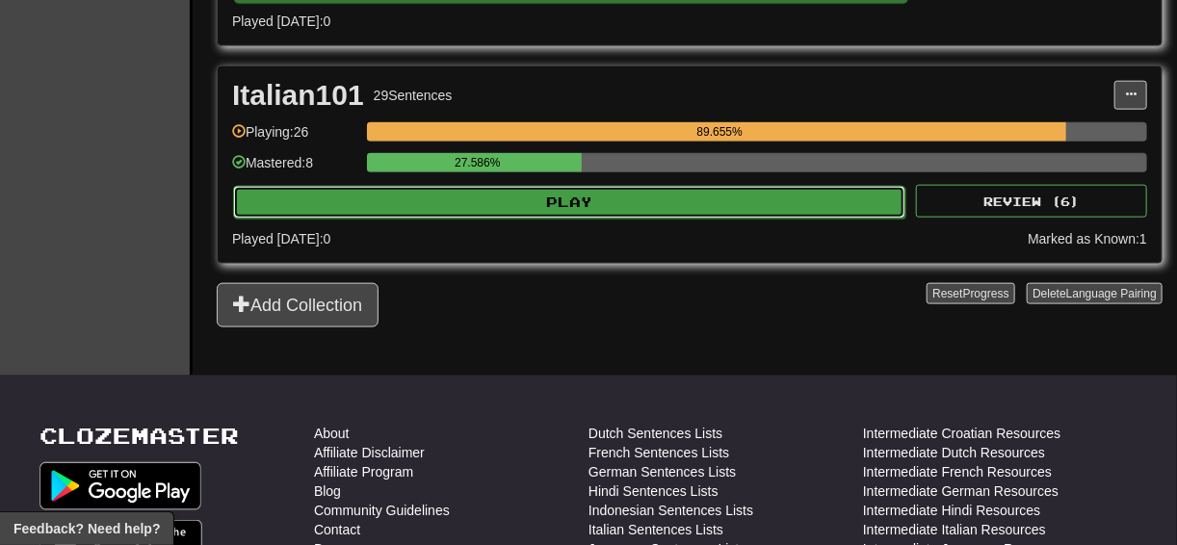
select select "**"
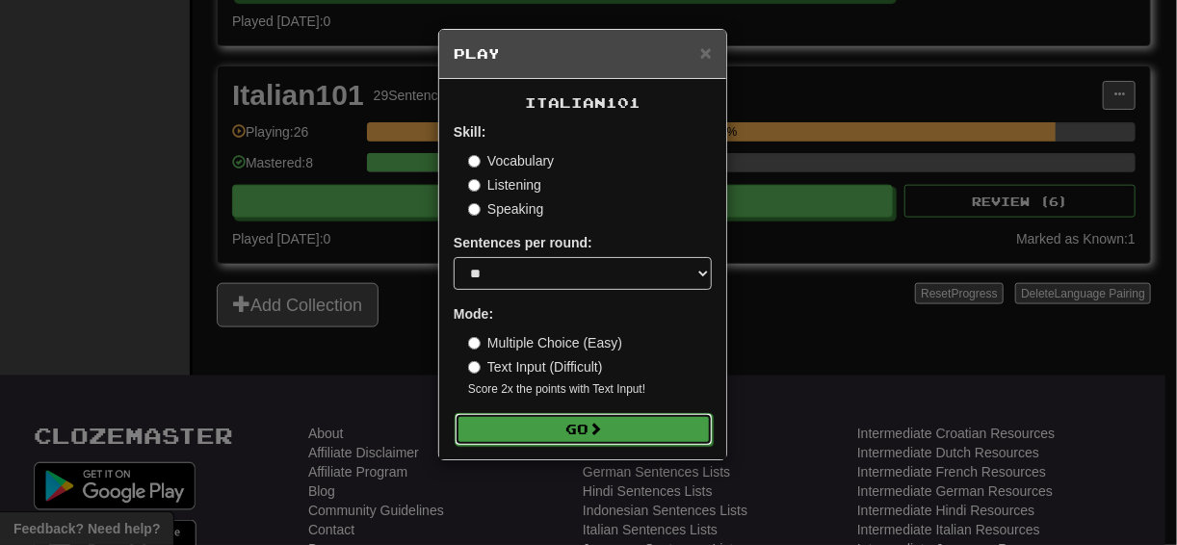
click at [571, 436] on button "Go" at bounding box center [583, 429] width 258 height 33
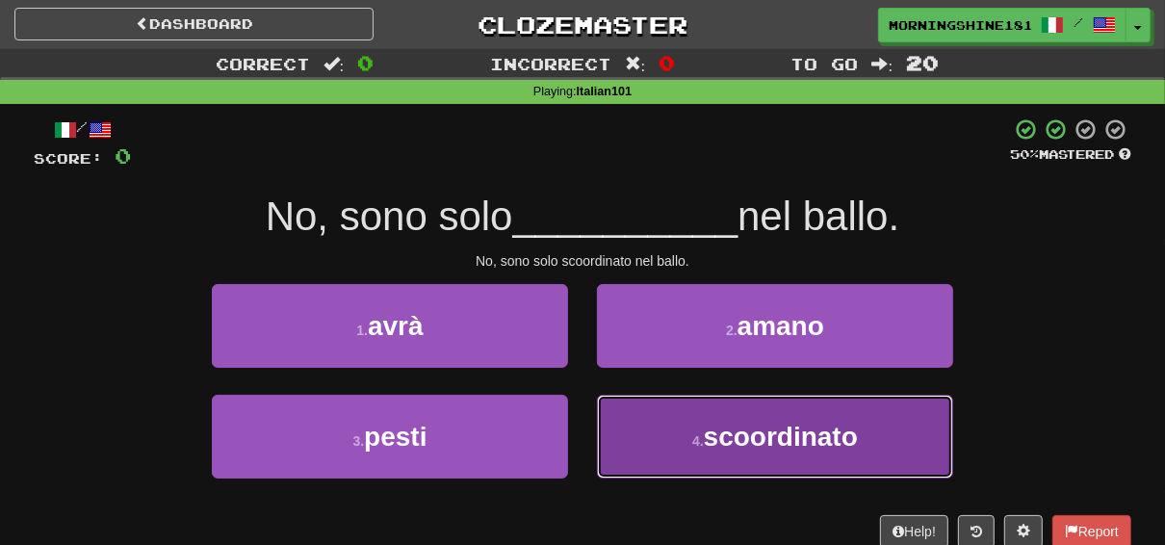
click at [749, 440] on span "scoordinato" at bounding box center [781, 437] width 154 height 30
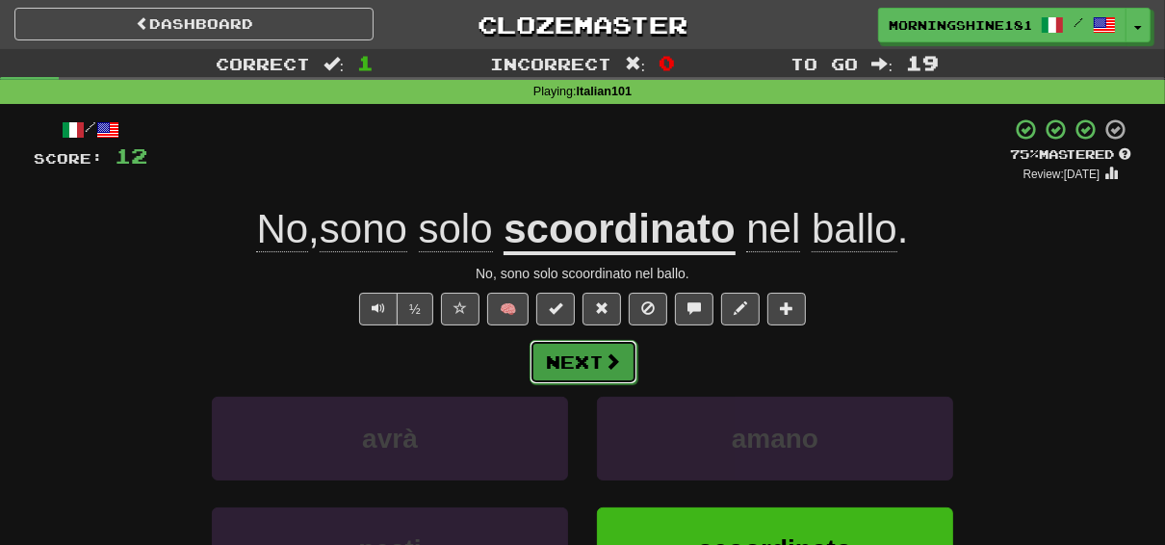
click at [575, 367] on button "Next" at bounding box center [584, 362] width 108 height 44
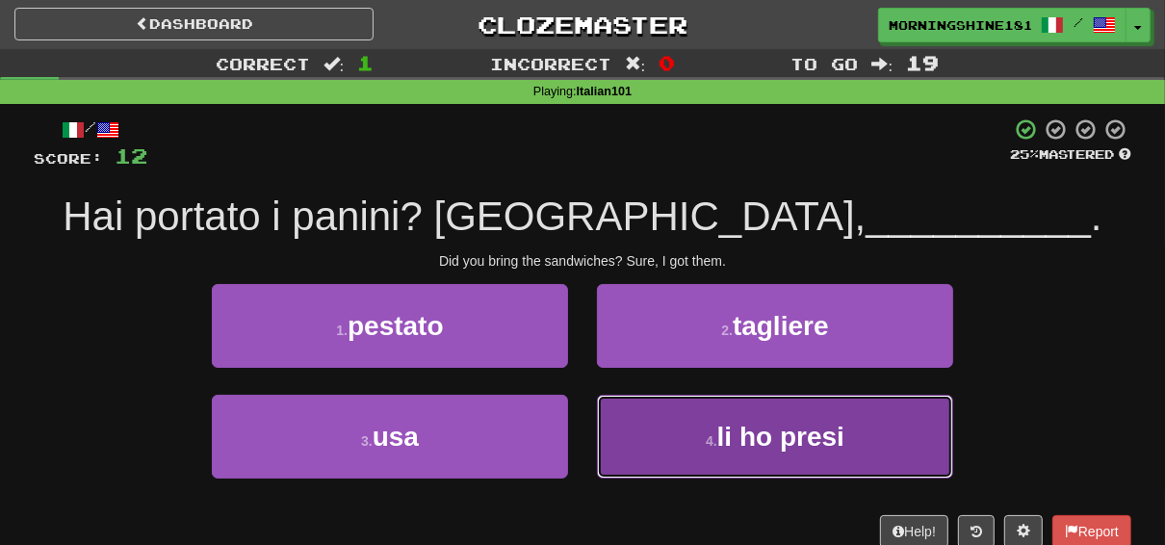
click at [771, 444] on span "li ho presi" at bounding box center [780, 437] width 127 height 30
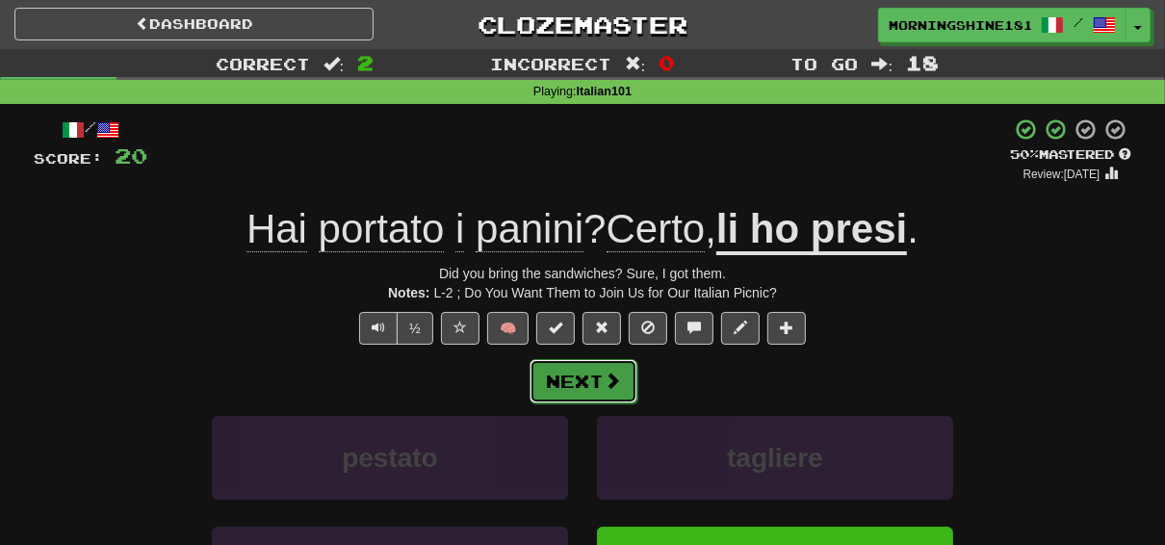
click at [566, 380] on button "Next" at bounding box center [584, 381] width 108 height 44
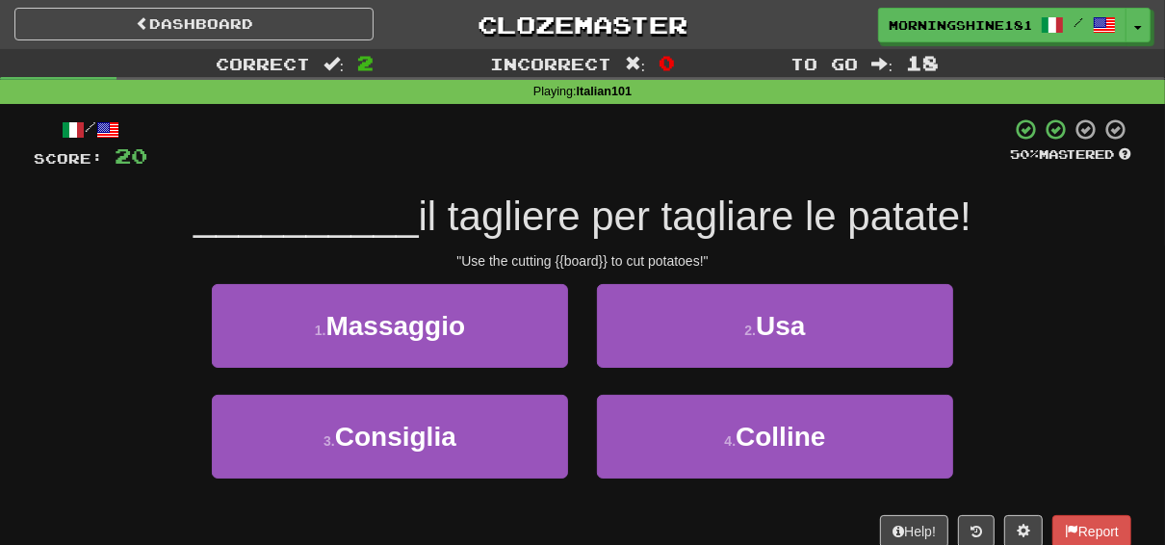
click at [531, 219] on span "il tagliere per tagliare le patate!" at bounding box center [695, 216] width 553 height 45
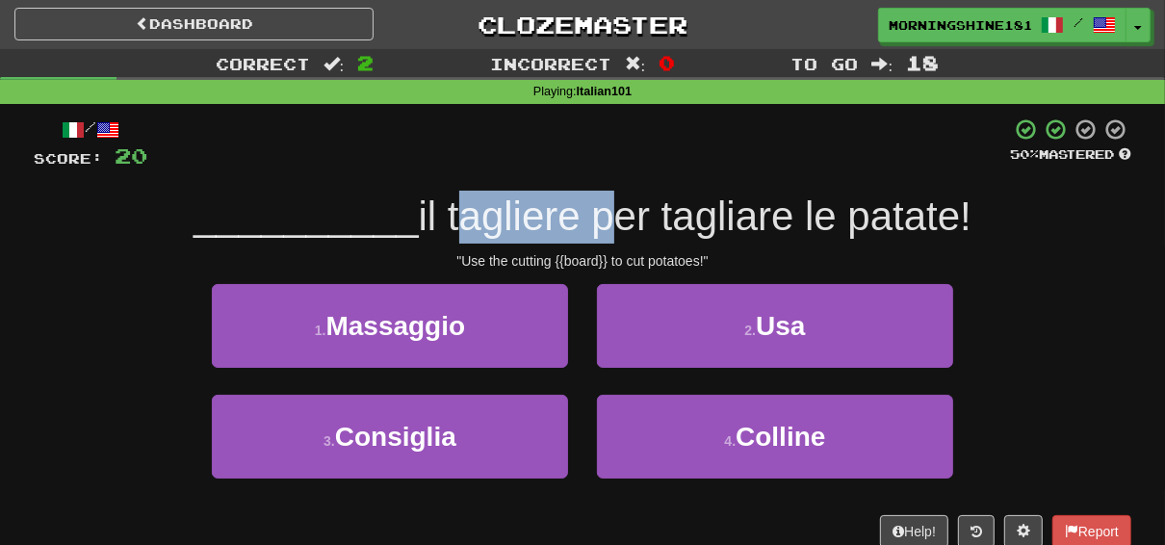
click at [531, 219] on span "il tagliere per tagliare le patate!" at bounding box center [695, 216] width 553 height 45
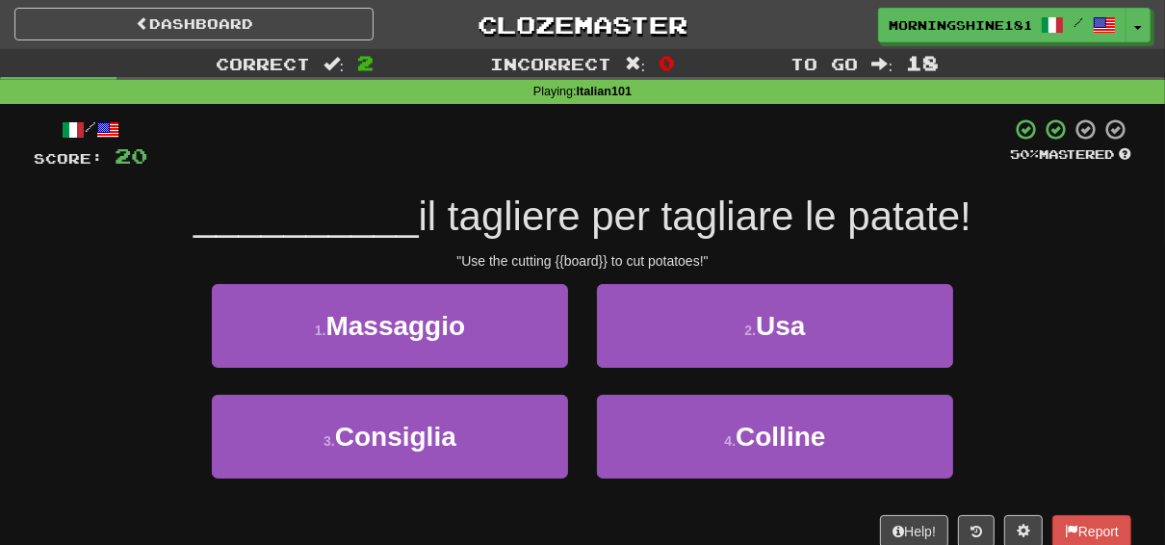
click at [746, 217] on span "il tagliere per tagliare le patate!" at bounding box center [695, 216] width 553 height 45
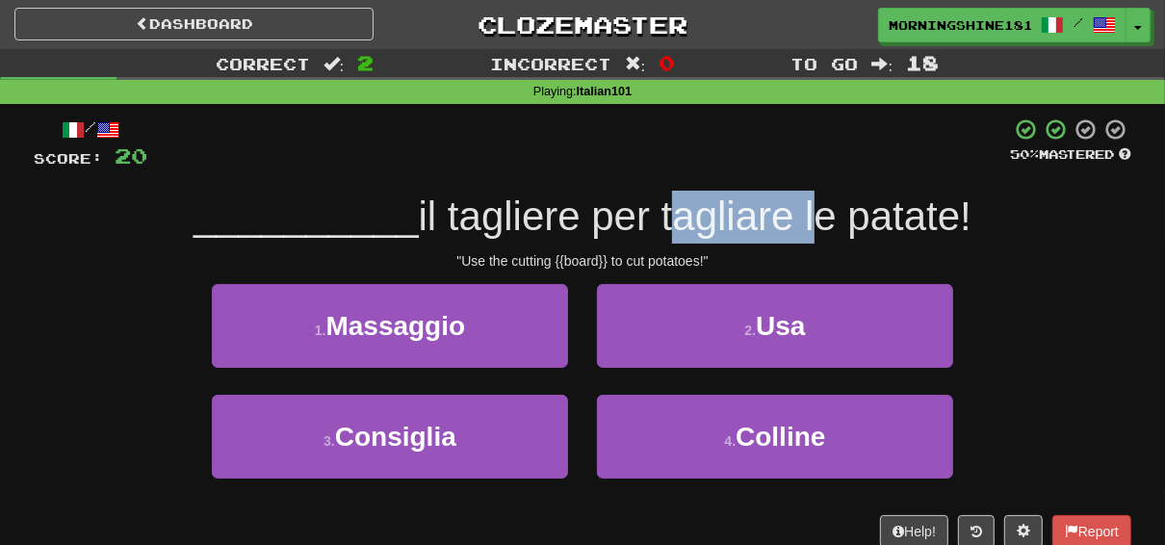
click at [746, 217] on span "il tagliere per tagliare le patate!" at bounding box center [695, 216] width 553 height 45
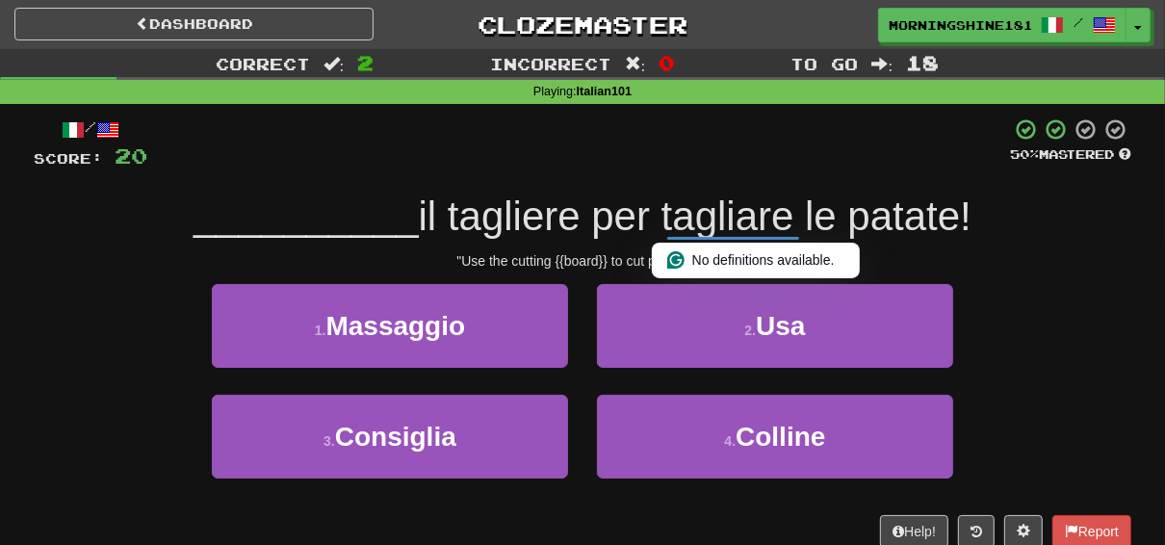
click at [872, 166] on div at bounding box center [578, 143] width 863 height 53
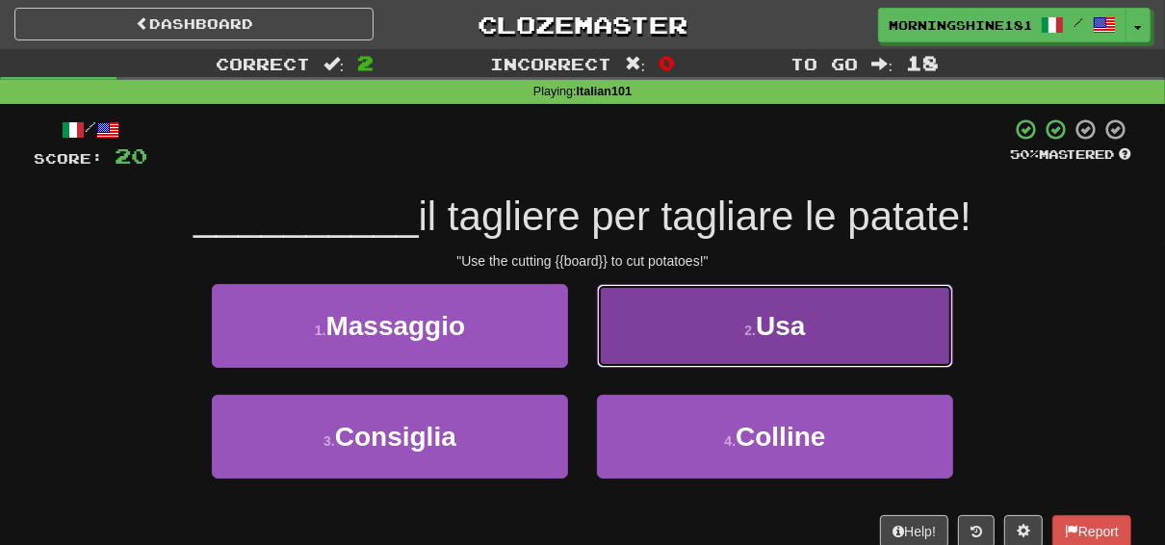
click at [731, 338] on button "2 . [GEOGRAPHIC_DATA]" at bounding box center [775, 326] width 356 height 84
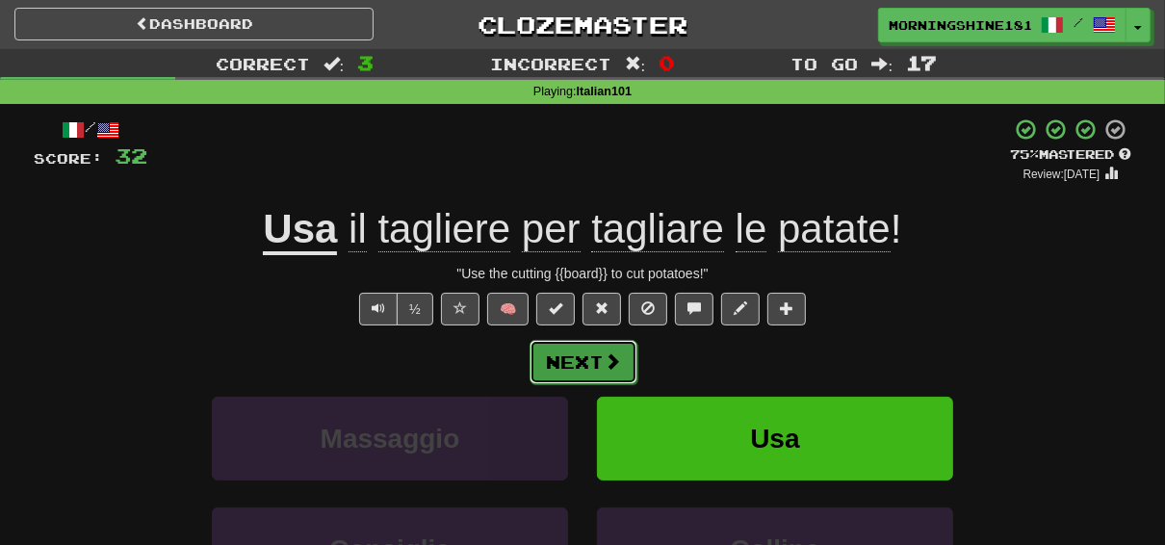
click at [559, 365] on button "Next" at bounding box center [584, 362] width 108 height 44
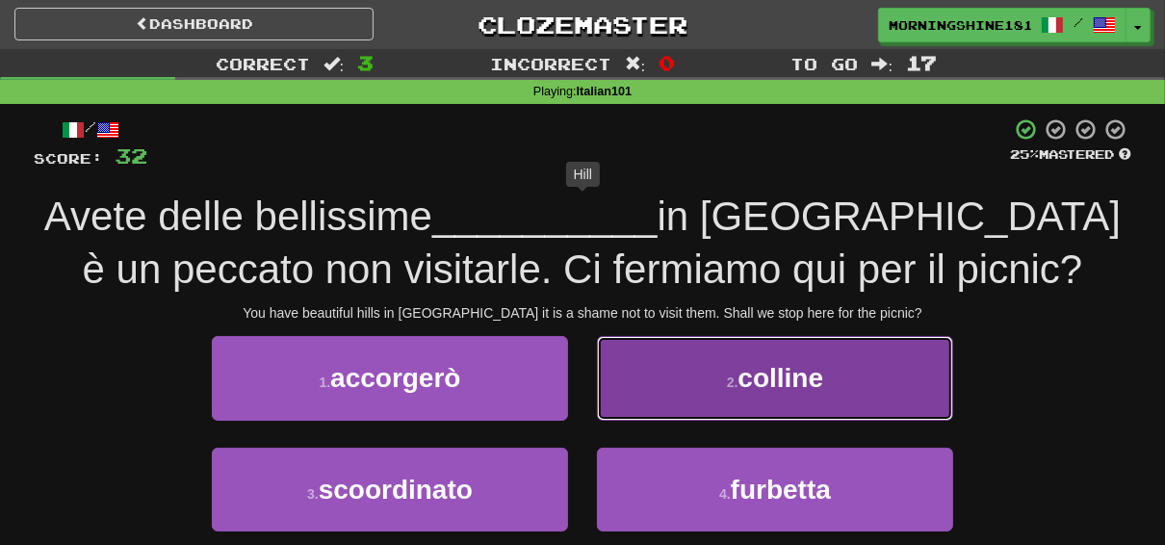
click at [760, 389] on span "colline" at bounding box center [781, 378] width 86 height 30
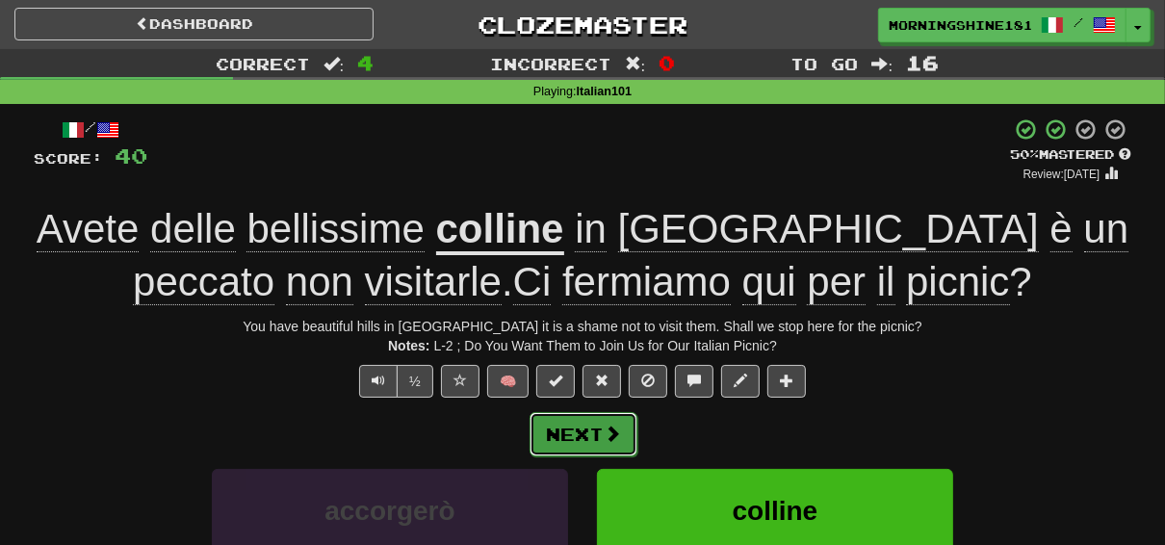
click at [595, 429] on button "Next" at bounding box center [584, 434] width 108 height 44
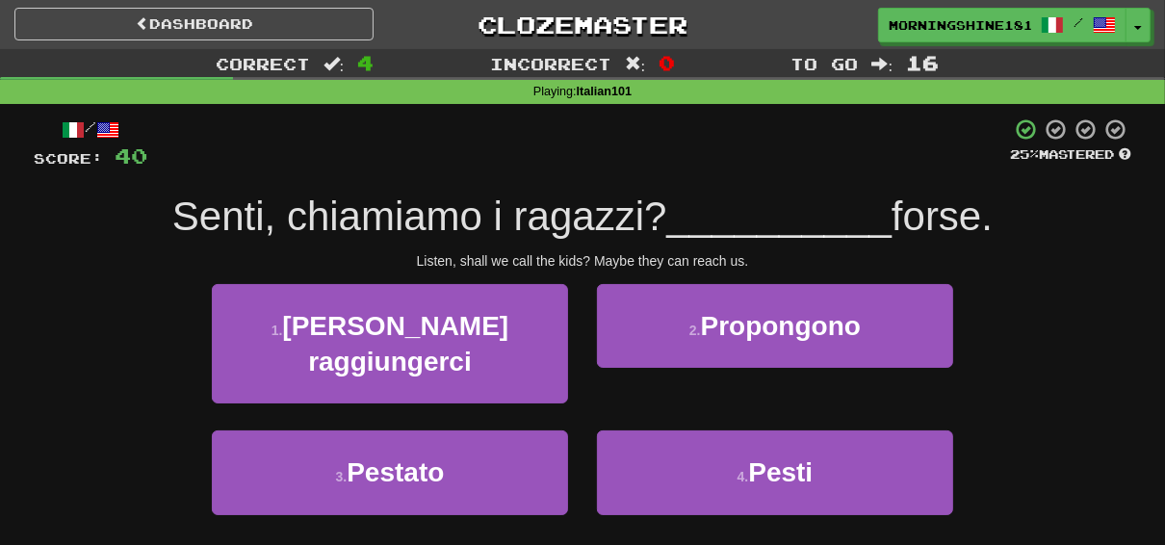
click at [635, 217] on span "Senti, chiamiamo i ragazzi?" at bounding box center [419, 216] width 495 height 45
